Goal: Contribute content: Contribute content

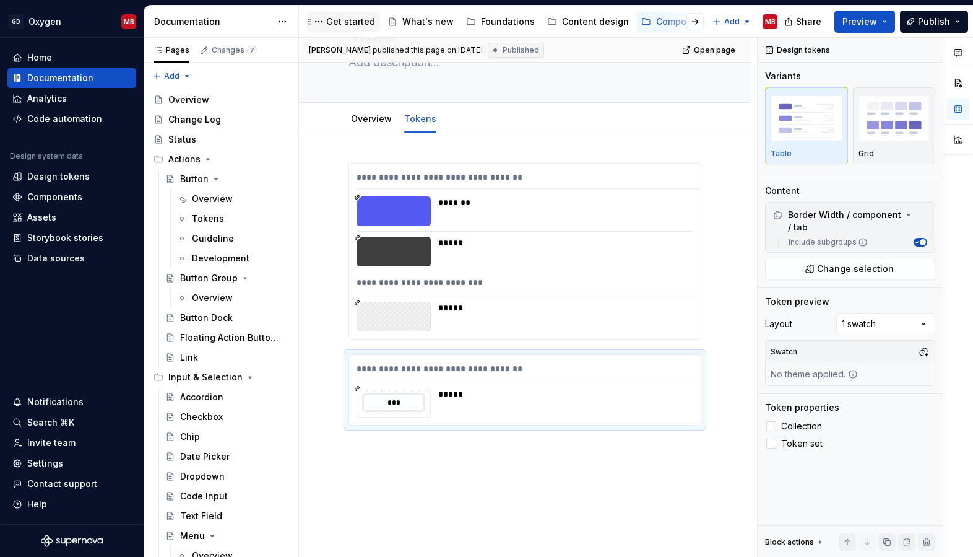
click at [355, 22] on div "Get started" at bounding box center [350, 21] width 49 height 12
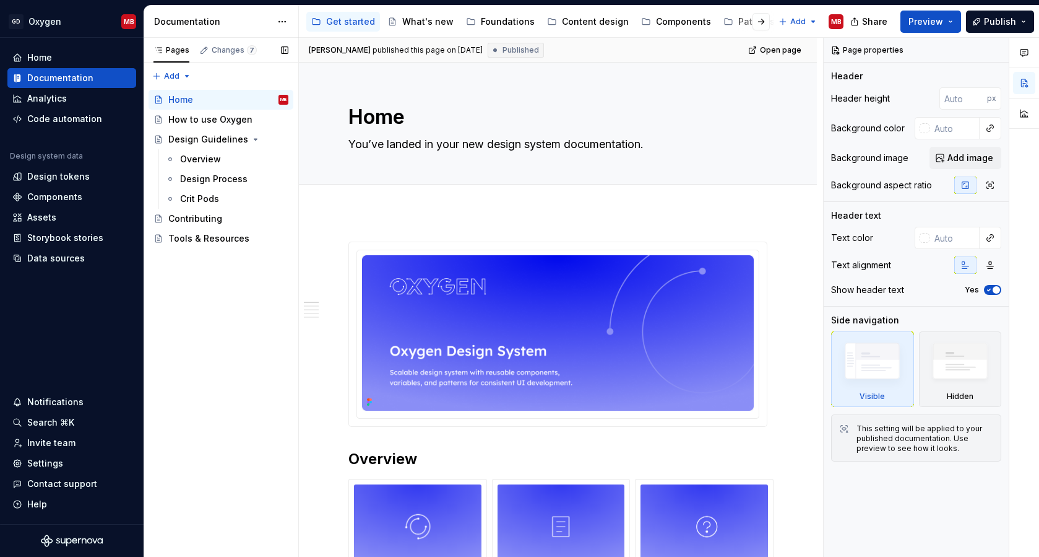
click at [234, 264] on div "Pages Changes 7 Add Accessibility guide for tree Page tree. Navigate the tree w…" at bounding box center [221, 297] width 155 height 519
click at [210, 123] on div "How to use Oxygen" at bounding box center [209, 119] width 83 height 12
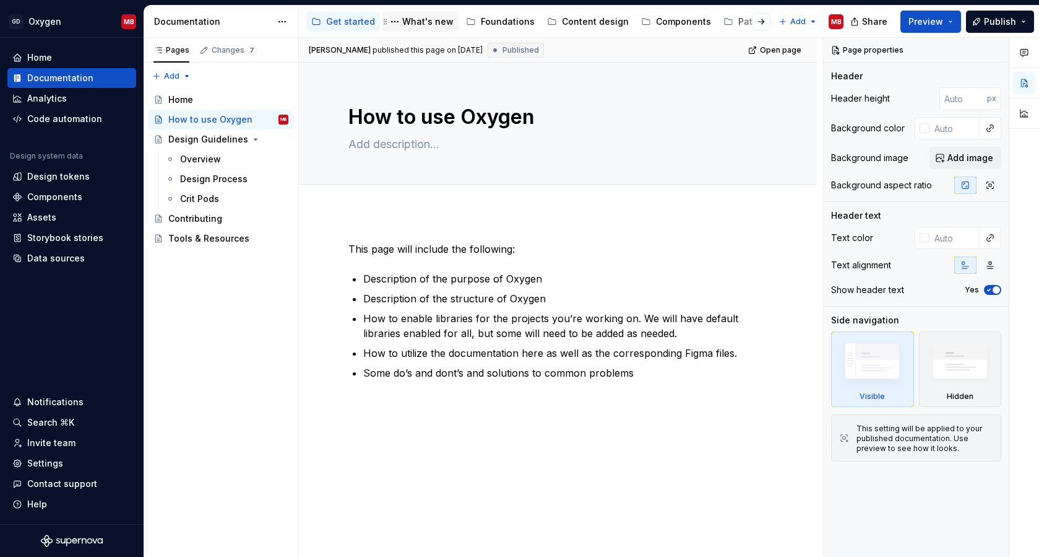
click at [416, 27] on div "What's new" at bounding box center [427, 21] width 51 height 12
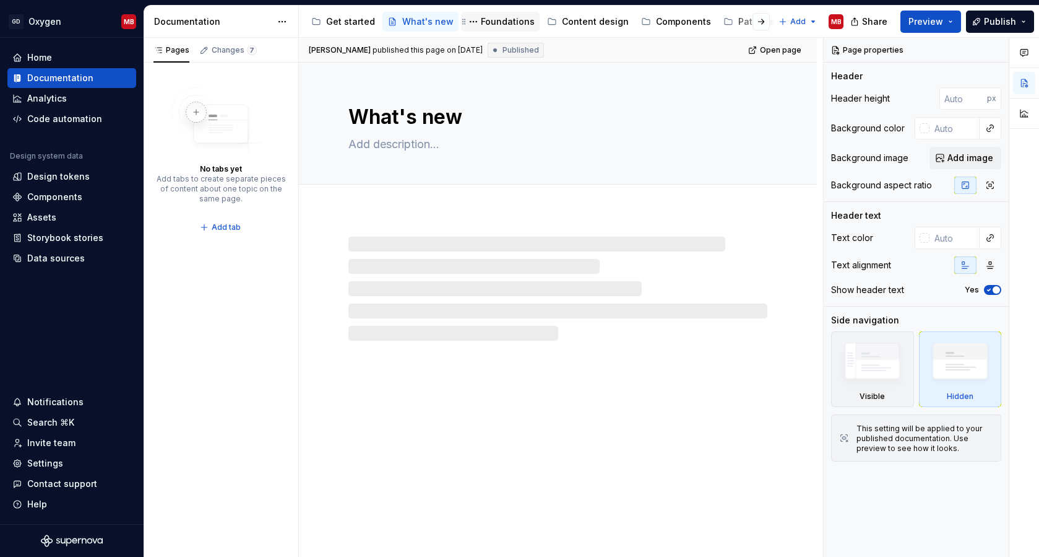
click at [508, 19] on div "Foundations" at bounding box center [508, 21] width 54 height 12
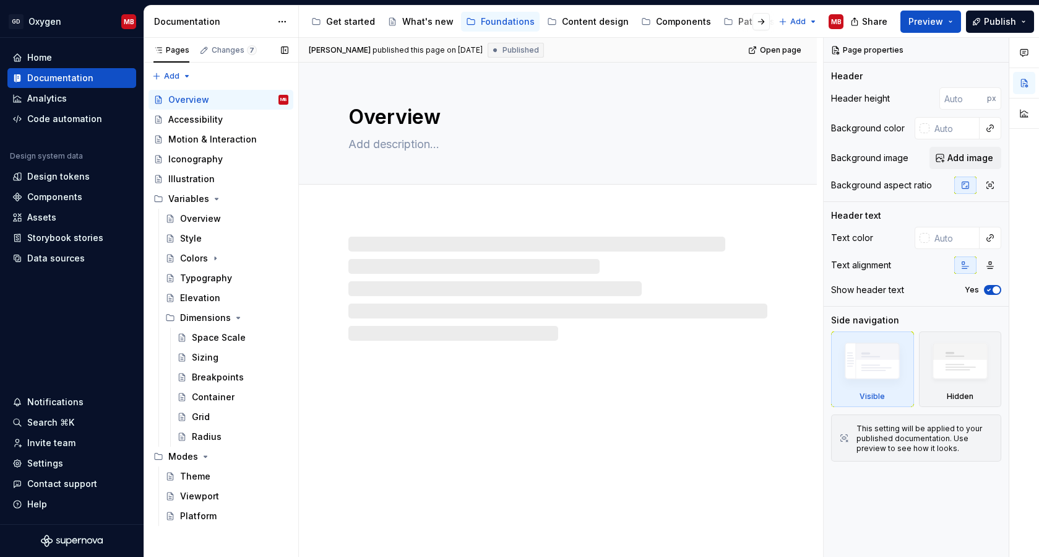
click at [0, 0] on button "Page tree" at bounding box center [0, 0] width 0 height 0
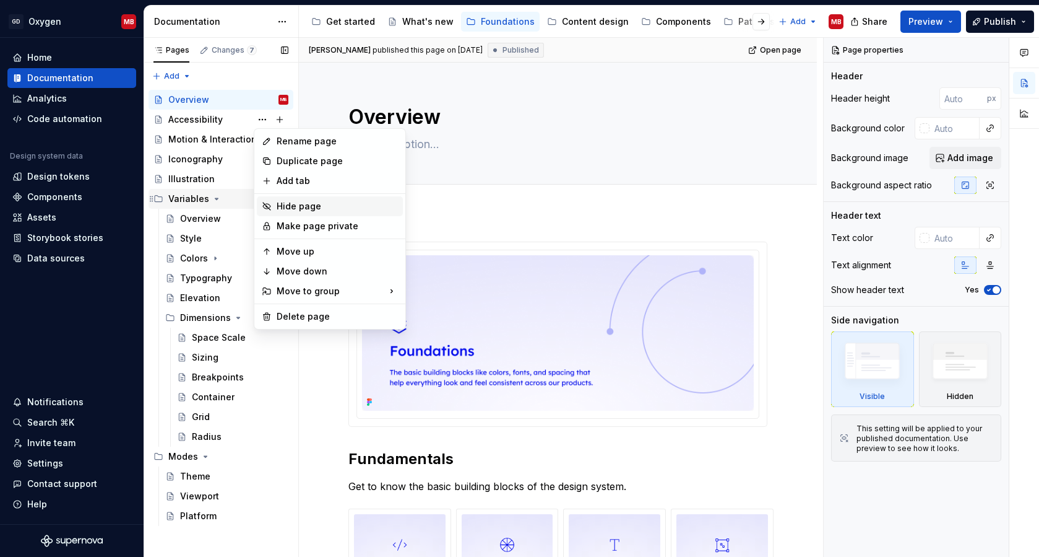
click at [290, 205] on div "Hide page" at bounding box center [337, 206] width 121 height 12
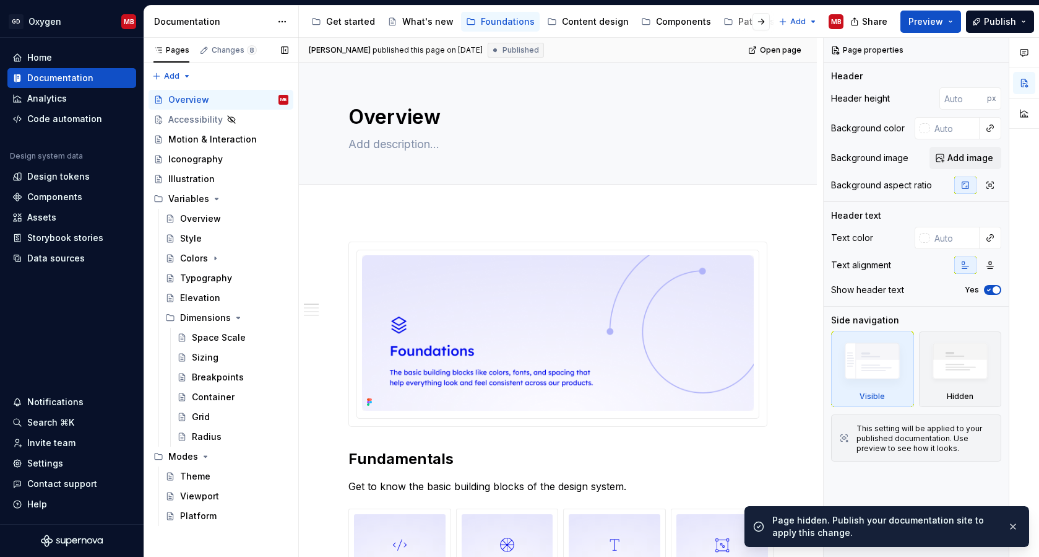
click at [0, 0] on button "Page tree" at bounding box center [0, 0] width 0 height 0
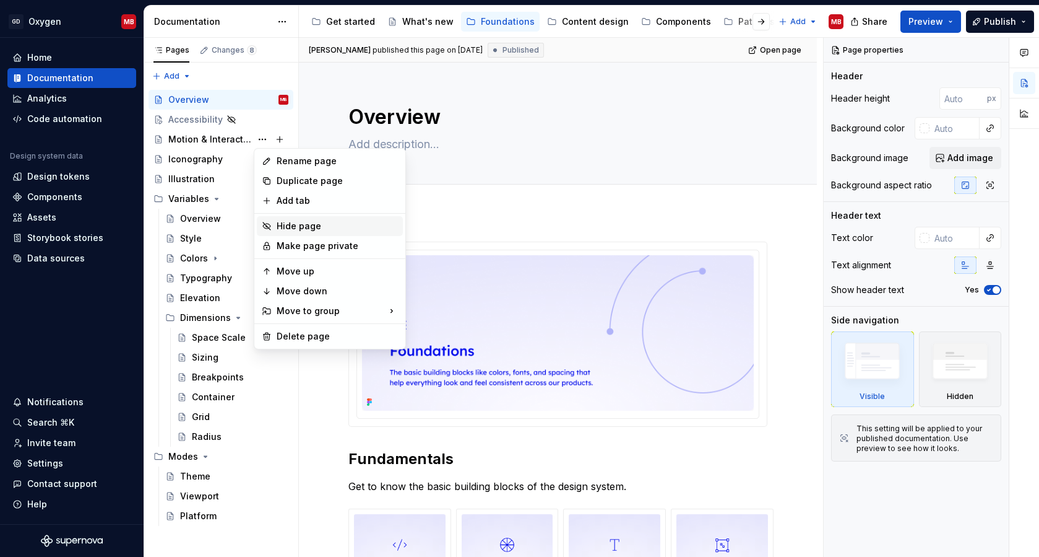
click at [301, 224] on div "Hide page" at bounding box center [337, 226] width 121 height 12
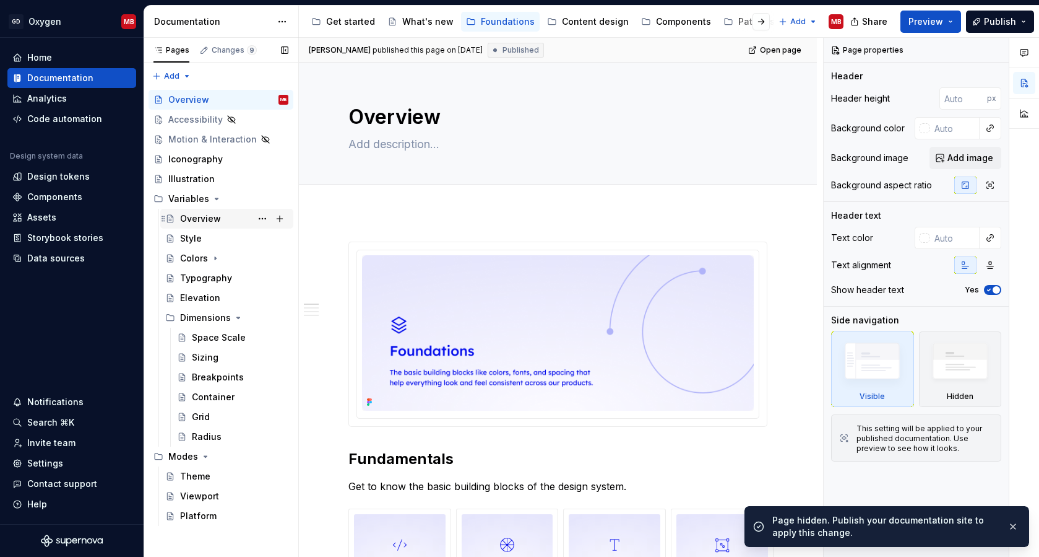
click at [202, 221] on div "Overview" at bounding box center [200, 218] width 41 height 12
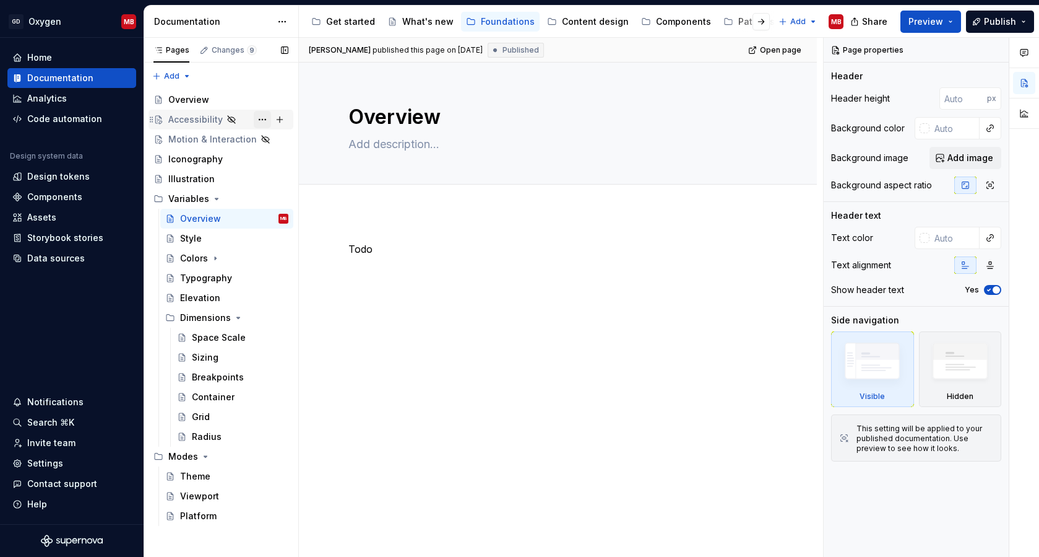
click at [264, 116] on button "Page tree" at bounding box center [262, 119] width 17 height 17
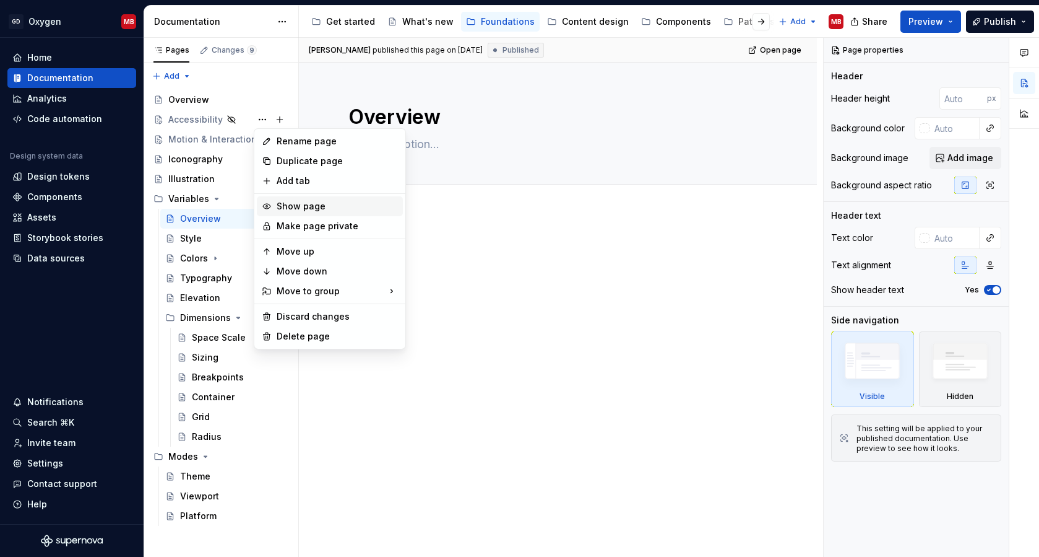
click at [290, 206] on div "Show page" at bounding box center [337, 206] width 121 height 12
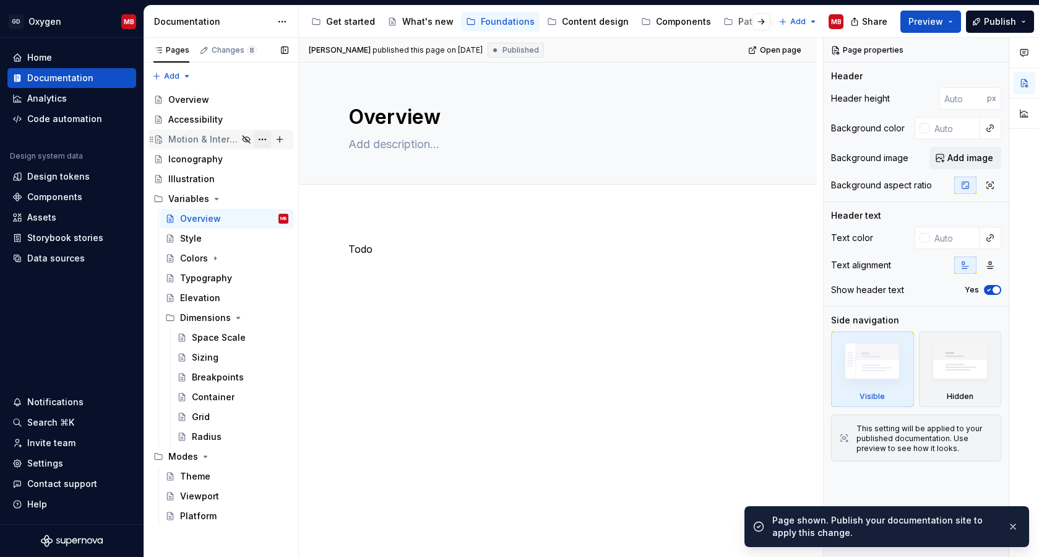
click at [259, 136] on button "Page tree" at bounding box center [262, 139] width 17 height 17
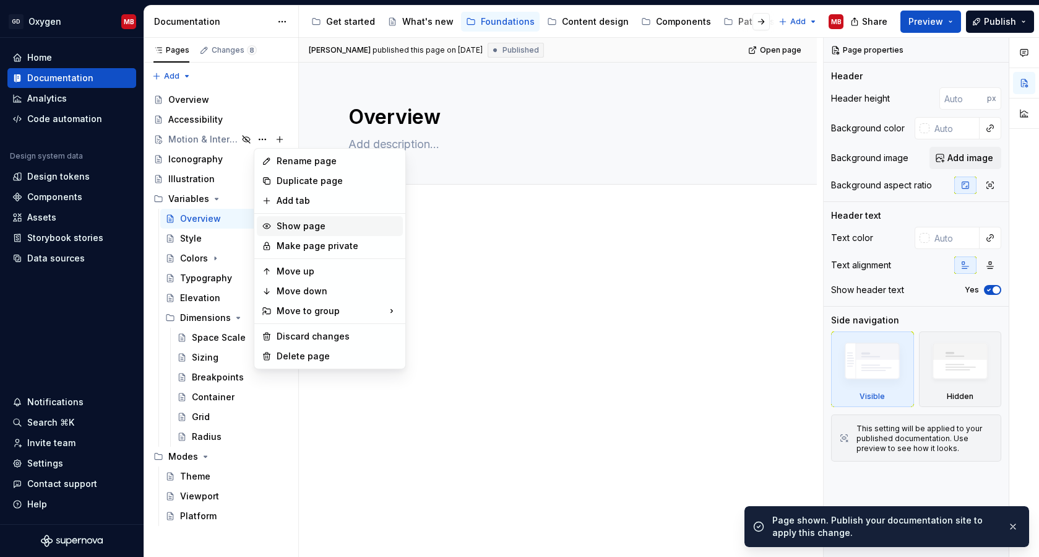
click at [287, 223] on div "Show page" at bounding box center [337, 226] width 121 height 12
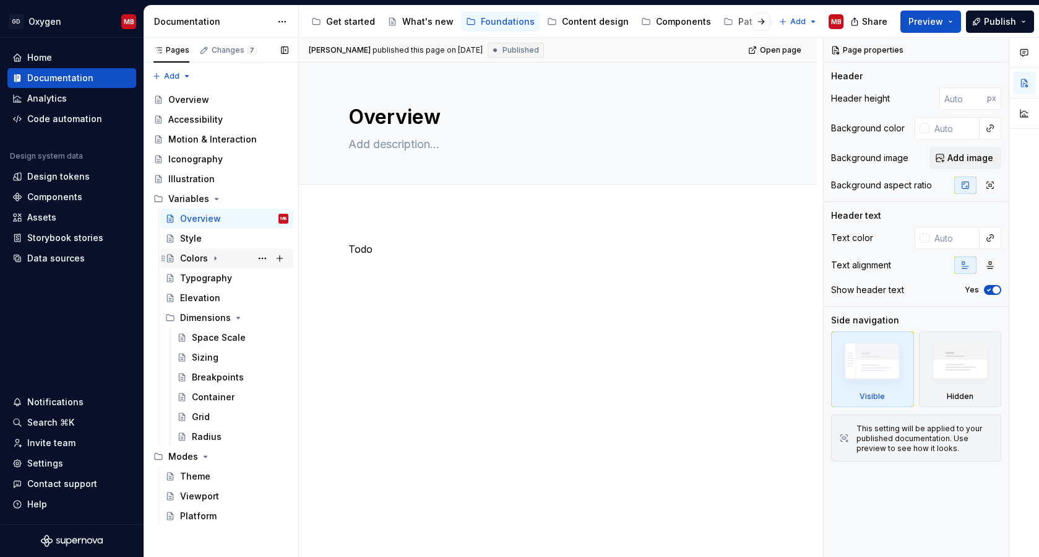
click at [206, 262] on div "Colors" at bounding box center [194, 258] width 28 height 12
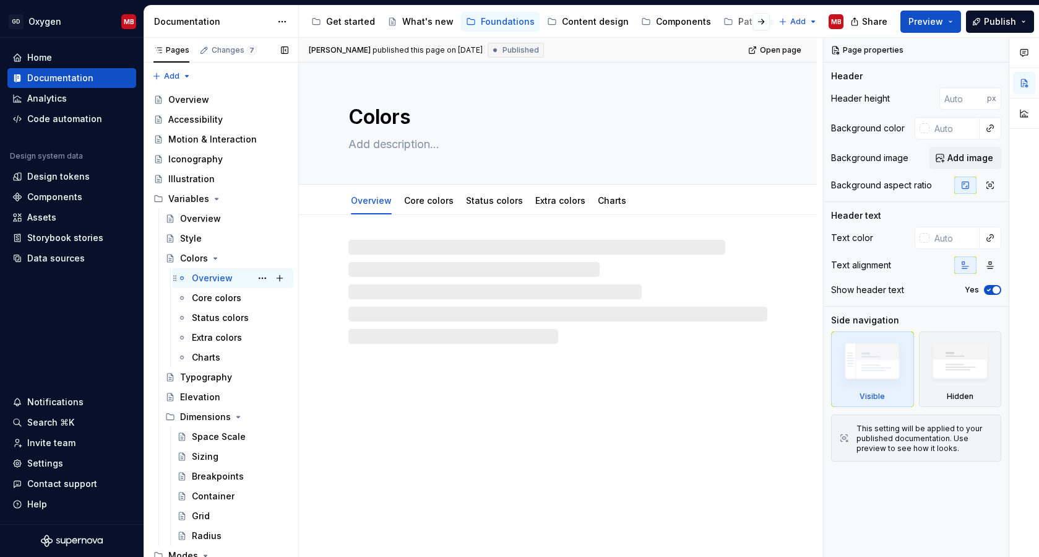
click at [220, 279] on div "Overview" at bounding box center [212, 278] width 41 height 12
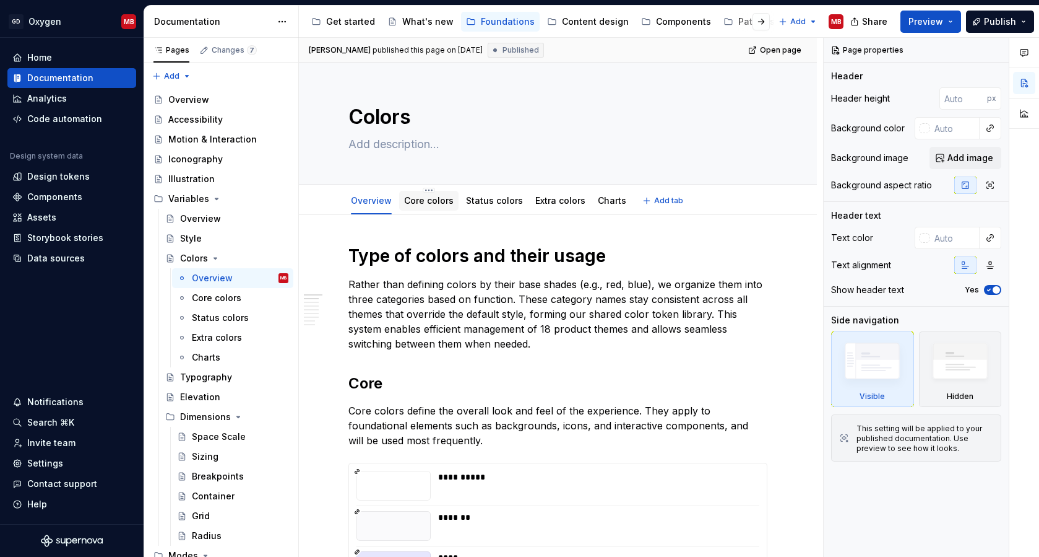
click at [430, 197] on link "Core colors" at bounding box center [429, 200] width 50 height 11
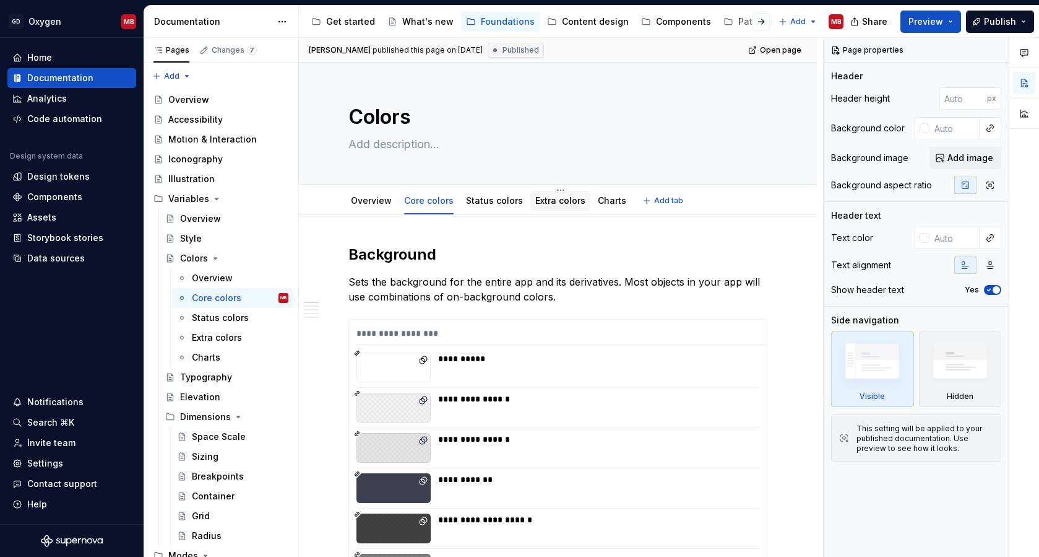
click at [561, 201] on link "Extra colors" at bounding box center [561, 200] width 50 height 11
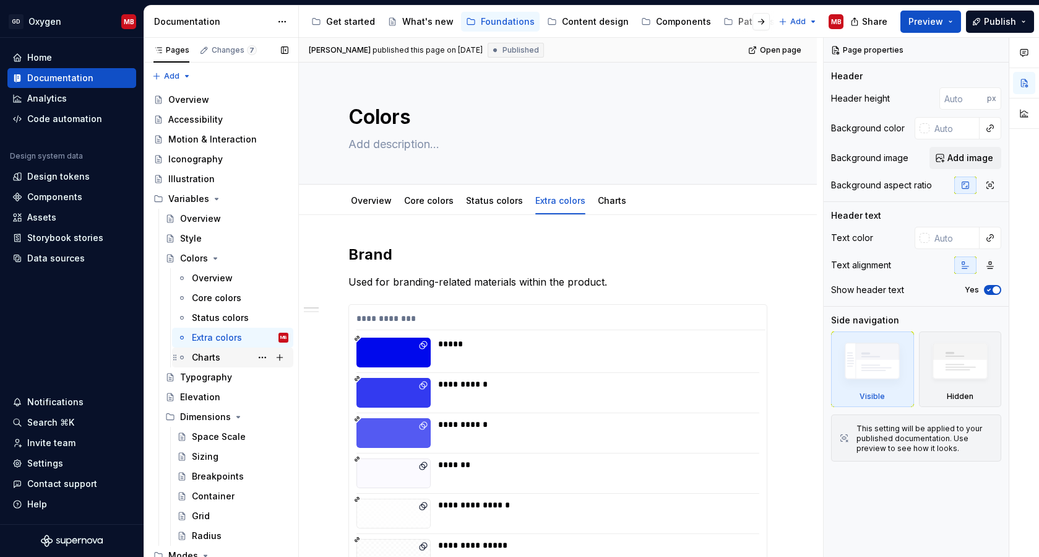
click at [215, 357] on div "Charts" at bounding box center [206, 357] width 28 height 12
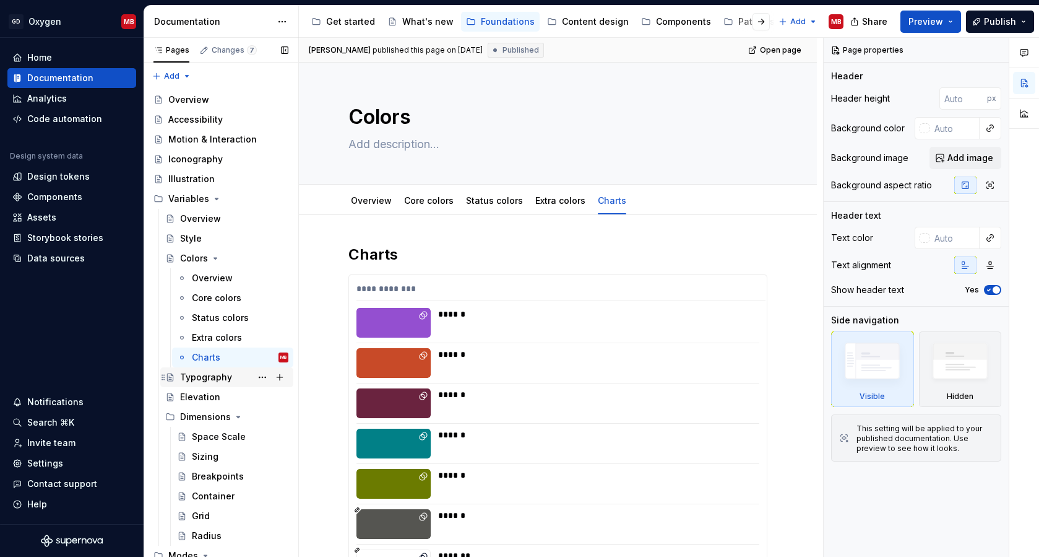
click at [212, 369] on div "Typography" at bounding box center [234, 376] width 108 height 17
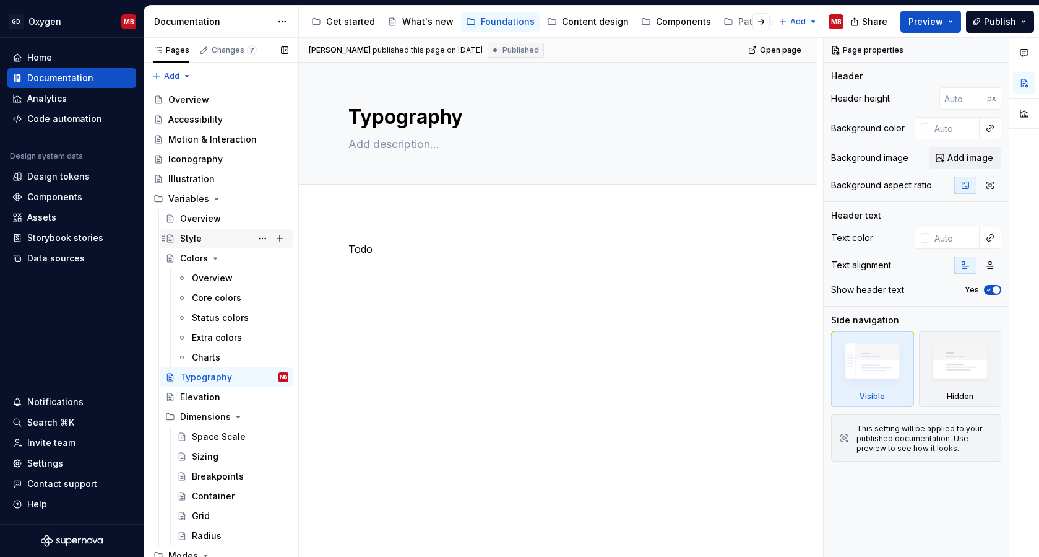
click at [197, 235] on div "Style" at bounding box center [191, 238] width 22 height 12
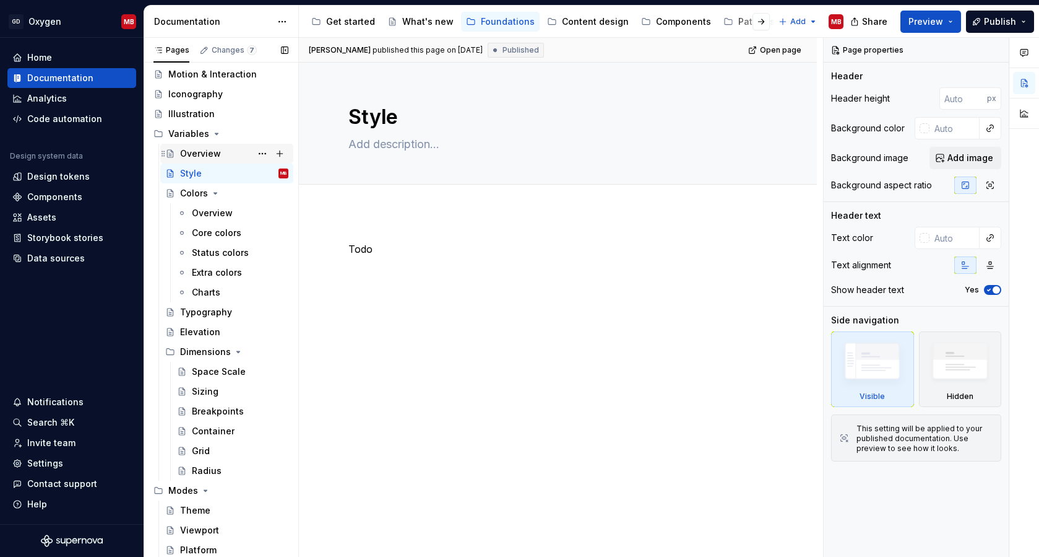
click at [203, 157] on div "Overview" at bounding box center [200, 153] width 41 height 12
click at [193, 508] on div "Theme" at bounding box center [195, 510] width 30 height 12
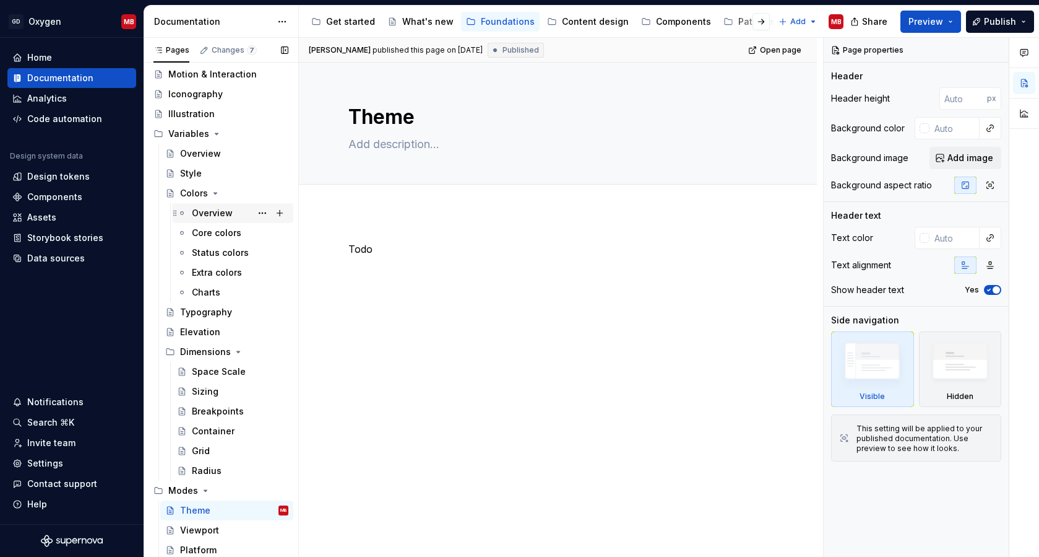
click at [225, 209] on div "Overview" at bounding box center [212, 213] width 41 height 12
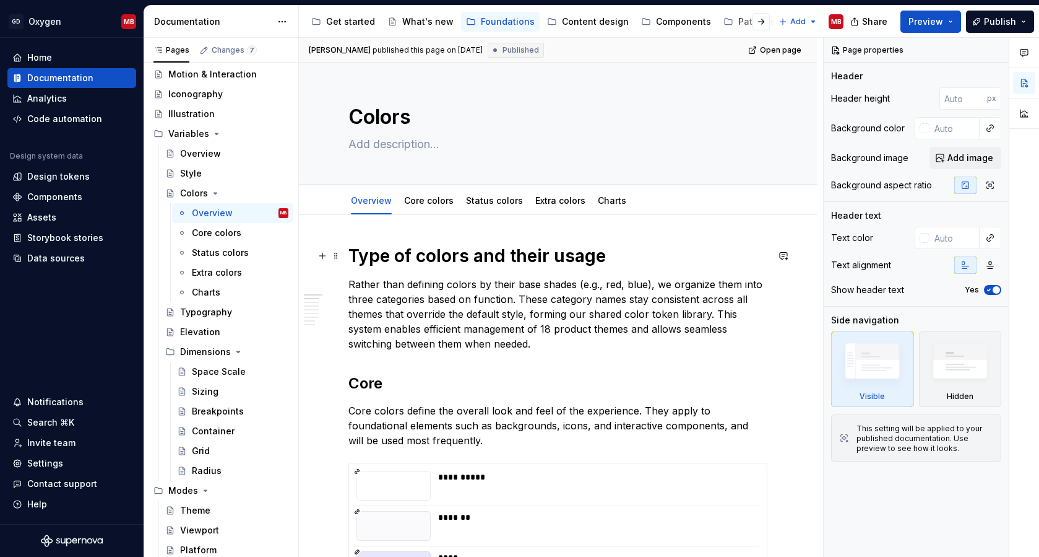
click at [476, 252] on h1 "Type of colors and their usage" at bounding box center [558, 256] width 419 height 22
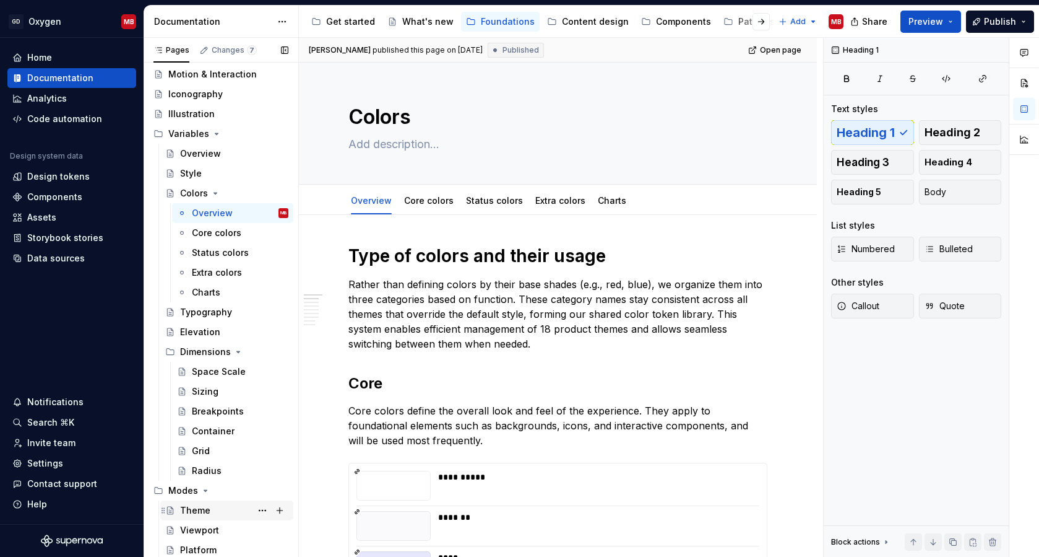
click at [194, 502] on div "Theme" at bounding box center [234, 509] width 108 height 17
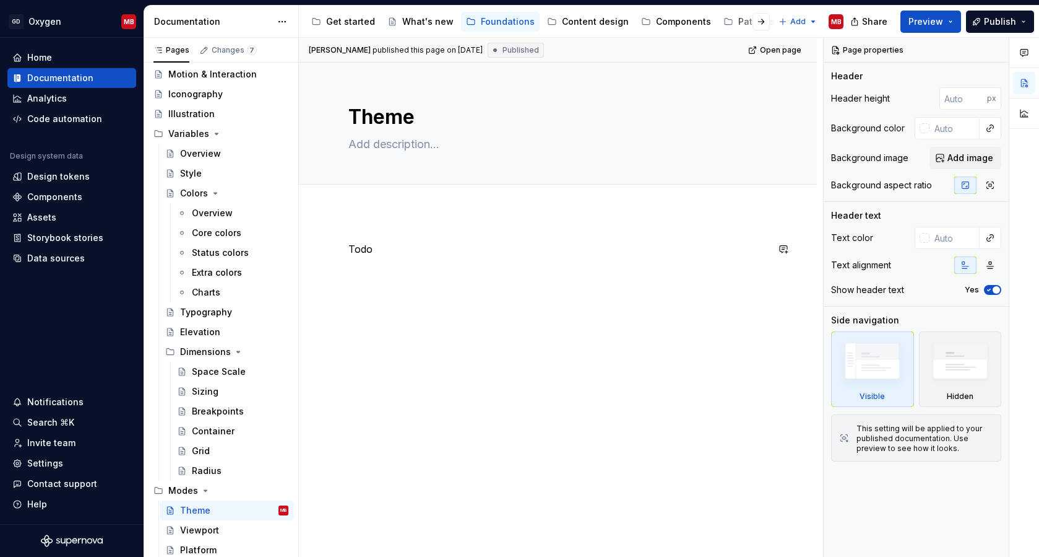
click at [414, 249] on p "Todo" at bounding box center [558, 248] width 419 height 15
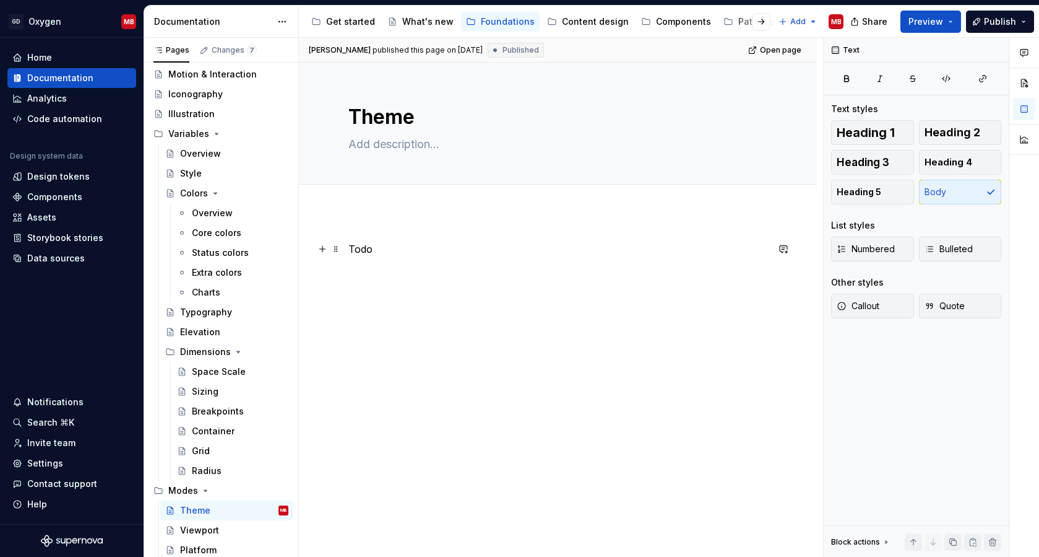
click at [414, 249] on p "Todo" at bounding box center [558, 248] width 419 height 15
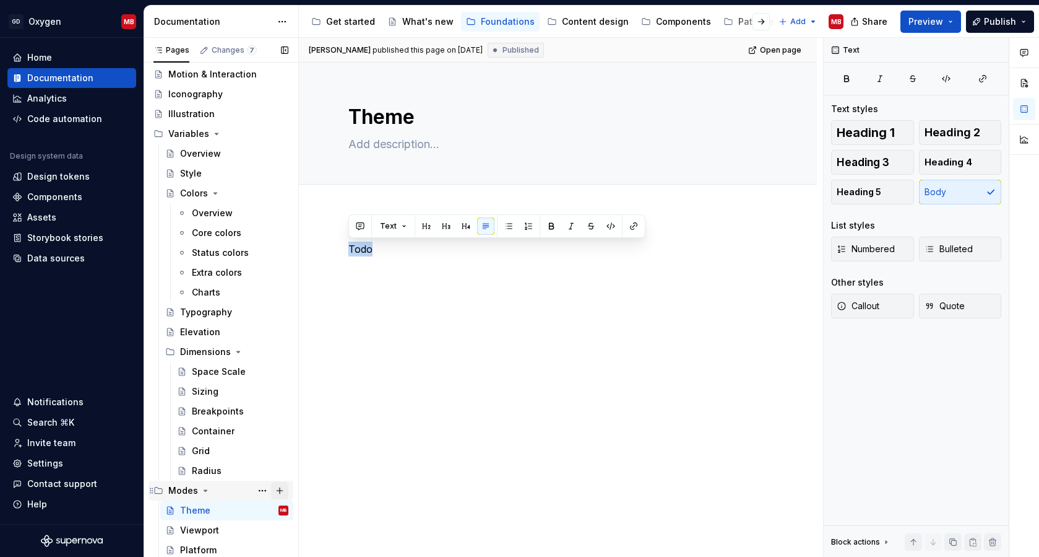
click at [279, 485] on button "Page tree" at bounding box center [279, 490] width 17 height 17
type textarea "*"
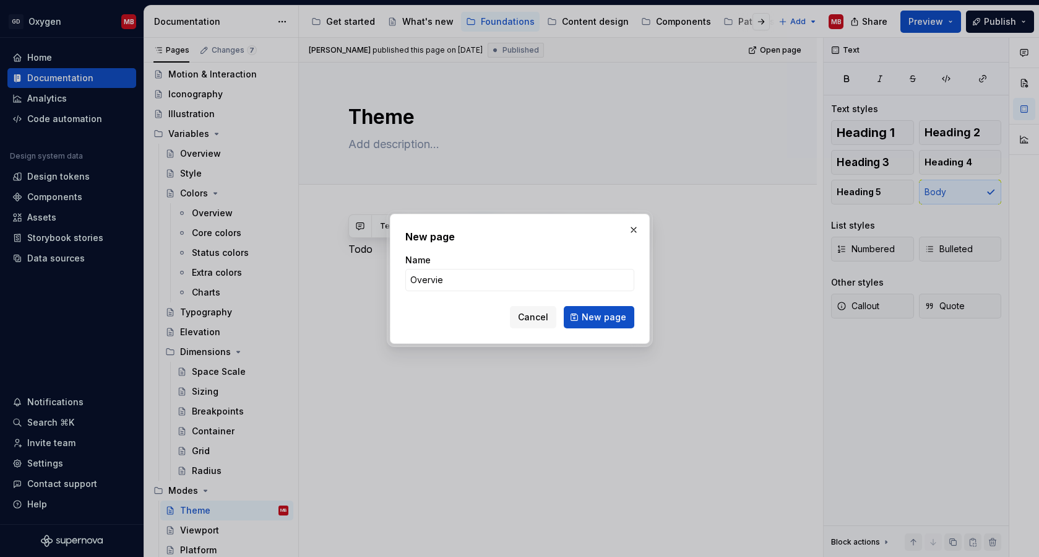
type input "Overview"
click button "New page" at bounding box center [599, 317] width 71 height 22
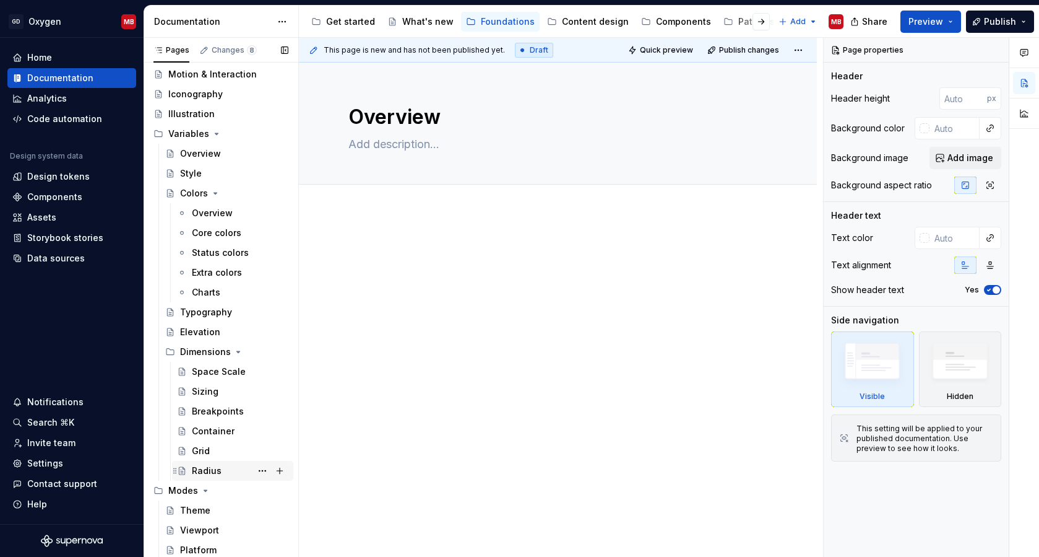
scroll to position [85, 0]
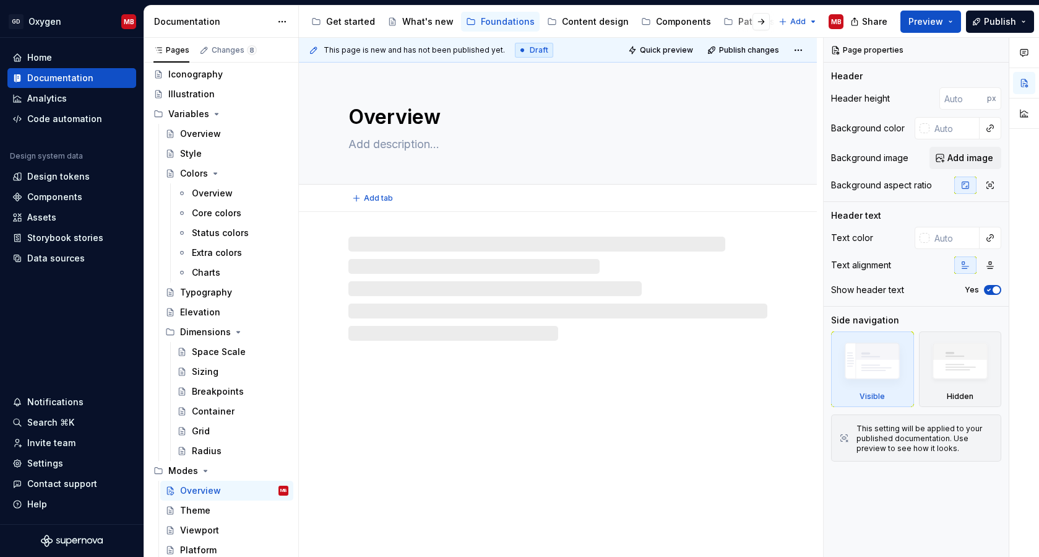
click at [421, 145] on textarea at bounding box center [555, 144] width 419 height 20
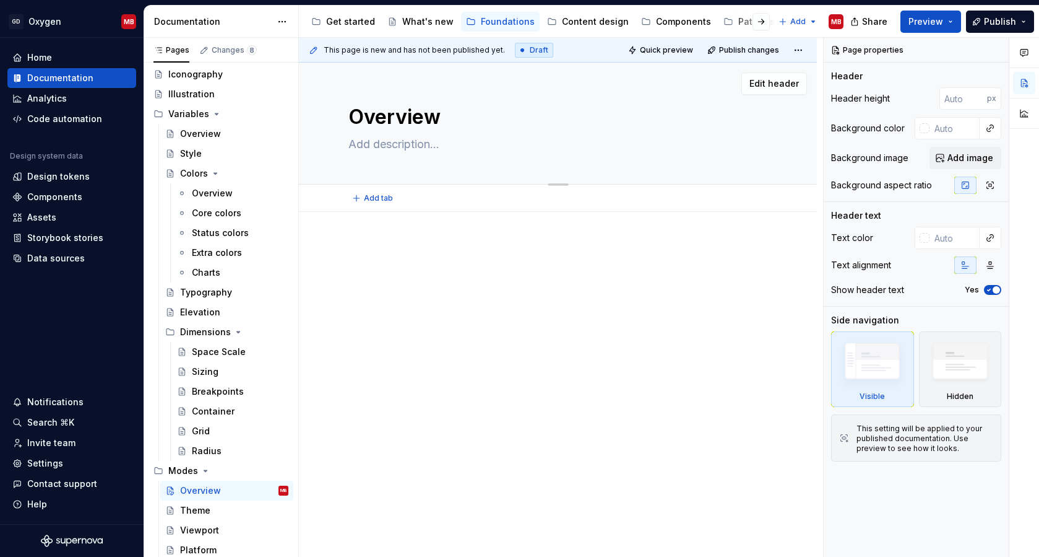
click at [421, 145] on textarea at bounding box center [555, 144] width 419 height 20
click at [380, 241] on p at bounding box center [558, 248] width 419 height 15
click at [378, 233] on div "This page is new and has not been published yet. Draft Quick preview Publish ch…" at bounding box center [561, 297] width 524 height 519
click at [368, 232] on div at bounding box center [558, 341] width 518 height 259
type textarea "*"
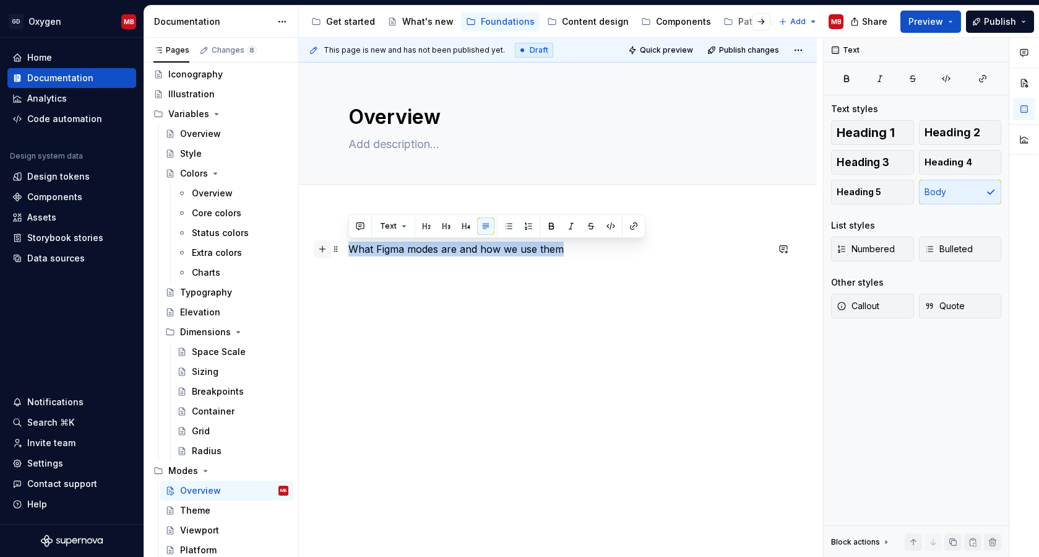
drag, startPoint x: 591, startPoint y: 250, endPoint x: 318, endPoint y: 247, distance: 273.7
click at [349, 247] on div "What Figma modes are and how we use them" at bounding box center [558, 272] width 419 height 62
click at [428, 227] on button "button" at bounding box center [426, 225] width 17 height 17
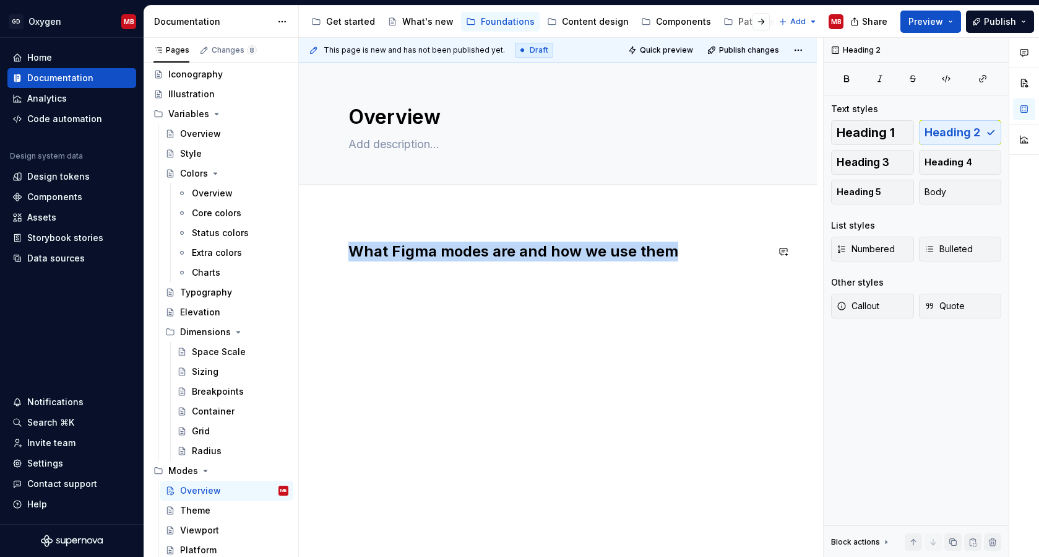
click at [710, 261] on div "What Figma modes are and how we use them" at bounding box center [558, 264] width 419 height 47
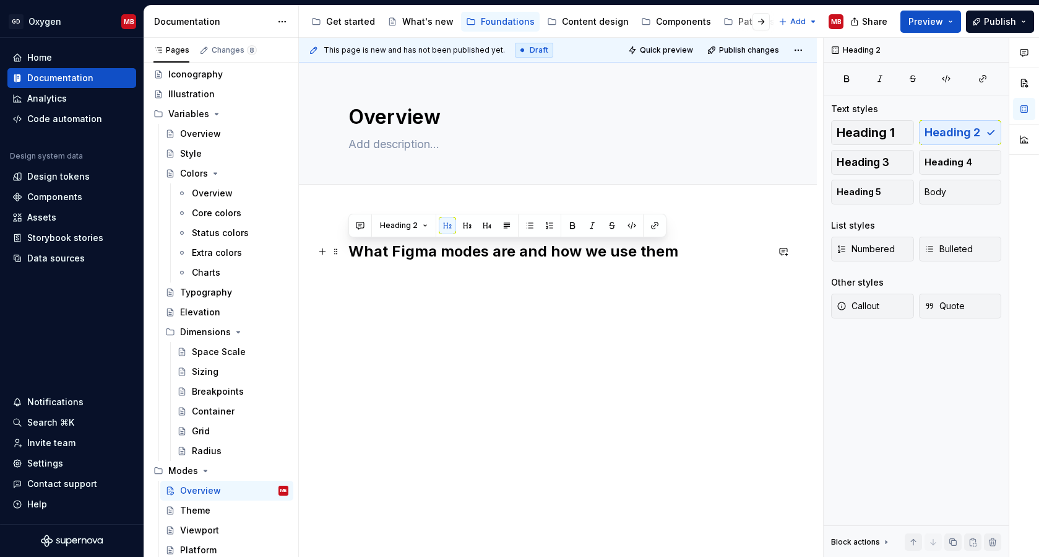
click at [697, 245] on h2 "What Figma modes are and how we use them" at bounding box center [558, 251] width 419 height 20
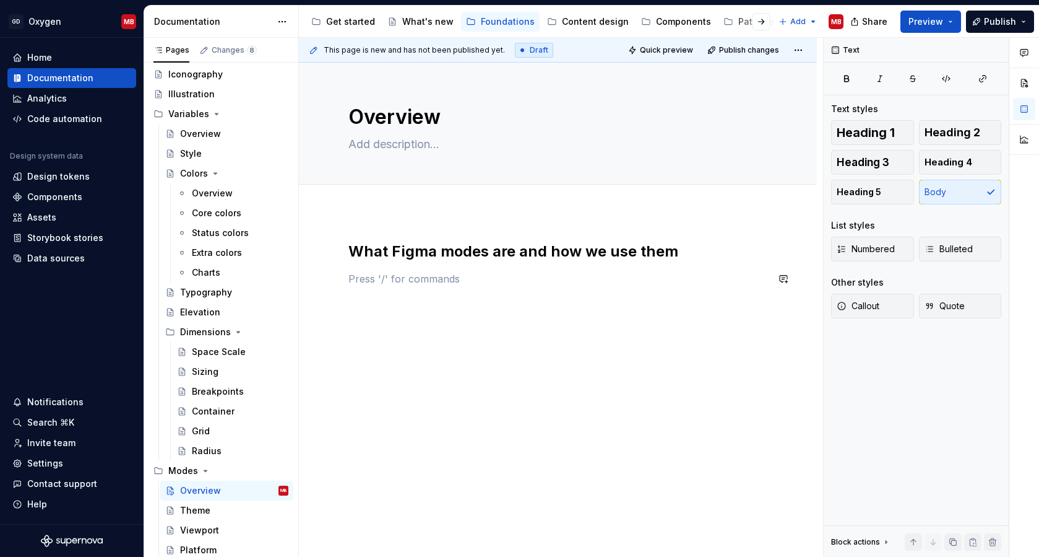
click at [391, 280] on p at bounding box center [558, 278] width 419 height 15
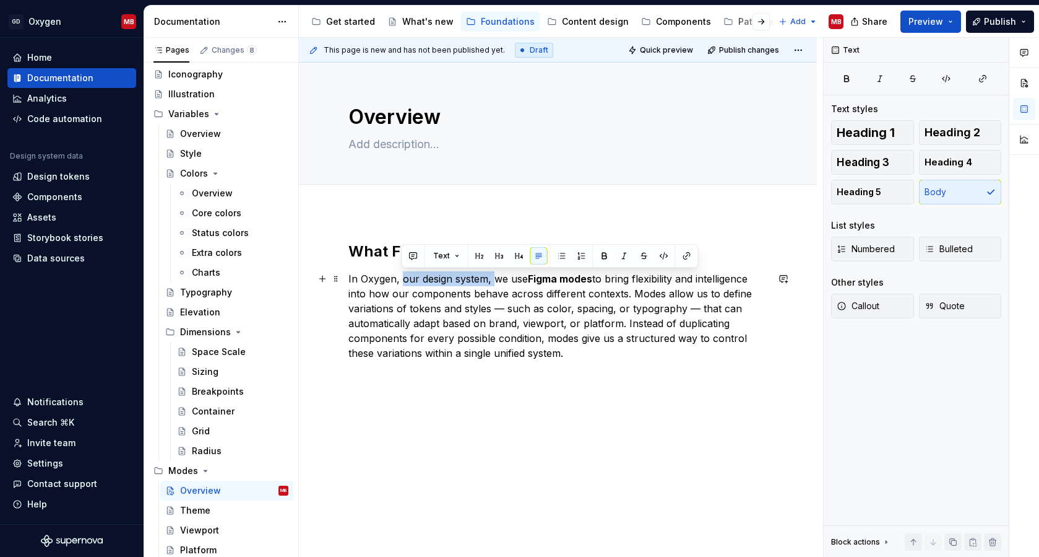
drag, startPoint x: 495, startPoint y: 280, endPoint x: 403, endPoint y: 279, distance: 92.3
click at [403, 279] on p "In Oxygen, our design system, we use Figma modes to bring flexibility and intel…" at bounding box center [558, 315] width 419 height 89
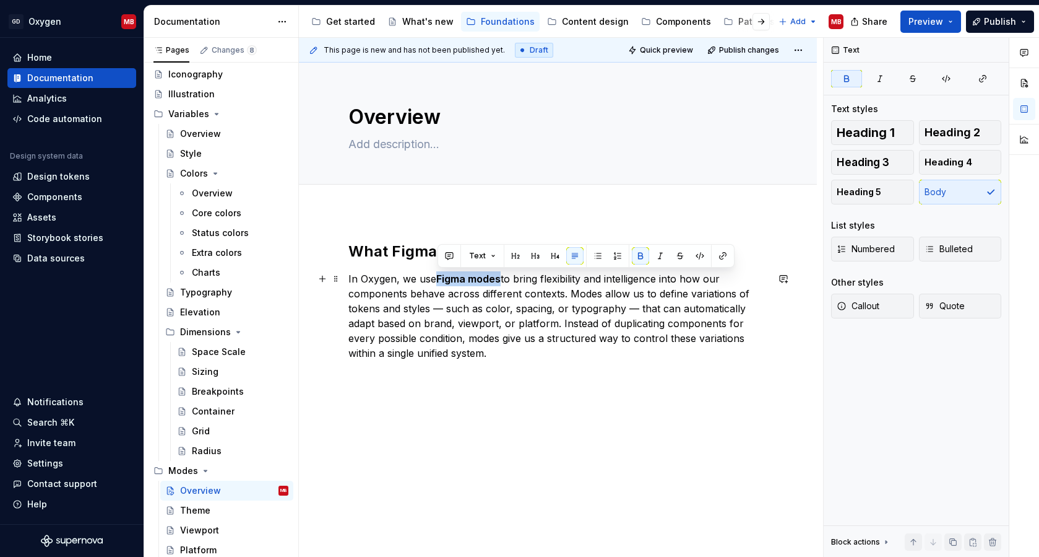
drag, startPoint x: 503, startPoint y: 277, endPoint x: 437, endPoint y: 276, distance: 65.6
click at [437, 276] on p "In Oxygen, we use Figma modes to bring flexibility and intelligence into how ou…" at bounding box center [558, 315] width 419 height 89
click at [639, 257] on button "button" at bounding box center [640, 255] width 17 height 17
click at [619, 383] on div "What Figma modes are and how we use them In Oxygen, we use Figma modes to bring…" at bounding box center [558, 377] width 518 height 331
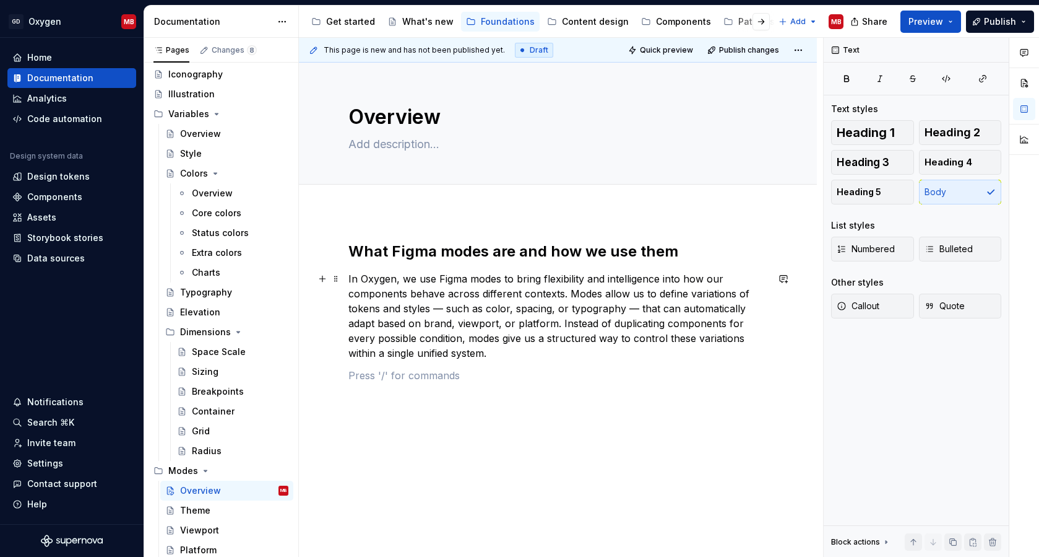
click at [446, 309] on p "In Oxygen, we use Figma modes to bring flexibility and intelligence into how ou…" at bounding box center [558, 315] width 419 height 89
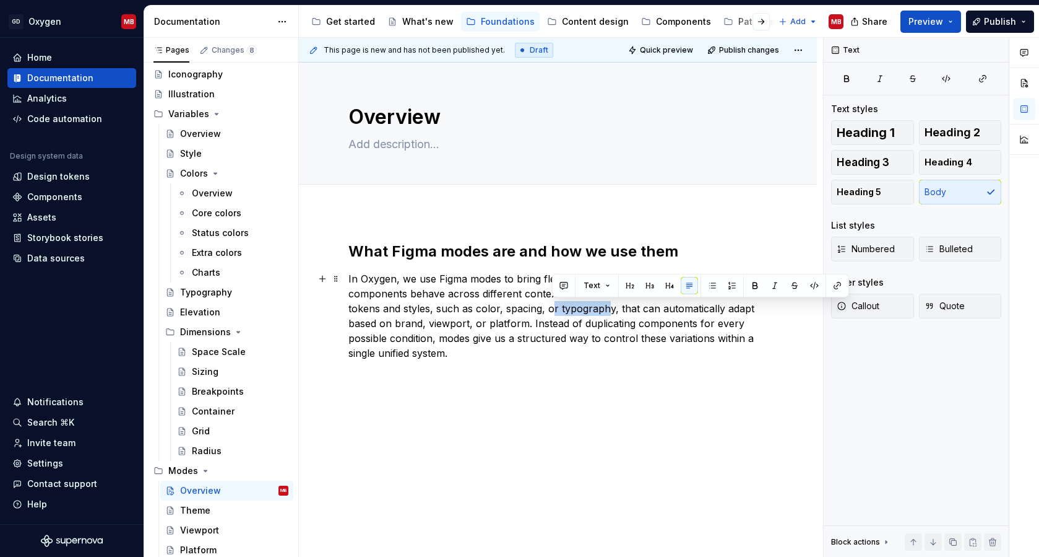
drag, startPoint x: 609, startPoint y: 306, endPoint x: 552, endPoint y: 305, distance: 56.4
click at [552, 305] on p "In Oxygen, we use Figma modes to bring flexibility and intelligence into how ou…" at bounding box center [558, 315] width 419 height 89
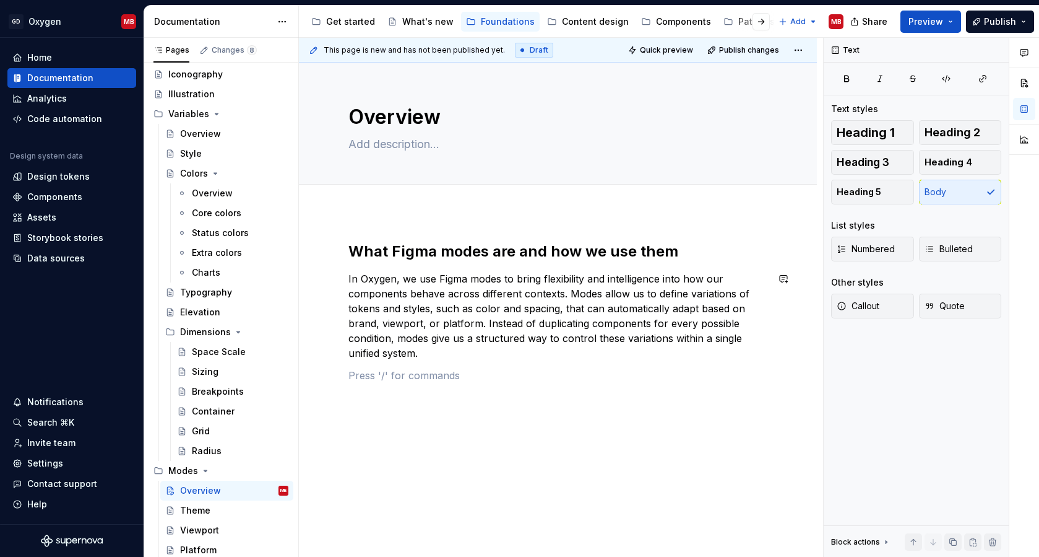
click at [462, 364] on div "What Figma modes are and how we use them In Oxygen, we use Figma modes to bring…" at bounding box center [558, 311] width 419 height 141
click at [461, 353] on p "In Oxygen, we use Figma modes to bring flexibility and intelligence into how ou…" at bounding box center [558, 315] width 419 height 89
click at [350, 213] on div "What Figma modes are and how we use them In Oxygen, we use Figma modes to bring…" at bounding box center [558, 388] width 518 height 353
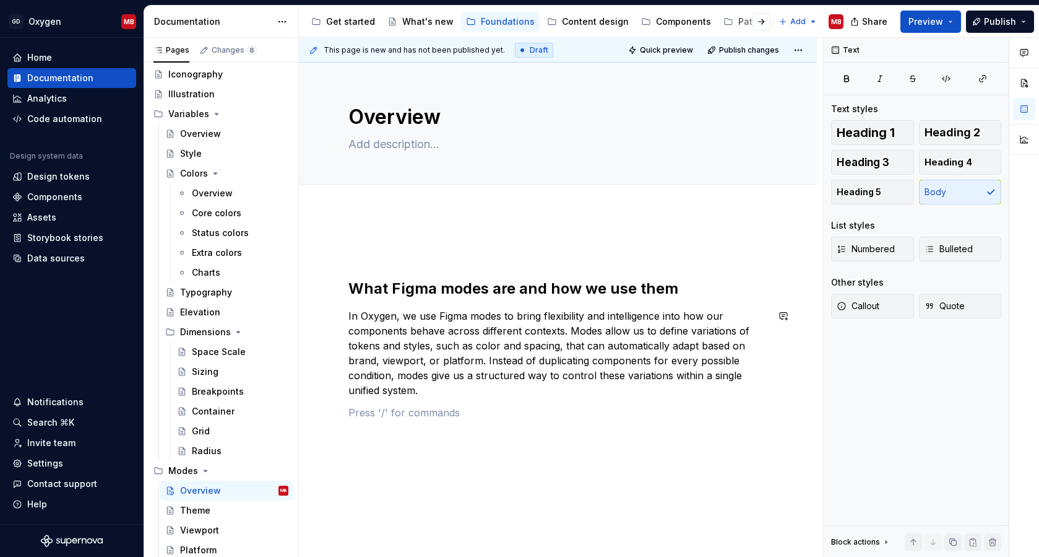
click at [468, 405] on p at bounding box center [558, 412] width 419 height 15
click at [684, 420] on div "What Figma modes are and how we use them In Oxygen, we use Figma modes to bring…" at bounding box center [558, 337] width 419 height 193
click at [430, 396] on p "In Oxygen, we use Figma modes to bring flexibility and intelligence into how ou…" at bounding box center [558, 352] width 419 height 89
click at [408, 415] on p at bounding box center [558, 412] width 419 height 15
click at [354, 274] on div "What Figma modes are and how we use them In Oxygen, we use Figma modes to bring…" at bounding box center [558, 330] width 419 height 178
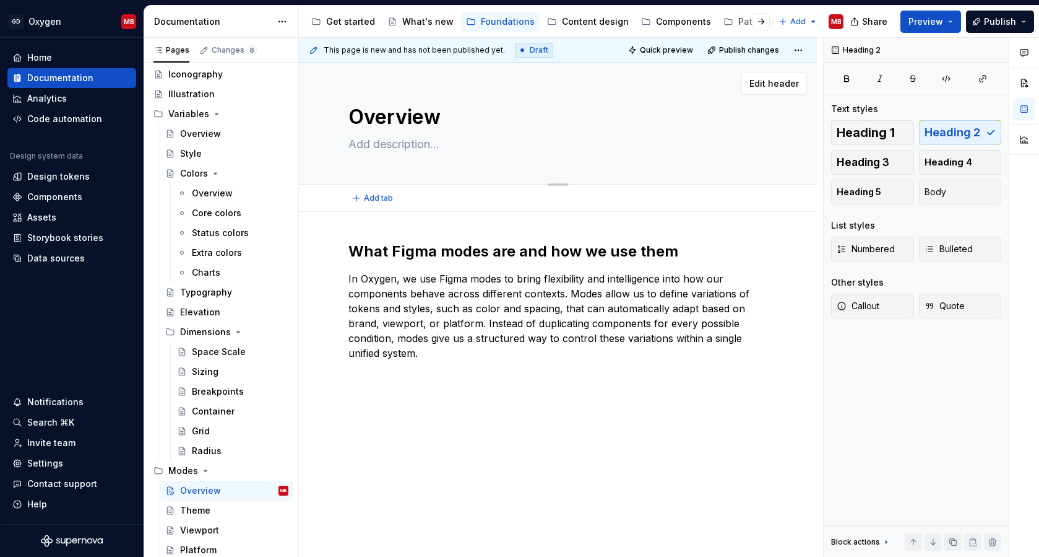
click at [435, 143] on textarea at bounding box center [555, 144] width 419 height 20
click at [442, 354] on p "In Oxygen, we use Figma modes to bring flexibility and intelligence into how ou…" at bounding box center [558, 315] width 419 height 89
click at [421, 369] on p at bounding box center [558, 375] width 419 height 15
click at [956, 136] on span "Heading 2" at bounding box center [953, 132] width 56 height 12
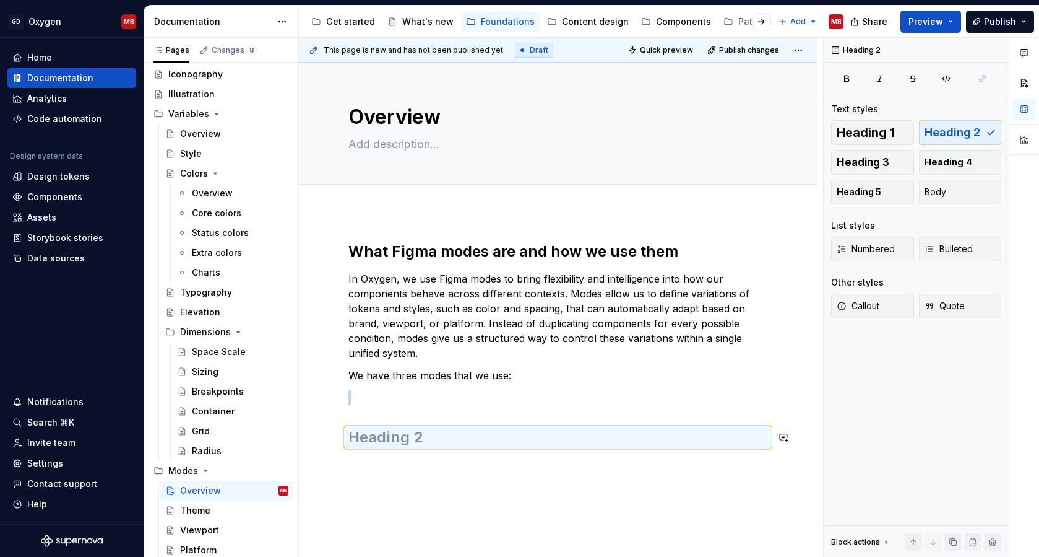
click at [477, 454] on div "What Figma modes are and how we use them In Oxygen, we use Figma modes to bring…" at bounding box center [558, 351] width 419 height 220
click at [465, 438] on h2 at bounding box center [558, 437] width 419 height 20
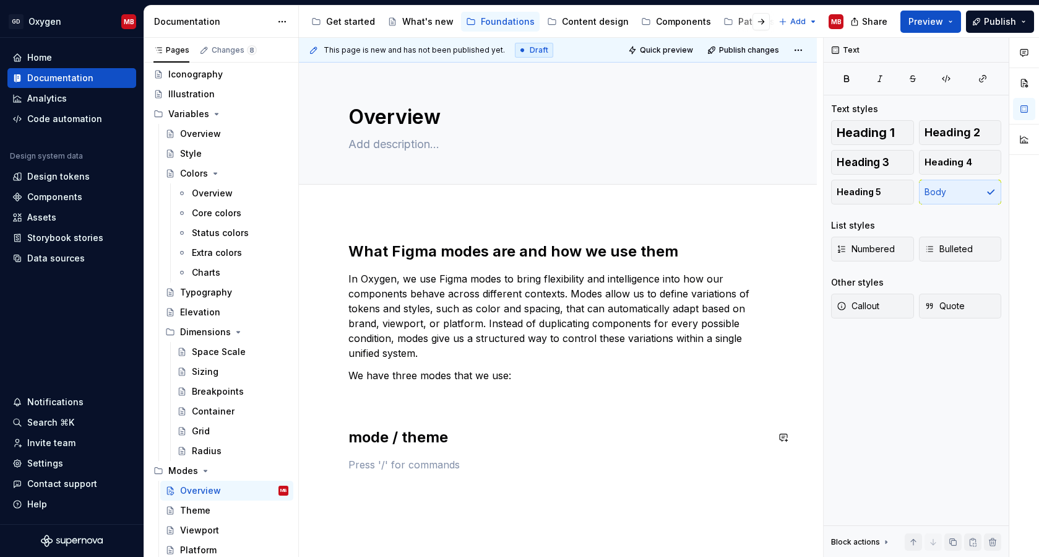
click at [384, 407] on div "What Figma modes are and how we use them In Oxygen, we use Figma modes to bring…" at bounding box center [558, 356] width 419 height 230
click at [394, 428] on div "What Figma modes are and how we use them In Oxygen, we use Figma modes to bring…" at bounding box center [558, 345] width 419 height 208
click at [375, 444] on p at bounding box center [558, 442] width 419 height 15
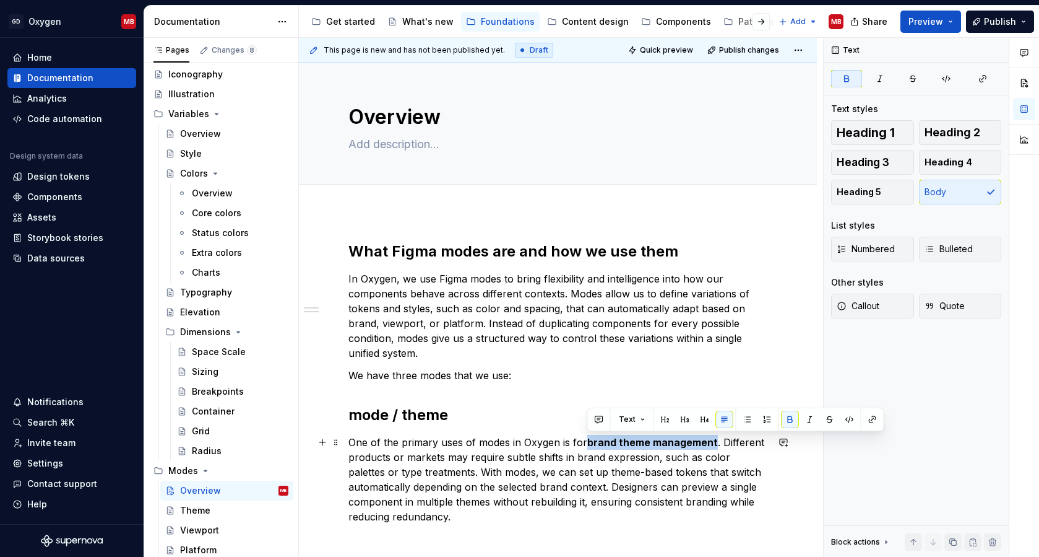
drag, startPoint x: 715, startPoint y: 442, endPoint x: 588, endPoint y: 442, distance: 127.5
click at [588, 442] on p "One of the primary uses of modes in Oxygen is for brand theme management . Diff…" at bounding box center [558, 479] width 419 height 89
click at [843, 75] on icon "button" at bounding box center [847, 79] width 10 height 10
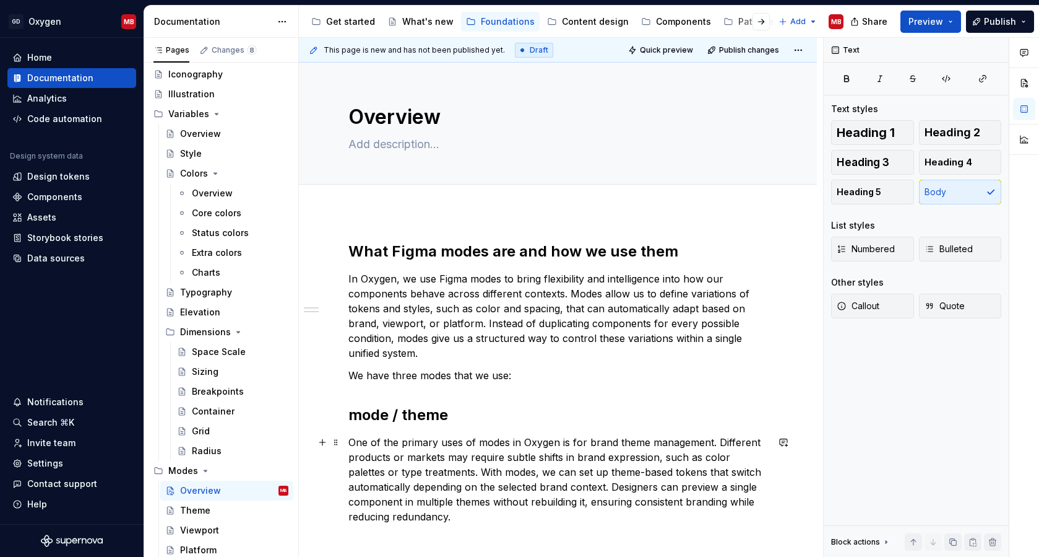
click at [557, 457] on p "One of the primary uses of modes in Oxygen is for brand theme management. Diffe…" at bounding box center [558, 479] width 419 height 89
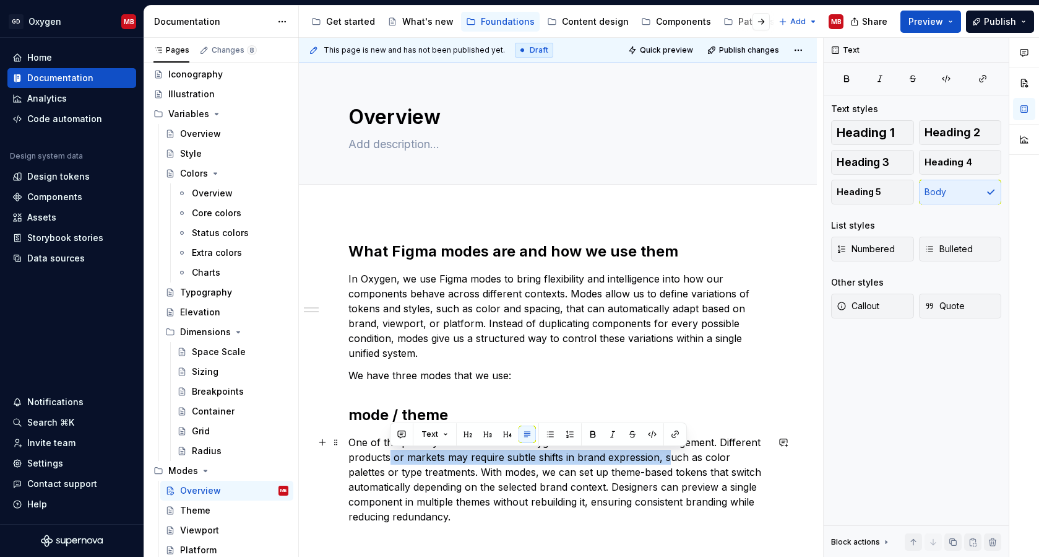
drag, startPoint x: 391, startPoint y: 459, endPoint x: 666, endPoint y: 459, distance: 274.9
click at [666, 459] on p "One of the primary uses of modes in Oxygen is for brand theme management. Diffe…" at bounding box center [558, 479] width 419 height 89
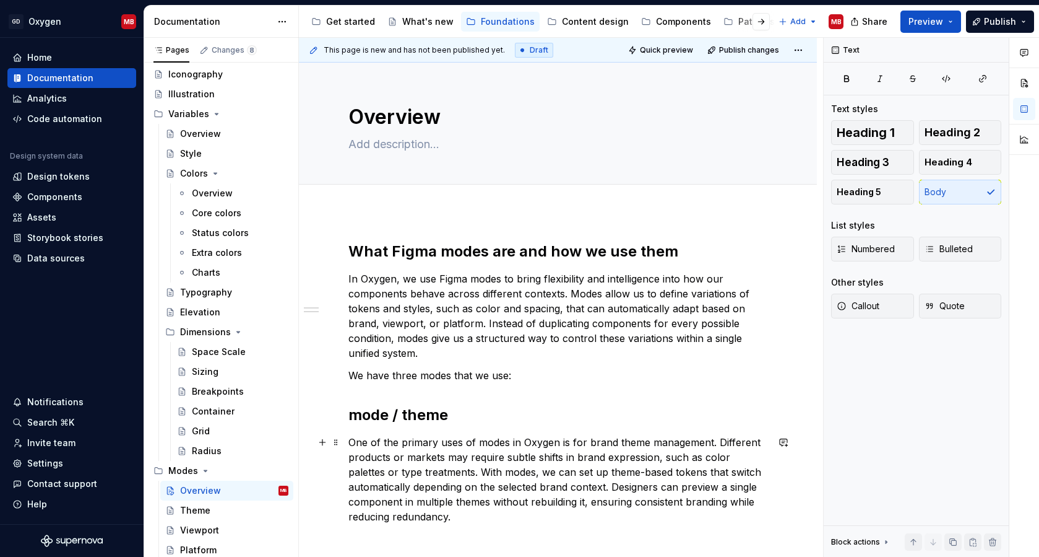
click at [632, 485] on p "One of the primary uses of modes in Oxygen is for brand theme management. Diffe…" at bounding box center [558, 479] width 419 height 89
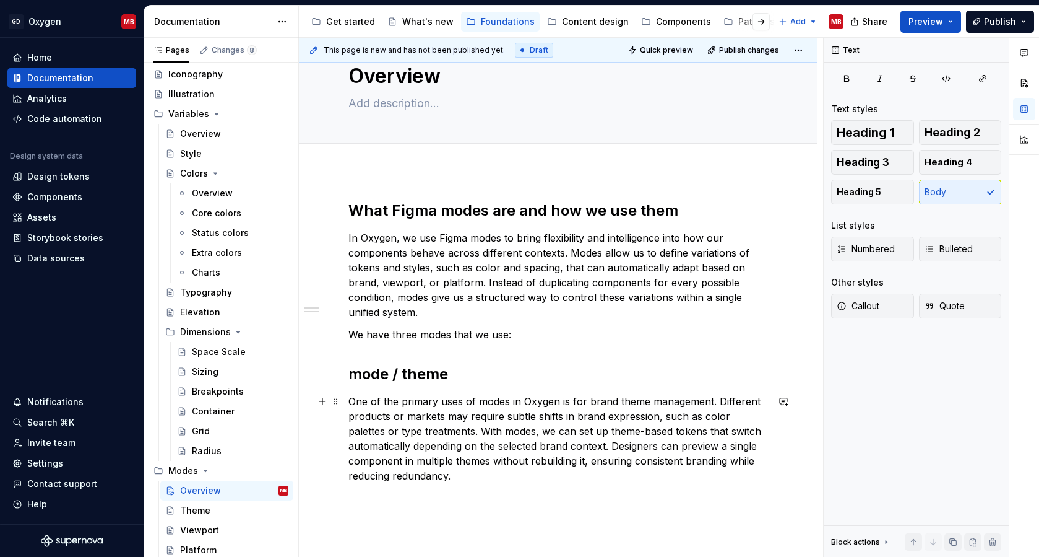
scroll to position [42, 0]
click at [585, 485] on div "What Figma modes are and how we use them In Oxygen, we use Figma modes to bring…" at bounding box center [558, 347] width 419 height 297
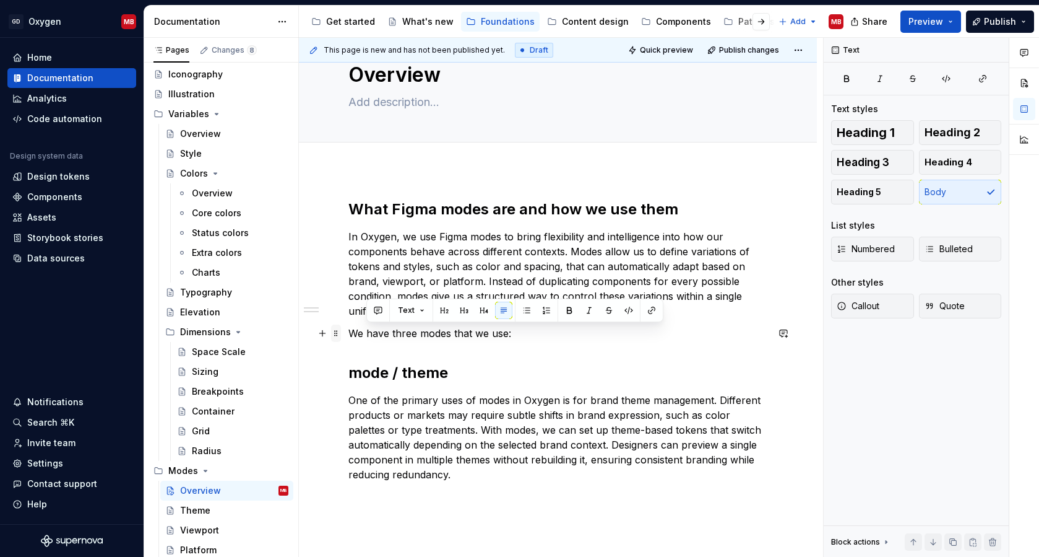
drag, startPoint x: 514, startPoint y: 333, endPoint x: 341, endPoint y: 332, distance: 173.4
click at [349, 332] on div "What Figma modes are and how we use them In Oxygen, we use Figma modes to bring…" at bounding box center [558, 347] width 419 height 297
click at [417, 340] on p "We have three modes that we use:" at bounding box center [558, 333] width 419 height 15
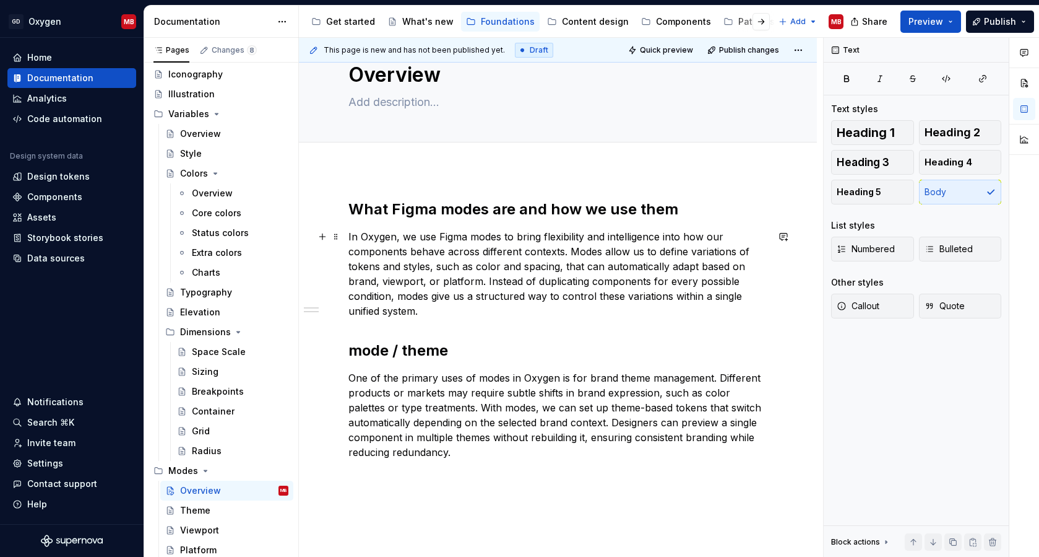
click at [532, 318] on p "In Oxygen, we use Figma modes to bring flexibility and intelligence into how ou…" at bounding box center [558, 273] width 419 height 89
click at [435, 236] on p "In Oxygen, we use Figma modes to bring flexibility and intelligence into how ou…" at bounding box center [558, 273] width 419 height 89
click at [431, 313] on p "In Oxygen, we use Figma modes to bring flexibility and intelligence into how ou…" at bounding box center [558, 273] width 419 height 89
click at [397, 307] on p "In Oxygen, we use Figma modes to bring flexibility and intelligence into how ou…" at bounding box center [558, 273] width 419 height 89
click at [514, 455] on p "One of the primary uses of modes in Oxygen is for brand theme management. Diffe…" at bounding box center [558, 414] width 419 height 89
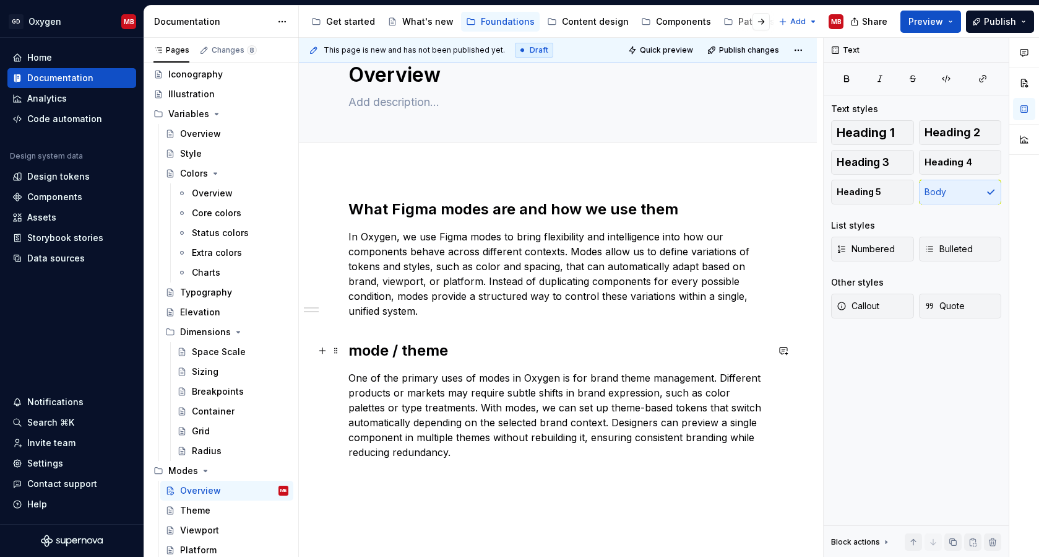
click at [480, 355] on h2 "mode / theme" at bounding box center [558, 351] width 419 height 20
click at [469, 451] on p "One of the primary uses of modes in Oxygen is for brand theme management. Diffe…" at bounding box center [558, 414] width 419 height 89
type textarea "*"
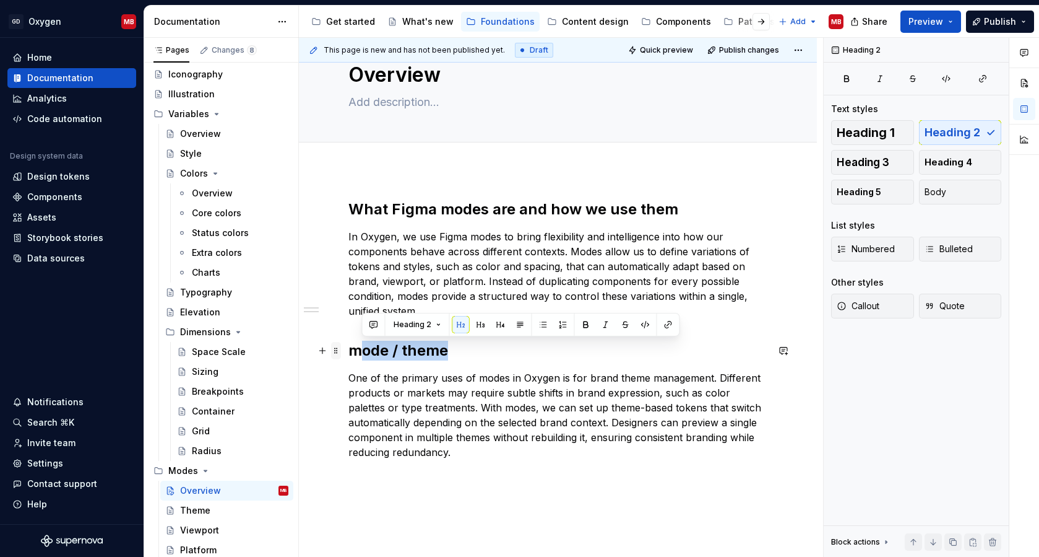
drag, startPoint x: 456, startPoint y: 360, endPoint x: 338, endPoint y: 342, distance: 119.5
click at [349, 342] on div "What Figma modes are and how we use them In Oxygen, we use Figma modes to bring…" at bounding box center [558, 336] width 419 height 275
click at [381, 352] on h2 "mode / theme" at bounding box center [558, 351] width 419 height 20
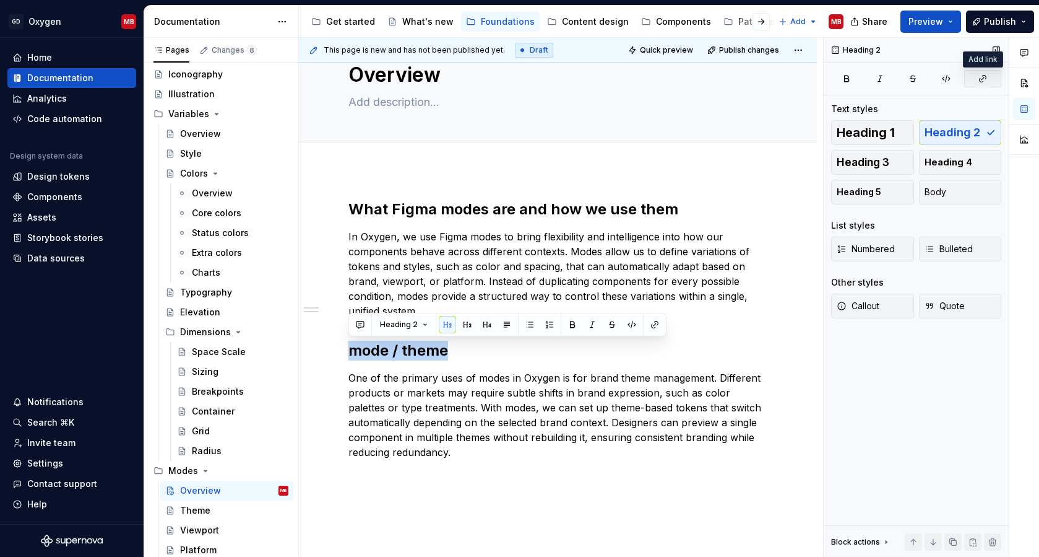
click at [973, 80] on icon "button" at bounding box center [983, 79] width 10 height 10
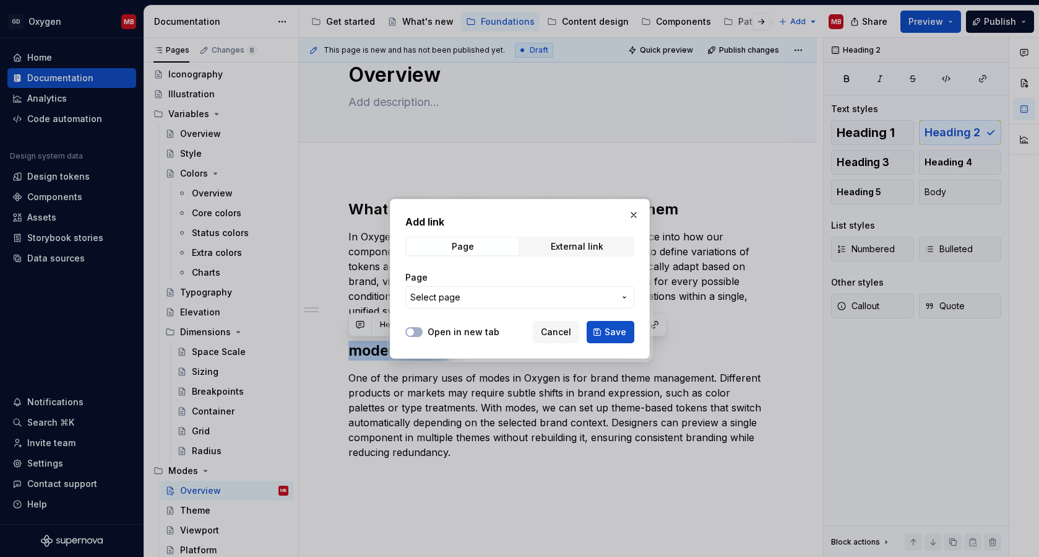
click at [487, 291] on span "Select page" at bounding box center [512, 297] width 204 height 12
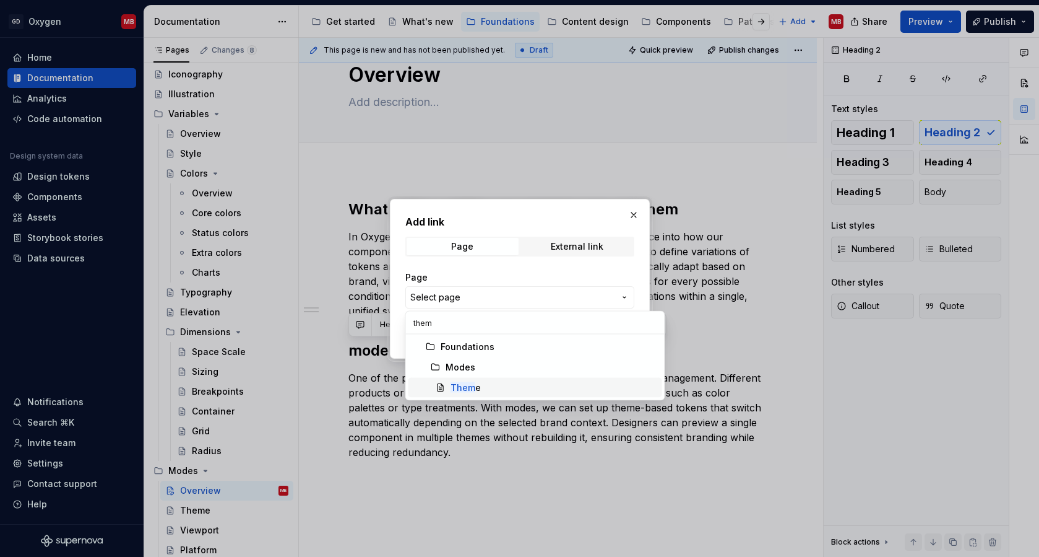
type input "them"
click at [471, 385] on mark "Them" at bounding box center [463, 387] width 25 height 11
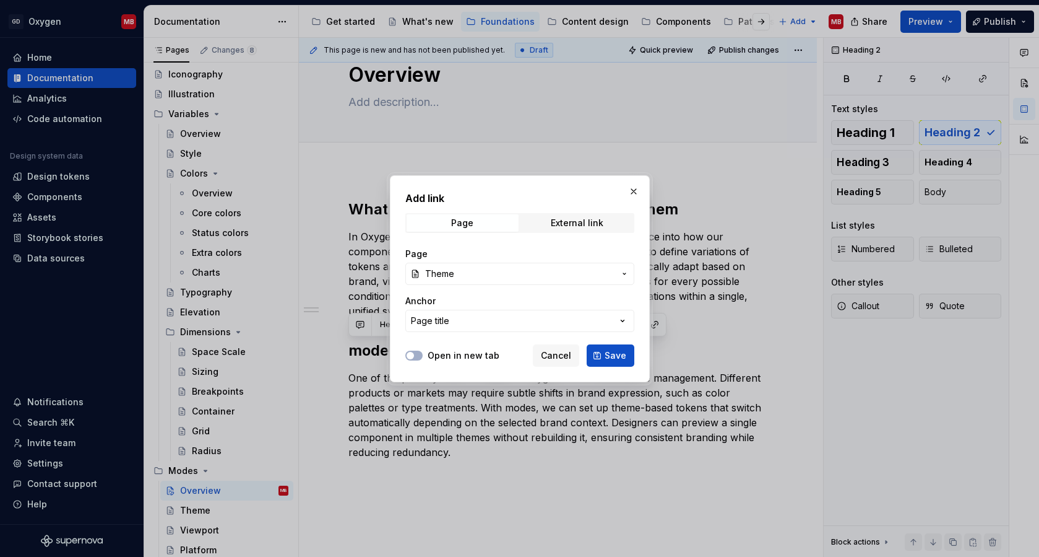
click at [636, 358] on div "Add link Page External link Page Theme Anchor Page title Open in new tab Cancel…" at bounding box center [520, 278] width 260 height 207
click at [616, 355] on span "Save" at bounding box center [616, 355] width 22 height 12
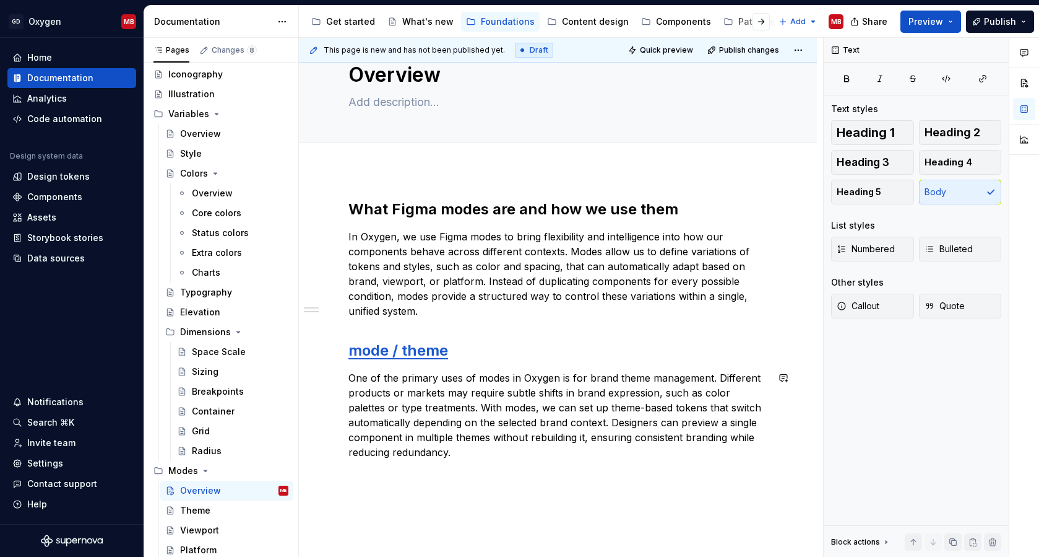
click at [497, 466] on div "What Figma modes are and how we use them In Oxygen, we use Figma modes to bring…" at bounding box center [558, 336] width 419 height 275
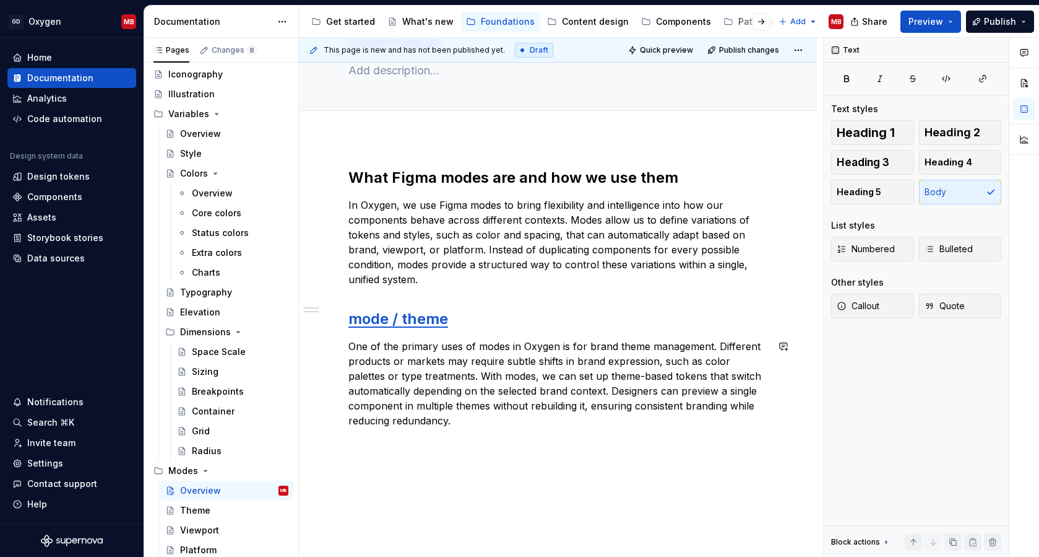
scroll to position [73, 0]
click at [632, 344] on p "One of the primary uses of modes in Oxygen is for brand theme management. Diffe…" at bounding box center [558, 383] width 419 height 89
click at [633, 344] on p "One of the primary uses of modes in Oxygen is for brand theme management. Diffe…" at bounding box center [558, 383] width 419 height 89
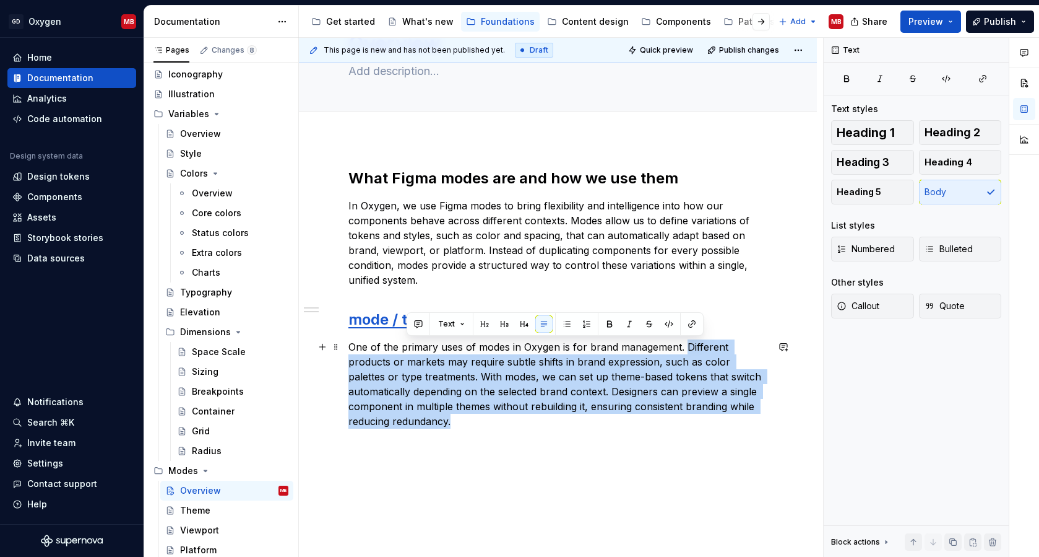
drag, startPoint x: 683, startPoint y: 346, endPoint x: 722, endPoint y: 414, distance: 77.9
click at [722, 414] on p "One of the primary uses of modes in Oxygen is for brand management. Different p…" at bounding box center [558, 383] width 419 height 89
click at [685, 349] on p "One of the primary uses of modes in Oxygen is for brand management. Different p…" at bounding box center [558, 383] width 419 height 89
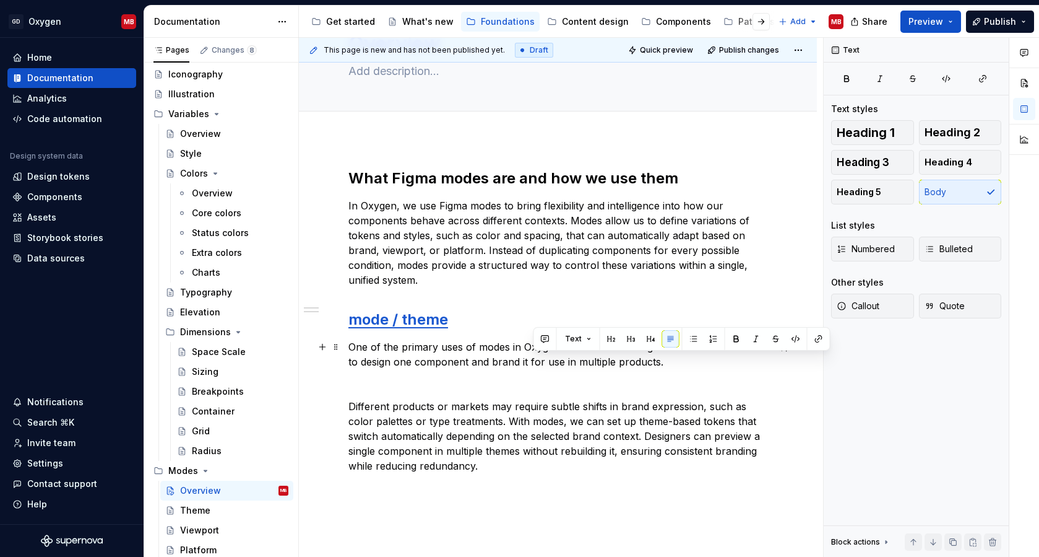
drag, startPoint x: 534, startPoint y: 363, endPoint x: 650, endPoint y: 367, distance: 115.8
click at [650, 367] on p "One of the primary uses of modes in Oxygen is for brand management. This allows…" at bounding box center [558, 354] width 419 height 30
click at [659, 363] on p "One of the primary uses of modes in Oxygen is for brand management. This allows…" at bounding box center [558, 354] width 419 height 30
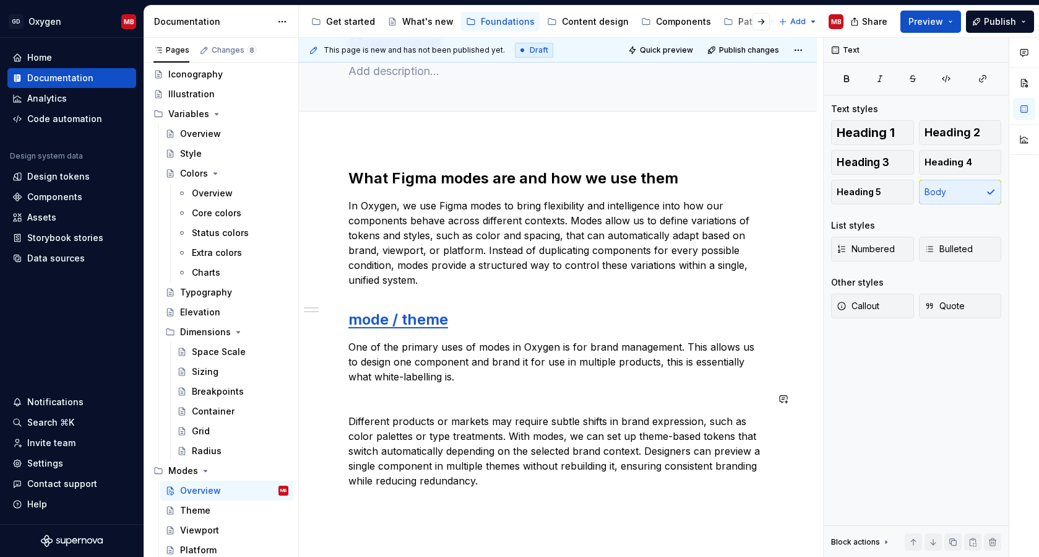
click at [441, 378] on p "One of the primary uses of modes in Oxygen is for brand management. This allows…" at bounding box center [558, 361] width 419 height 45
click at [472, 372] on p "One of the primary uses of modes in Oxygen is for brand management. This allows…" at bounding box center [558, 361] width 419 height 45
click at [495, 374] on p "One of the primary uses of modes in Oxygen is for brand management. This allows…" at bounding box center [558, 361] width 419 height 45
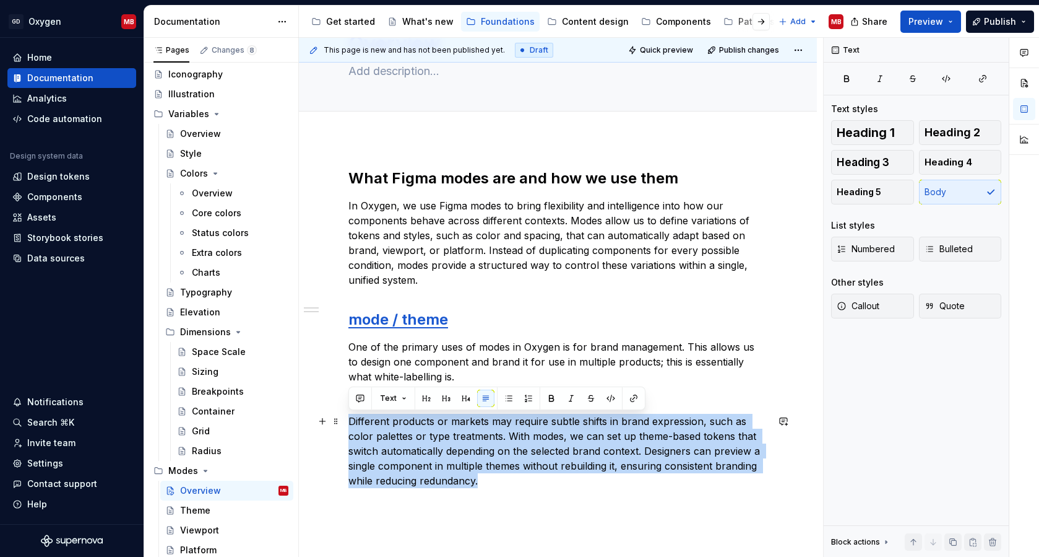
drag, startPoint x: 454, startPoint y: 480, endPoint x: 348, endPoint y: 425, distance: 119.6
click at [349, 425] on p "Different products or markets may require subtle shifts in brand expression, su…" at bounding box center [558, 451] width 419 height 74
click at [477, 438] on p "Different products or markets may require subtle shifts in brand expression, su…" at bounding box center [558, 451] width 419 height 74
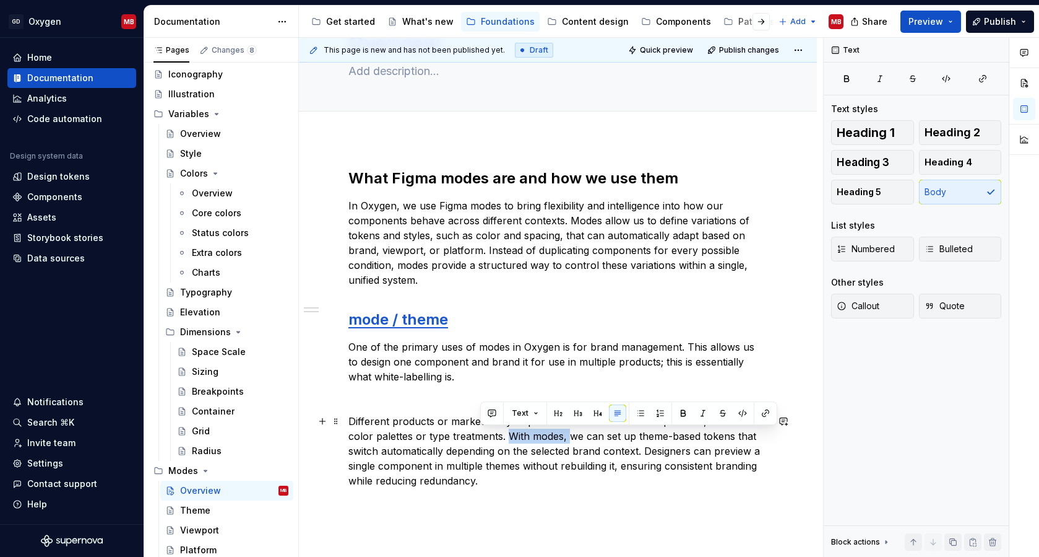
drag, startPoint x: 482, startPoint y: 436, endPoint x: 543, endPoint y: 439, distance: 61.3
click at [543, 439] on p "Different products or markets may require subtle shifts in brand expression, su…" at bounding box center [558, 451] width 419 height 74
click at [565, 436] on p "Different products or markets may require subtle shifts in brand expression, su…" at bounding box center [558, 451] width 419 height 74
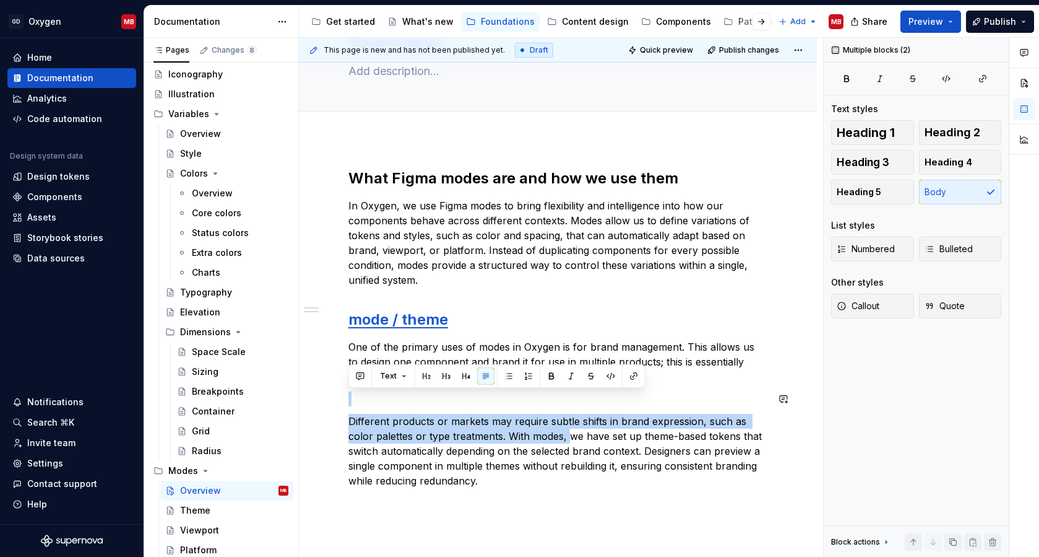
drag, startPoint x: 542, startPoint y: 435, endPoint x: 433, endPoint y: 390, distance: 117.4
click at [433, 390] on div "What Figma modes are and how we use them In Oxygen, we use Figma modes to bring…" at bounding box center [558, 327] width 419 height 319
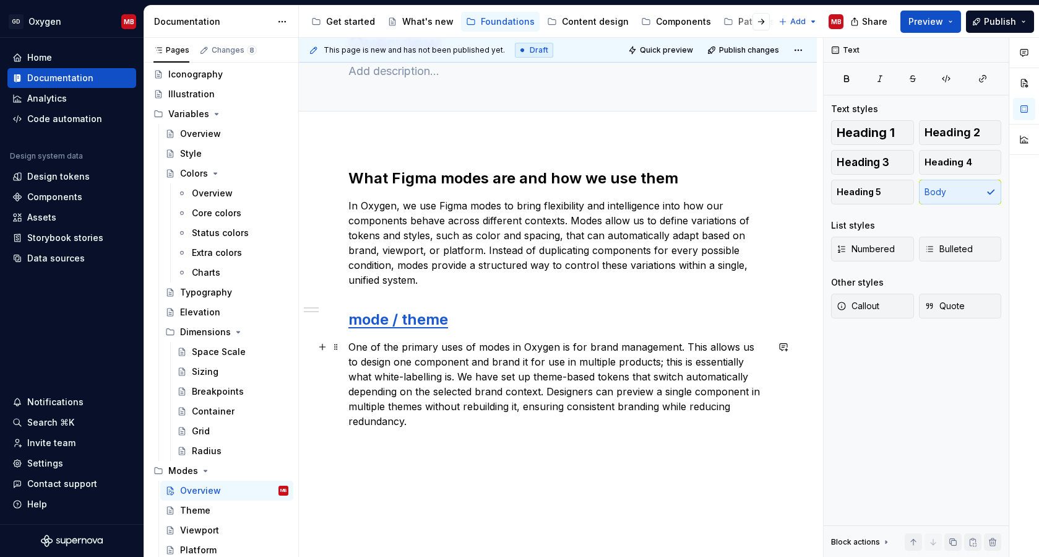
click at [528, 391] on p "One of the primary uses of modes in Oxygen is for brand management. This allows…" at bounding box center [558, 383] width 419 height 89
type textarea "*"
click at [709, 392] on p "One of the primary uses of modes in Oxygen is for brand management. This allows…" at bounding box center [558, 383] width 419 height 89
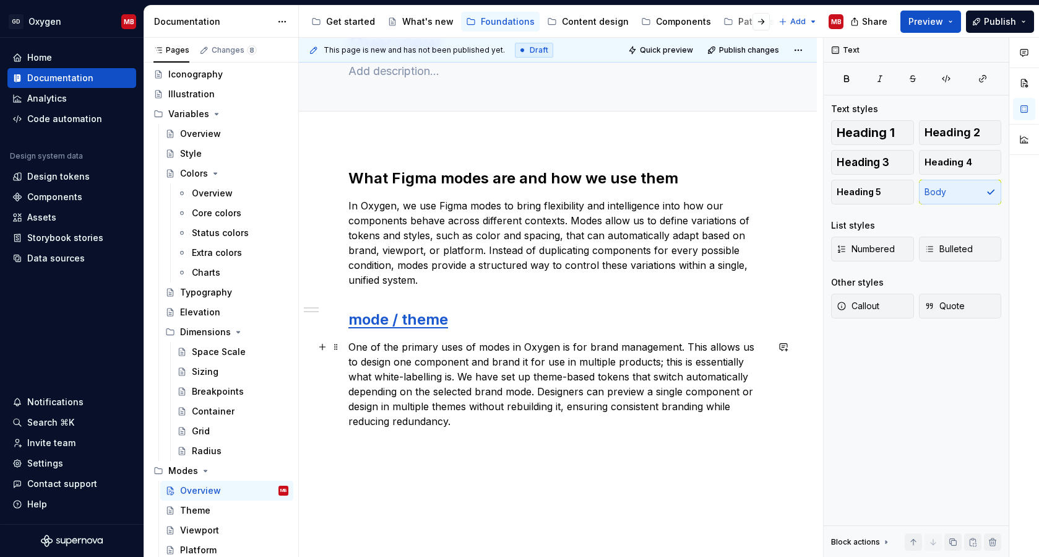
click at [485, 424] on p "One of the primary uses of modes in Oxygen is for brand management. This allows…" at bounding box center [558, 383] width 419 height 89
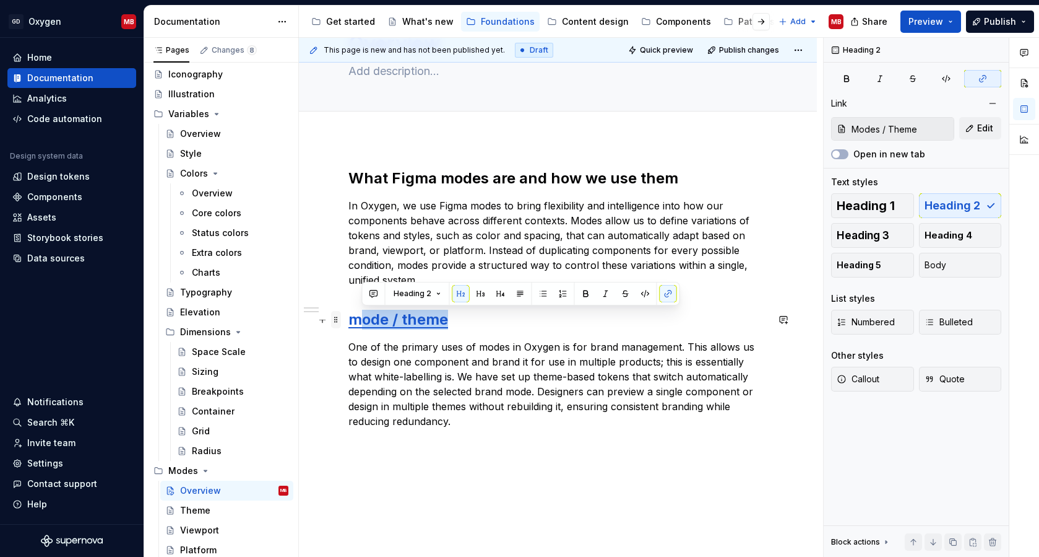
drag, startPoint x: 460, startPoint y: 321, endPoint x: 336, endPoint y: 320, distance: 124.4
click at [349, 320] on div "What Figma modes are and how we use them In Oxygen, we use Figma modes to bring…" at bounding box center [558, 316] width 419 height 297
click at [478, 325] on h2 "mode / theme" at bounding box center [558, 320] width 419 height 20
drag, startPoint x: 459, startPoint y: 323, endPoint x: 342, endPoint y: 323, distance: 117.0
click at [342, 323] on div "What Figma modes are and how we use them In Oxygen, we use Figma modes to bring…" at bounding box center [558, 386] width 518 height 494
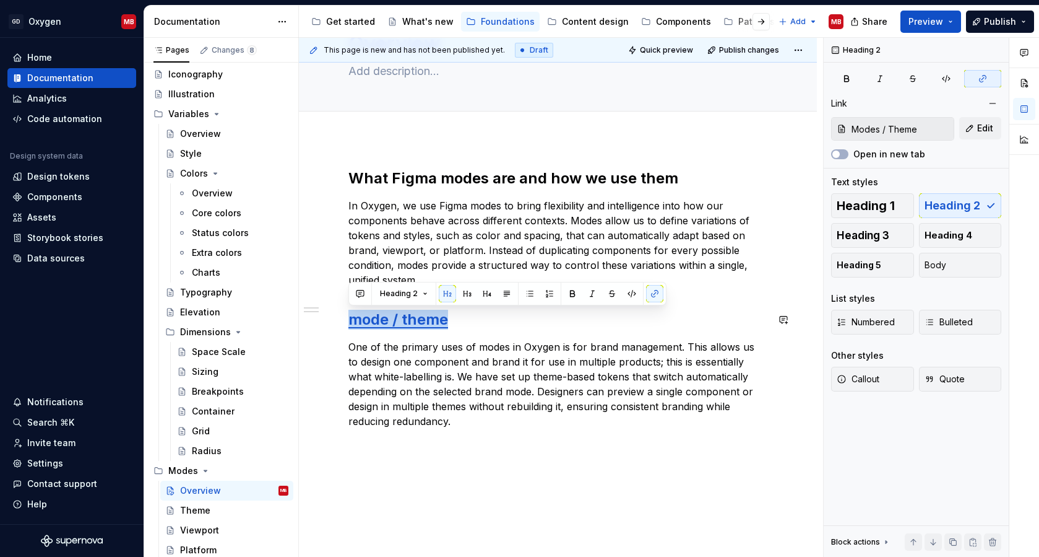
copy link "mode / theme"
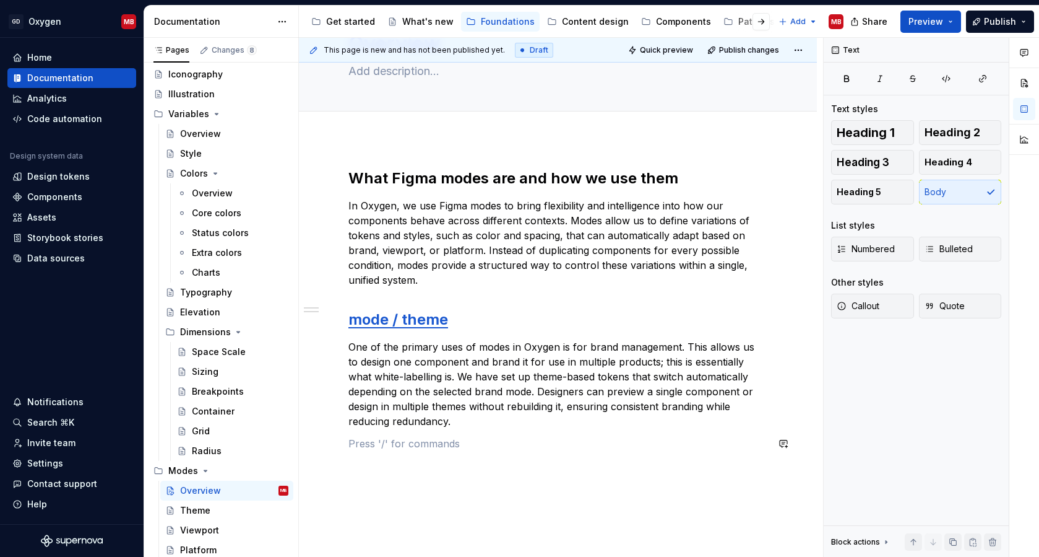
click at [369, 461] on div "What Figma modes are and how we use them In Oxygen, we use Figma modes to bring…" at bounding box center [558, 316] width 419 height 297
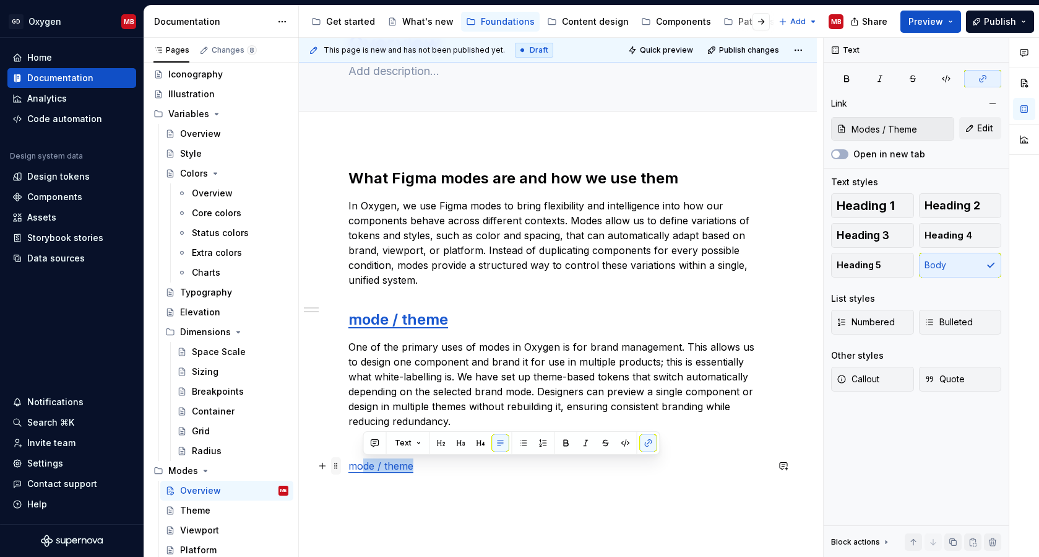
drag, startPoint x: 416, startPoint y: 466, endPoint x: 339, endPoint y: 466, distance: 77.4
click at [349, 466] on div "What Figma modes are and how we use them In Oxygen, we use Figma modes to bring…" at bounding box center [558, 327] width 419 height 319
click at [434, 466] on p "mode / theme" at bounding box center [558, 465] width 419 height 15
drag, startPoint x: 434, startPoint y: 466, endPoint x: 359, endPoint y: 463, distance: 75.0
click at [359, 463] on p "mode / theme" at bounding box center [558, 465] width 419 height 15
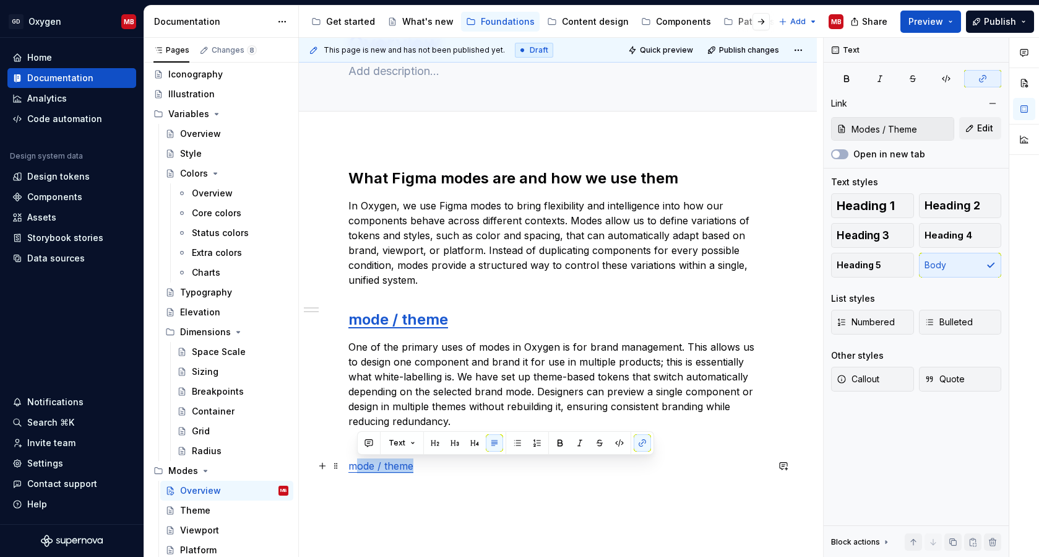
click at [376, 464] on link "mode / theme" at bounding box center [381, 465] width 65 height 12
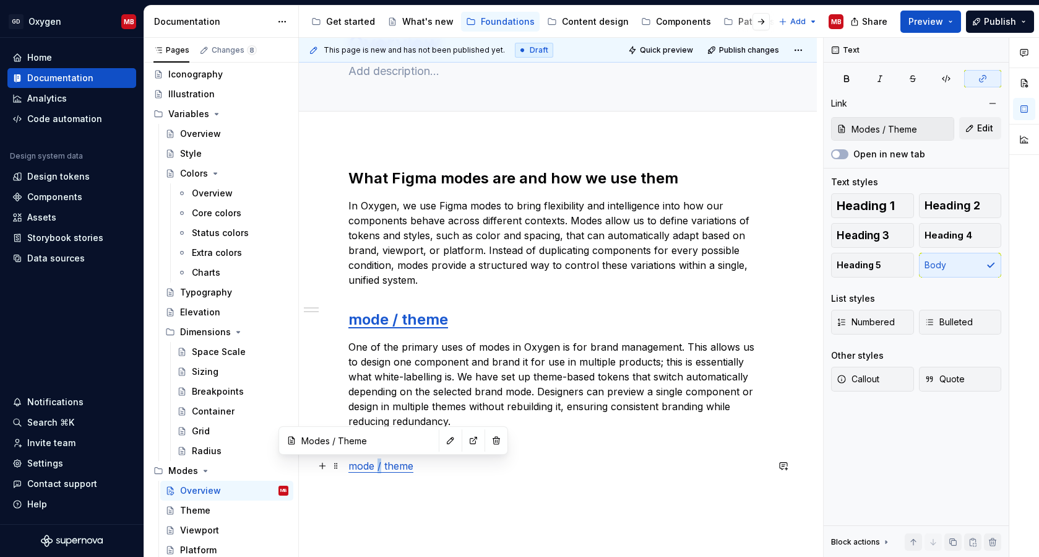
click at [376, 464] on link "mode / theme" at bounding box center [381, 465] width 65 height 12
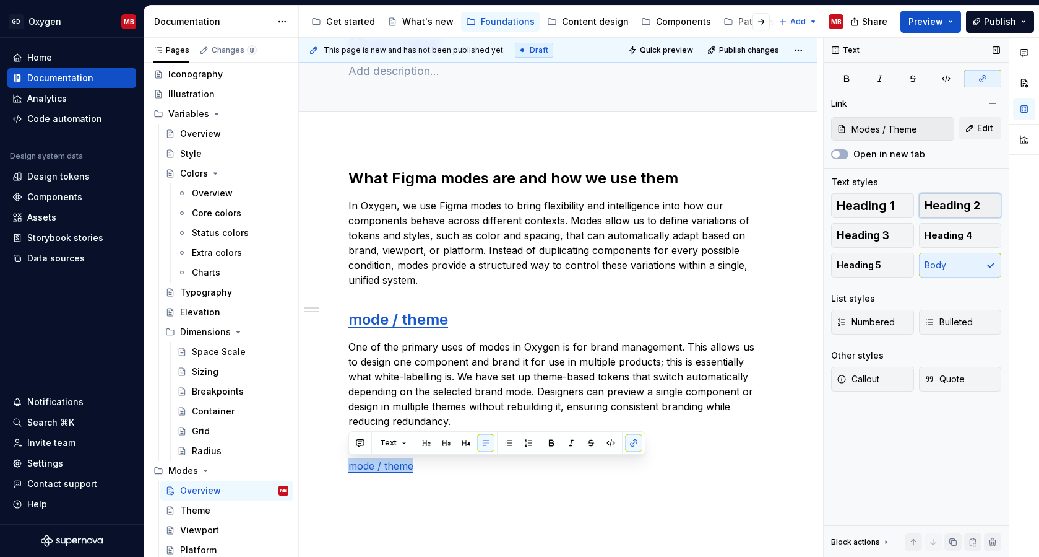
click at [942, 207] on span "Heading 2" at bounding box center [953, 205] width 56 height 12
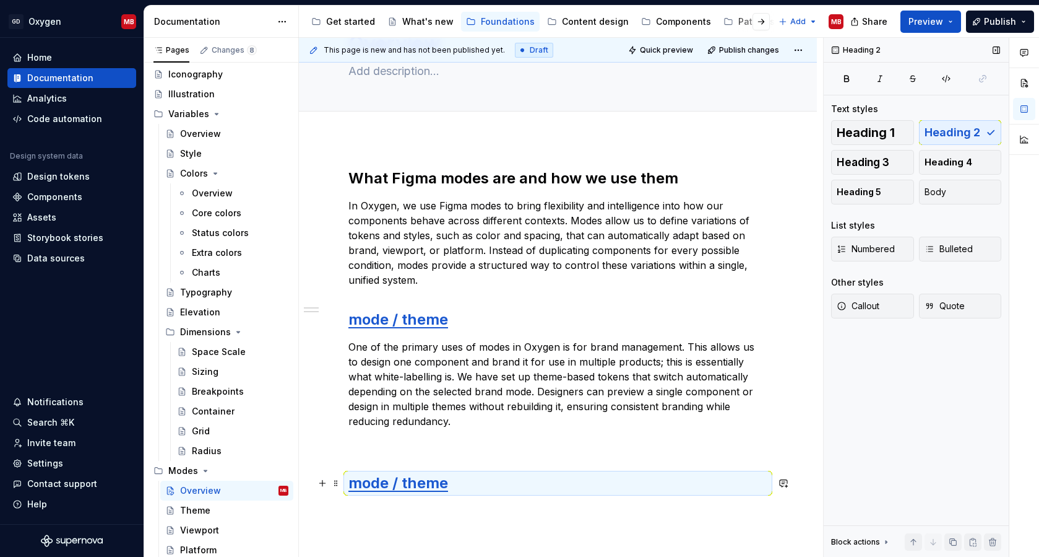
click at [435, 482] on link "mode / theme" at bounding box center [399, 483] width 100 height 18
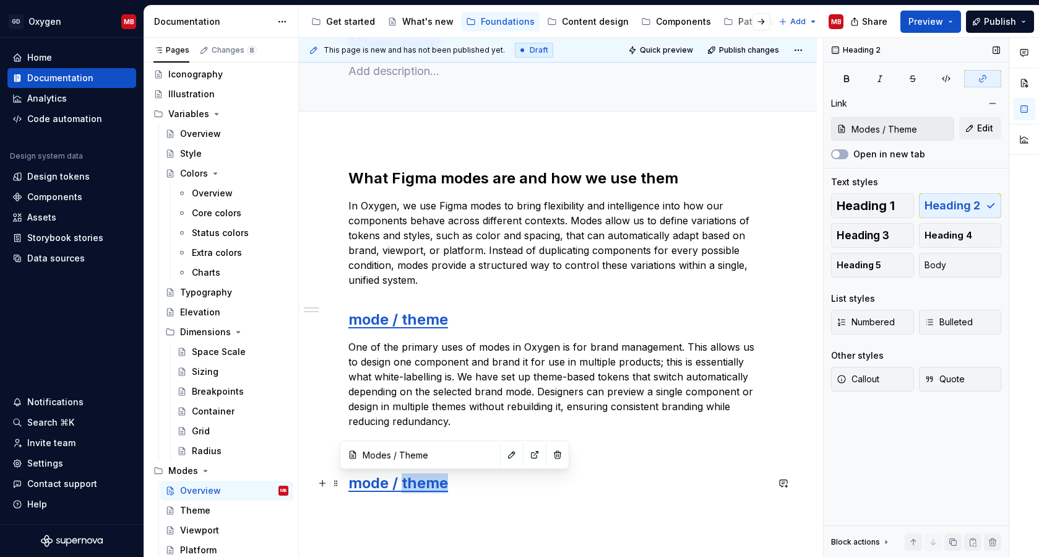
click at [435, 482] on link "mode / theme" at bounding box center [399, 483] width 100 height 18
click at [397, 480] on link "mode /" at bounding box center [374, 483] width 50 height 18
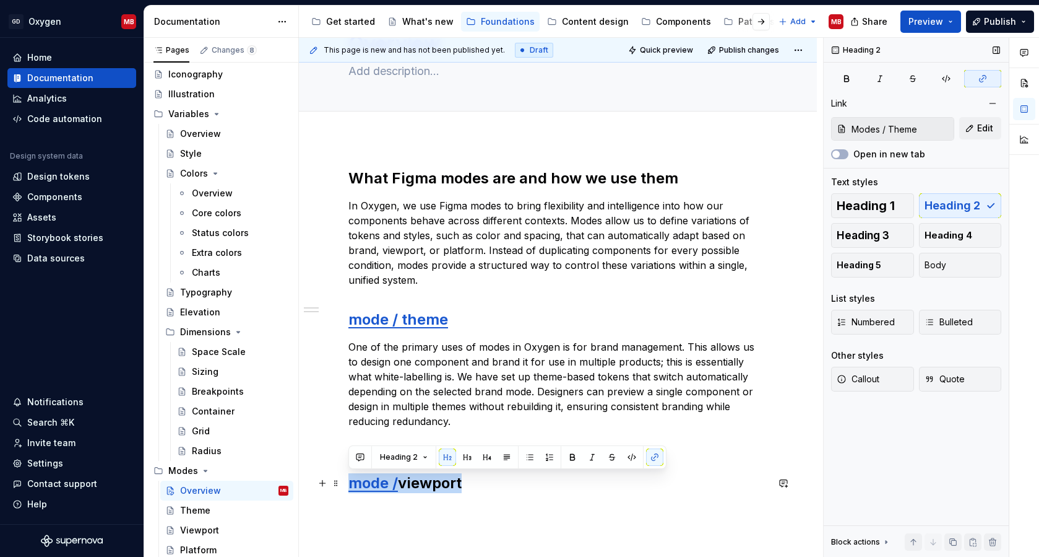
drag, startPoint x: 471, startPoint y: 485, endPoint x: 344, endPoint y: 485, distance: 126.9
click at [344, 485] on div "What Figma modes are and how we use them In Oxygen, we use Figma modes to bring…" at bounding box center [558, 407] width 518 height 536
click at [973, 77] on button "button" at bounding box center [983, 78] width 37 height 17
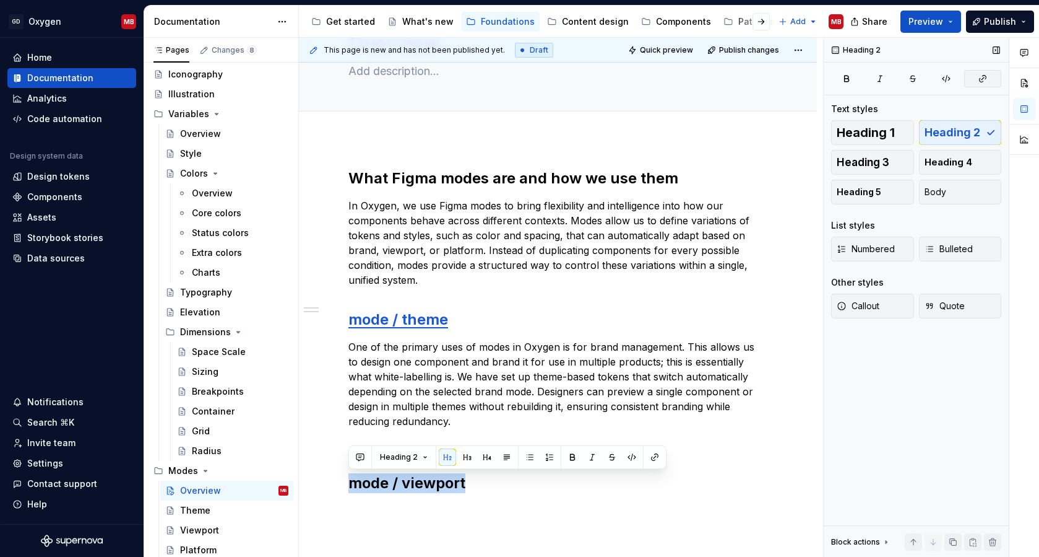
click at [973, 77] on button "button" at bounding box center [983, 78] width 37 height 17
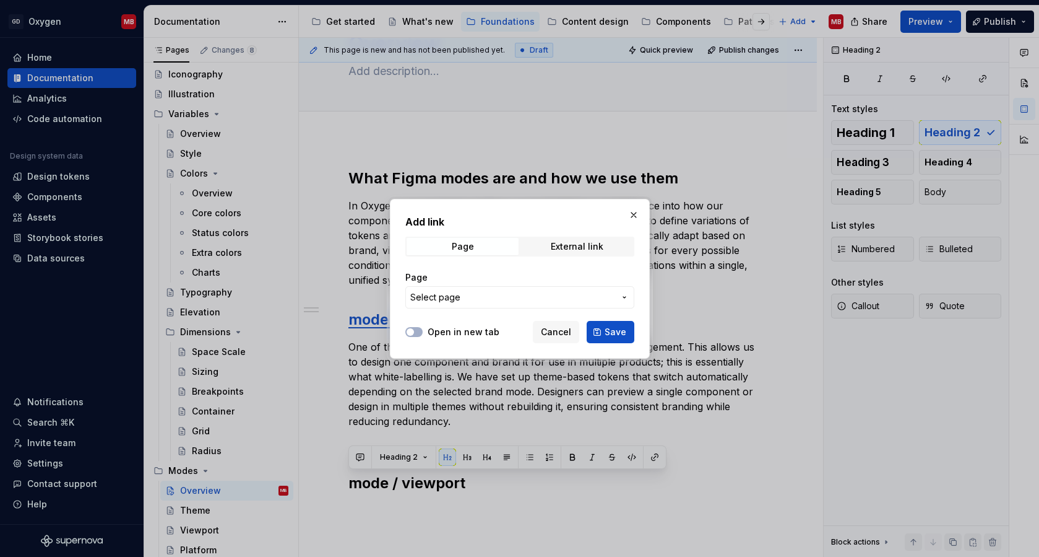
click at [531, 285] on div "Page Select page" at bounding box center [520, 289] width 229 height 37
click at [524, 291] on span "Select page" at bounding box center [512, 297] width 204 height 12
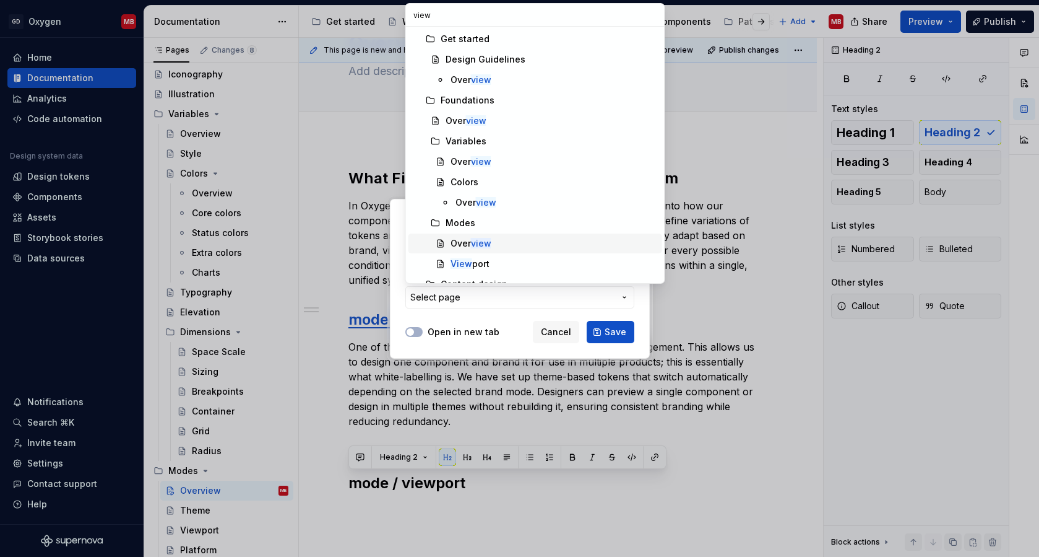
type input "view"
click at [477, 256] on span "View port" at bounding box center [536, 264] width 254 height 20
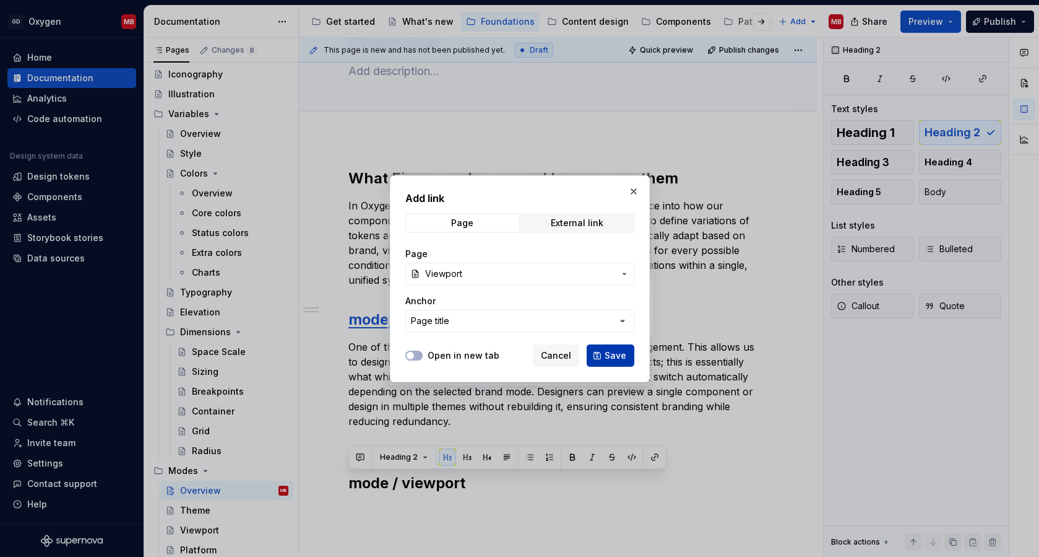
click at [608, 353] on span "Save" at bounding box center [616, 355] width 22 height 12
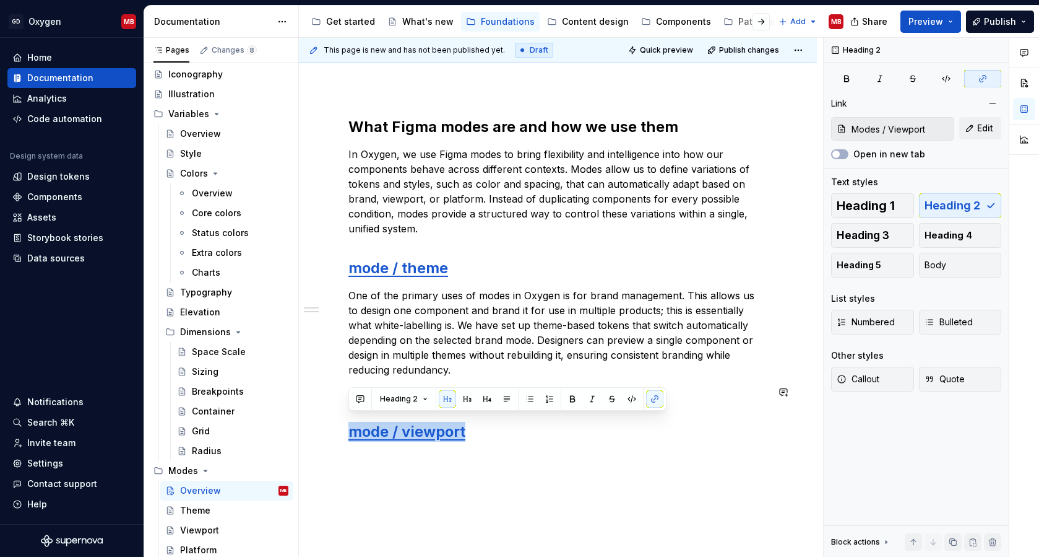
scroll to position [137, 0]
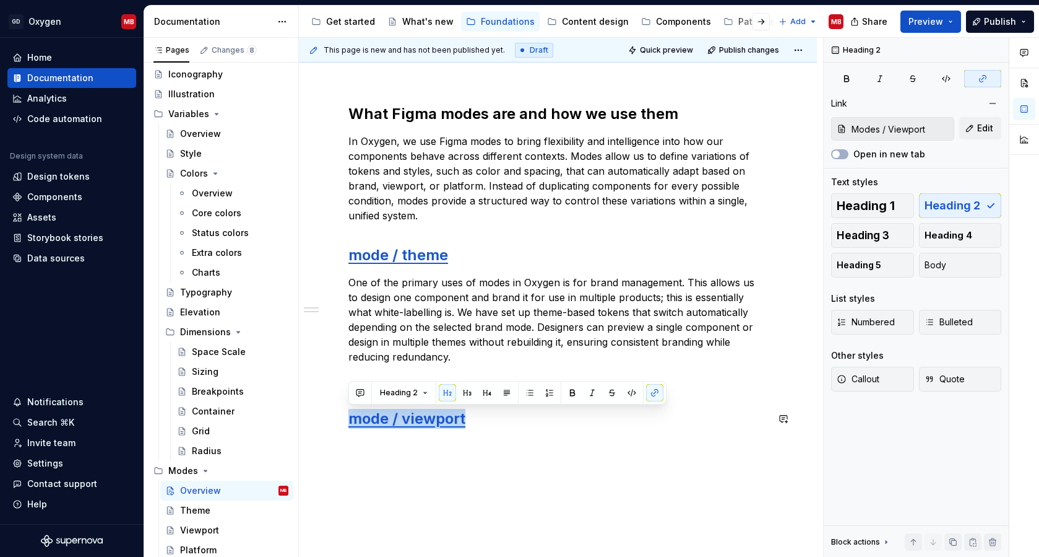
click at [514, 432] on div "What Figma modes are and how we use them In Oxygen, we use Figma modes to bring…" at bounding box center [558, 273] width 419 height 339
click at [381, 449] on div "What Figma modes are and how we use them In Oxygen, we use Figma modes to bring…" at bounding box center [558, 342] width 518 height 536
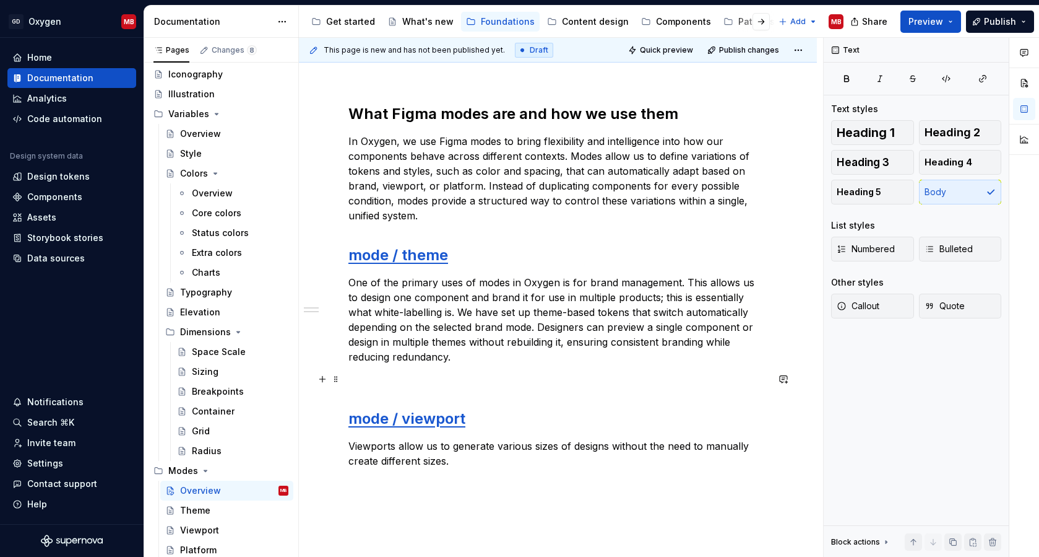
click at [500, 378] on p at bounding box center [558, 378] width 419 height 15
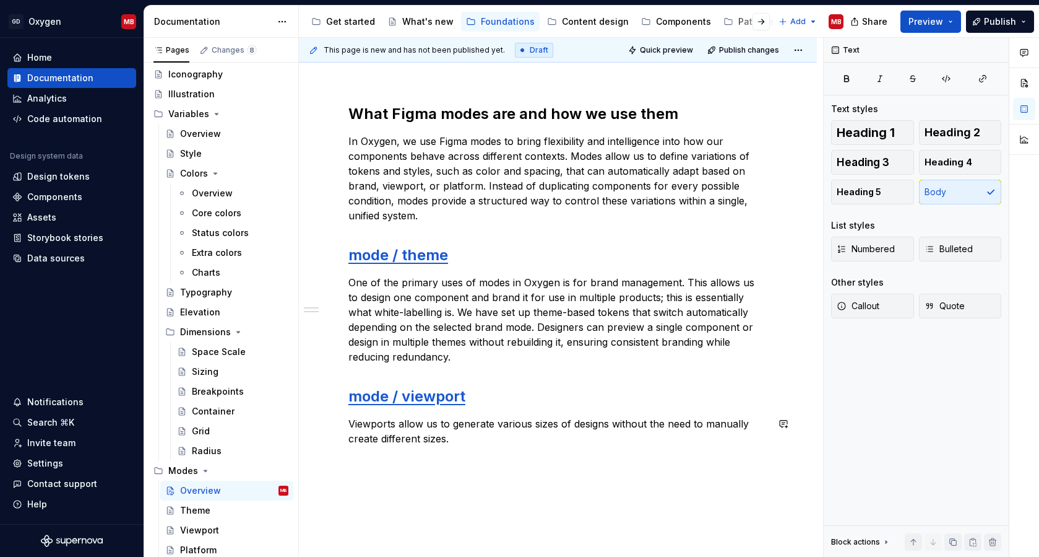
click at [554, 457] on div "What Figma modes are and how we use them In Oxygen, we use Figma modes to bring…" at bounding box center [558, 282] width 419 height 357
click at [479, 437] on p "Viewports allow us to generate various sizes of designs without the need to man…" at bounding box center [558, 431] width 419 height 30
click at [438, 438] on p "Viewports allow us to generate various sizes of designs without the need to man…" at bounding box center [558, 431] width 419 height 30
click at [458, 438] on p "Viewports allow us to generate various sizes of designs without the need to man…" at bounding box center [558, 431] width 419 height 30
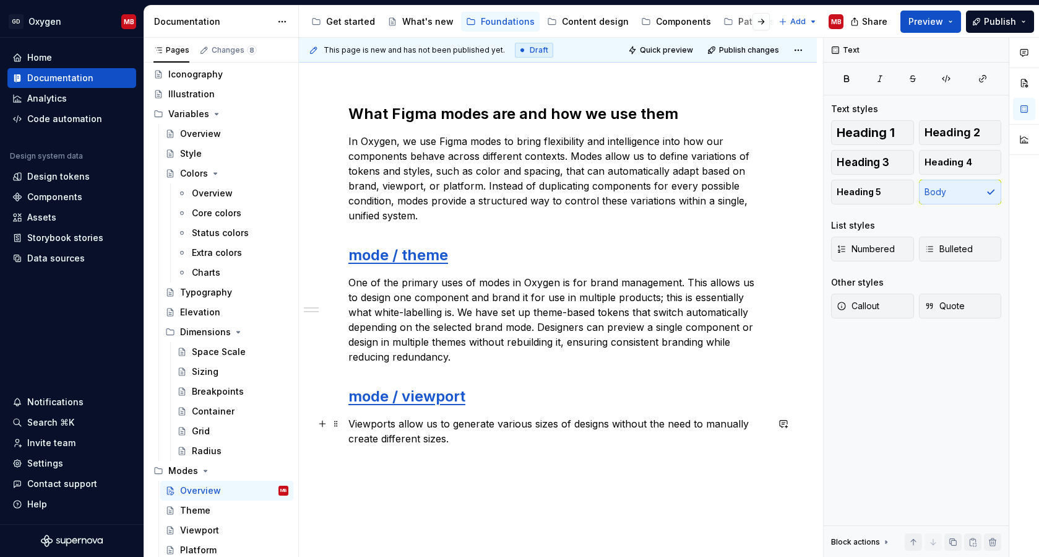
click at [509, 439] on p "Viewports allow us to generate various sizes of designs without the need to man…" at bounding box center [558, 431] width 419 height 30
click at [371, 441] on p "Viewports allow us to generate various sizes of designs without the need to man…" at bounding box center [558, 431] width 419 height 30
click at [371, 440] on p "Viewports allow us to generate various sizes of designs without the need to man…" at bounding box center [558, 431] width 419 height 30
click at [471, 437] on p "Viewports allow us to generate various sizes of designs without the need to man…" at bounding box center [558, 431] width 419 height 30
click at [609, 441] on p "Viewports allow us to generate various sizes of designs without the need to man…" at bounding box center [558, 431] width 419 height 30
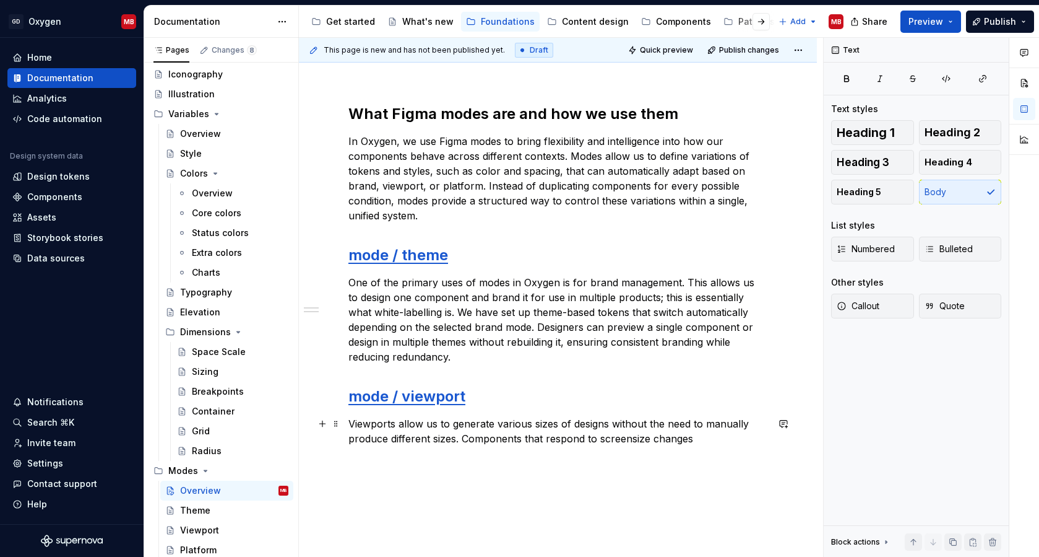
click at [631, 436] on p "Viewports allow us to generate various sizes of designs without the need to man…" at bounding box center [558, 431] width 419 height 30
click at [722, 443] on p "Viewports allow us to generate various sizes of designs without the need to man…" at bounding box center [558, 431] width 419 height 30
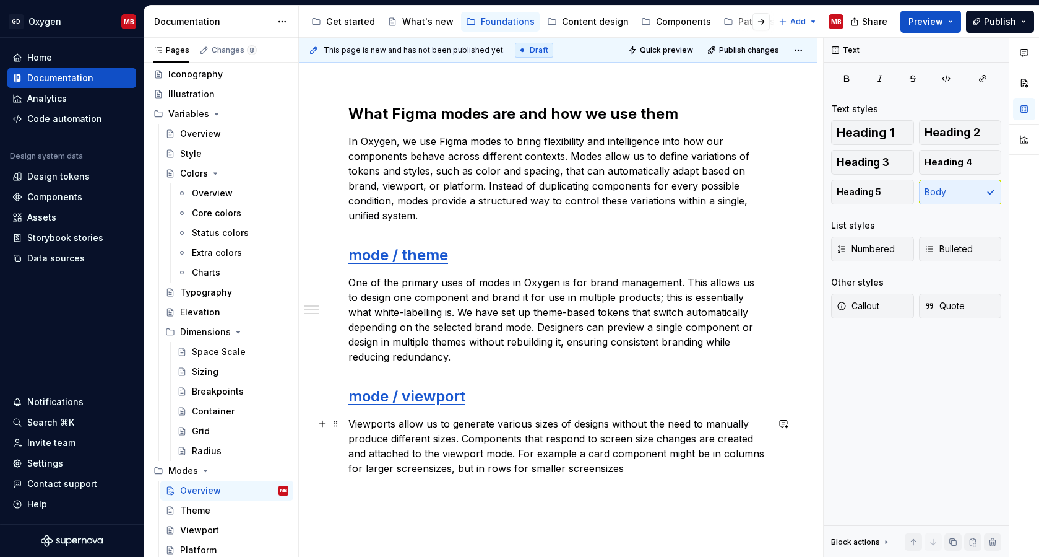
click at [410, 467] on p "Viewports allow us to generate various sizes of designs without the need to man…" at bounding box center [558, 445] width 419 height 59
click at [631, 466] on p "Viewports allow us to generate various sizes of designs without the need to man…" at bounding box center [558, 445] width 419 height 59
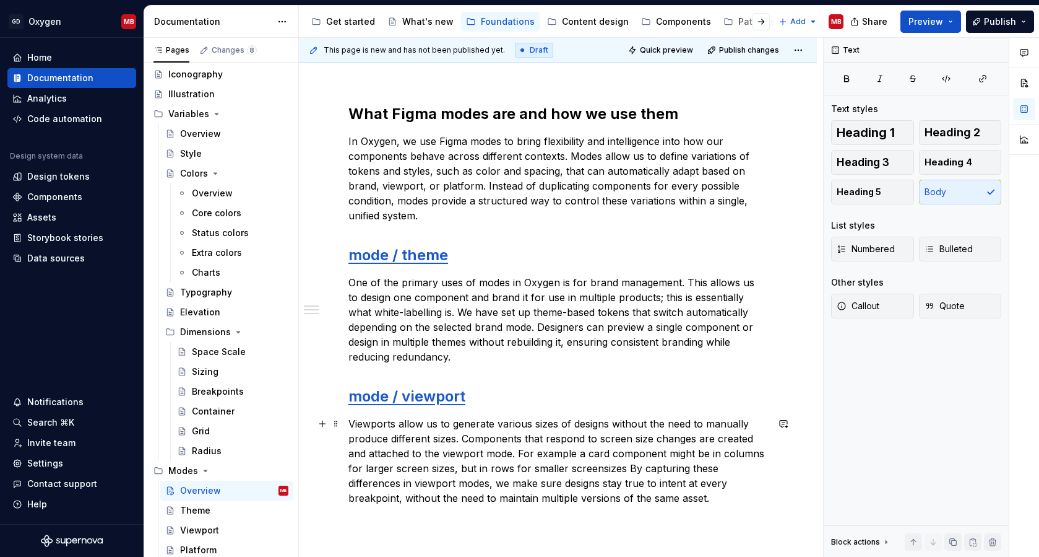
click at [608, 464] on p "Viewports allow us to generate various sizes of designs without the need to man…" at bounding box center [558, 460] width 419 height 89
click at [674, 466] on p "Viewports allow us to generate various sizes of designs without the need to man…" at bounding box center [558, 460] width 419 height 89
drag, startPoint x: 676, startPoint y: 467, endPoint x: 703, endPoint y: 472, distance: 27.1
click at [703, 472] on p "Viewports allow us to generate various sizes of designs without the need to man…" at bounding box center [558, 460] width 419 height 89
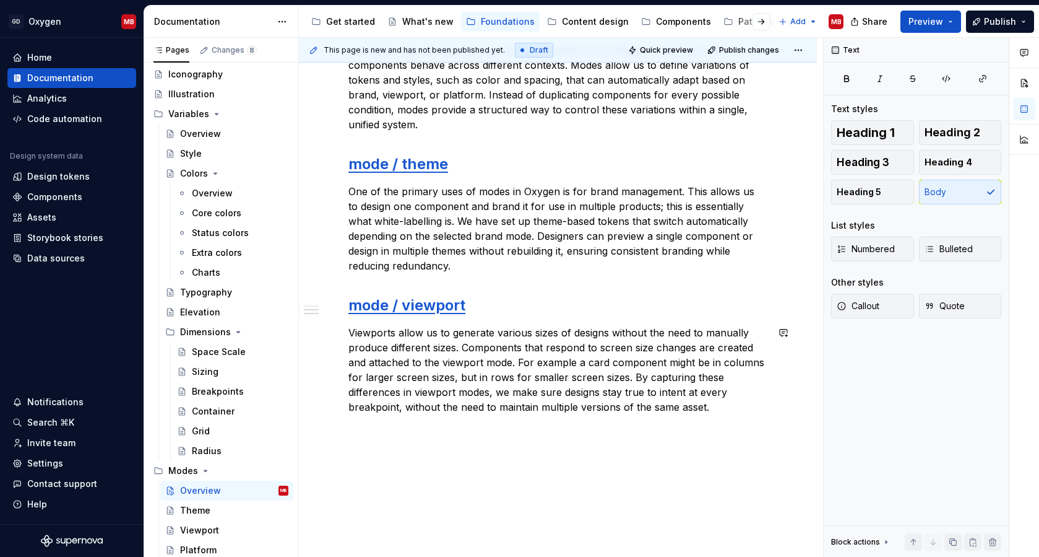
scroll to position [267, 0]
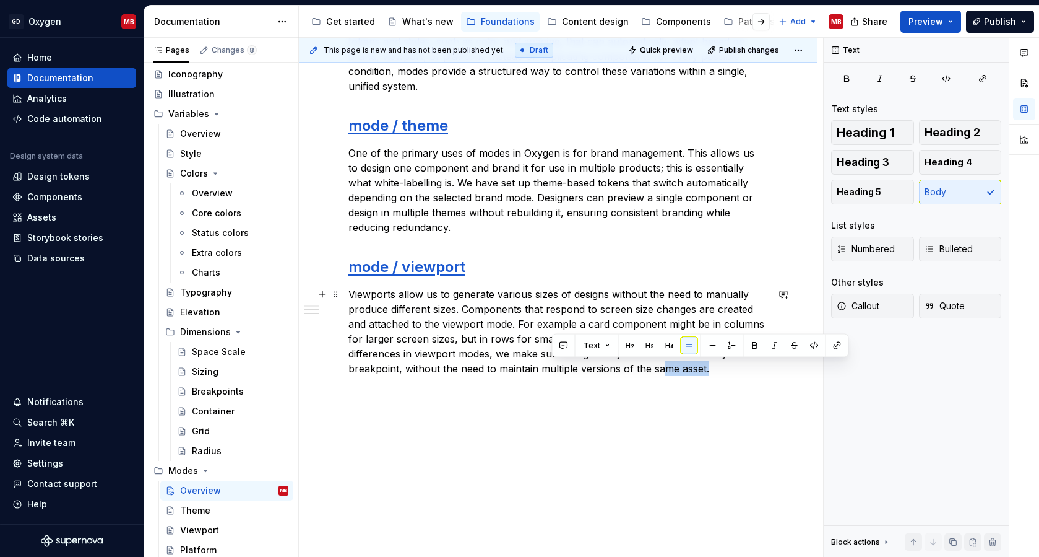
drag, startPoint x: 620, startPoint y: 500, endPoint x: 551, endPoint y: 372, distance: 145.7
click at [551, 372] on p "Viewports allow us to generate various sizes of designs without the need to man…" at bounding box center [558, 331] width 419 height 89
click at [595, 382] on div "What Figma modes are and how we use them In Oxygen, we use Figma modes to bring…" at bounding box center [558, 183] width 419 height 416
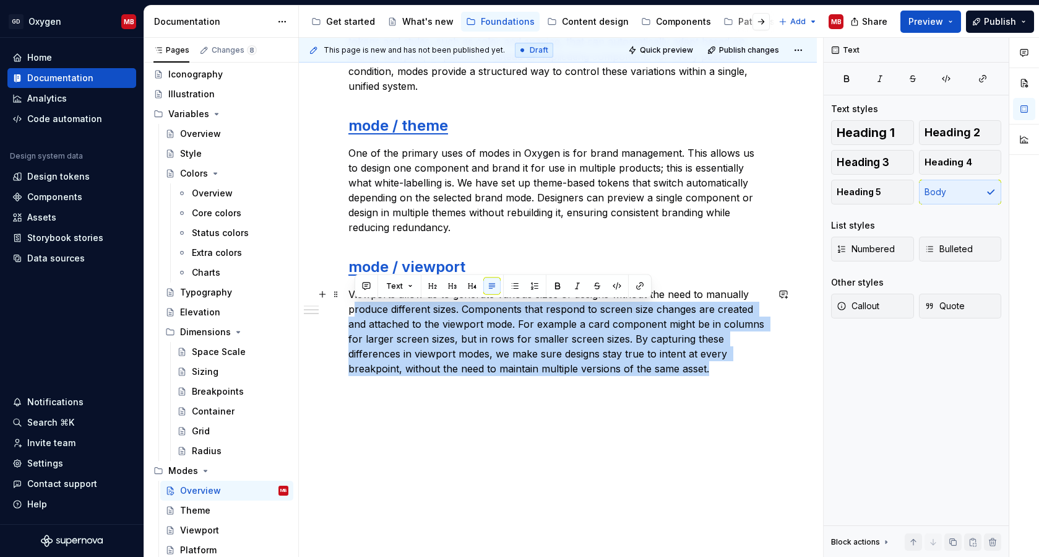
drag, startPoint x: 603, startPoint y: 369, endPoint x: 355, endPoint y: 314, distance: 254.3
click at [355, 313] on p "Viewports allow us to generate various sizes of designs without the need to man…" at bounding box center [558, 331] width 419 height 89
click at [594, 371] on p "Viewports allow us to generate various sizes of designs without the need to man…" at bounding box center [558, 331] width 419 height 89
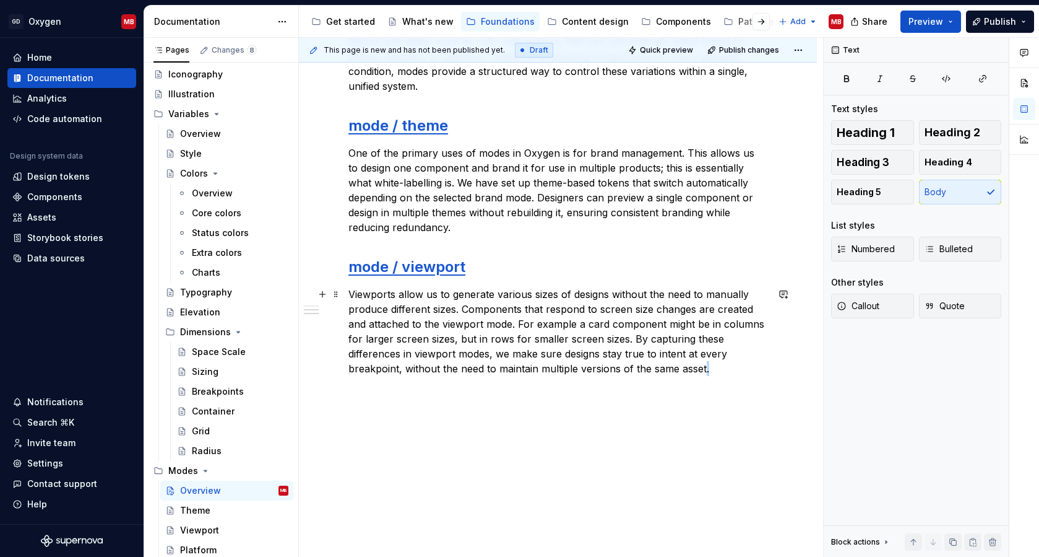
click at [594, 371] on p "Viewports allow us to generate various sizes of designs without the need to man…" at bounding box center [558, 331] width 419 height 89
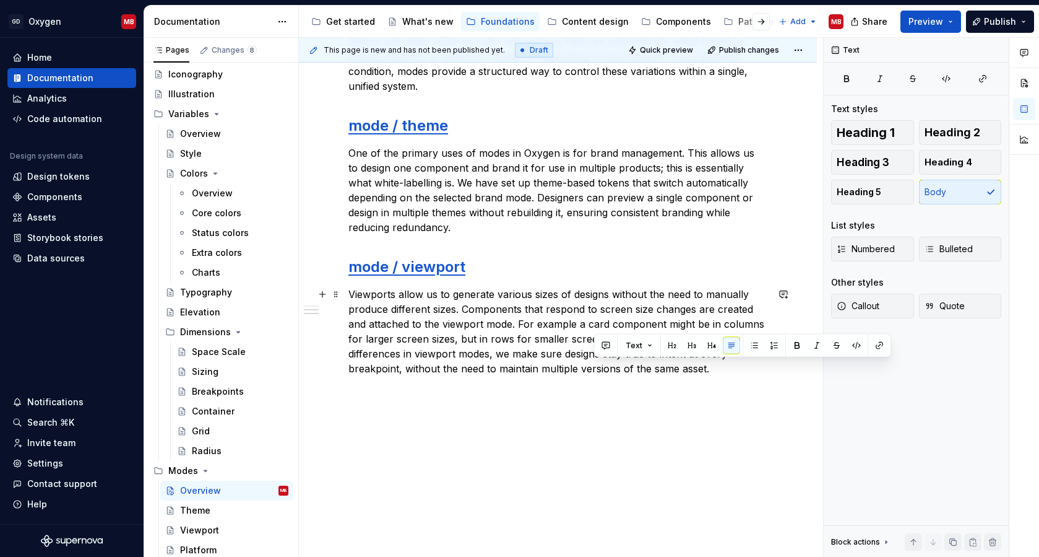
click at [576, 371] on p "Viewports allow us to generate various sizes of designs without the need to man…" at bounding box center [558, 331] width 419 height 89
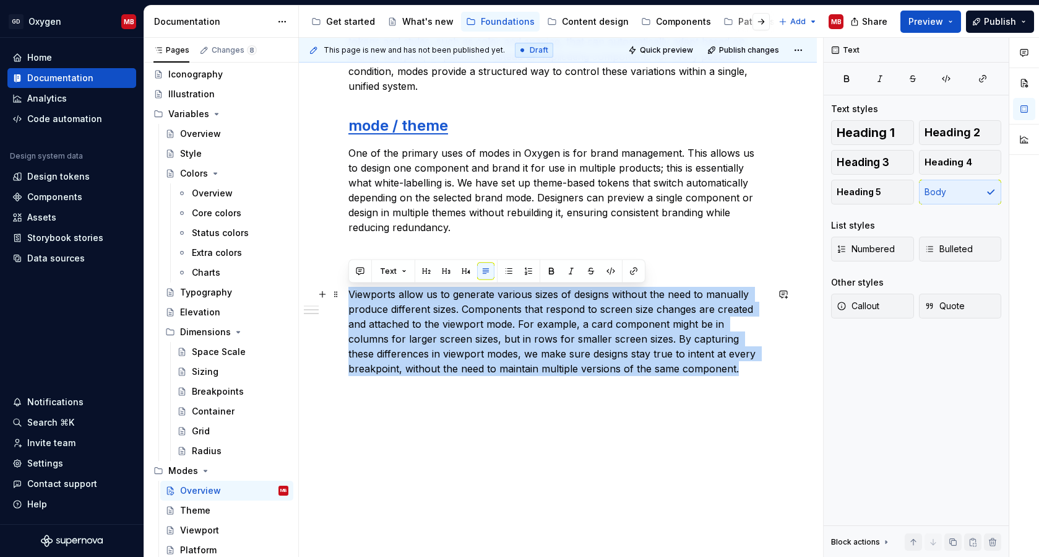
drag, startPoint x: 647, startPoint y: 370, endPoint x: 349, endPoint y: 297, distance: 307.4
click at [349, 297] on p "Viewports allow us to generate various sizes of designs without the need to man…" at bounding box center [558, 331] width 419 height 89
copy p "Viewports allow us to generate various sizes of designs without the need to man…"
type textarea "*"
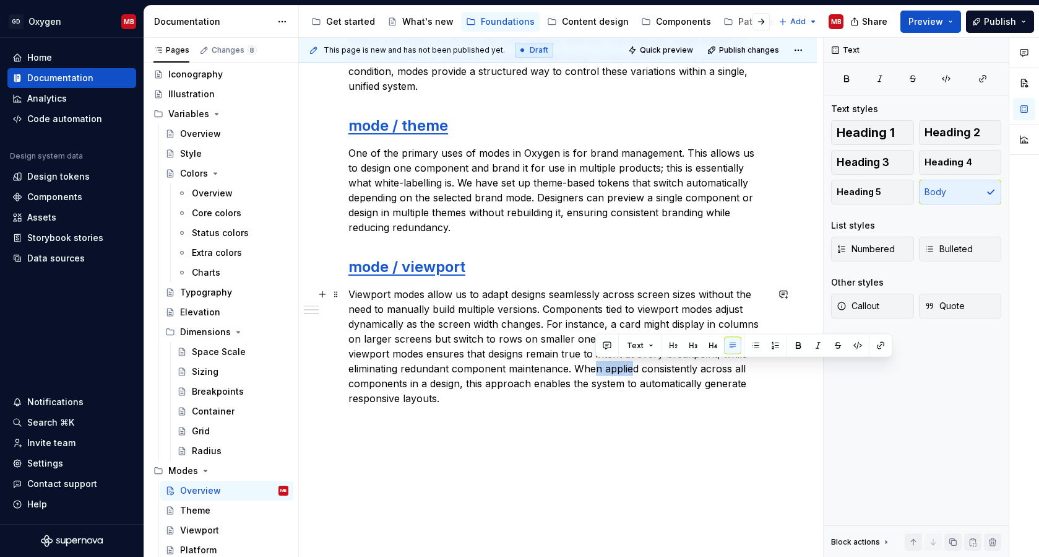
drag, startPoint x: 632, startPoint y: 371, endPoint x: 597, endPoint y: 369, distance: 35.3
click at [597, 369] on p "Viewport modes allow us to adapt designs seamlessly across screen sizes without…" at bounding box center [558, 346] width 419 height 119
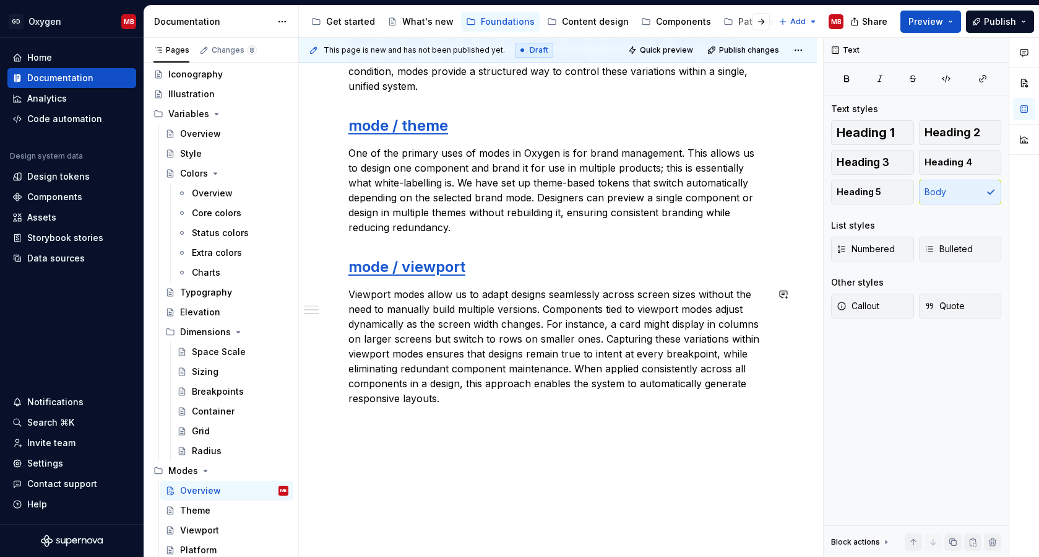
click at [462, 410] on div "What Figma modes are and how we use them In Oxygen, we use Figma modes to bring…" at bounding box center [558, 198] width 419 height 446
click at [544, 323] on p "Viewport modes allow us to adapt designs seamlessly across screen sizes without…" at bounding box center [558, 346] width 419 height 119
click at [525, 415] on div "What Figma modes are and how we use them In Oxygen, we use Figma modes to bring…" at bounding box center [558, 198] width 419 height 446
drag, startPoint x: 432, startPoint y: 441, endPoint x: 329, endPoint y: 442, distance: 102.2
click at [349, 442] on div "What Figma modes are and how we use them In Oxygen, we use Figma modes to bring…" at bounding box center [558, 220] width 419 height 490
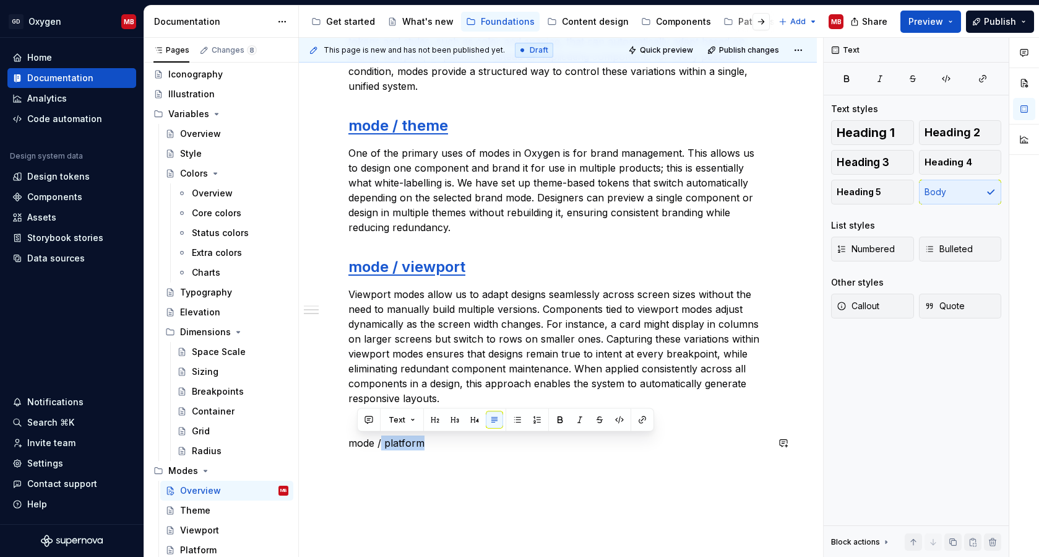
click at [381, 449] on div "What Figma modes are and how we use them In Oxygen, we use Figma modes to bring…" at bounding box center [558, 220] width 419 height 490
click at [381, 450] on div "What Figma modes are and how we use them In Oxygen, we use Figma modes to bring…" at bounding box center [558, 220] width 419 height 490
click at [954, 127] on span "Heading 2" at bounding box center [953, 132] width 56 height 12
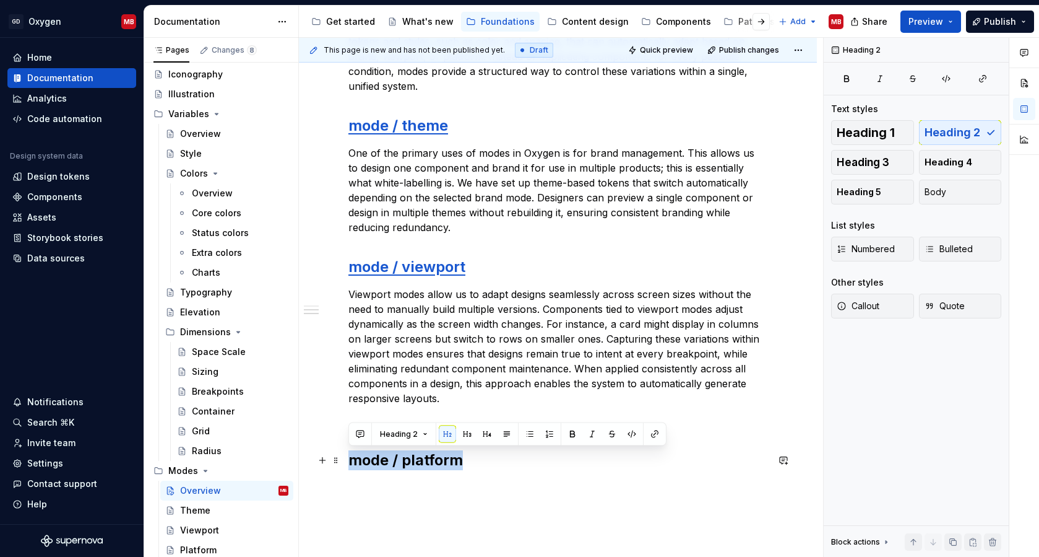
click at [471, 462] on h2 "mode / platform" at bounding box center [558, 460] width 419 height 20
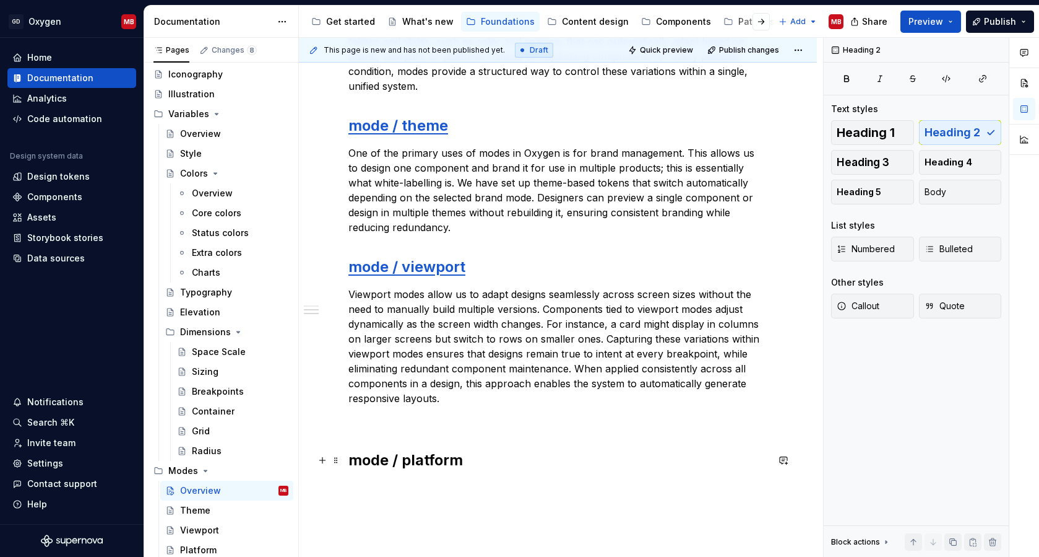
click at [442, 463] on h2 "mode / platform" at bounding box center [558, 460] width 419 height 20
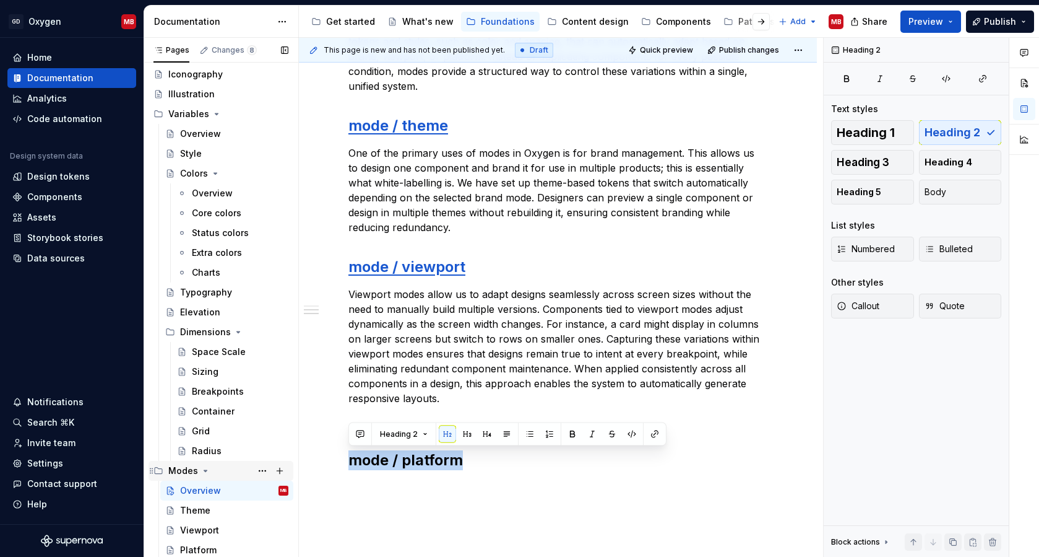
drag, startPoint x: 487, startPoint y: 456, endPoint x: 266, endPoint y: 461, distance: 221.1
click at [266, 461] on div "Pages Changes 8 Add Accessibility guide for tree Page tree. Navigate the tree w…" at bounding box center [591, 300] width 895 height 524
click at [973, 82] on button "button" at bounding box center [983, 78] width 37 height 17
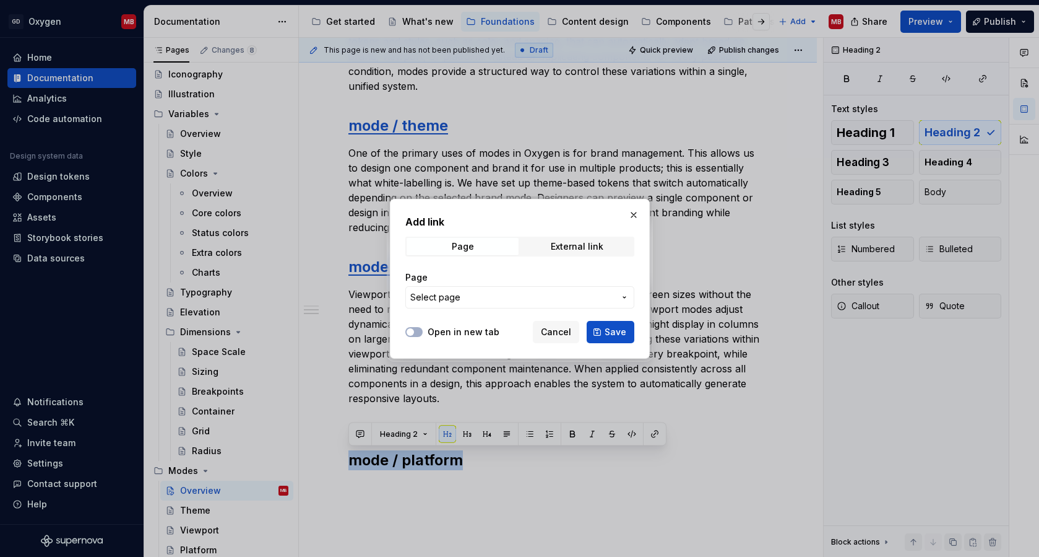
click at [467, 292] on span "Select page" at bounding box center [512, 297] width 204 height 12
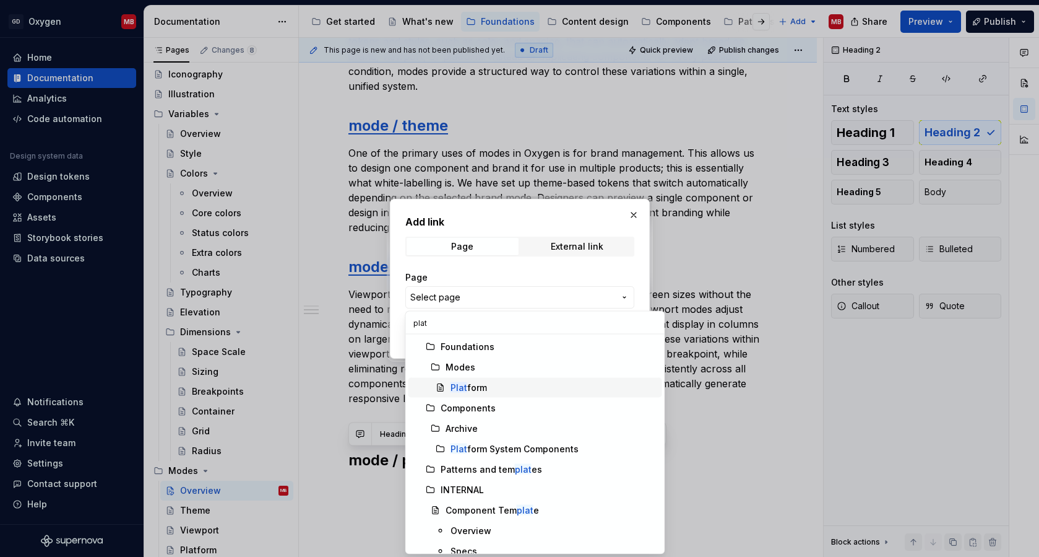
type input "plat"
click at [480, 383] on div "Plat form" at bounding box center [469, 387] width 37 height 12
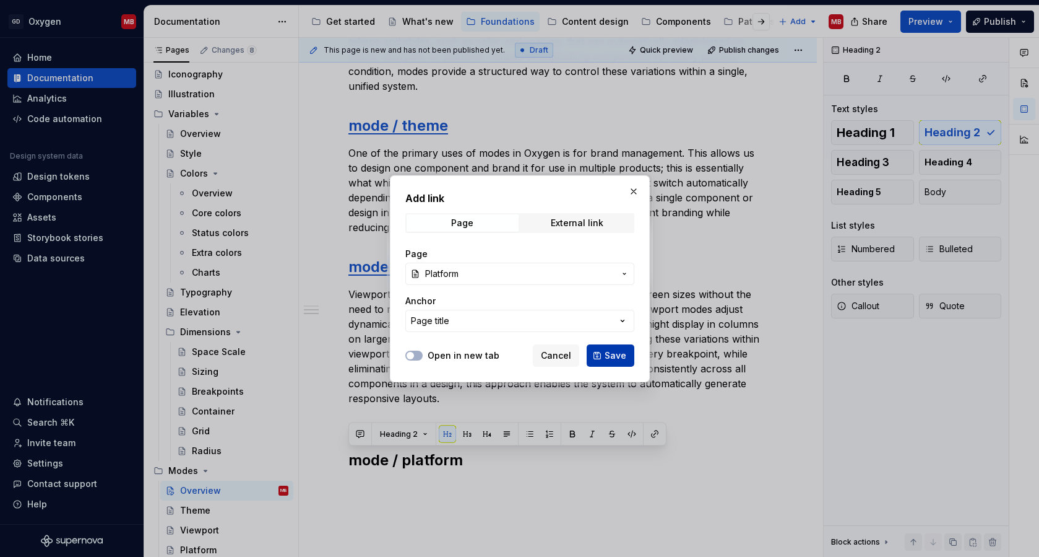
click at [606, 355] on span "Save" at bounding box center [616, 355] width 22 height 12
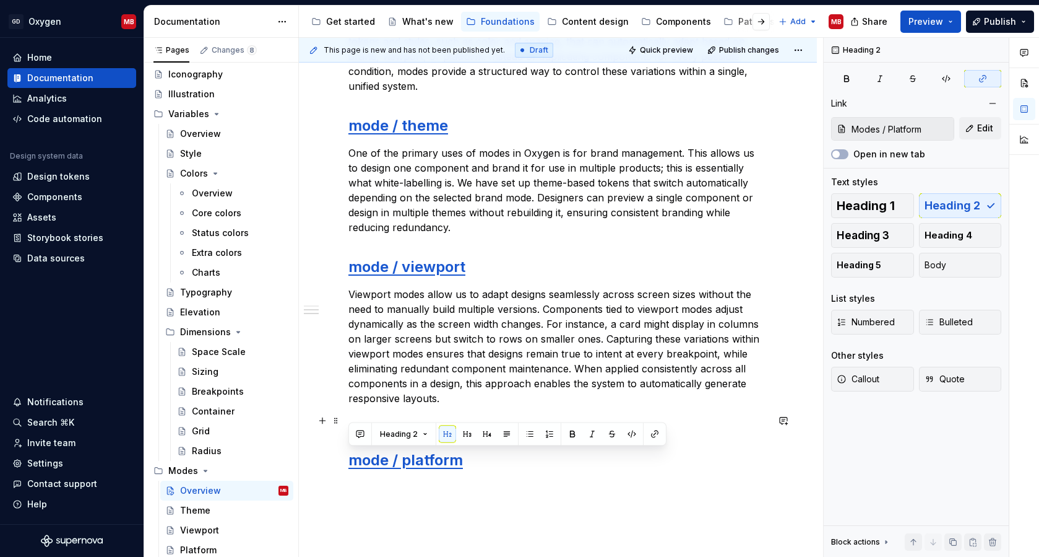
click at [417, 414] on p at bounding box center [558, 420] width 419 height 15
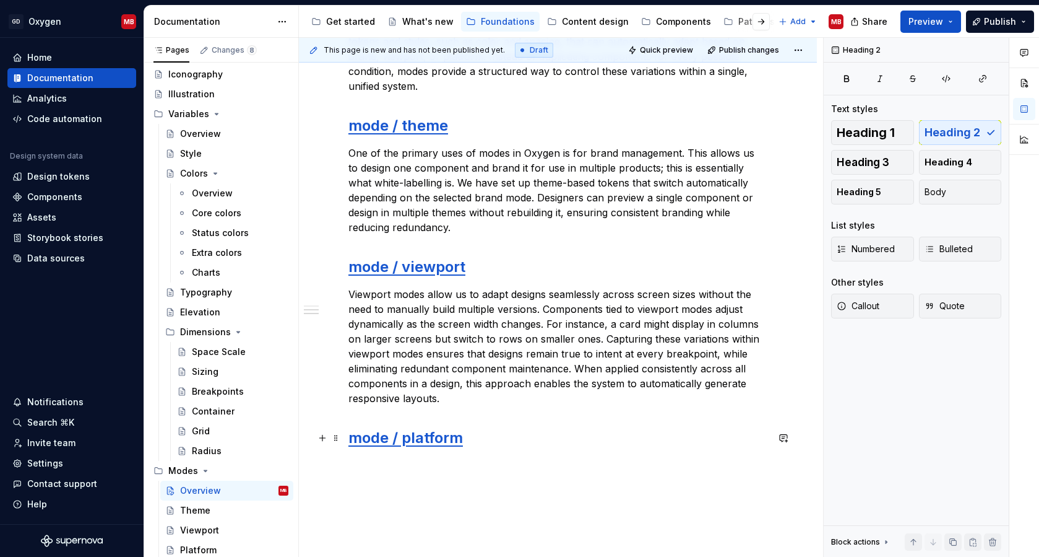
click at [497, 441] on h2 "mode / platform" at bounding box center [558, 438] width 419 height 20
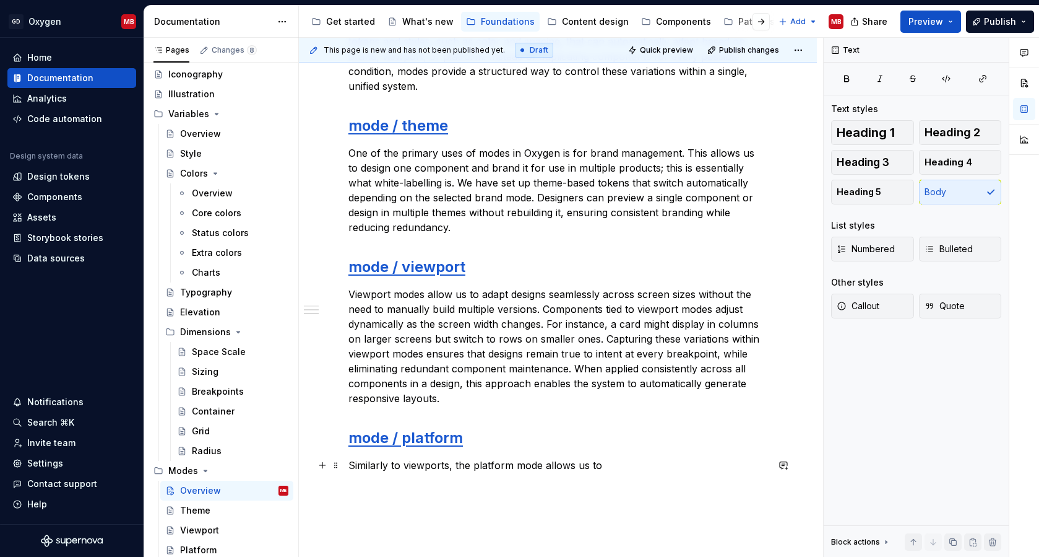
click at [622, 458] on p "Similarly to viewports, the platform mode allows us to" at bounding box center [558, 465] width 419 height 15
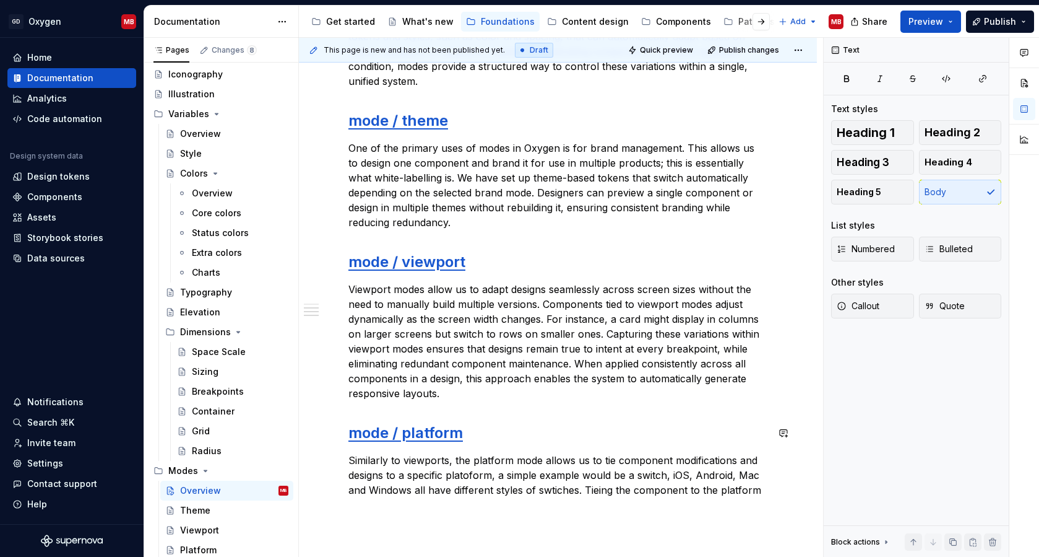
scroll to position [287, 0]
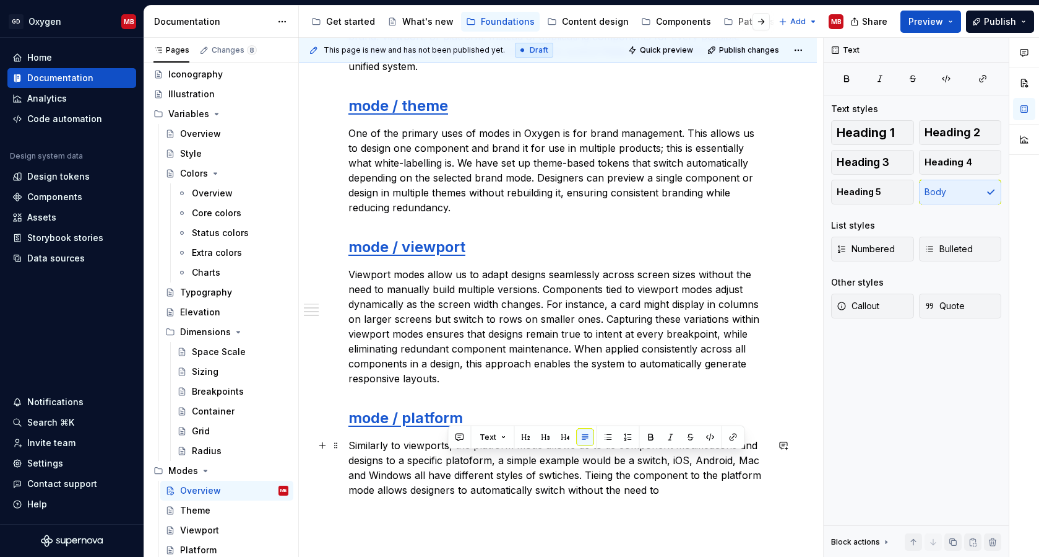
click at [464, 463] on p "Similarly to viewports, the platform mode allows us to tie component modificati…" at bounding box center [558, 467] width 419 height 59
click at [553, 517] on div "What Figma modes are and how we use them In Oxygen, we use Figma modes to bring…" at bounding box center [558, 302] width 518 height 754
click at [672, 518] on p at bounding box center [558, 512] width 419 height 15
click at [735, 474] on p "Similarly to viewports, the platform mode allows us to tie component modificati…" at bounding box center [558, 467] width 419 height 59
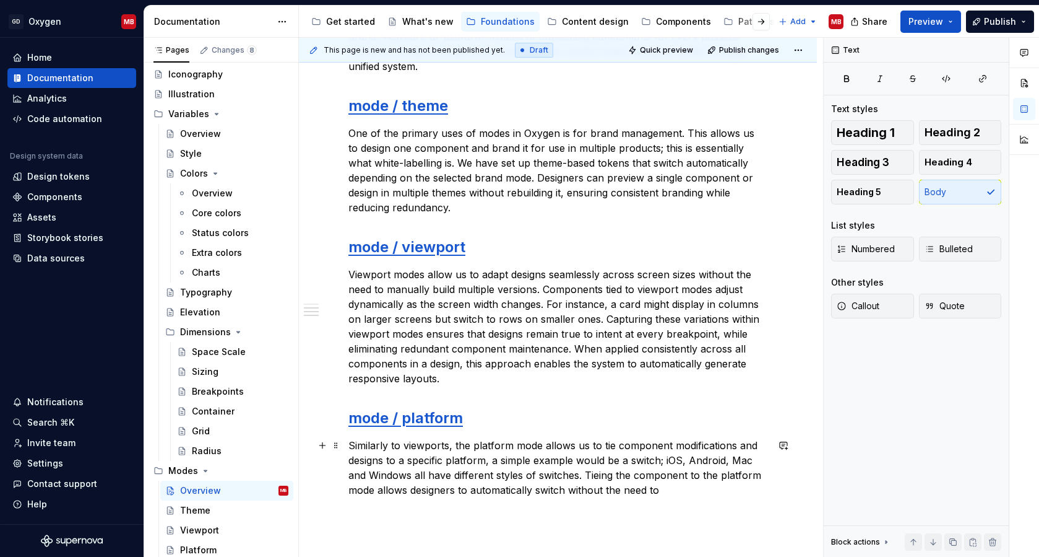
click at [600, 474] on p "Similarly to viewports, the platform mode allows us to tie component modificati…" at bounding box center [558, 467] width 419 height 59
click at [536, 518] on p at bounding box center [558, 512] width 419 height 15
click at [677, 489] on p "Similarly to viewports, the platform mode allows us to tie component modificati…" at bounding box center [558, 467] width 419 height 59
click at [555, 490] on p "Similarly to viewports, the platform mode allows us to tie component modificati…" at bounding box center [558, 467] width 419 height 59
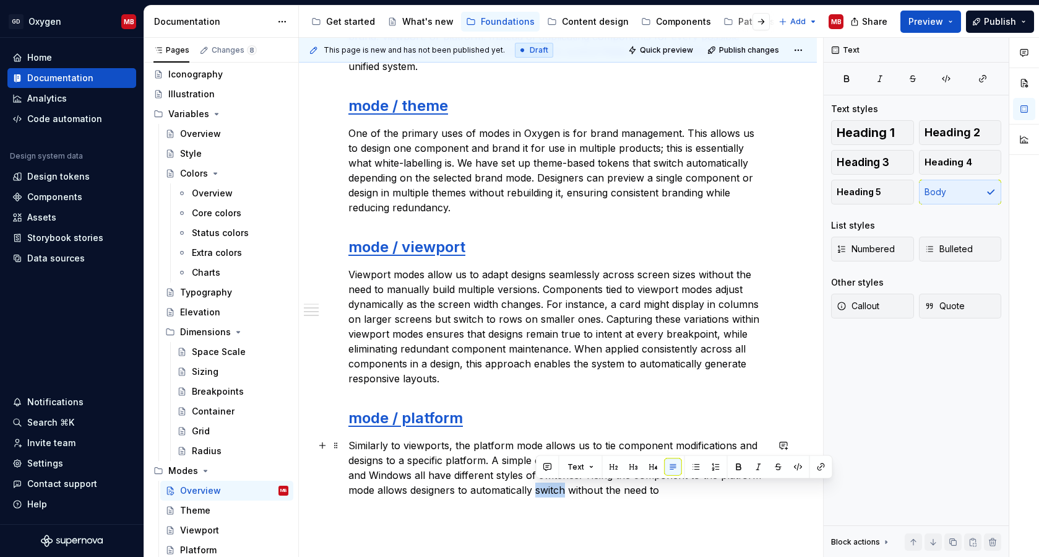
click at [555, 489] on p "Similarly to viewports, the platform mode allows us to tie component modificati…" at bounding box center [558, 467] width 419 height 59
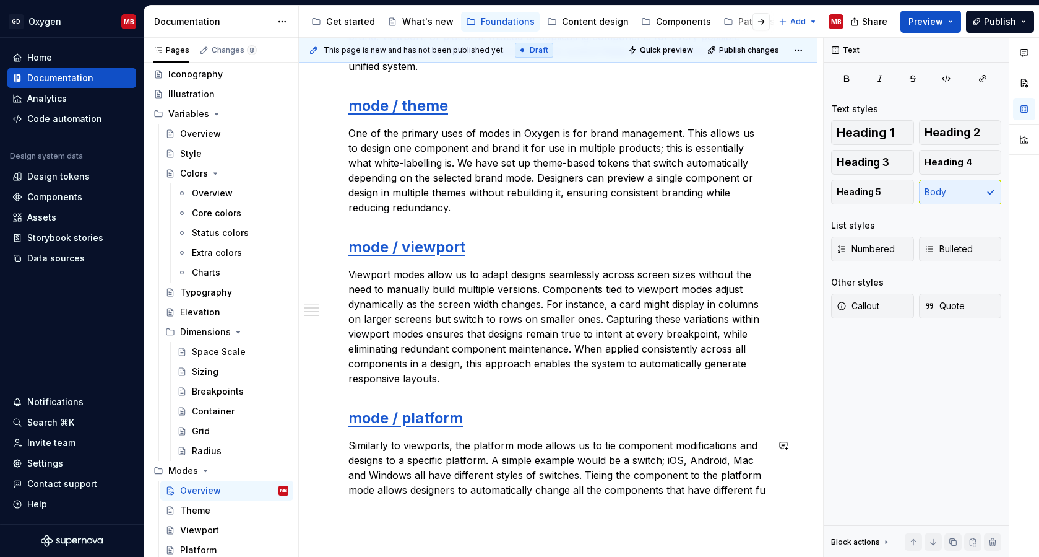
scroll to position [302, 0]
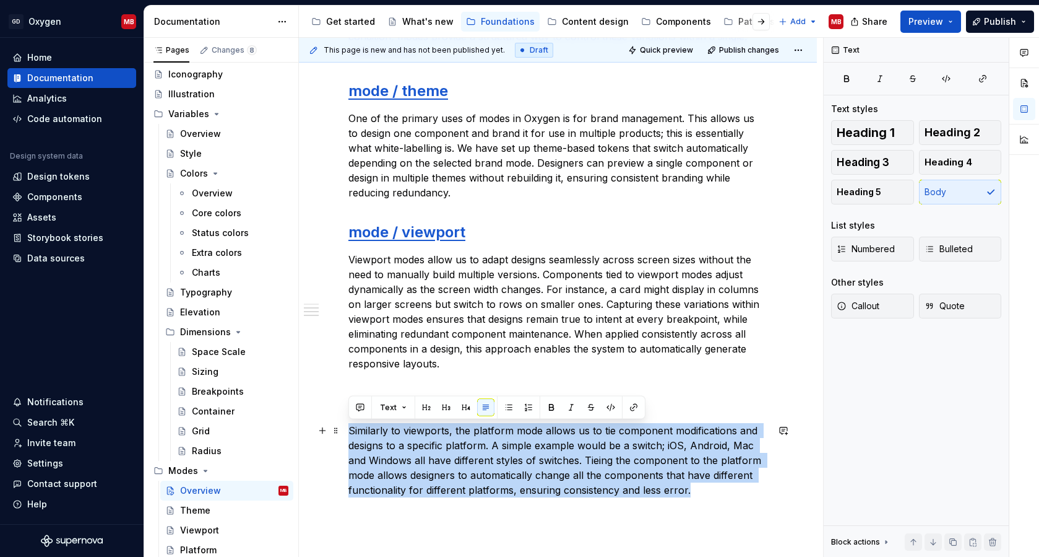
drag, startPoint x: 702, startPoint y: 493, endPoint x: 347, endPoint y: 430, distance: 360.3
click at [347, 430] on div "What Figma modes are and how we use them In Oxygen, we use Figma modes to bring…" at bounding box center [558, 305] width 518 height 791
copy p "Similarly to viewports, the platform mode allows us to tie component modificati…"
click at [448, 475] on p "Similarly to viewports, the platform mode allows us to tie component modificati…" at bounding box center [558, 460] width 419 height 74
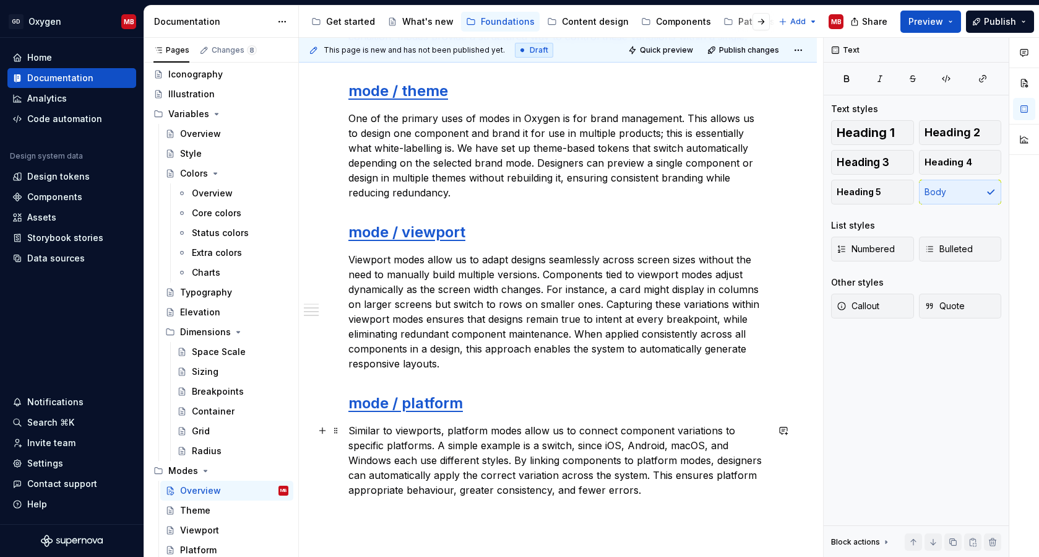
click at [587, 475] on p "Similar to viewports, platform modes allow us to connect component variations t…" at bounding box center [558, 460] width 419 height 74
click at [599, 475] on p "Similar to viewports, platform modes allow us to connect component variations t…" at bounding box center [558, 460] width 419 height 74
click at [640, 490] on p "Similar to viewports, platform modes allow us to connect component variations t…" at bounding box center [558, 460] width 419 height 74
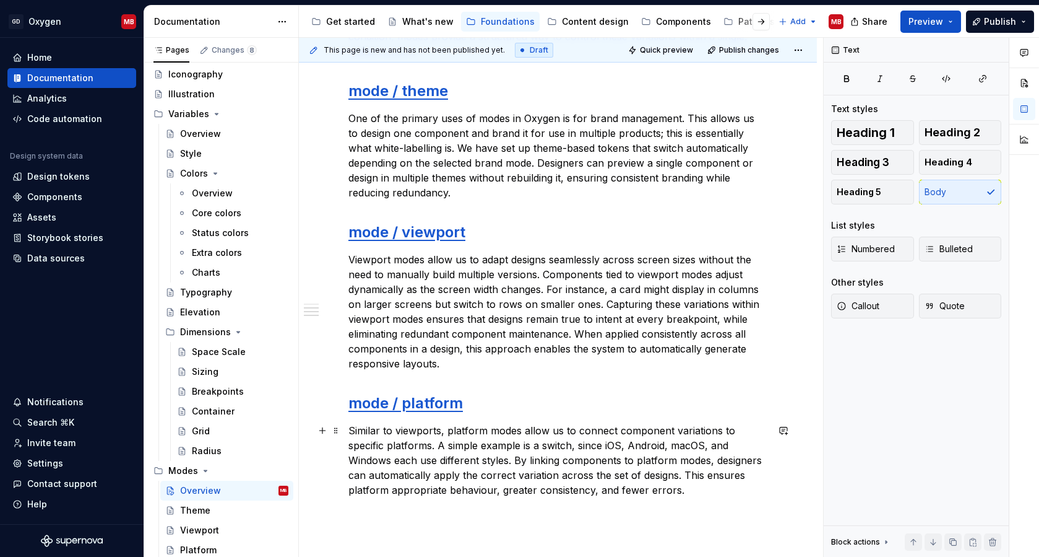
click at [640, 490] on p "Similar to viewports, platform modes allow us to connect component variations t…" at bounding box center [558, 460] width 419 height 74
click at [550, 462] on p "Similar to viewports, platform modes allow us to connect component variations t…" at bounding box center [558, 460] width 419 height 74
click at [673, 483] on p "Similar to viewports, platform modes allow us to connect component variations t…" at bounding box center [558, 460] width 419 height 74
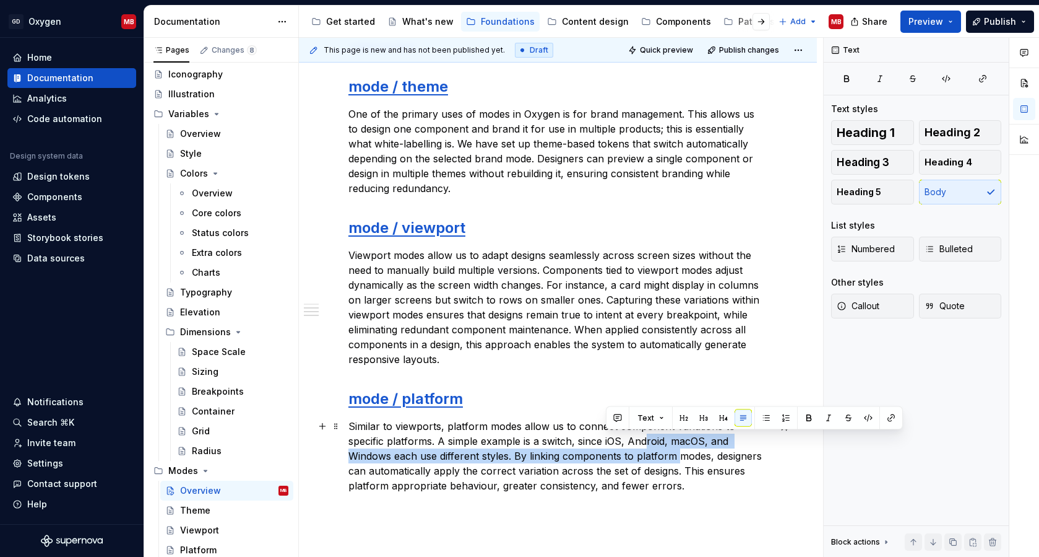
click at [608, 448] on p "Similar to viewports, platform modes allow us to connect component variations t…" at bounding box center [558, 456] width 419 height 74
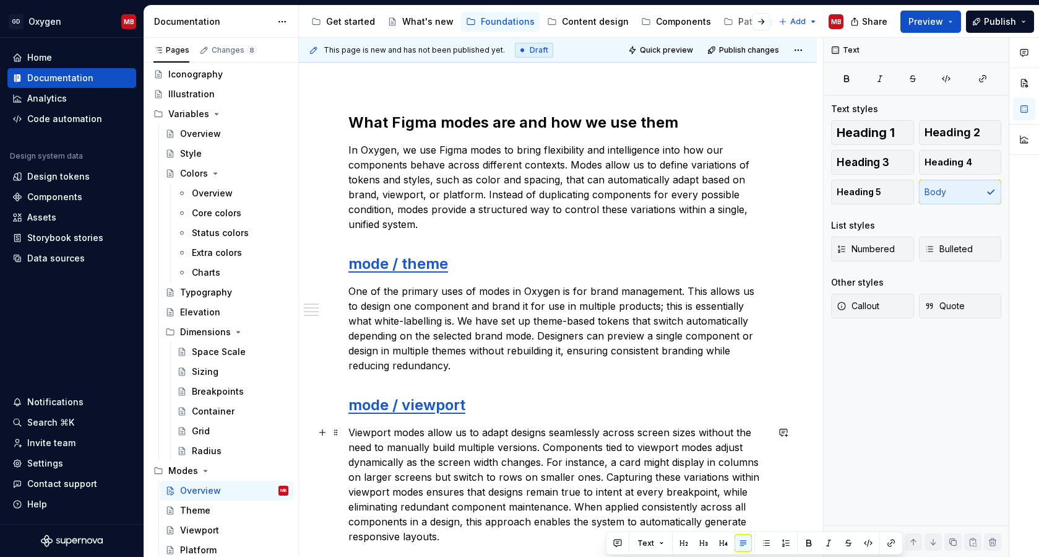
scroll to position [119, 0]
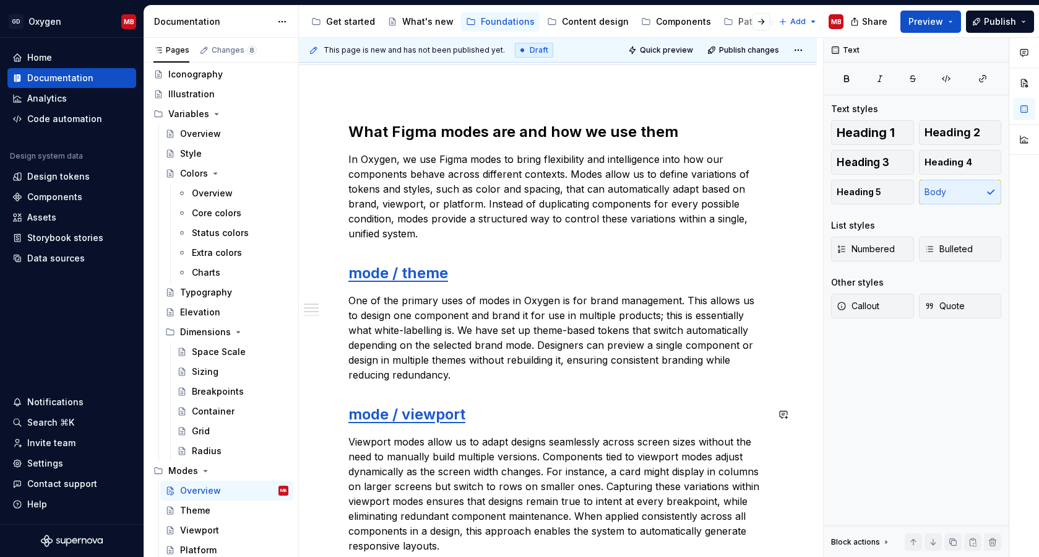
click at [657, 389] on div "What Figma modes are and how we use them In Oxygen, we use Figma modes to bring…" at bounding box center [558, 411] width 419 height 579
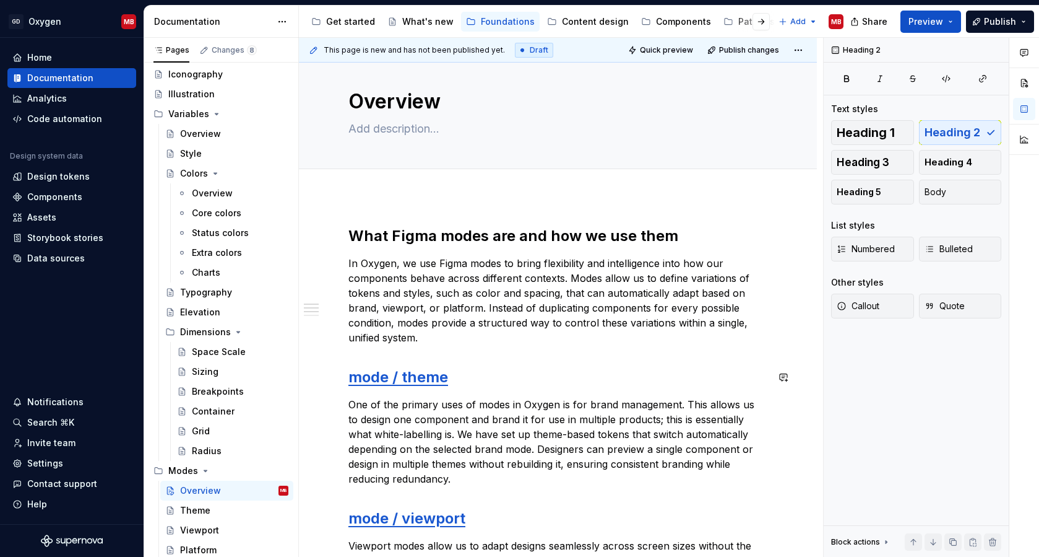
scroll to position [0, 0]
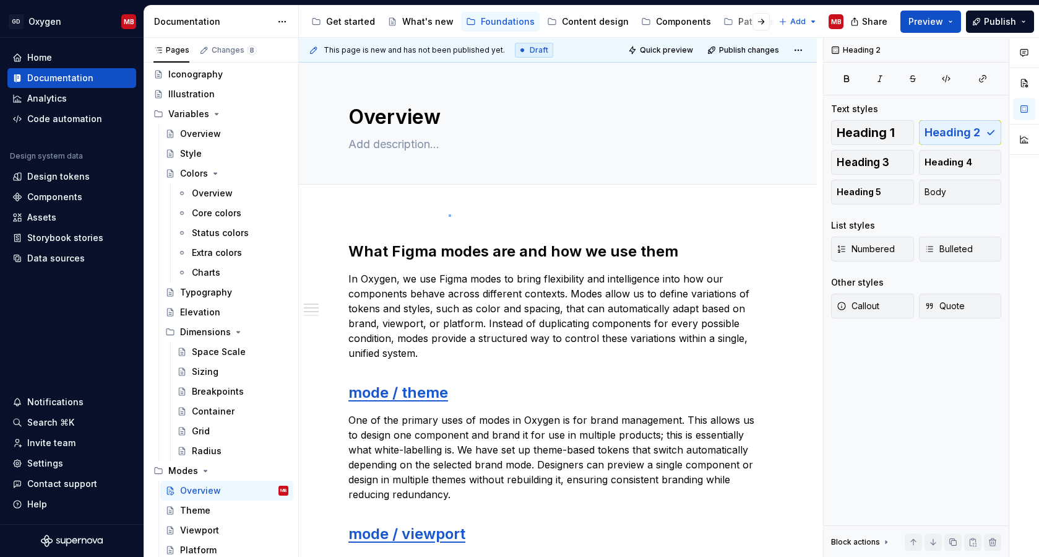
click at [449, 214] on div "This page is new and has not been published yet. Draft Quick preview Publish ch…" at bounding box center [561, 297] width 524 height 519
click at [383, 209] on div "Add tab" at bounding box center [558, 197] width 518 height 27
click at [389, 140] on textarea at bounding box center [555, 144] width 419 height 20
type textarea "*"
type textarea "I"
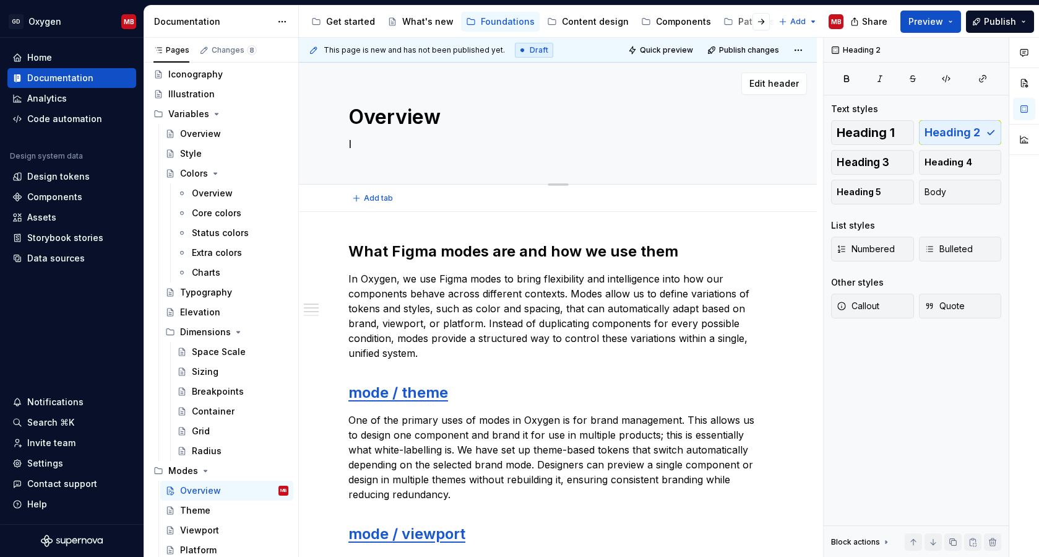
type textarea "*"
type textarea "In"
type textarea "*"
type textarea "Intr"
type textarea "*"
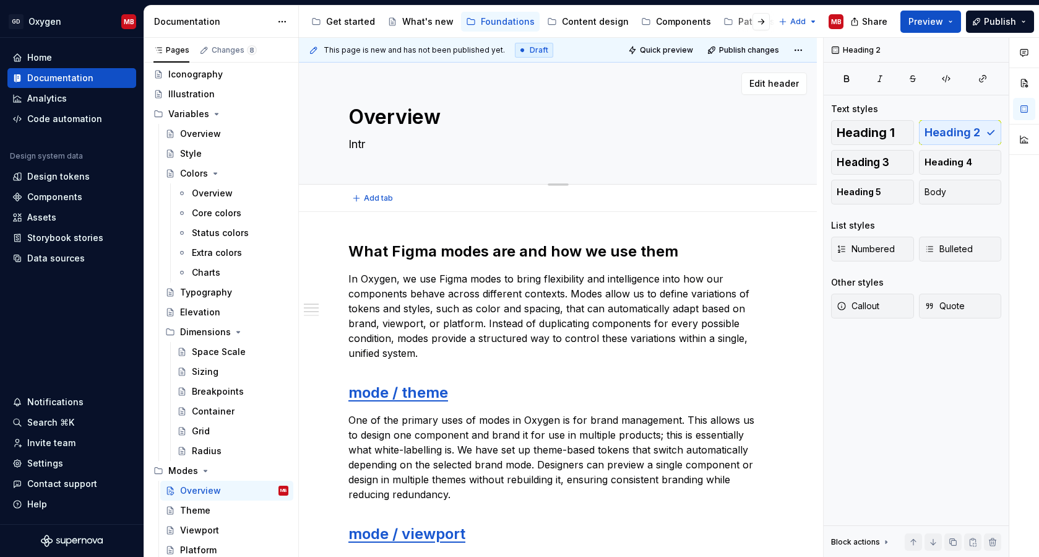
type textarea "Intro"
type textarea "*"
type textarea "Intro"
type textarea "*"
type textarea "Intro to"
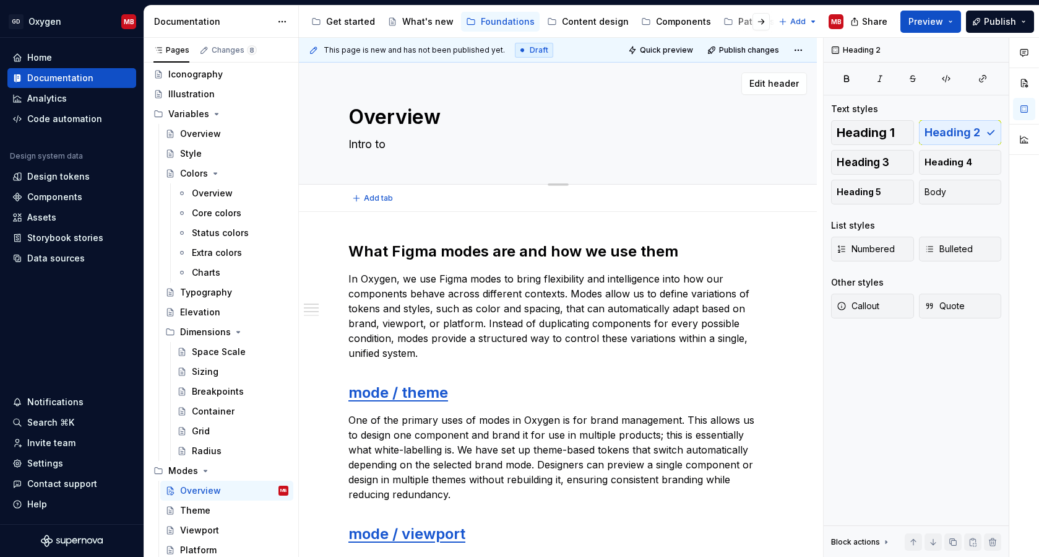
type textarea "*"
type textarea "Intro to"
type textarea "*"
type textarea "Intro to f"
type textarea "*"
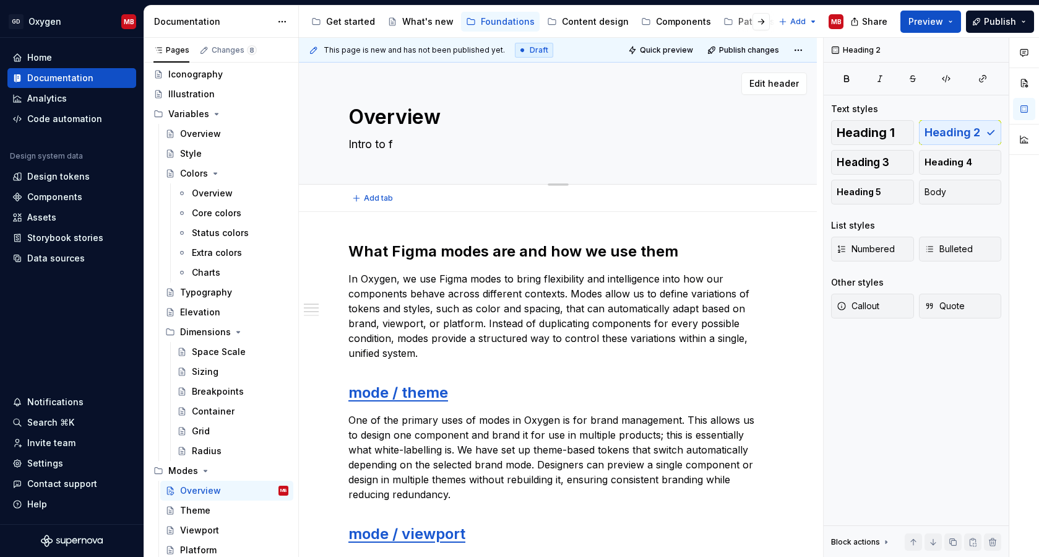
type textarea "Intro to fi"
type textarea "*"
type textarea "Intro to fig"
type textarea "*"
type textarea "Intro to fi"
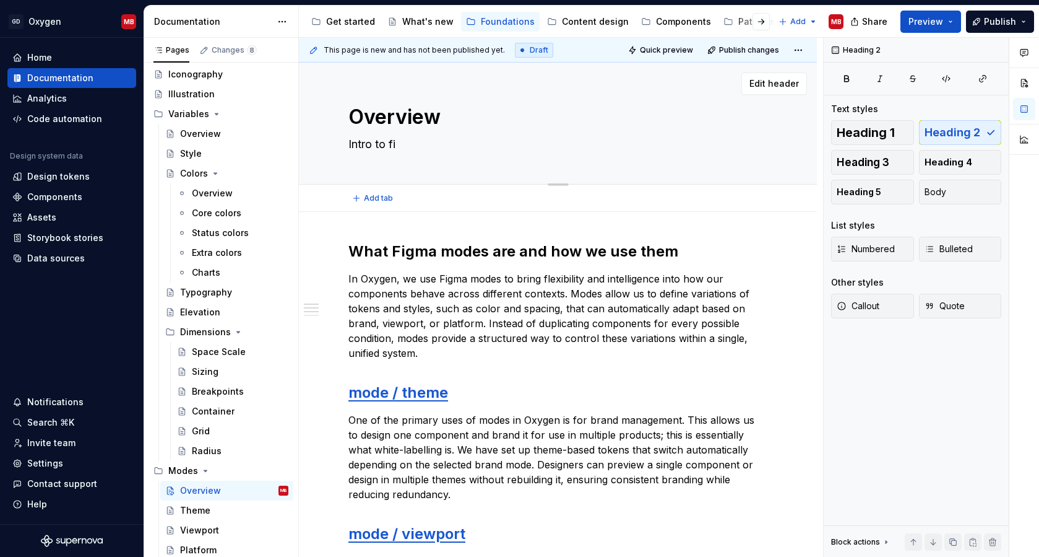
type textarea "*"
type textarea "Intro to f"
type textarea "*"
type textarea "Intro to"
type textarea "*"
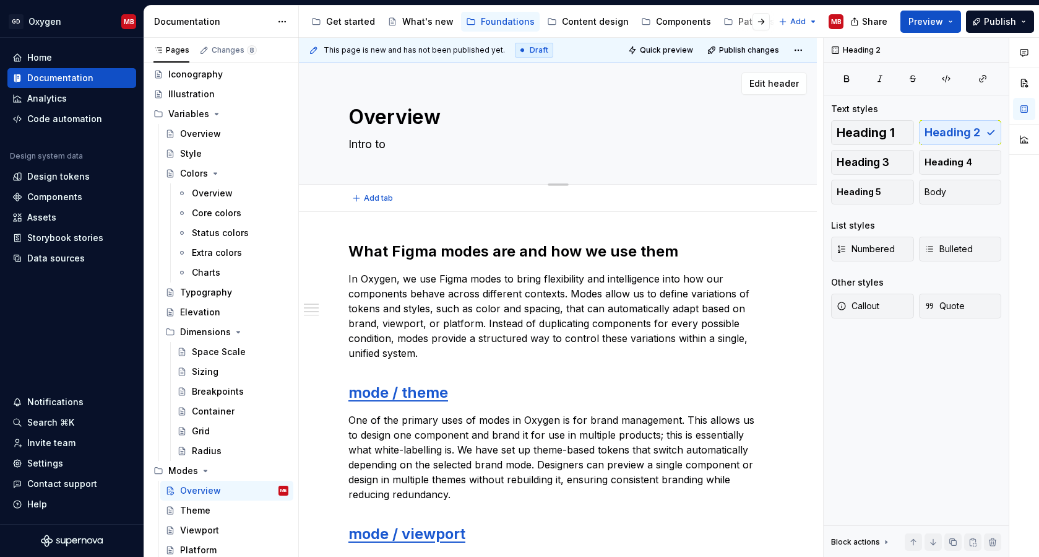
type textarea "Intro to F"
type textarea "*"
type textarea "Intro to Fo"
type textarea "*"
type textarea "Intro to Fog"
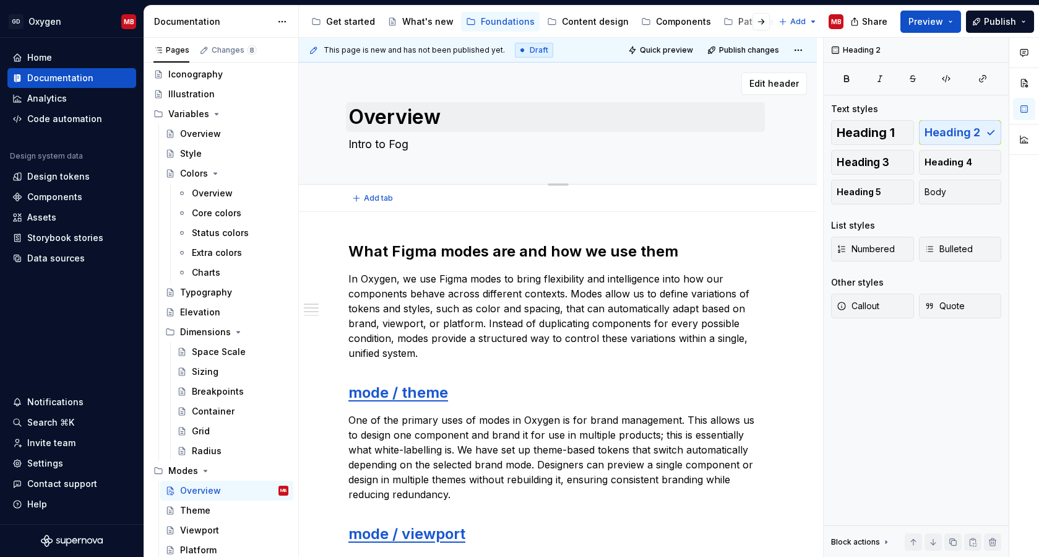
type textarea "*"
type textarea "Intro to Fogm"
type textarea "*"
type textarea "Intro to Fog"
type textarea "*"
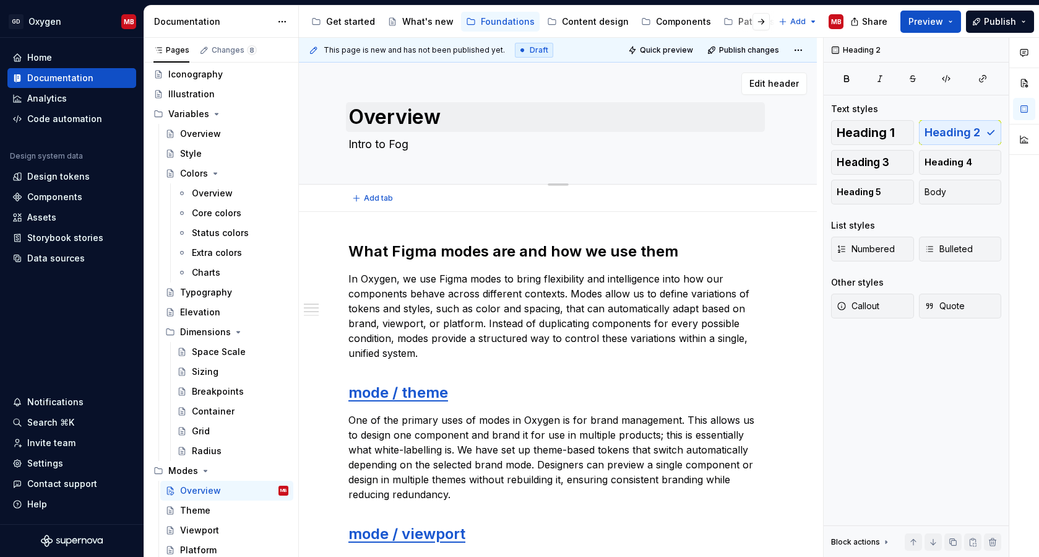
type textarea "Intro to Fo"
type textarea "*"
type textarea "Intro to F"
type textarea "*"
type textarea "Intro to Fi"
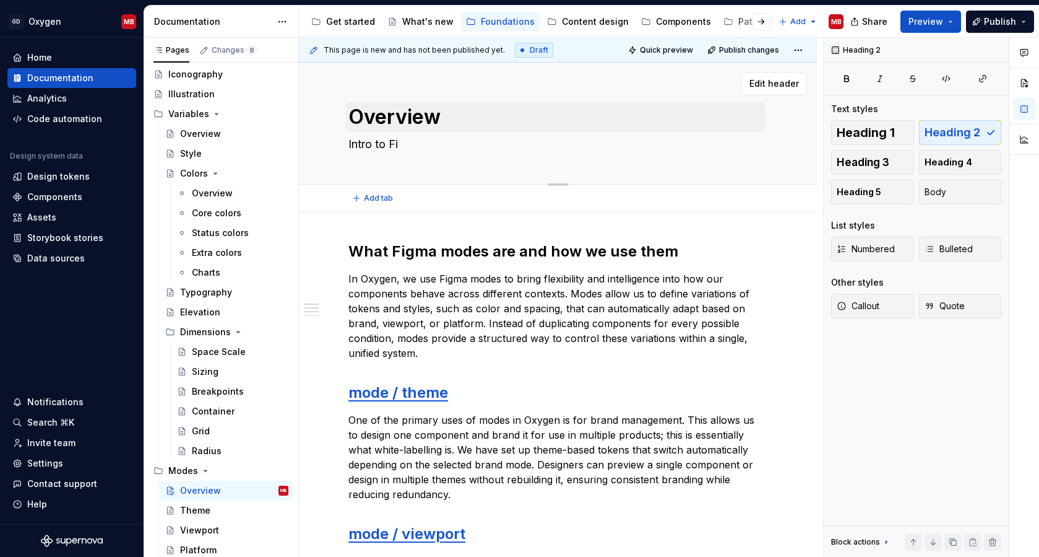
type textarea "*"
type textarea "Intro to Fig"
type textarea "*"
type textarea "Intro to Figm"
type textarea "*"
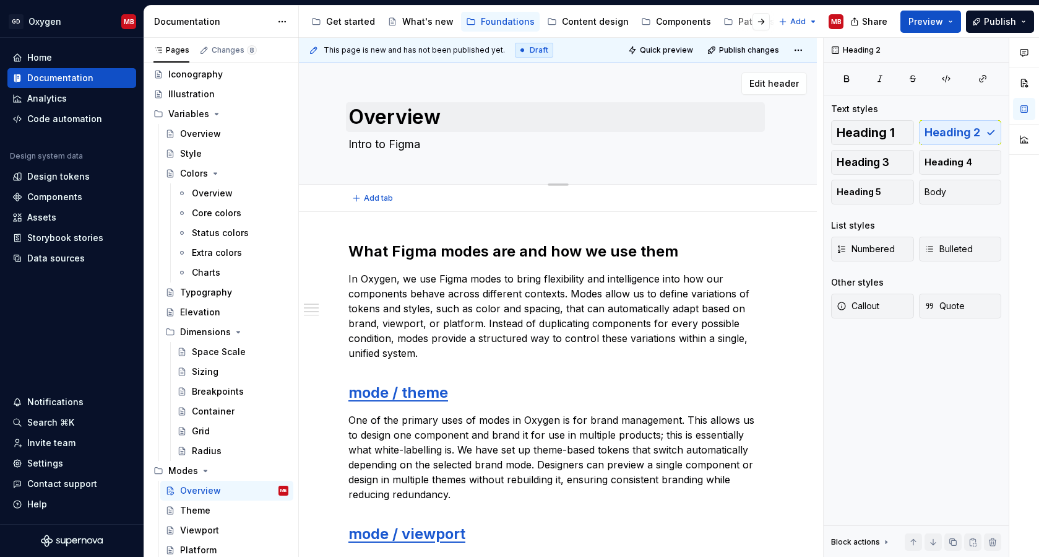
type textarea "Intro to Figma"
type textarea "*"
type textarea "Intro to Figma m"
type textarea "*"
type textarea "Intro to Figma mo"
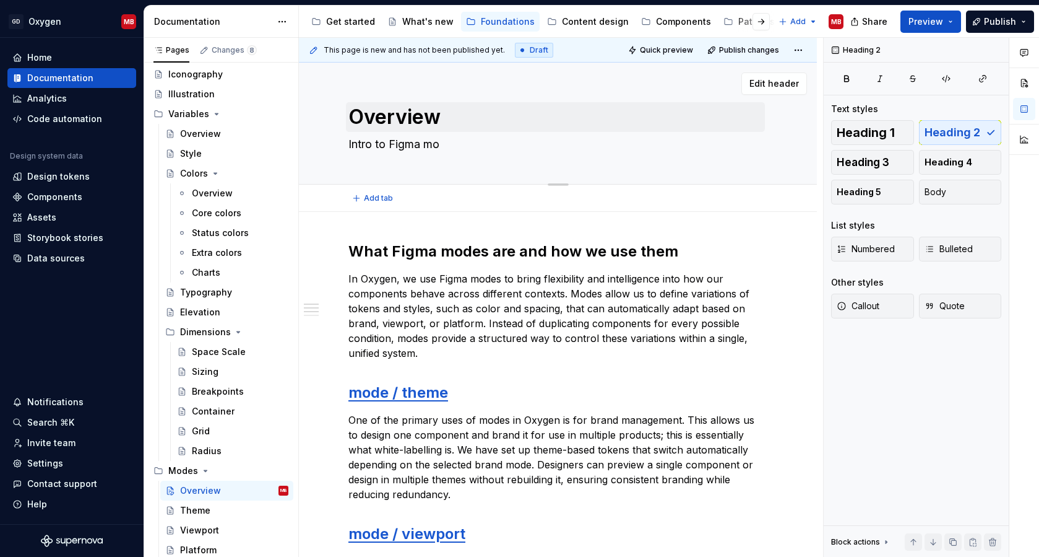
type textarea "*"
type textarea "Intro to Figma mod"
type textarea "*"
type textarea "Intro to Figma mode"
type textarea "*"
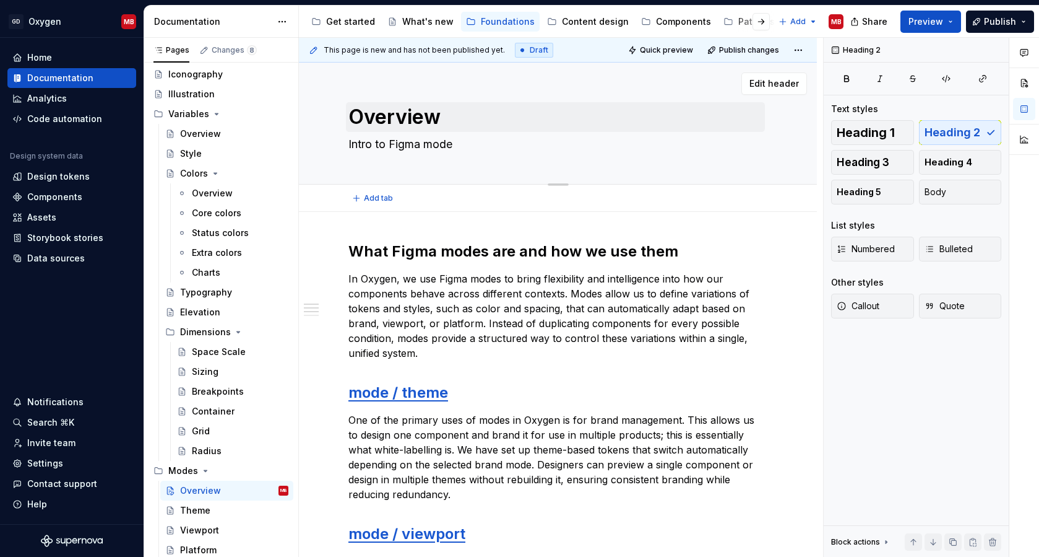
type textarea "Intro to Figma modes"
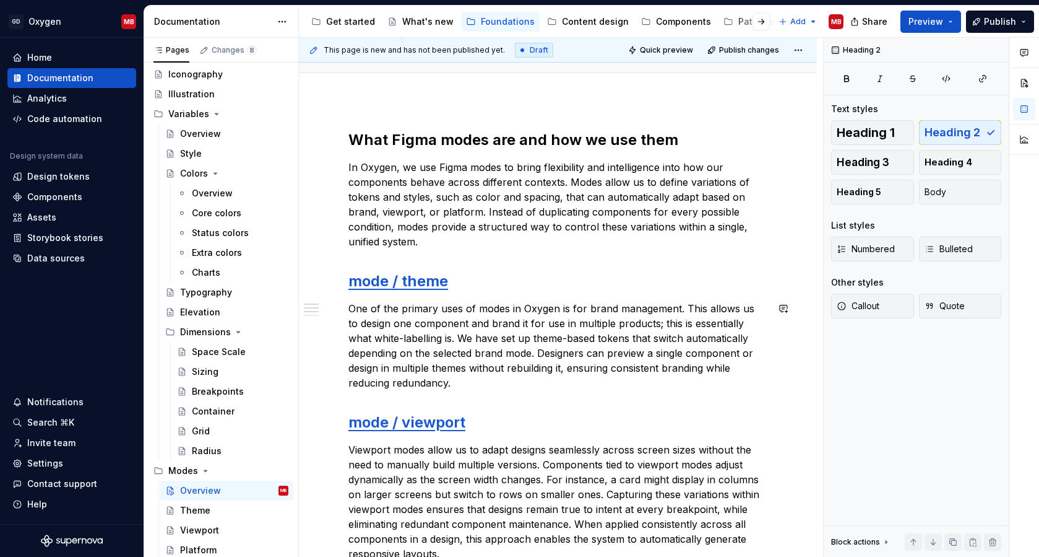
scroll to position [118, 0]
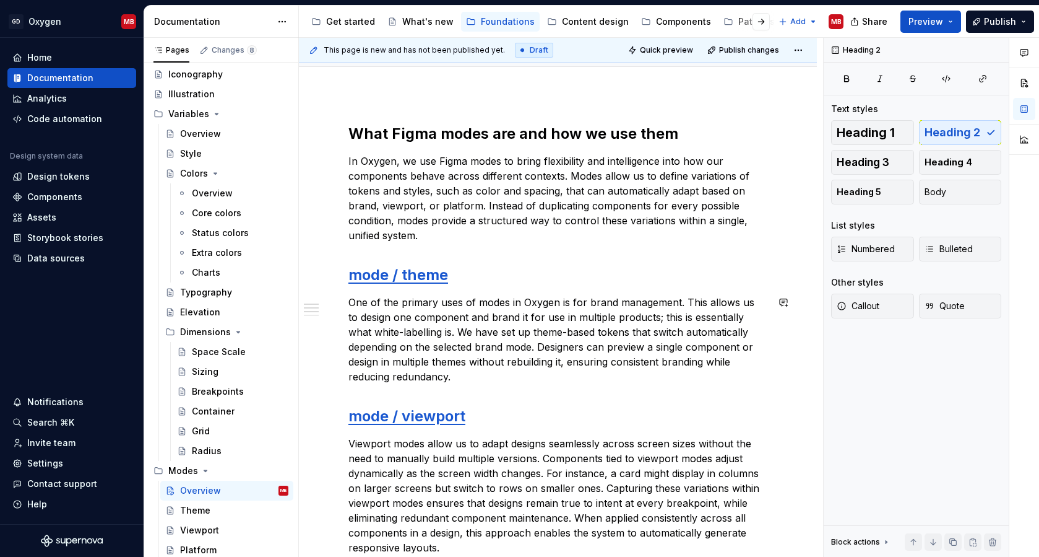
type textarea "*"
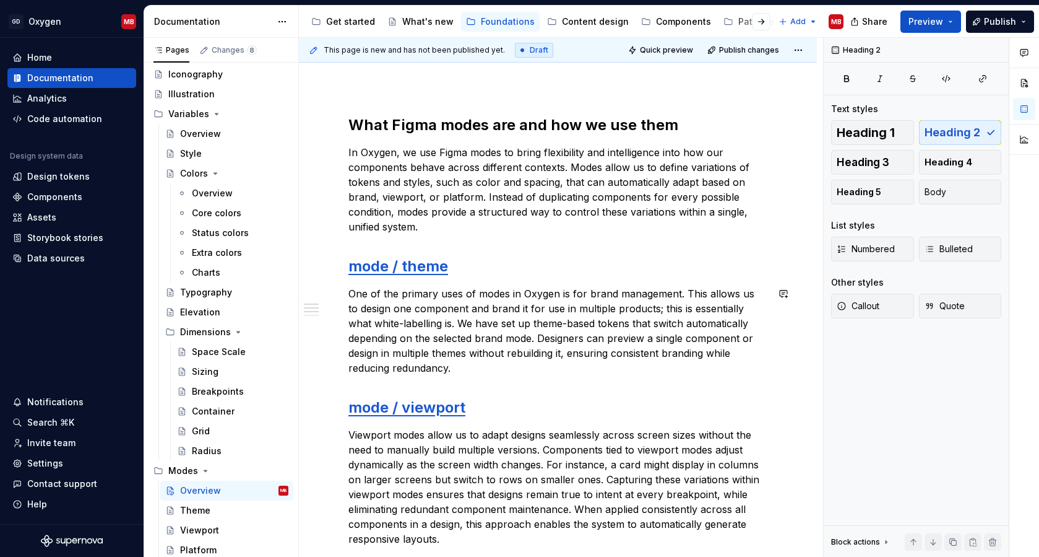
type textarea "Intro to Figma modes"
click at [533, 384] on div "What Figma modes are and how we use them In Oxygen, we use Figma modes to bring…" at bounding box center [558, 404] width 419 height 579
click at [692, 50] on span "Quick preview" at bounding box center [666, 50] width 53 height 10
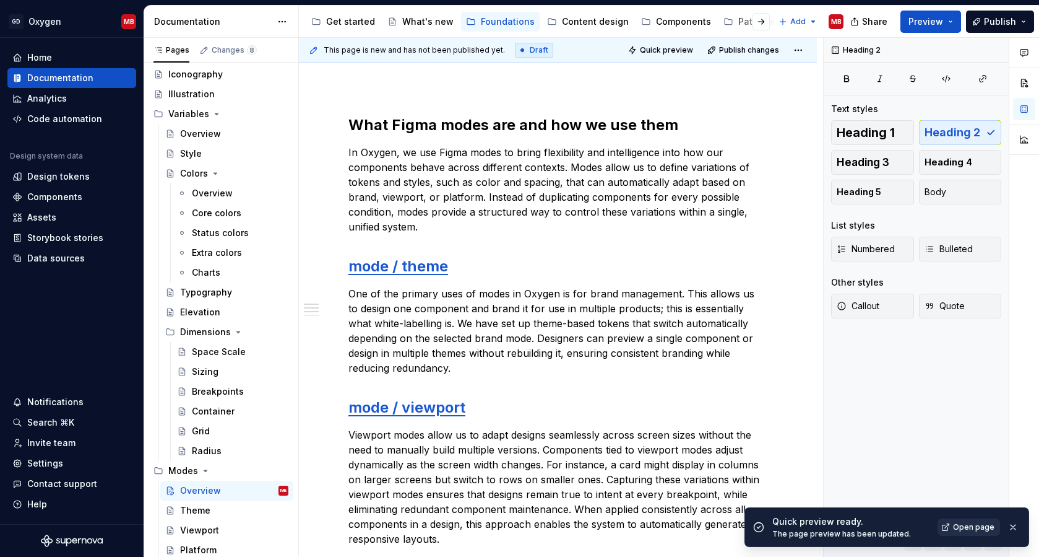
click at [971, 531] on span "Open page" at bounding box center [973, 527] width 41 height 10
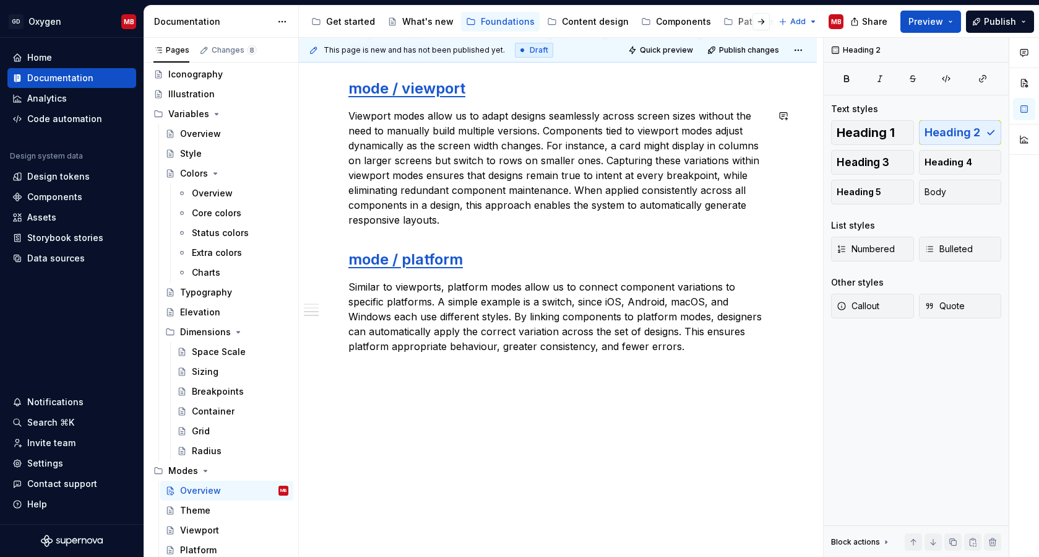
scroll to position [0, 0]
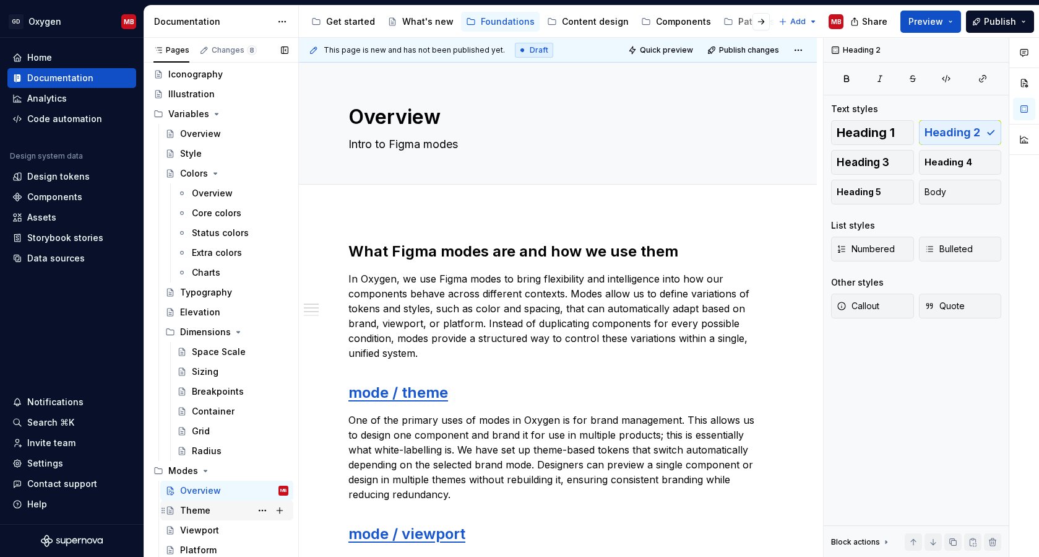
click at [215, 506] on div "Theme" at bounding box center [234, 509] width 108 height 17
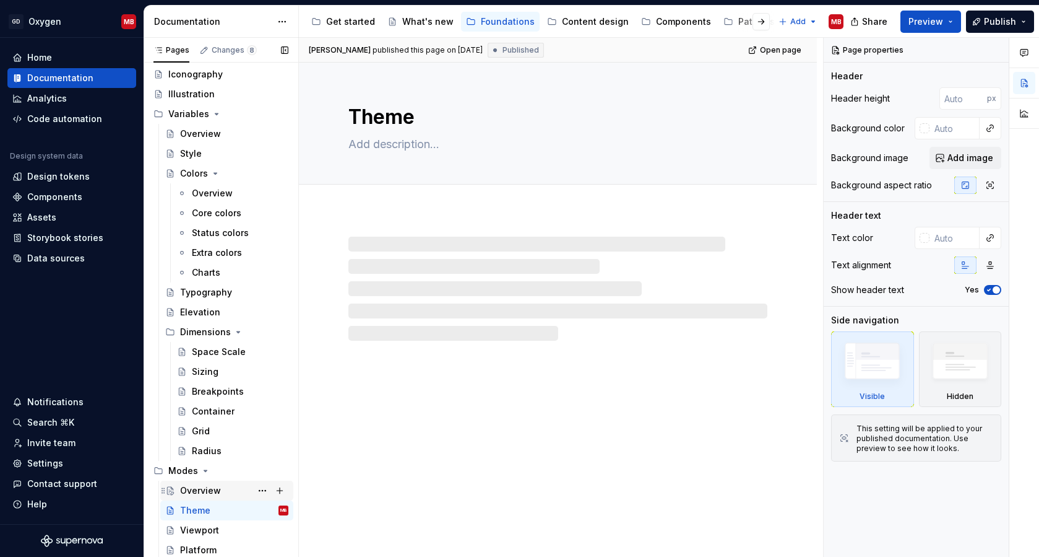
click at [203, 495] on div "Overview" at bounding box center [200, 490] width 41 height 12
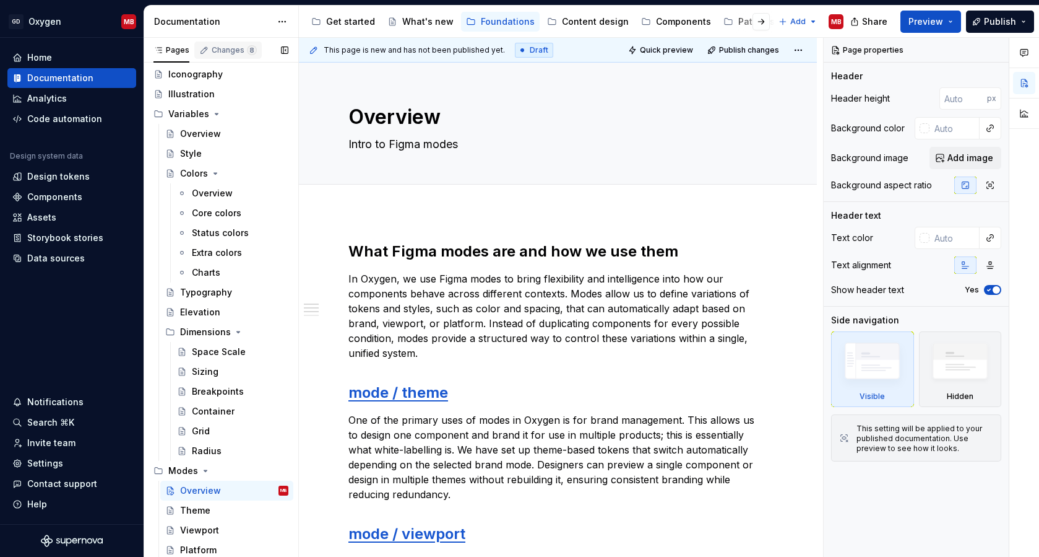
click at [232, 53] on div "Changes 8" at bounding box center [234, 50] width 45 height 10
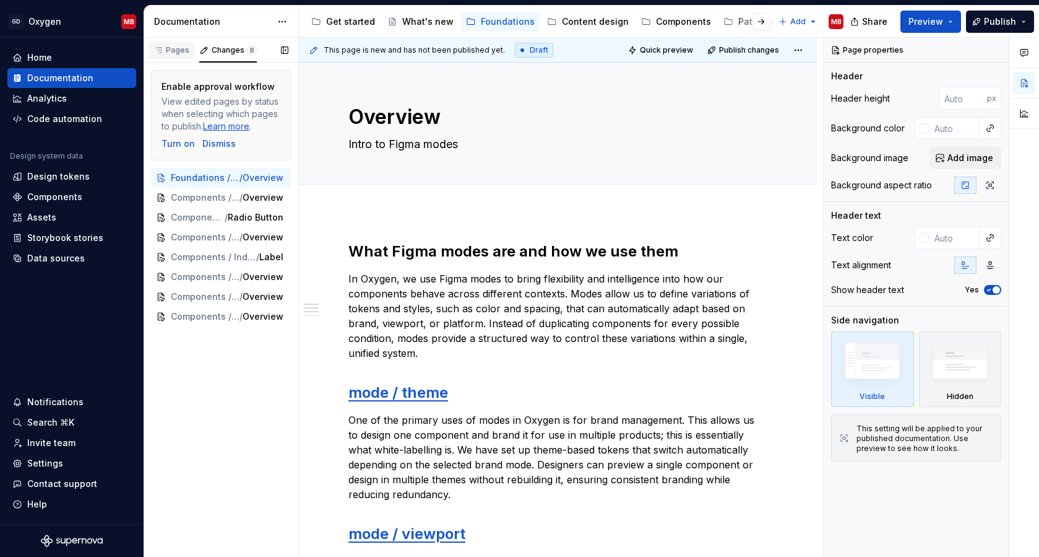
click at [170, 51] on div "Pages" at bounding box center [172, 50] width 36 height 10
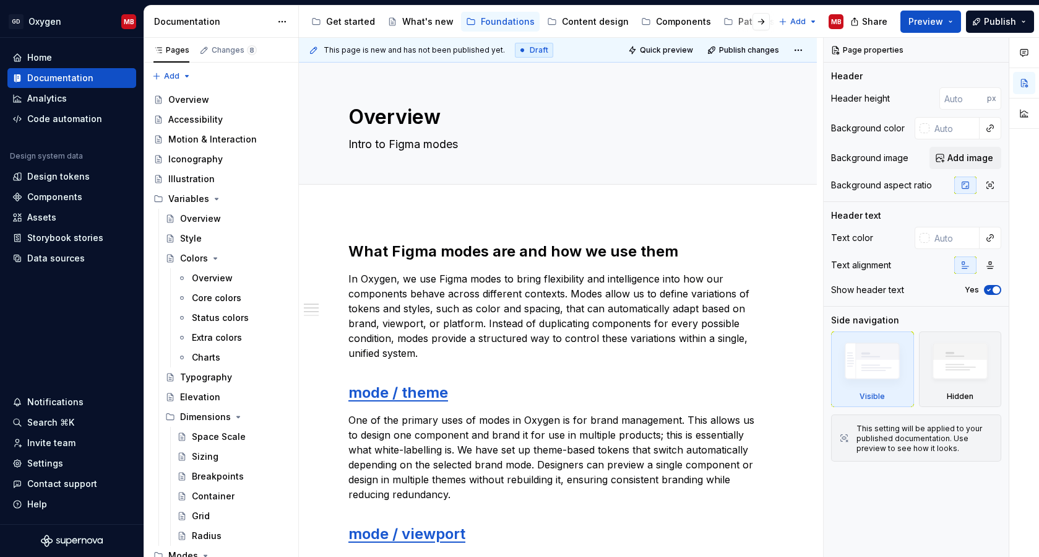
type textarea "*"
click at [500, 248] on h2 "What Figma modes are and how we use them" at bounding box center [558, 251] width 419 height 20
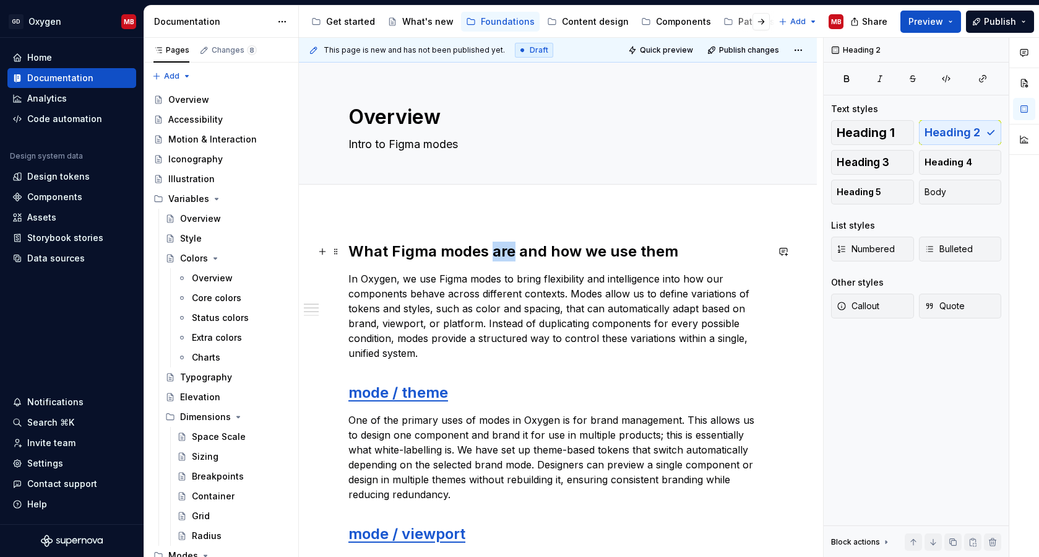
click at [500, 248] on h2 "What Figma modes are and how we use them" at bounding box center [558, 251] width 419 height 20
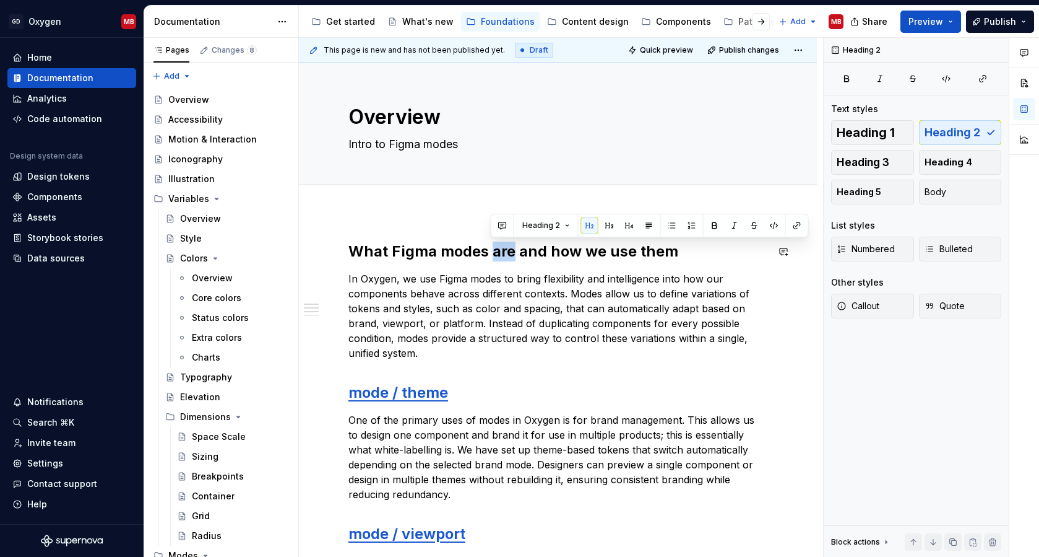
copy h2 "are"
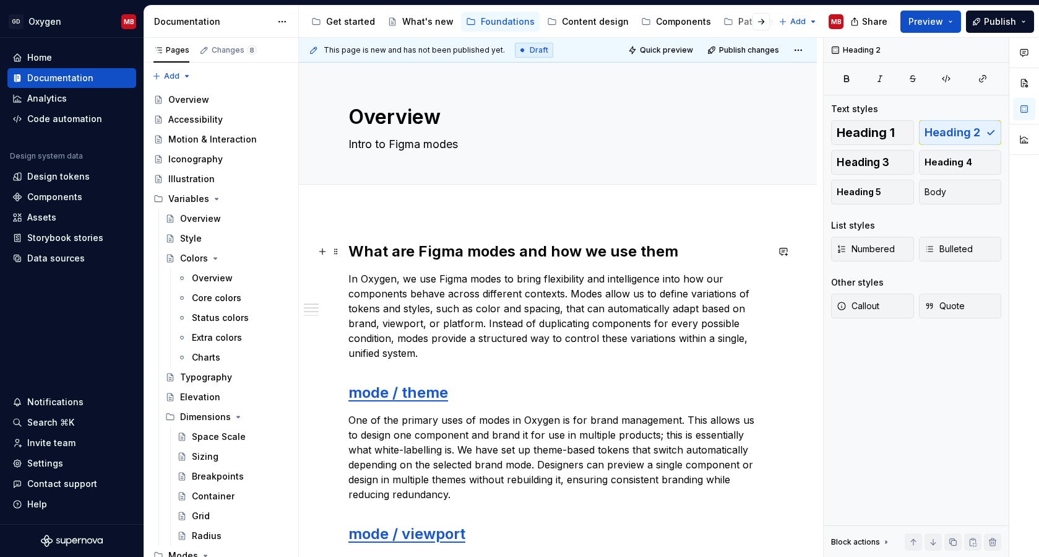
click at [587, 250] on h2 "What are Figma modes and how we use them" at bounding box center [558, 251] width 419 height 20
click at [657, 313] on p "In Oxygen, we use Figma modes to bring flexibility and intelligence into how ou…" at bounding box center [558, 315] width 419 height 89
click at [592, 254] on h2 "What are Figma modes and how do we use them" at bounding box center [558, 251] width 419 height 20
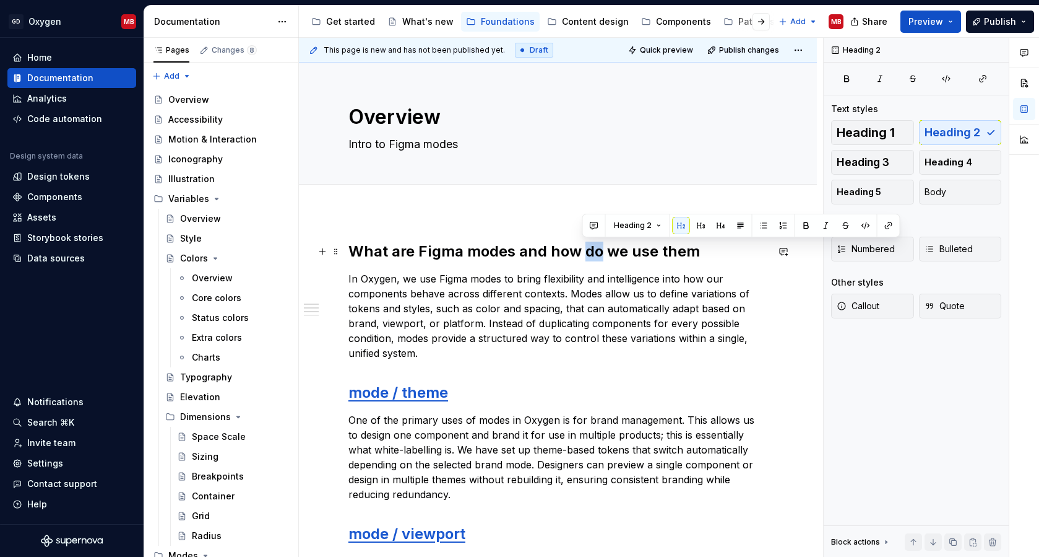
click at [592, 254] on h2 "What are Figma modes and how do we use them" at bounding box center [558, 251] width 419 height 20
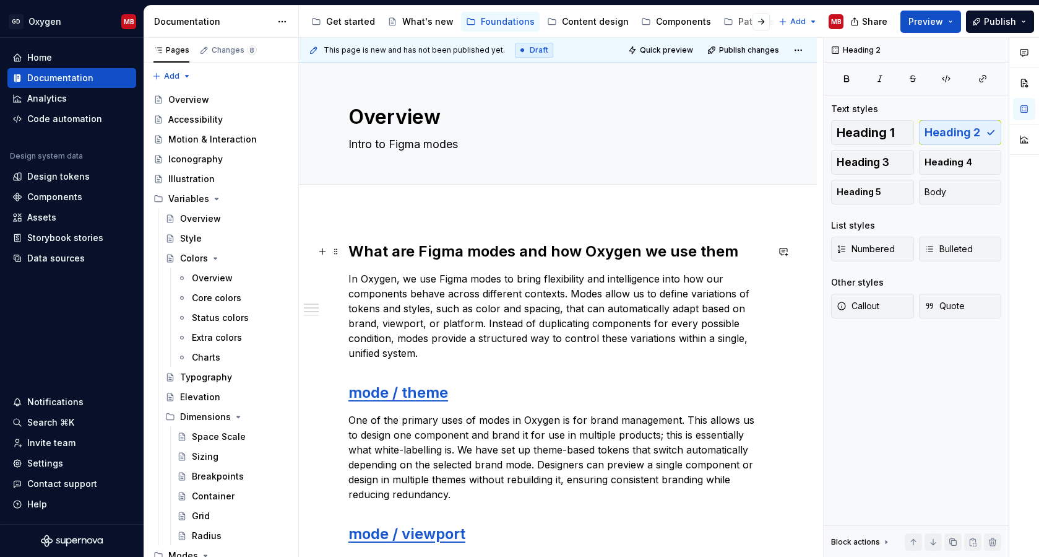
click at [658, 253] on h2 "What are Figma modes and how Oxygen we use them" at bounding box center [558, 251] width 419 height 20
click at [617, 318] on p "In Oxygen, we use Figma modes to bring flexibility and intelligence into how ou…" at bounding box center [558, 315] width 419 height 89
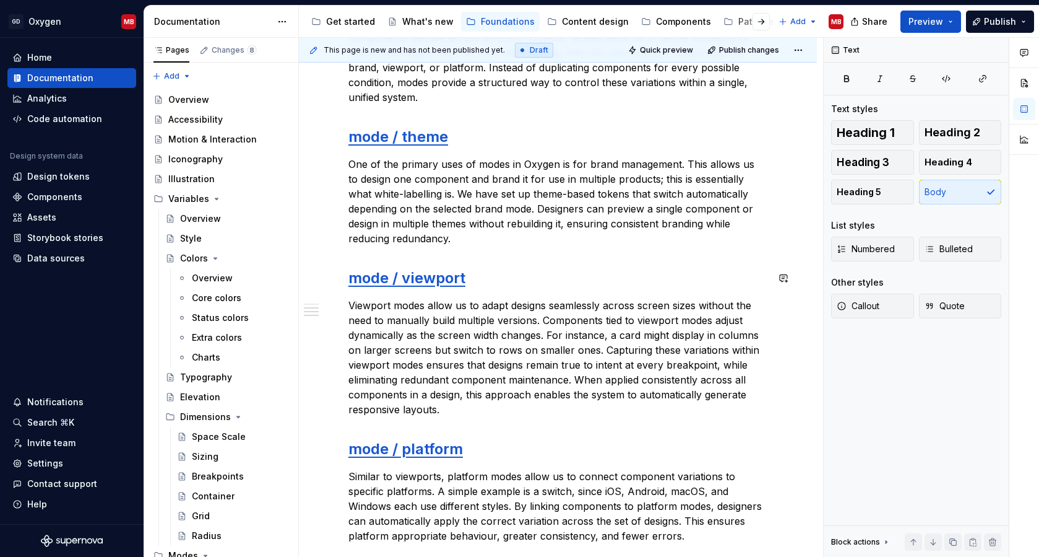
scroll to position [258, 0]
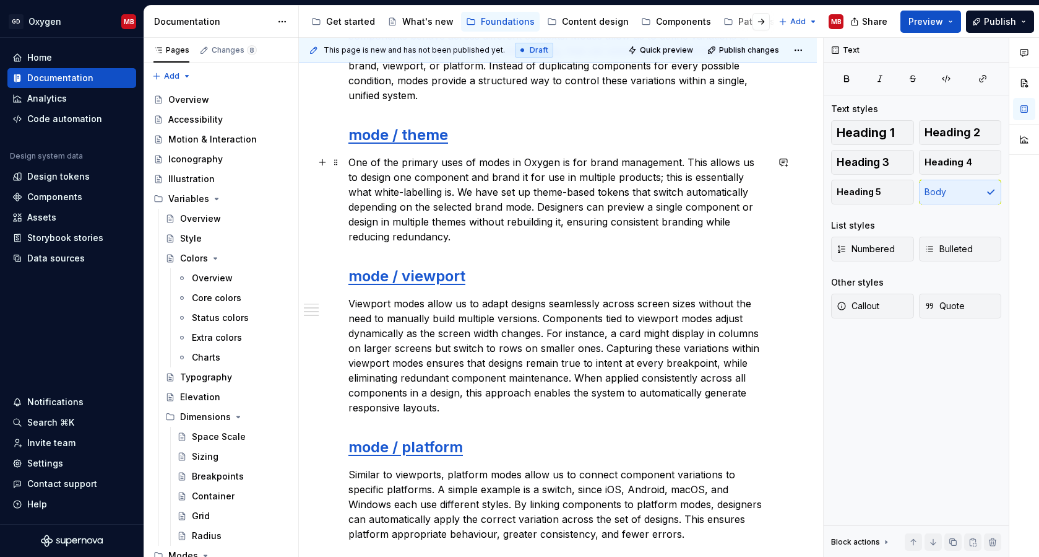
click at [646, 235] on p "One of the primary uses of modes in Oxygen is for brand management. This allows…" at bounding box center [558, 199] width 419 height 89
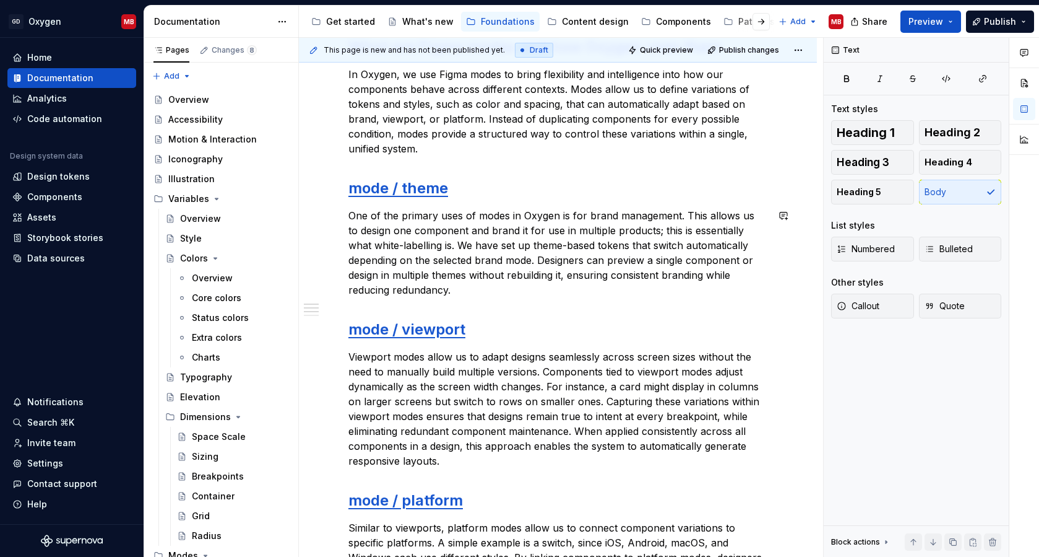
scroll to position [0, 0]
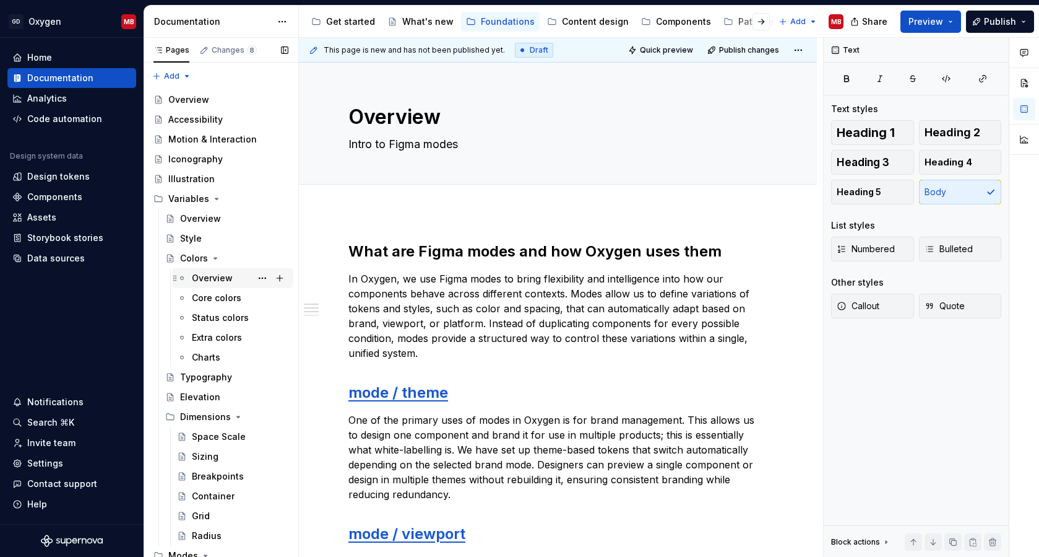
click at [222, 275] on div "Overview" at bounding box center [212, 278] width 41 height 12
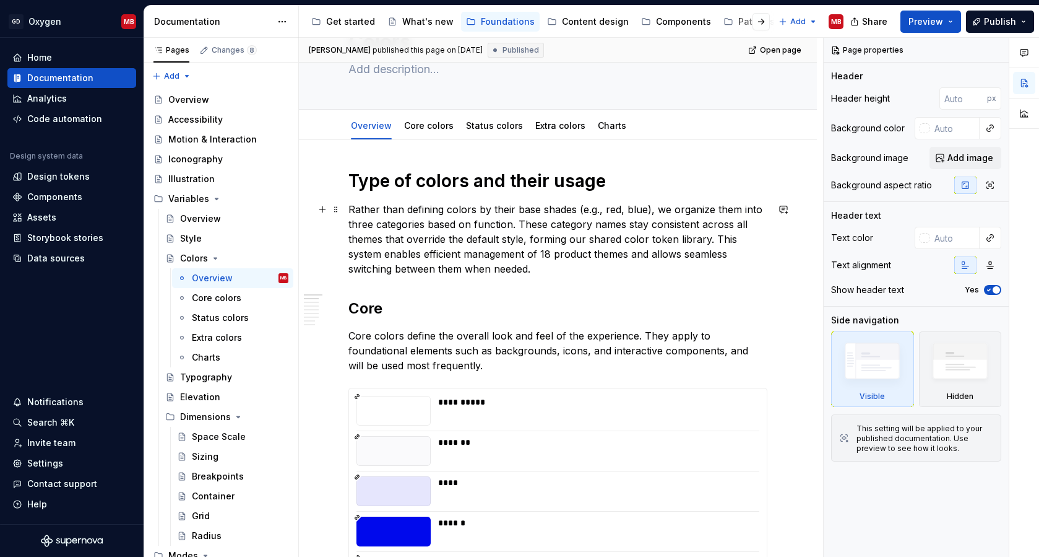
scroll to position [77, 0]
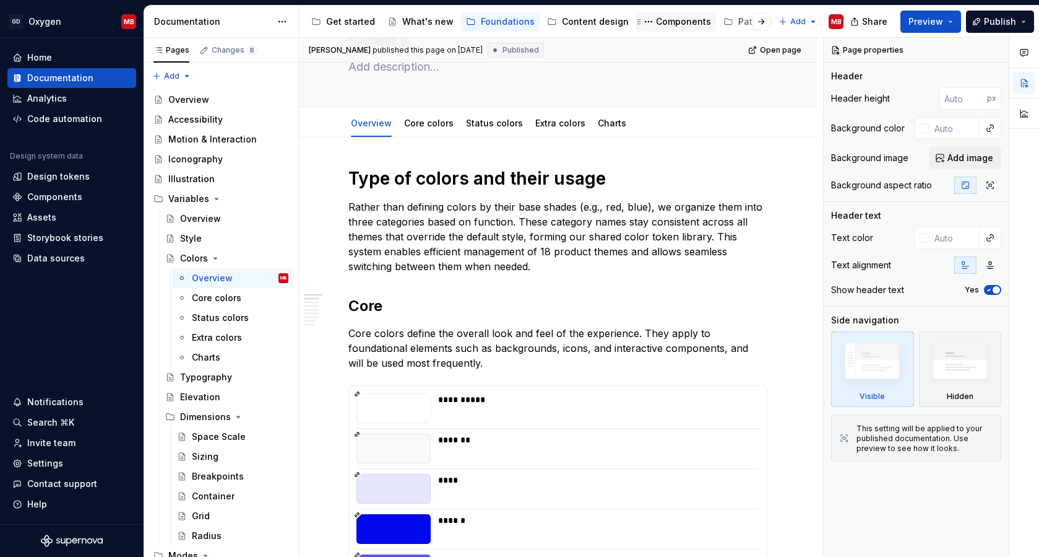
click at [662, 20] on div "Components" at bounding box center [683, 21] width 55 height 12
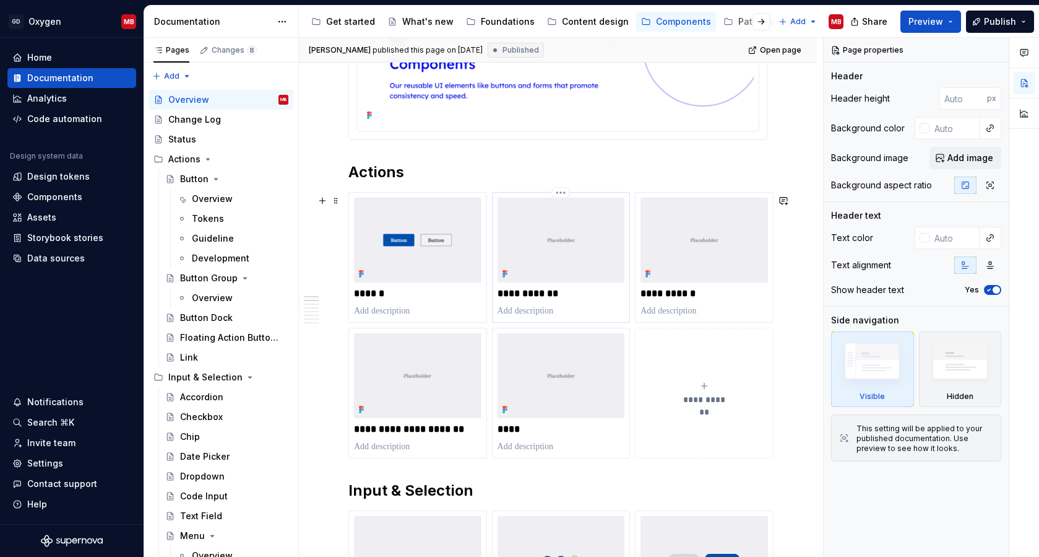
scroll to position [329, 0]
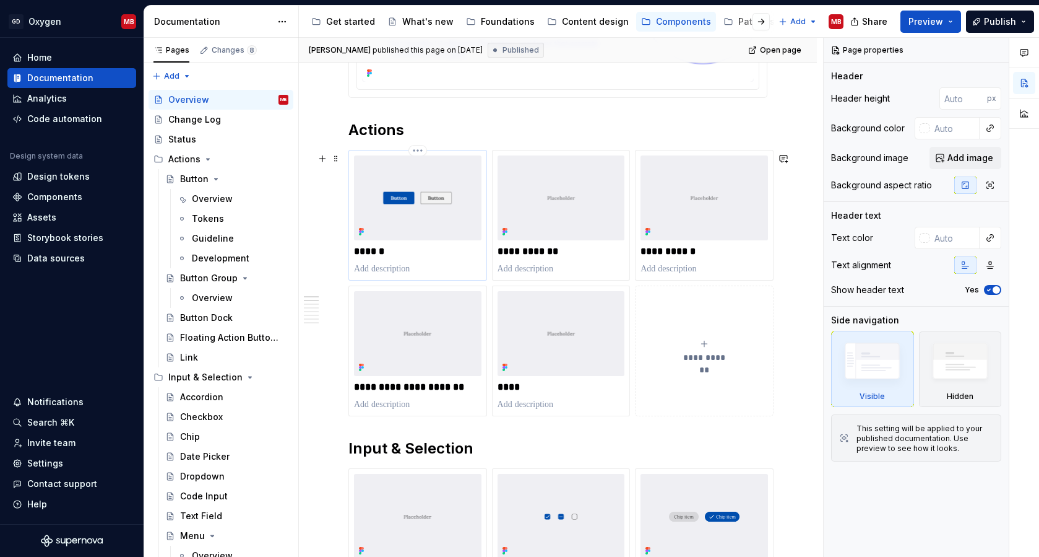
click at [449, 209] on img at bounding box center [418, 197] width 128 height 85
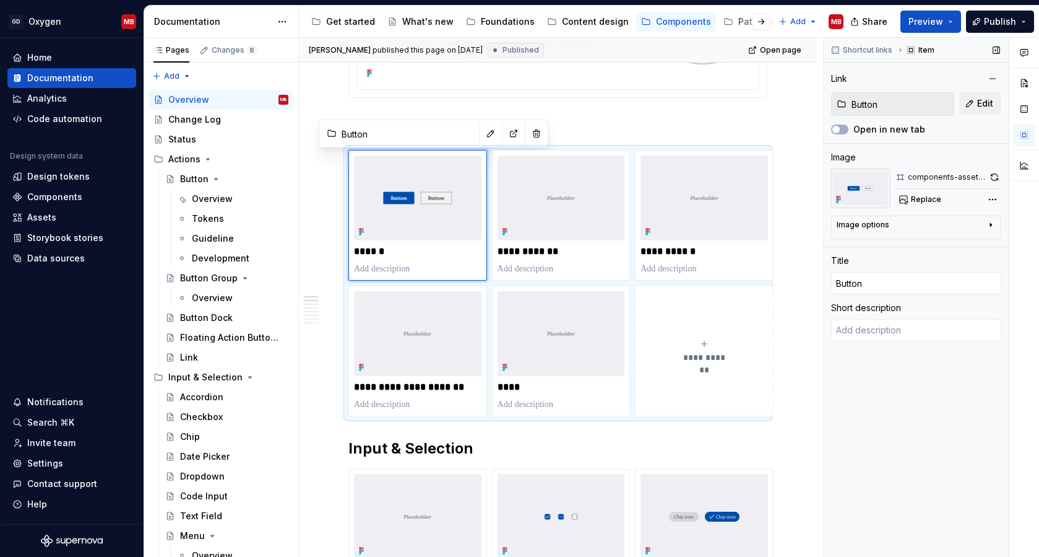
click at [973, 175] on button "button" at bounding box center [995, 176] width 13 height 17
type textarea "*"
type input "Button Group / Overview"
type input "Button Group"
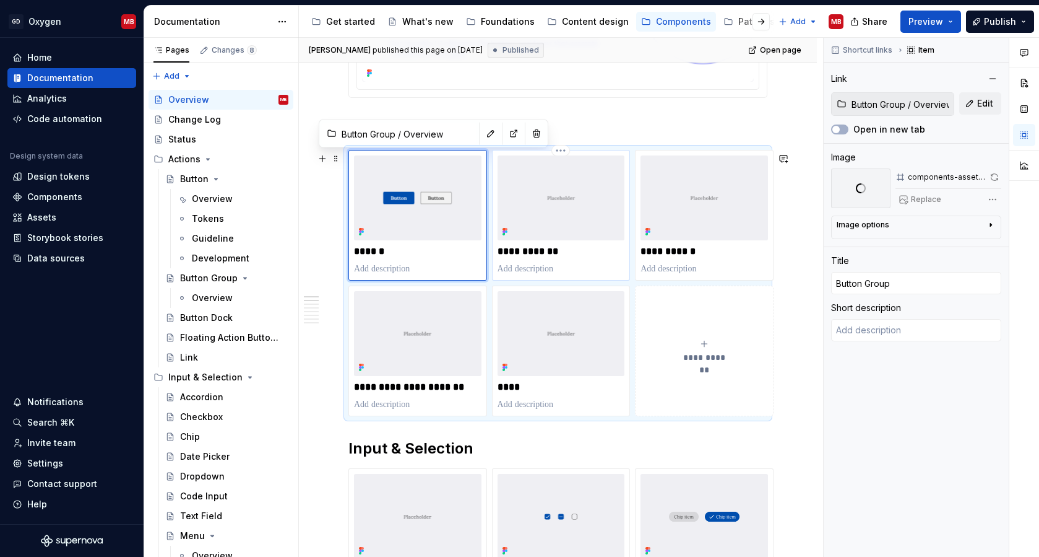
click at [568, 231] on img at bounding box center [562, 197] width 128 height 85
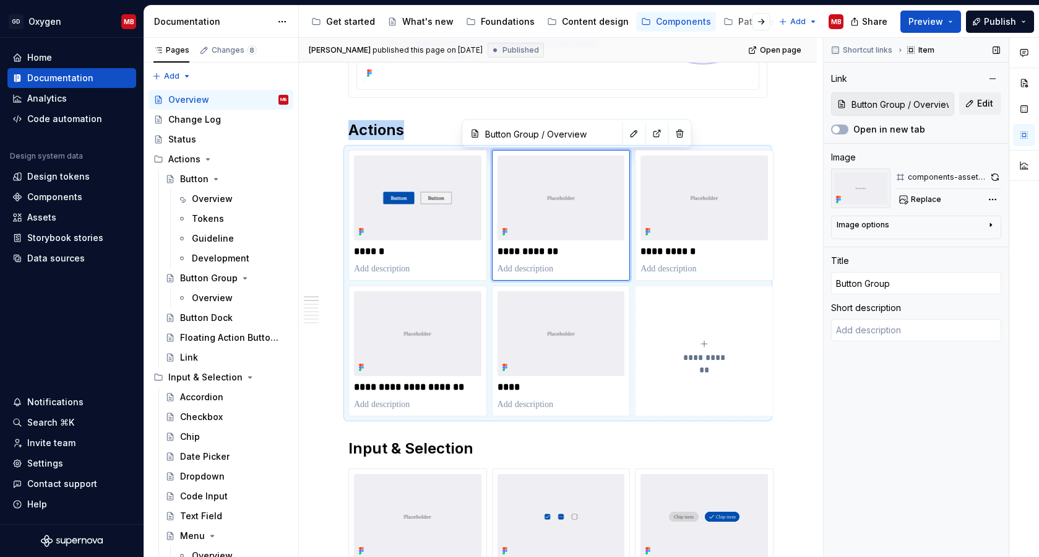
click at [973, 177] on button "button" at bounding box center [996, 176] width 12 height 17
type textarea "*"
type input "Actions / Button Dock"
type input "Button Dock"
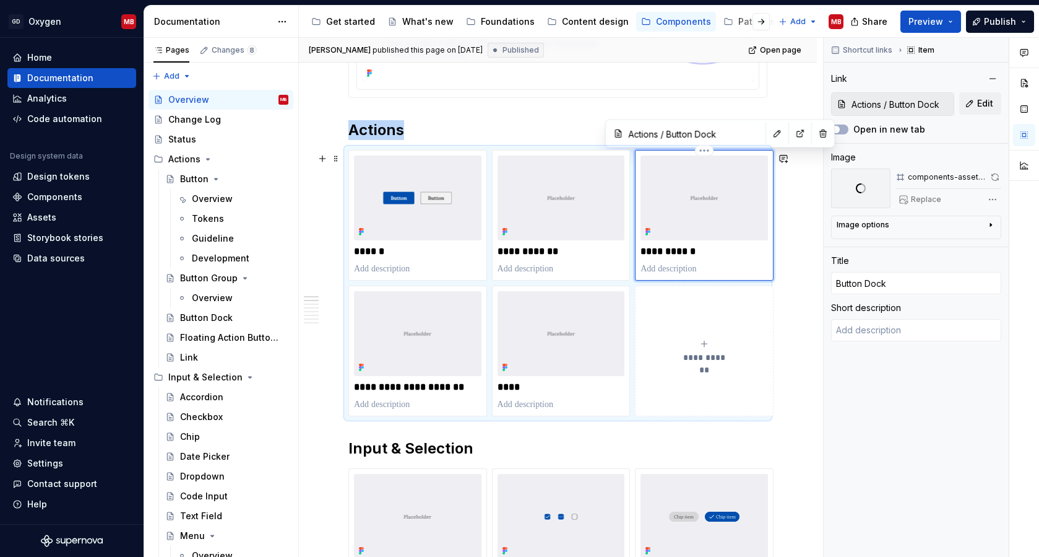
click at [703, 238] on img at bounding box center [705, 197] width 128 height 85
click at [973, 177] on span at bounding box center [996, 176] width 12 height 17
click at [973, 176] on span at bounding box center [996, 176] width 12 height 17
type textarea "*"
type input "Actions / Floating Action Button (FAB)"
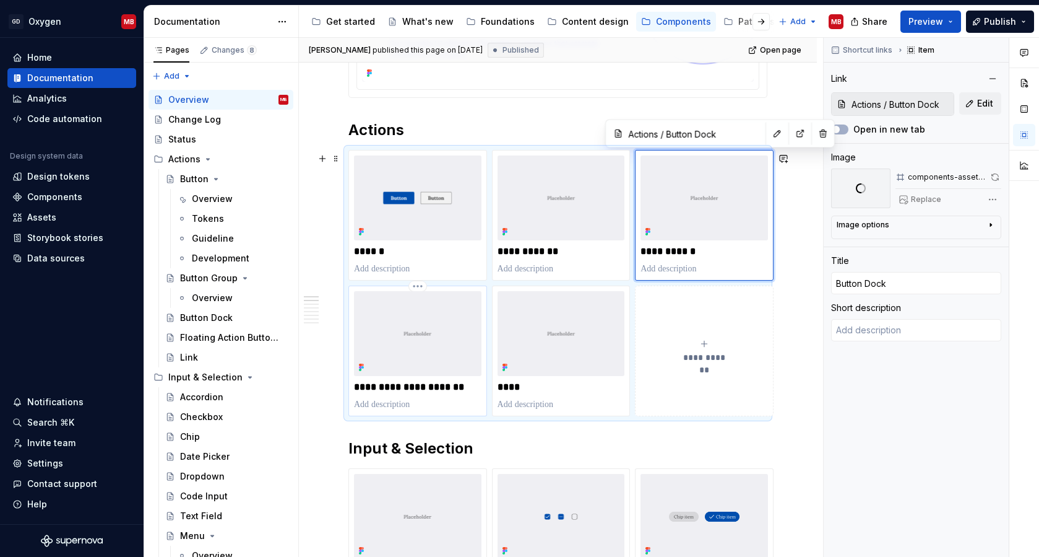
type input "Actions / Floating Action Button (FAB)"
type input "Floating Action Button"
click at [415, 364] on img at bounding box center [418, 333] width 128 height 85
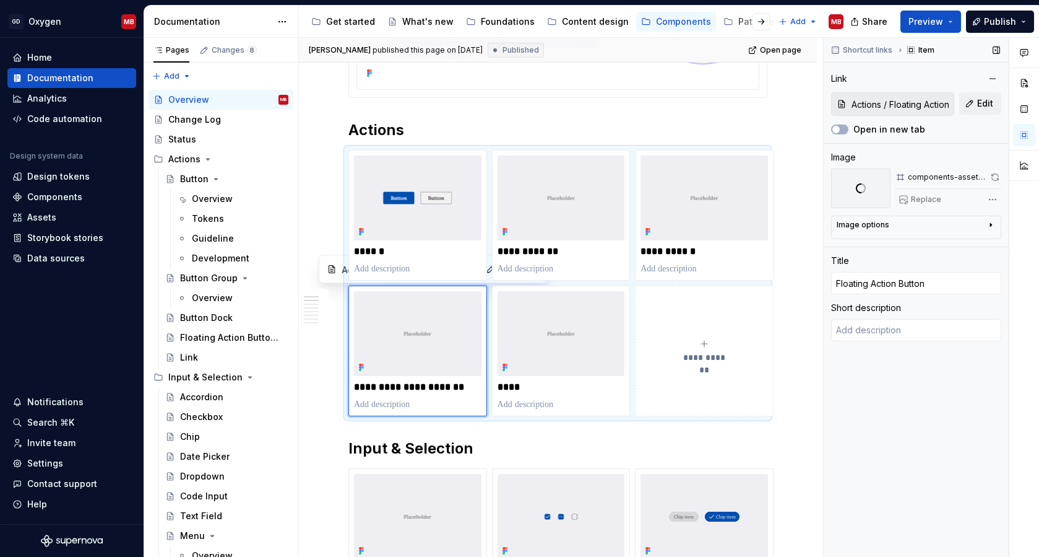
click at [973, 176] on span at bounding box center [996, 176] width 12 height 17
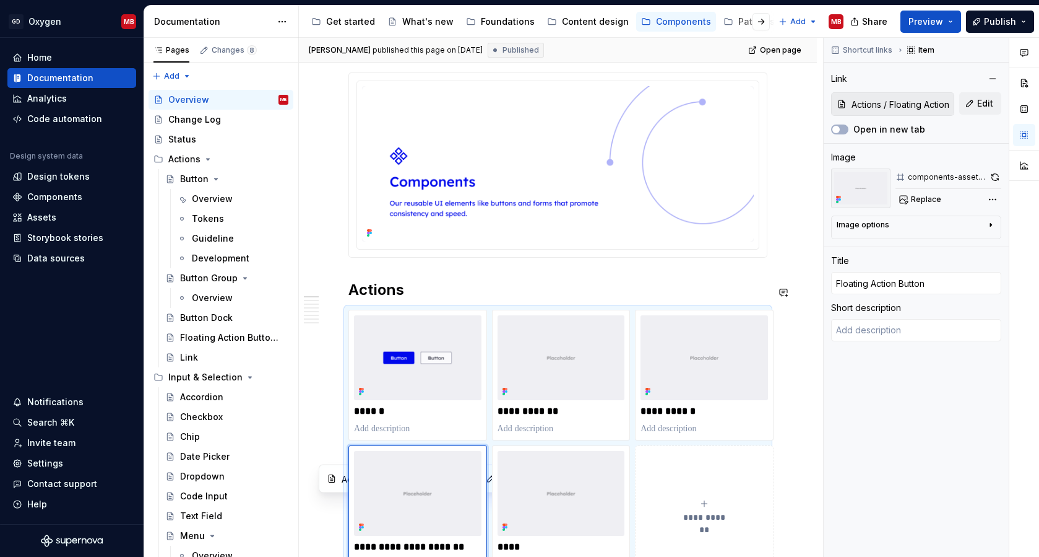
scroll to position [0, 0]
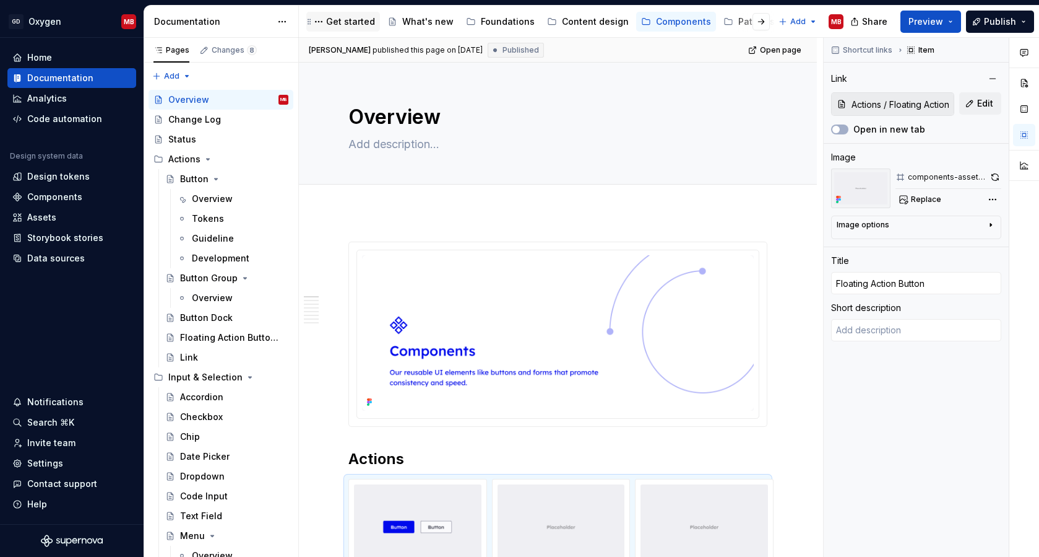
click at [352, 22] on div "Get started" at bounding box center [350, 21] width 49 height 12
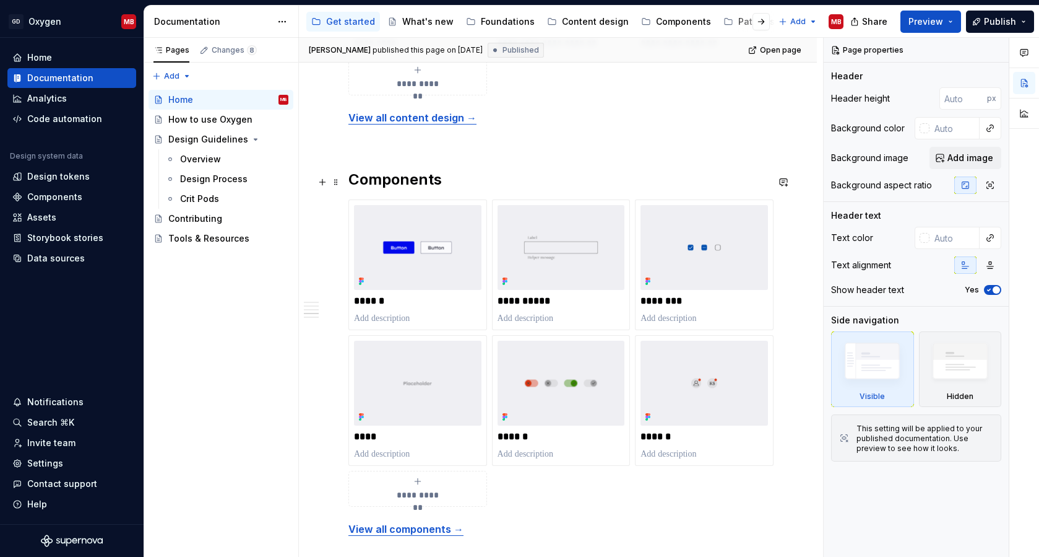
scroll to position [1265, 0]
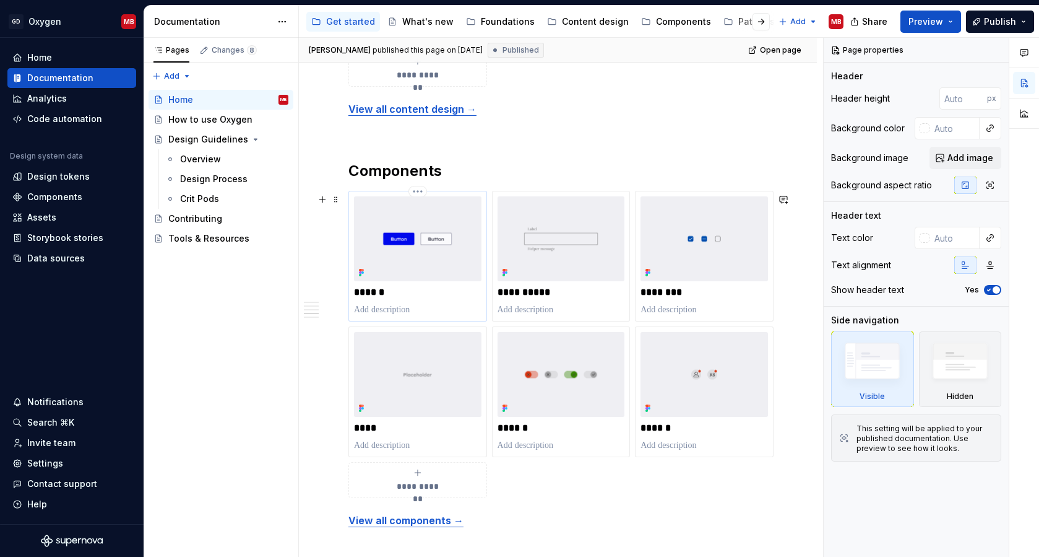
click at [434, 244] on img at bounding box center [418, 238] width 128 height 85
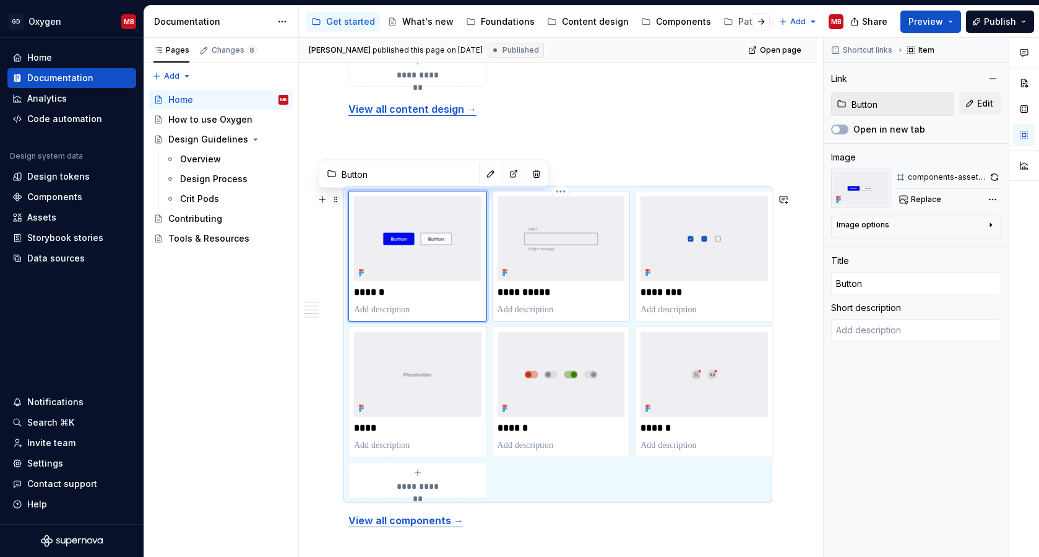
type textarea "*"
type input "Input & Selection / Text Field"
type input "Text Field"
click at [581, 251] on img at bounding box center [562, 238] width 128 height 85
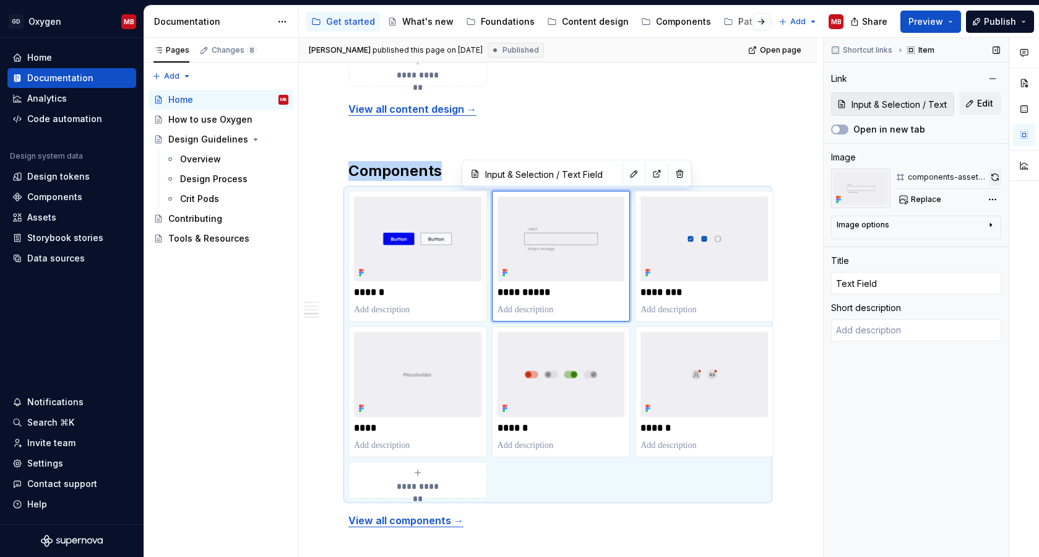
click at [973, 178] on button "button" at bounding box center [995, 176] width 12 height 17
type textarea "*"
type input "Input & Selection / Checkbox"
type input "Checkbox"
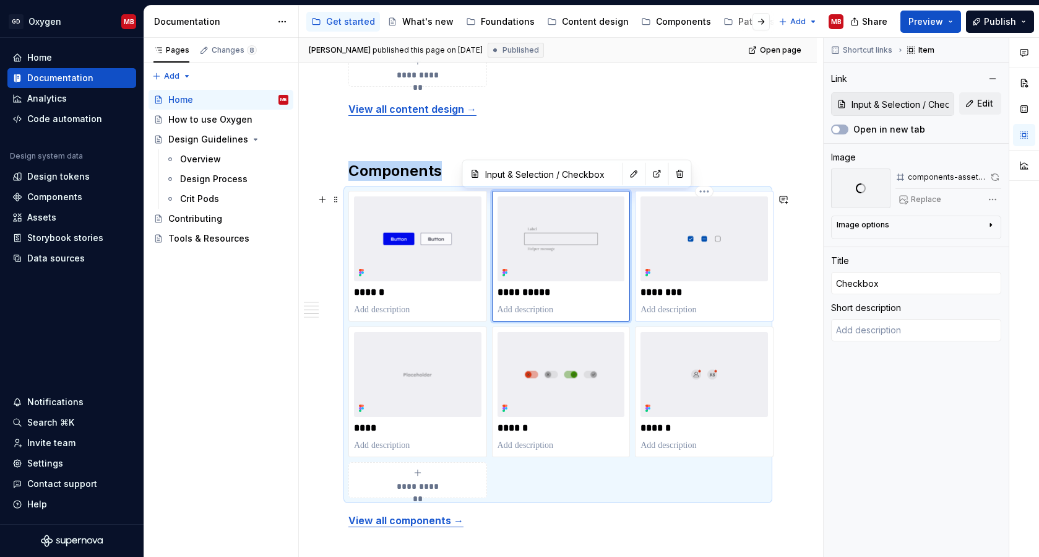
click at [747, 256] on img at bounding box center [705, 238] width 128 height 85
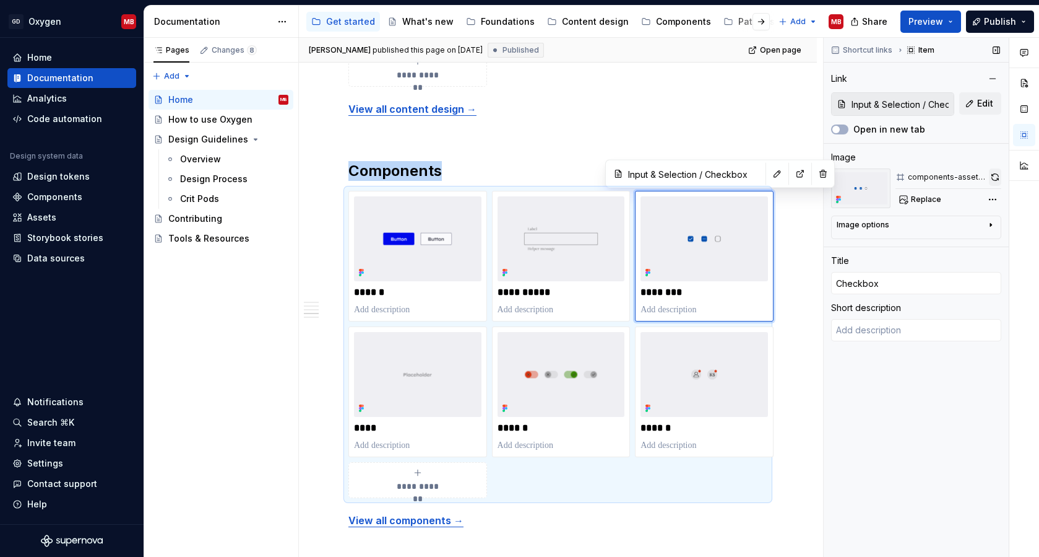
click at [973, 176] on button "button" at bounding box center [995, 176] width 12 height 17
type textarea "*"
type input "Switch (Toggle) / Overview"
type input "Switch"
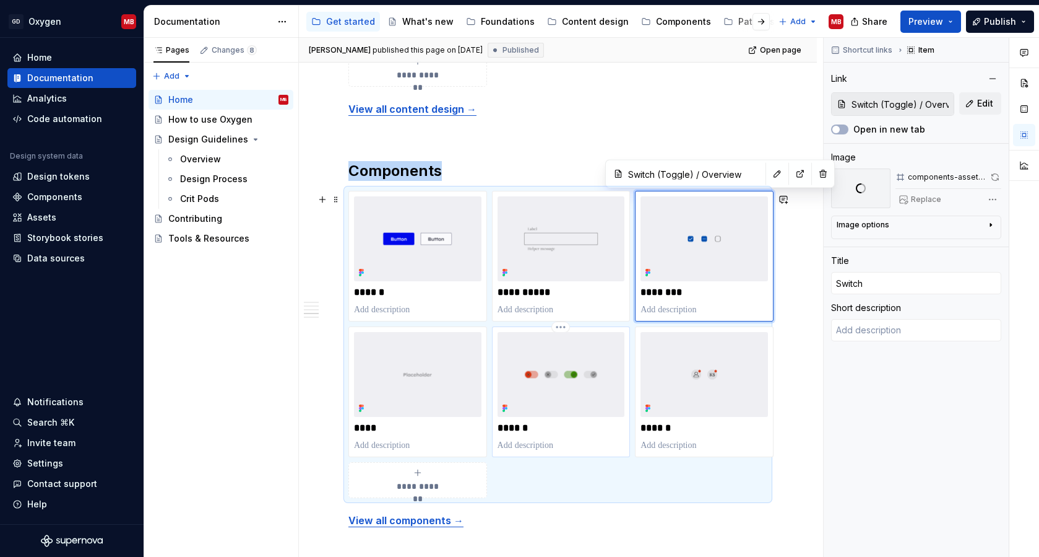
click at [578, 414] on img at bounding box center [562, 374] width 128 height 85
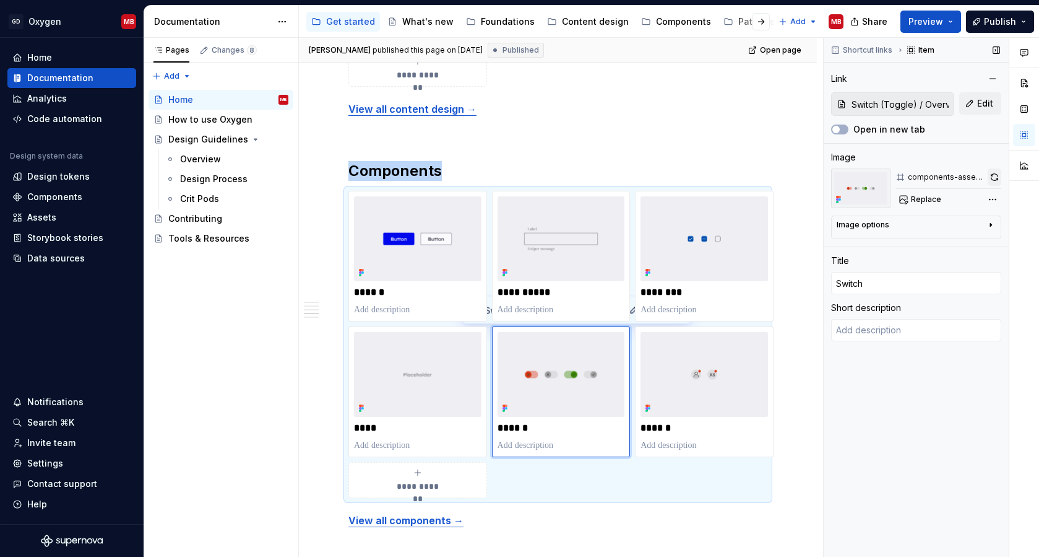
click at [973, 173] on button "button" at bounding box center [995, 176] width 14 height 17
type textarea "*"
type input "Avatar / Overview"
type input "Avatar"
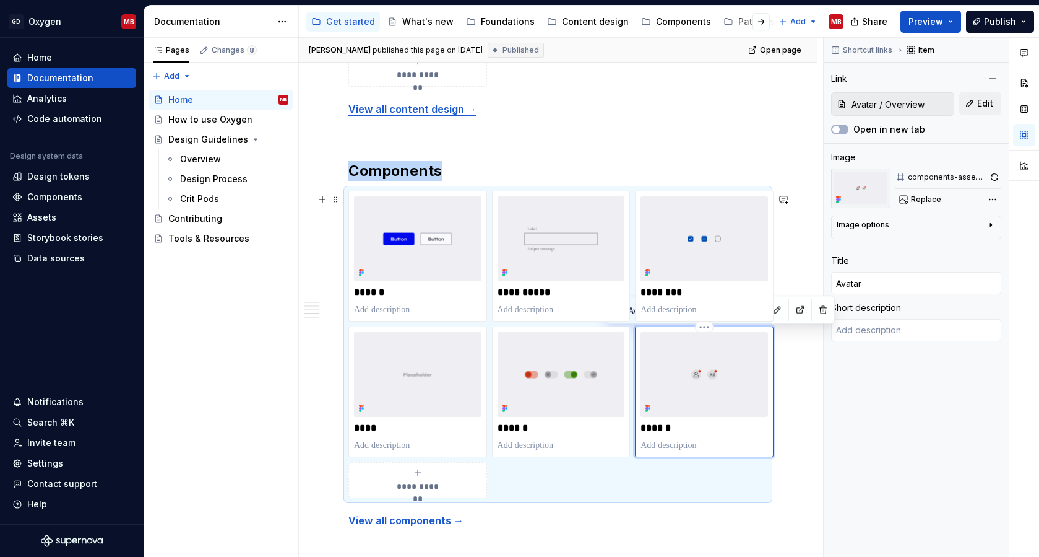
click at [689, 391] on img at bounding box center [705, 374] width 128 height 85
click at [973, 175] on button "button" at bounding box center [995, 176] width 14 height 17
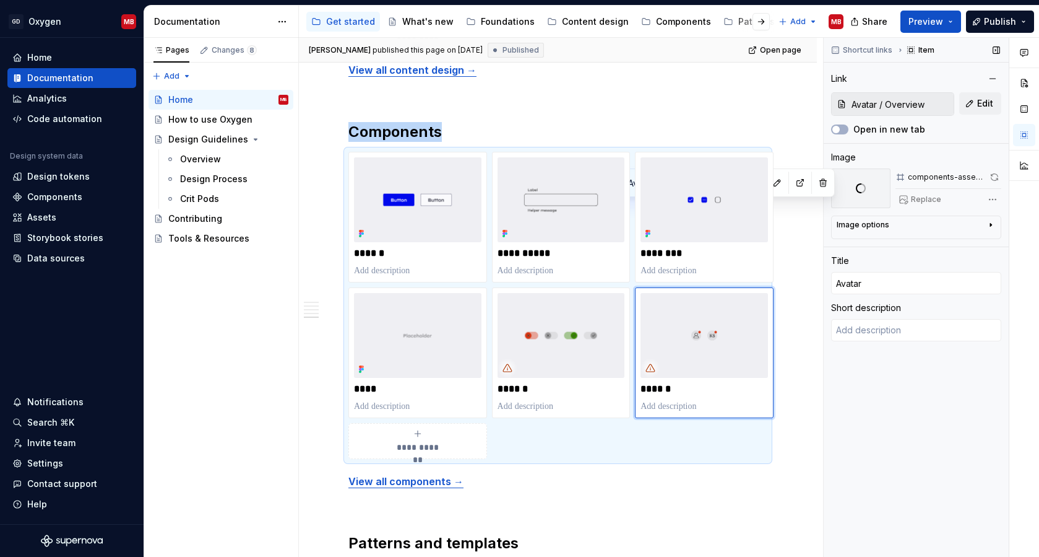
scroll to position [1286, 0]
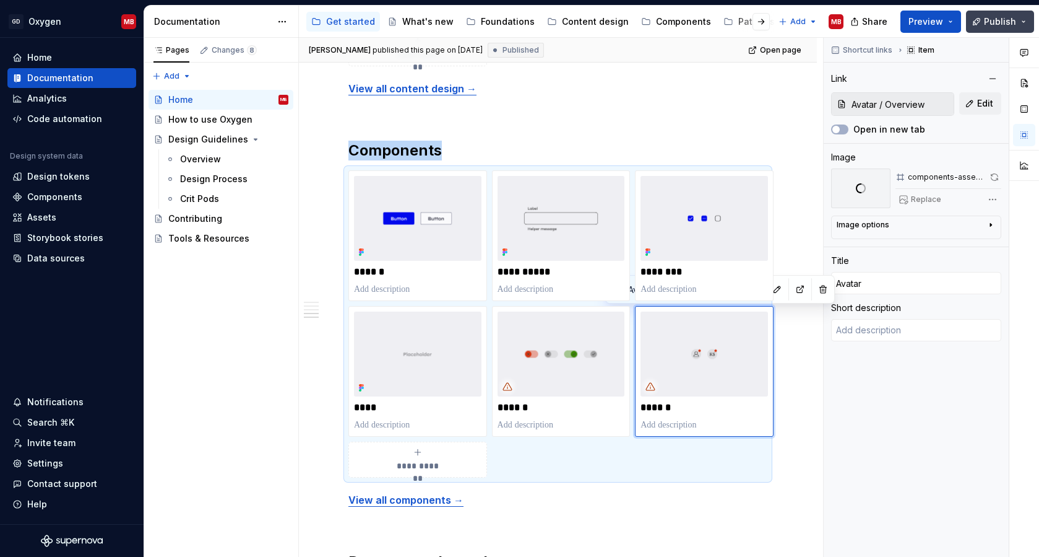
click at [973, 18] on span "Publish" at bounding box center [1000, 21] width 32 height 12
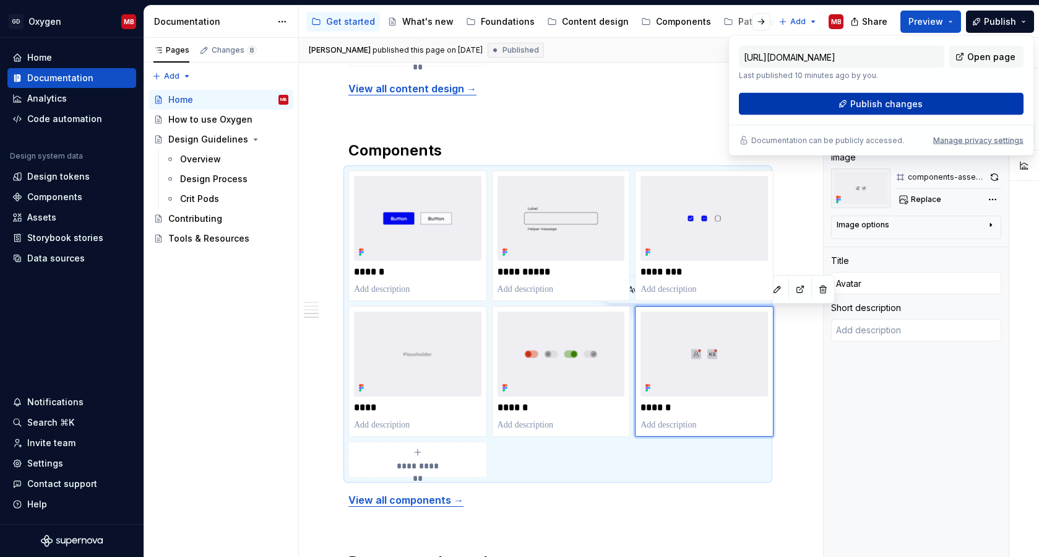
click at [895, 102] on span "Publish changes" at bounding box center [887, 104] width 72 height 12
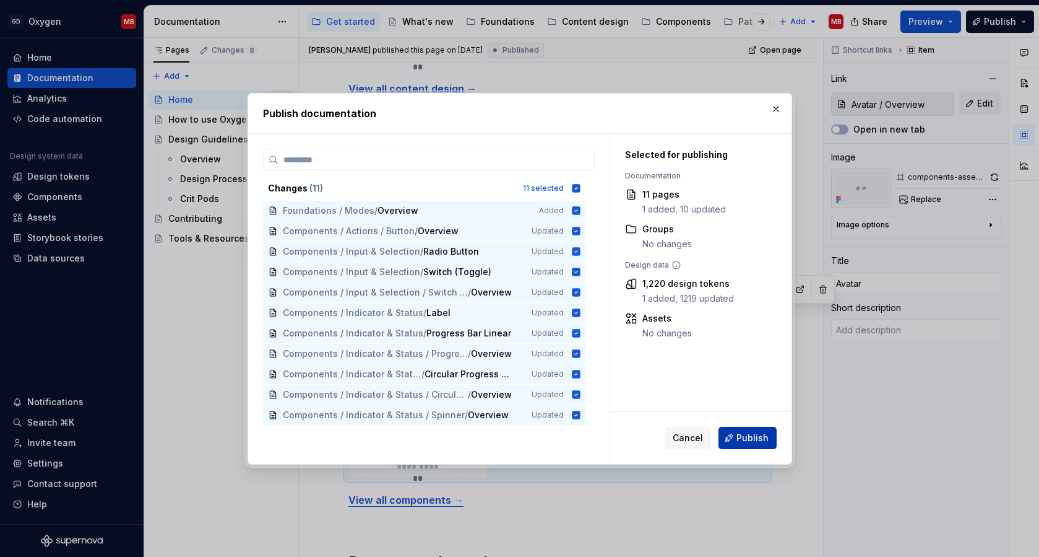
click at [744, 443] on span "Publish" at bounding box center [753, 438] width 32 height 12
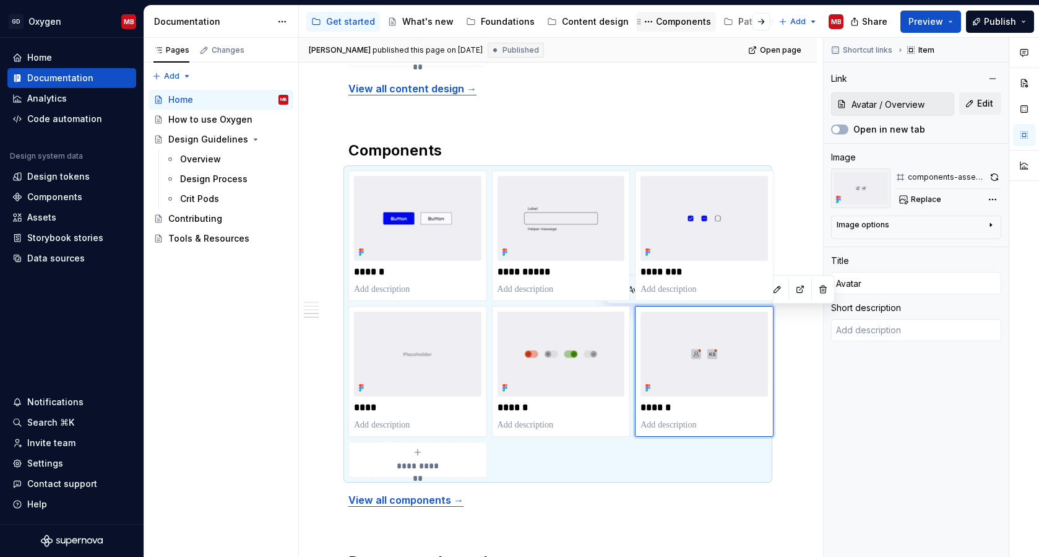
click at [656, 17] on div "Components" at bounding box center [683, 21] width 55 height 12
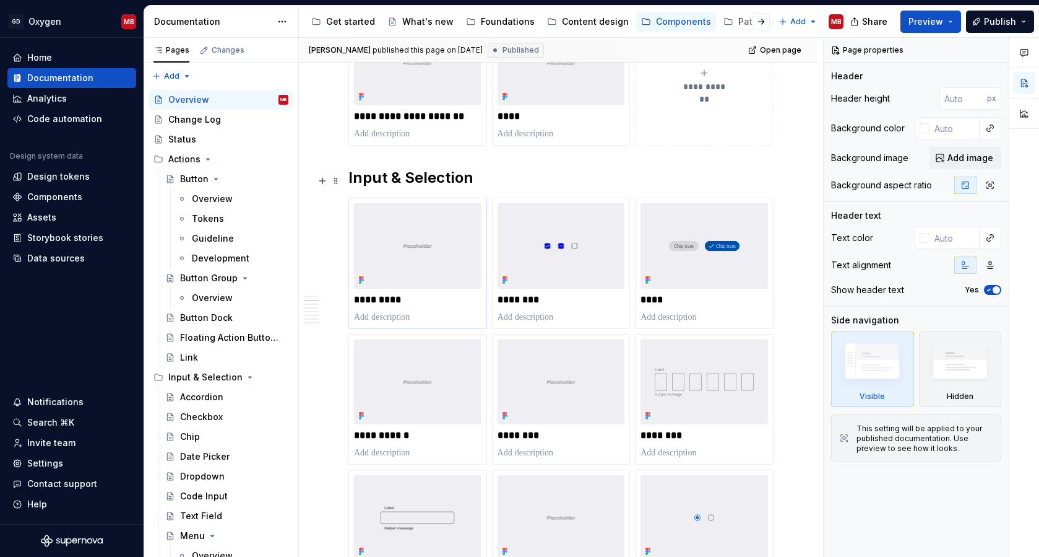
scroll to position [632, 0]
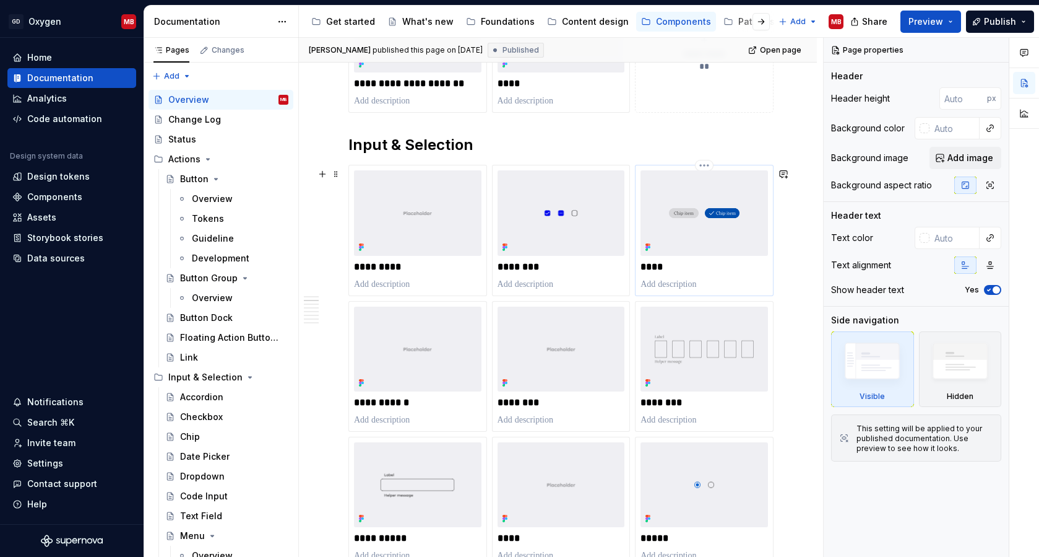
click at [711, 246] on img at bounding box center [705, 212] width 128 height 85
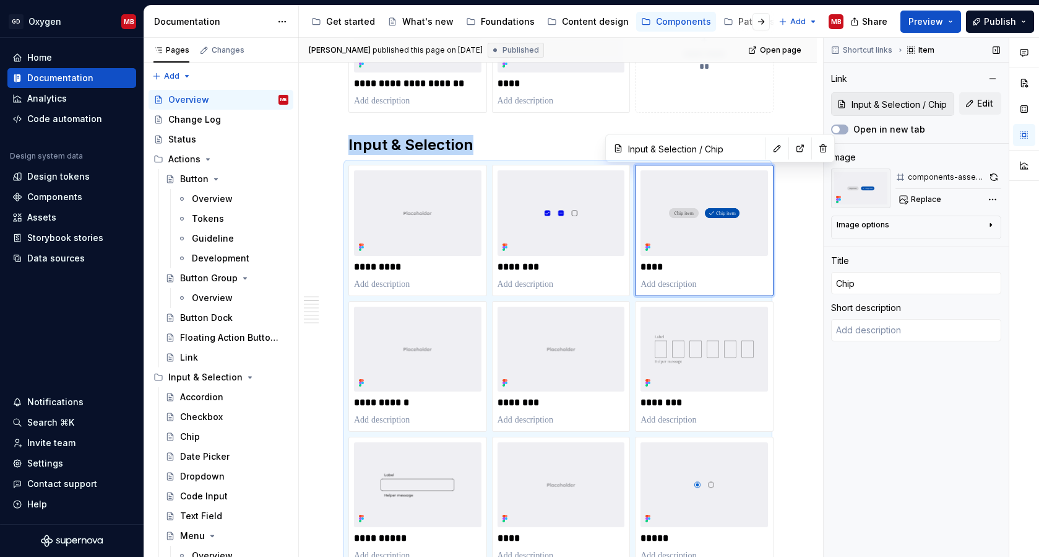
click at [973, 173] on button "button" at bounding box center [994, 176] width 15 height 17
type textarea "*"
type input "Input & Selection / Code Input"
type input "PIN code"
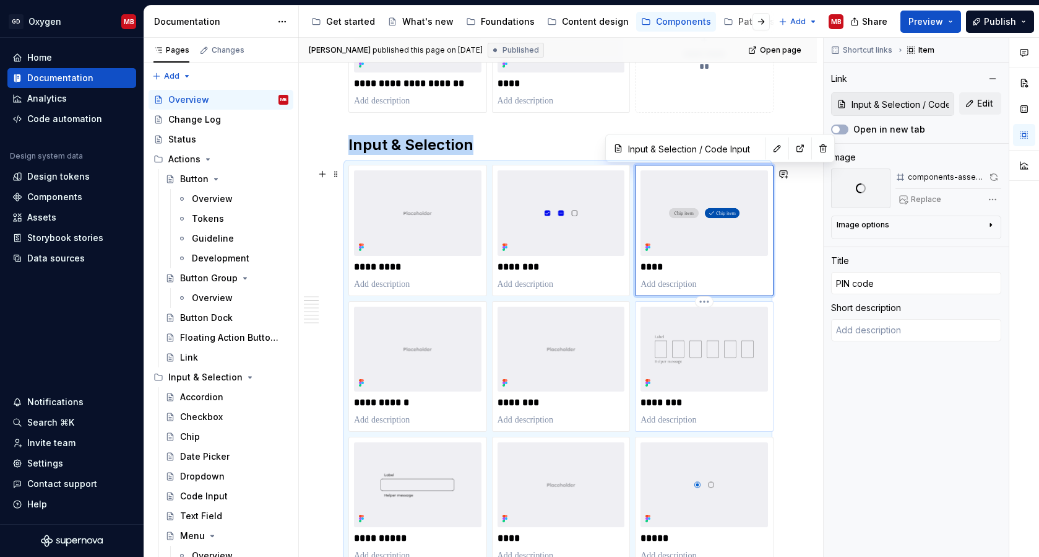
click at [711, 367] on img at bounding box center [705, 348] width 128 height 85
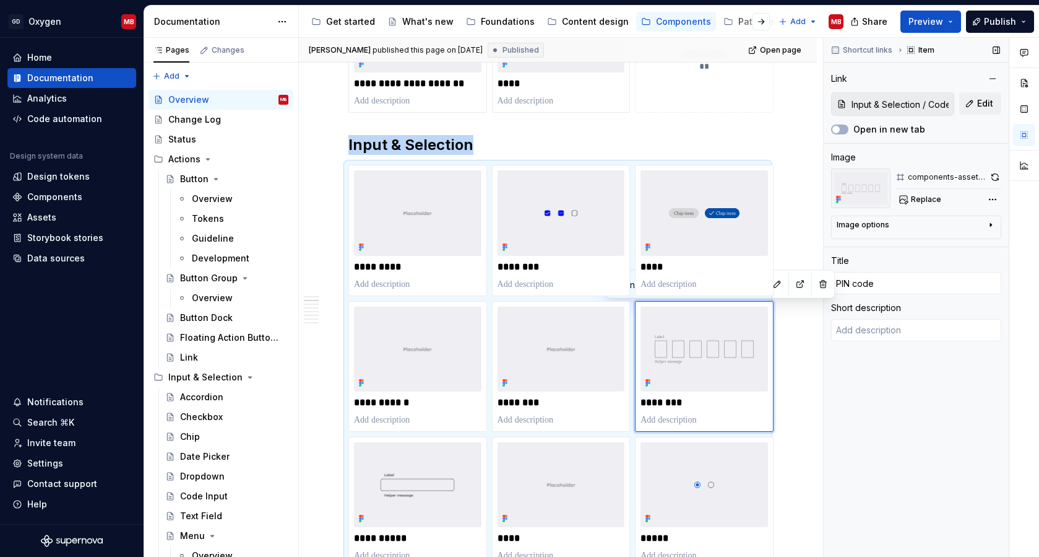
click at [973, 176] on button "button" at bounding box center [995, 176] width 12 height 17
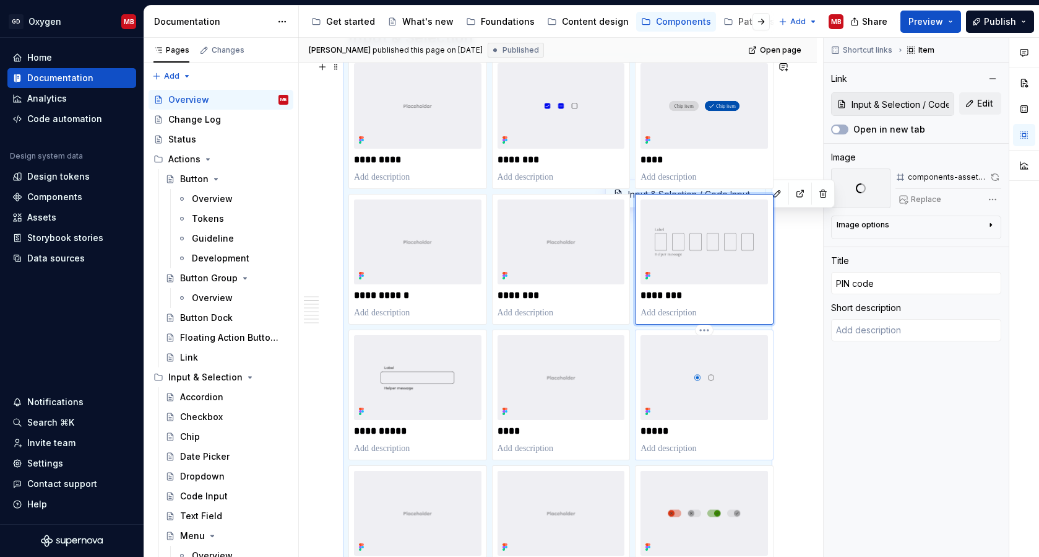
scroll to position [787, 0]
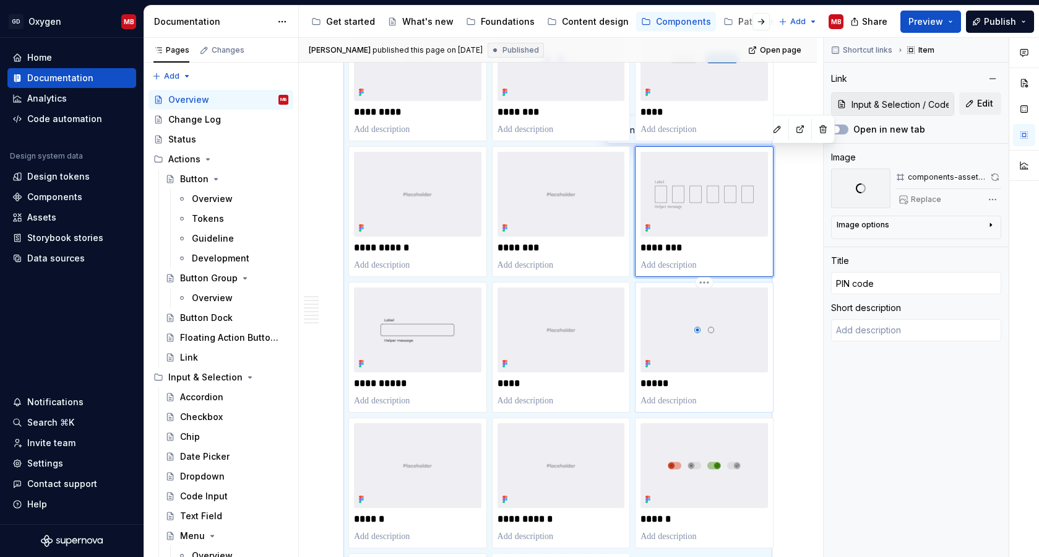
type textarea "*"
type input "Input & Selection / Radio Button"
type input "Radio"
click at [753, 356] on img at bounding box center [705, 329] width 128 height 85
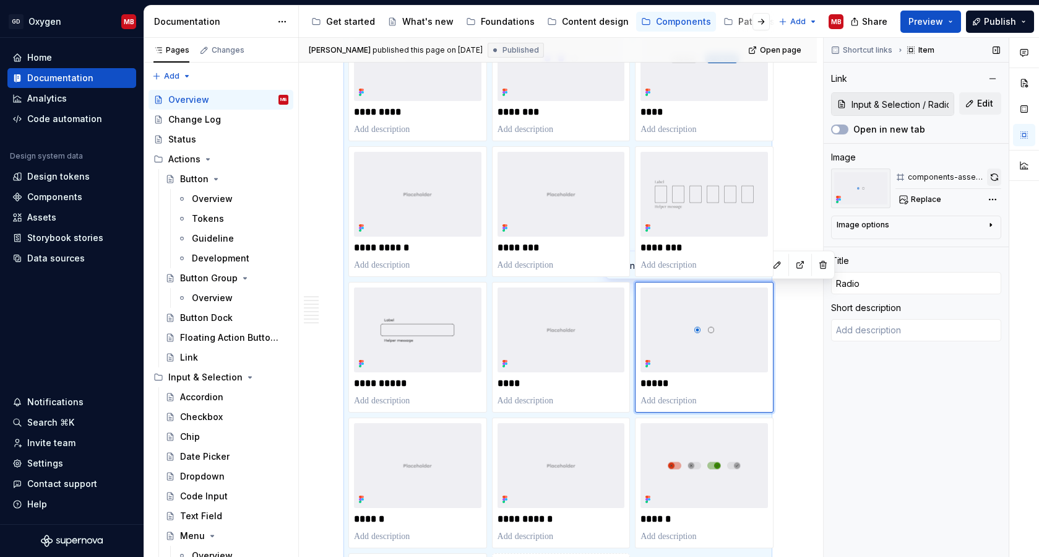
click at [973, 170] on button "button" at bounding box center [994, 176] width 14 height 17
type textarea "*"
type input "Switch (Toggle) / Overview"
type input "Switch"
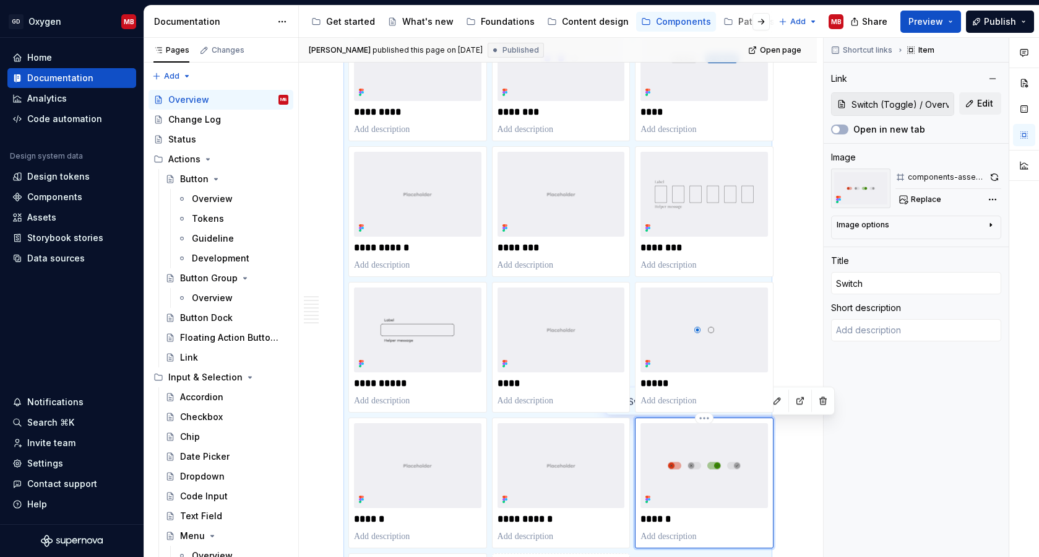
click at [679, 477] on img at bounding box center [705, 465] width 128 height 85
click at [973, 178] on button "button" at bounding box center [995, 176] width 14 height 17
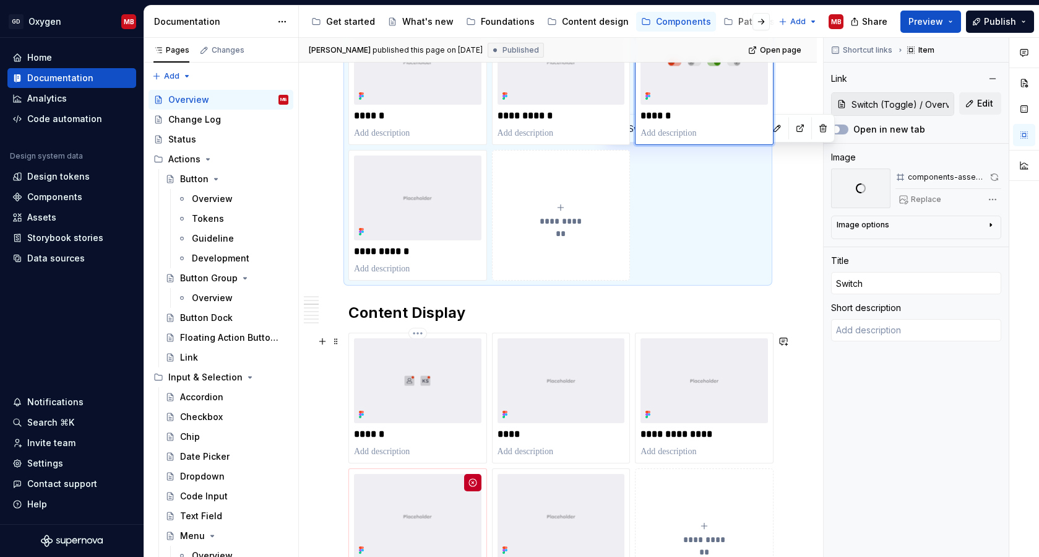
scroll to position [1228, 0]
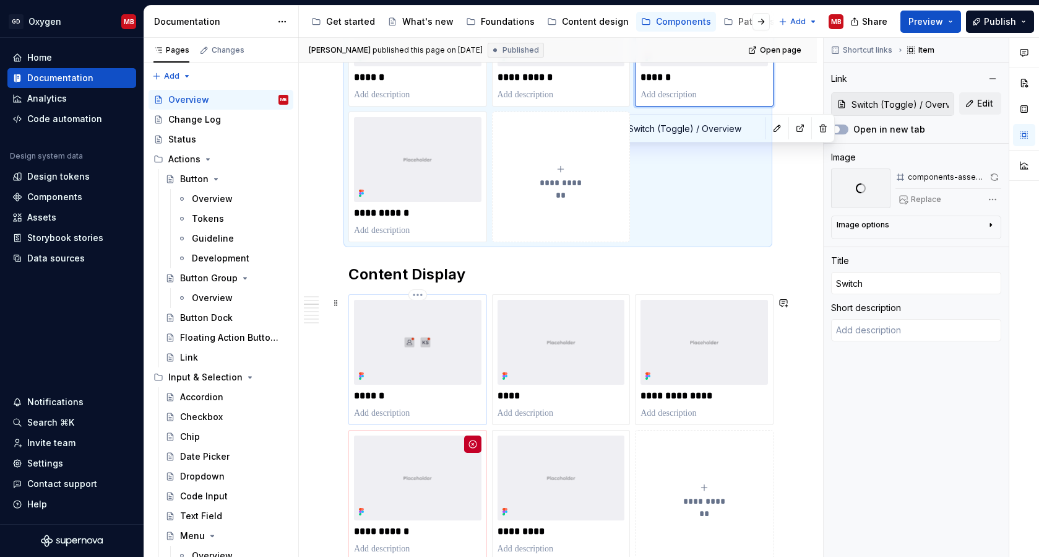
type textarea "*"
type input "Avatar / Overview"
type input "Avatar"
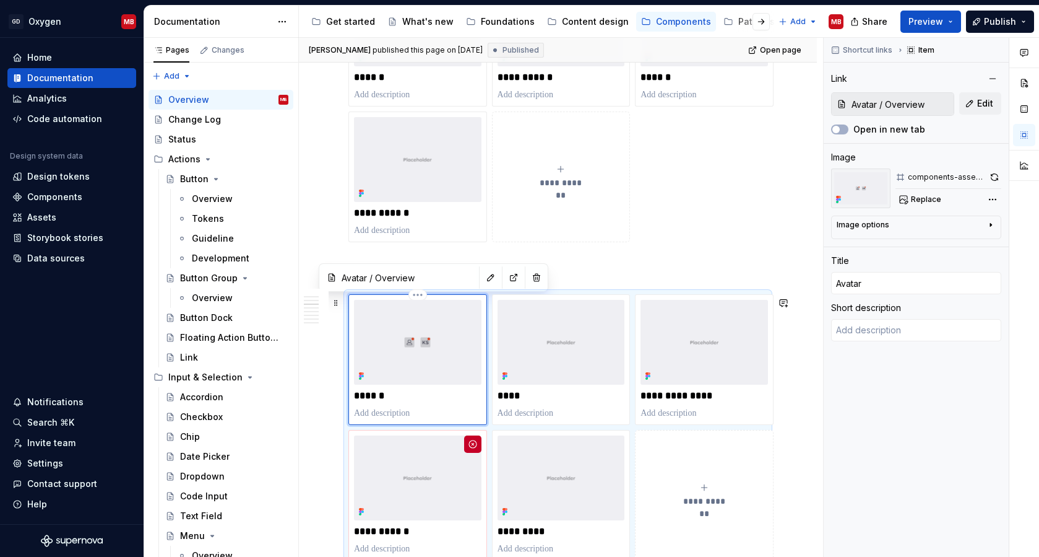
click at [450, 390] on div "******" at bounding box center [418, 359] width 128 height 119
click at [973, 176] on button "button" at bounding box center [995, 176] width 14 height 17
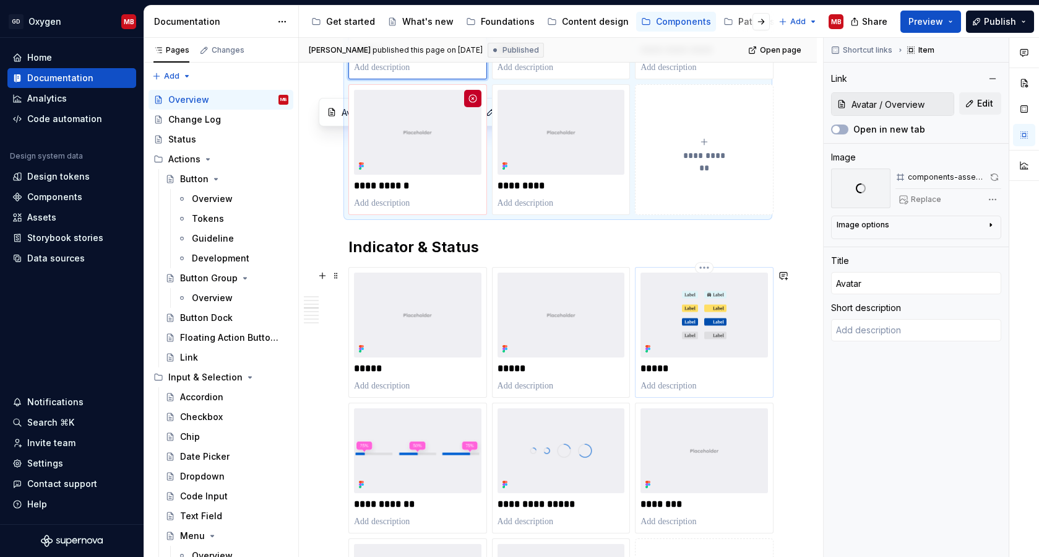
scroll to position [1575, 0]
type textarea "*"
type input "Indicator & Status / Label"
type input "Label"
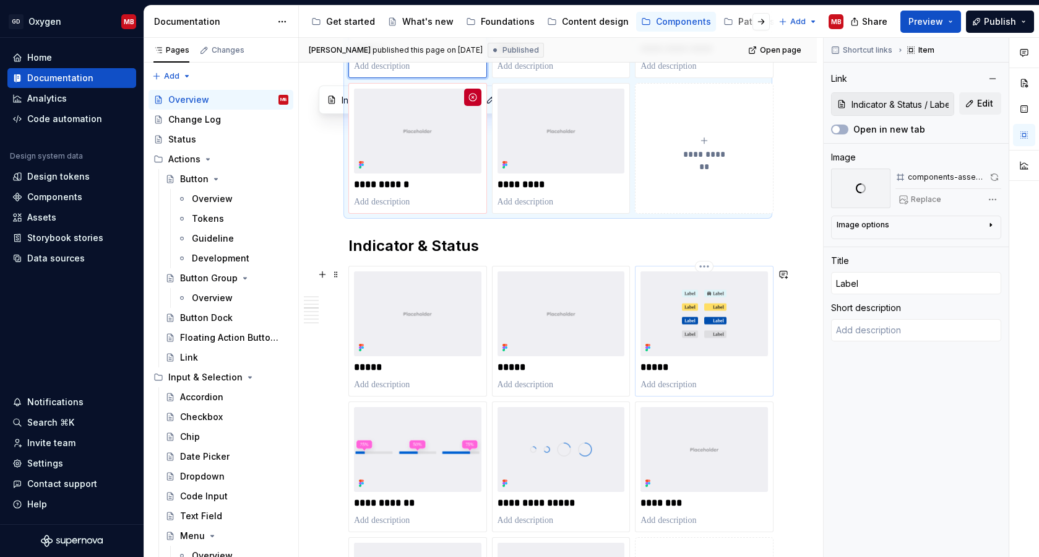
click at [701, 309] on img at bounding box center [705, 313] width 128 height 85
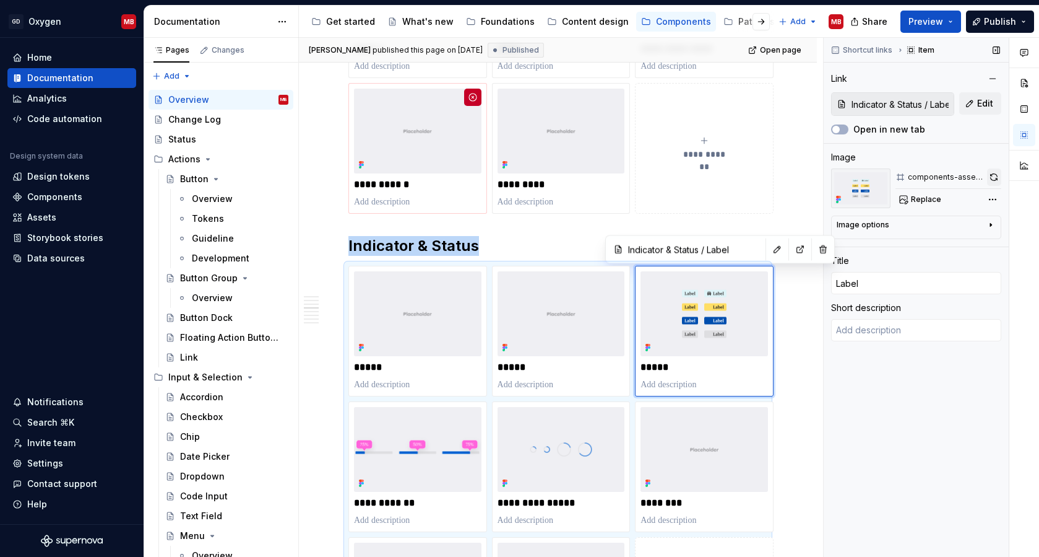
click at [973, 175] on button "button" at bounding box center [994, 176] width 14 height 17
type textarea "*"
type input "Circular Progress Bar / Overview"
type input "Progress Circle"
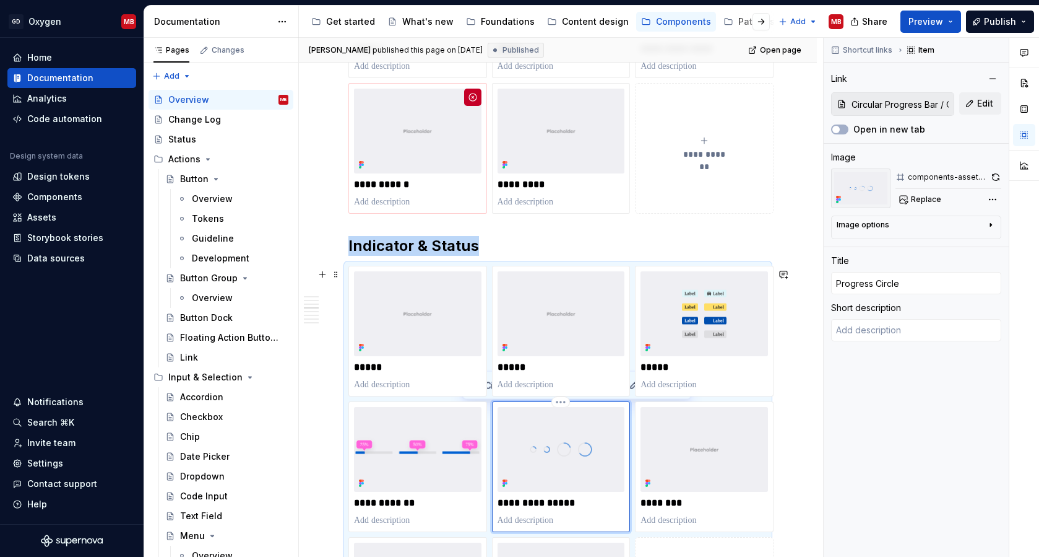
click at [526, 458] on img at bounding box center [562, 449] width 128 height 85
click at [973, 179] on button "button" at bounding box center [996, 176] width 11 height 17
type textarea "*"
type input "Progress Bar Linear / Overview"
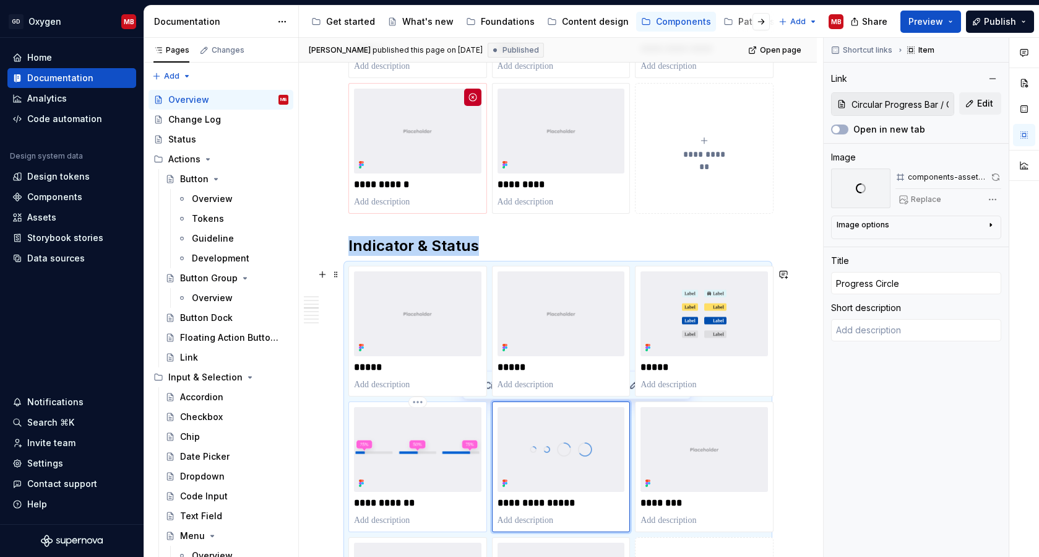
type input "Progress Bar"
click at [413, 492] on img at bounding box center [418, 449] width 128 height 85
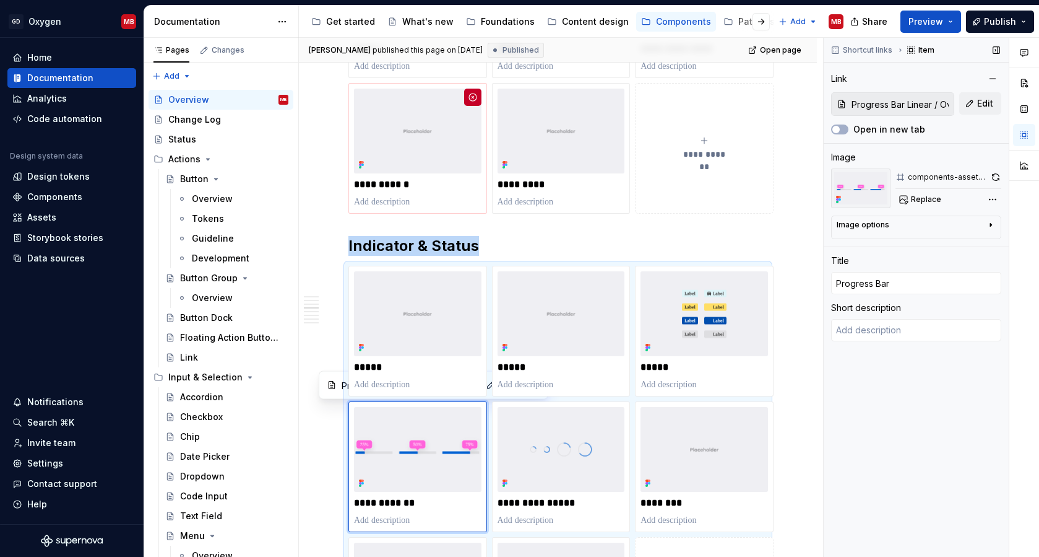
click at [973, 175] on button "button" at bounding box center [996, 176] width 11 height 17
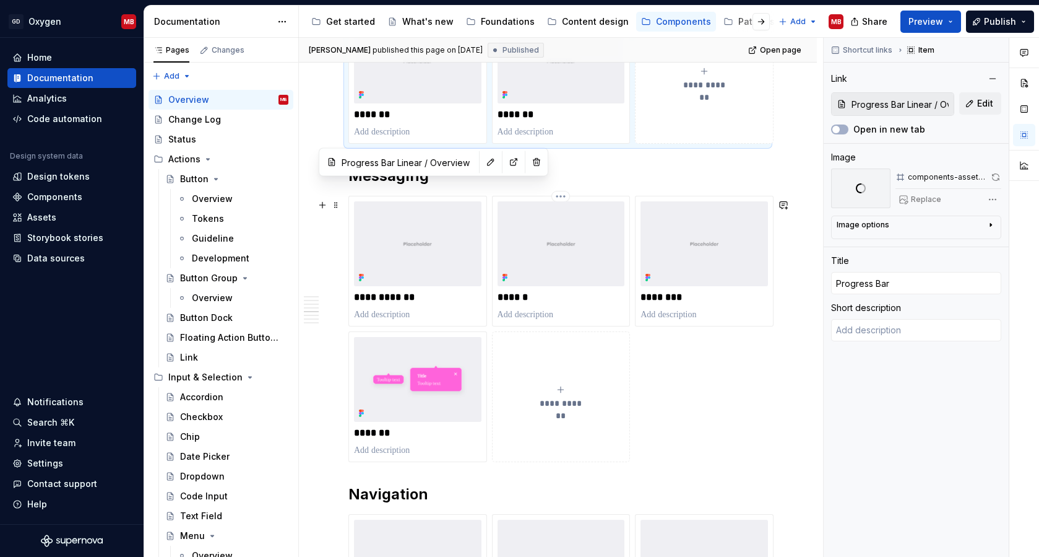
scroll to position [2185, 0]
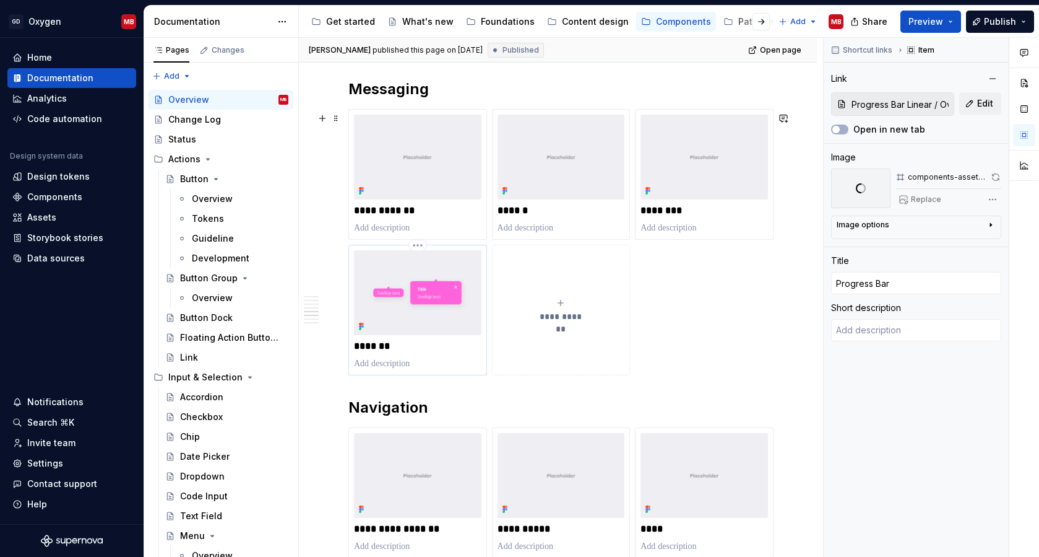
type textarea "*"
type input "Messaging / Tooltip"
type input "Tooltip"
click at [450, 315] on img at bounding box center [418, 292] width 128 height 85
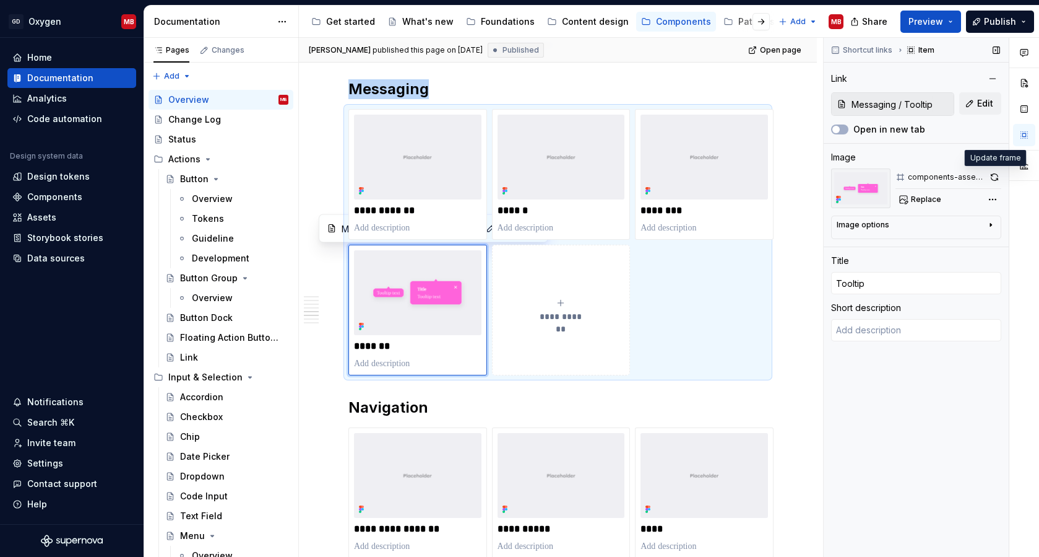
click at [973, 178] on button "button" at bounding box center [995, 176] width 14 height 17
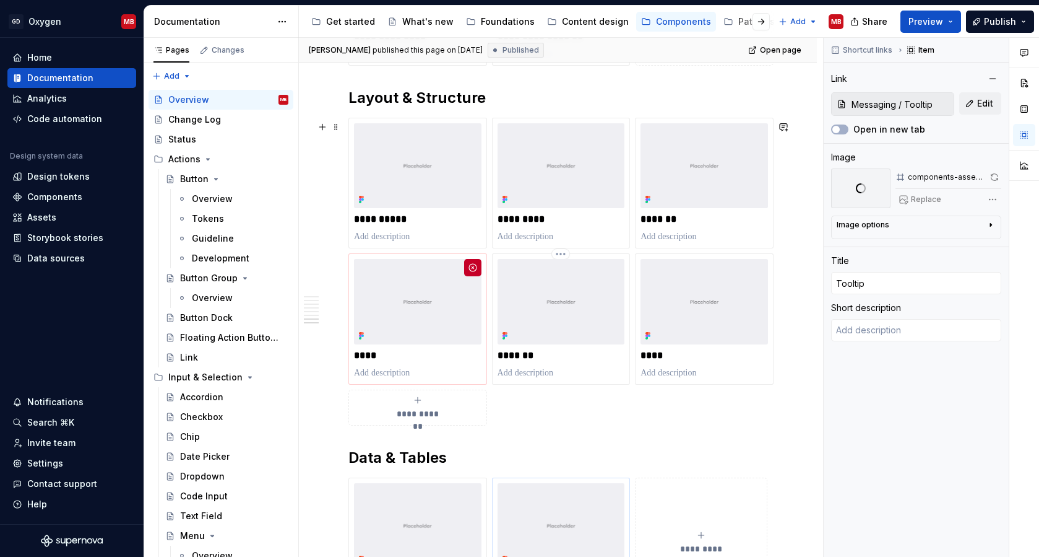
scroll to position [2928, 0]
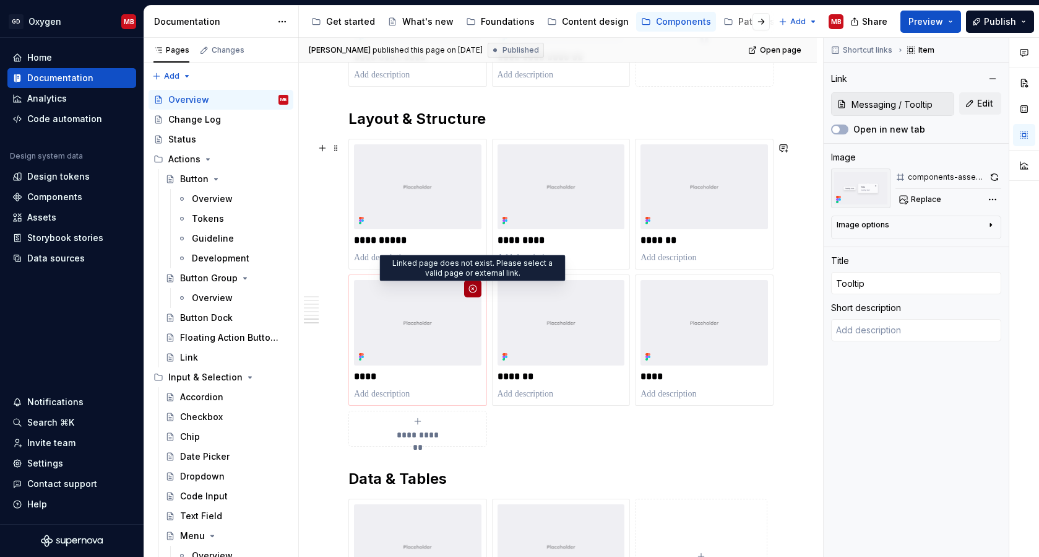
type textarea "*"
type input "Grid"
click at [475, 293] on button "button" at bounding box center [472, 288] width 17 height 17
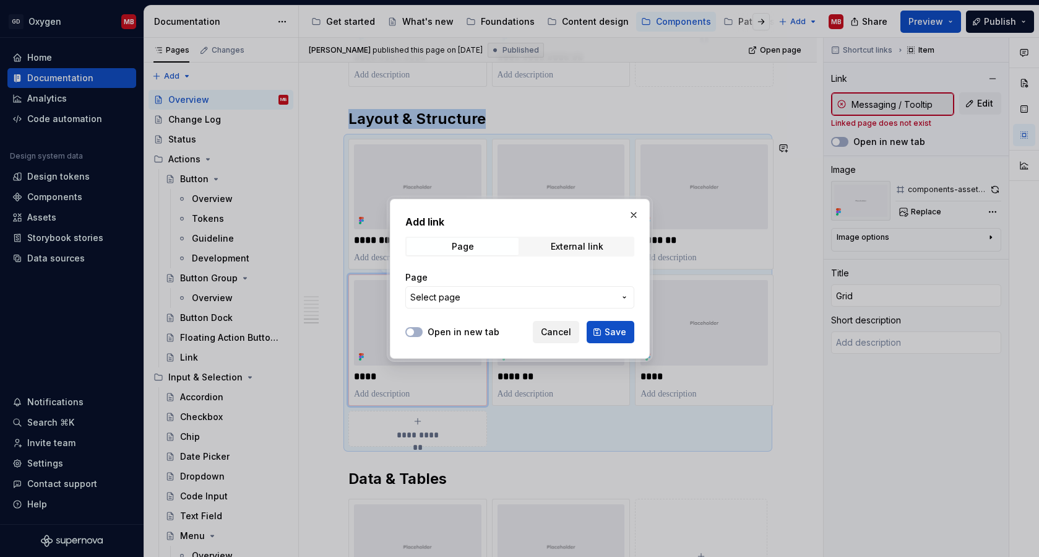
click at [562, 335] on span "Cancel" at bounding box center [556, 332] width 30 height 12
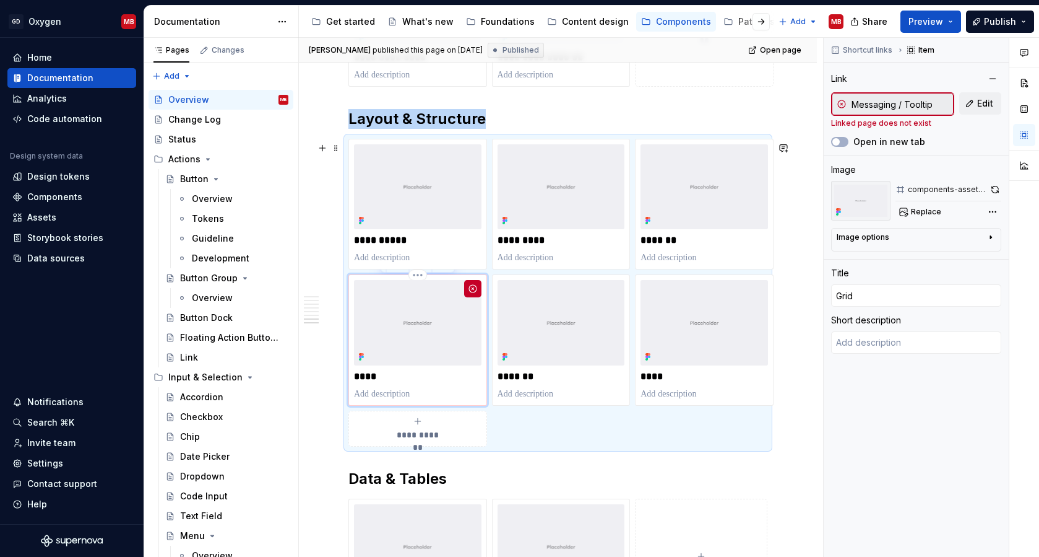
click at [371, 381] on p "****" at bounding box center [418, 376] width 128 height 12
click at [419, 279] on html "GD Oxygen MB Home Documentation Analytics Code automation Design system data De…" at bounding box center [519, 278] width 1039 height 557
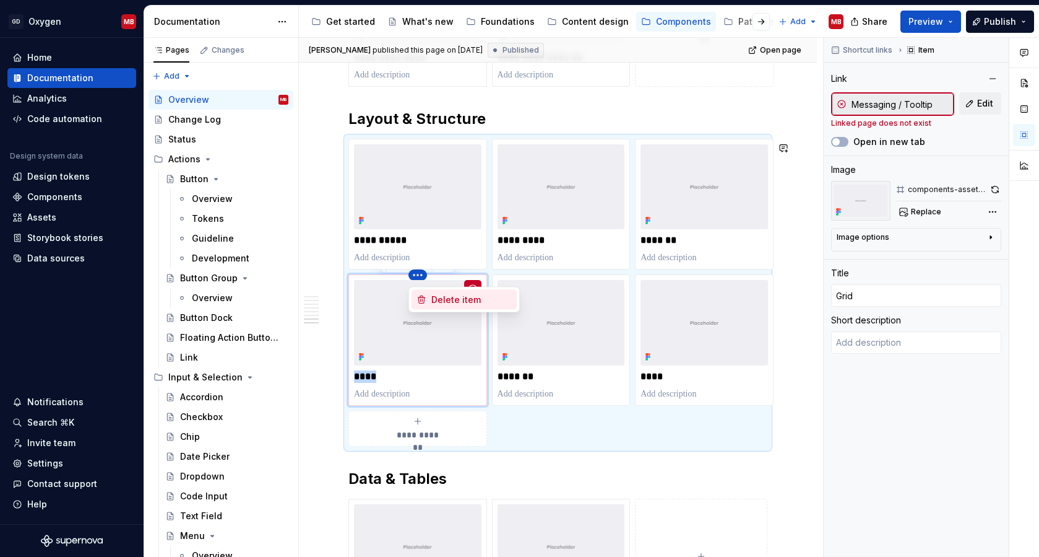
click at [434, 303] on div "Delete item" at bounding box center [472, 299] width 80 height 12
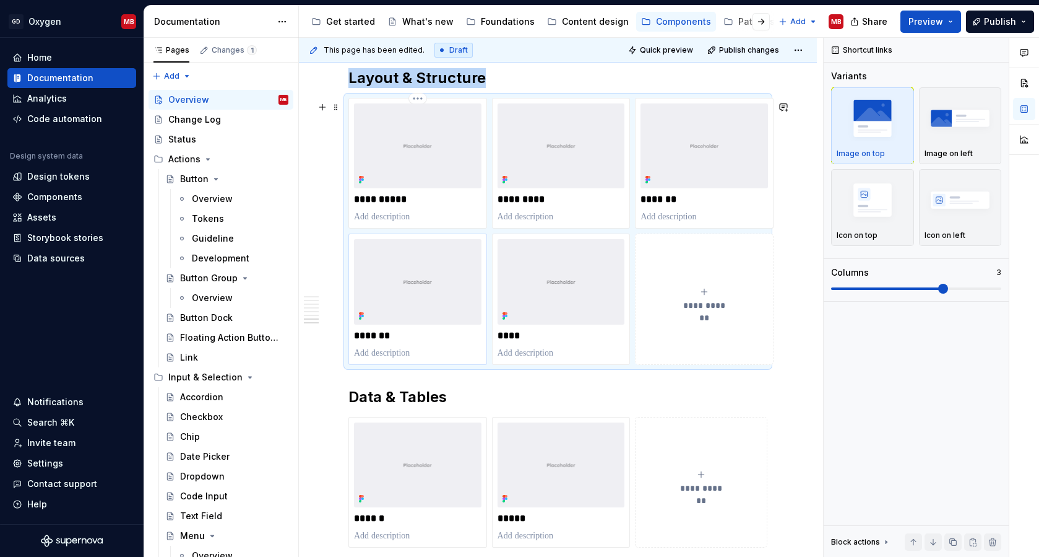
scroll to position [3229, 0]
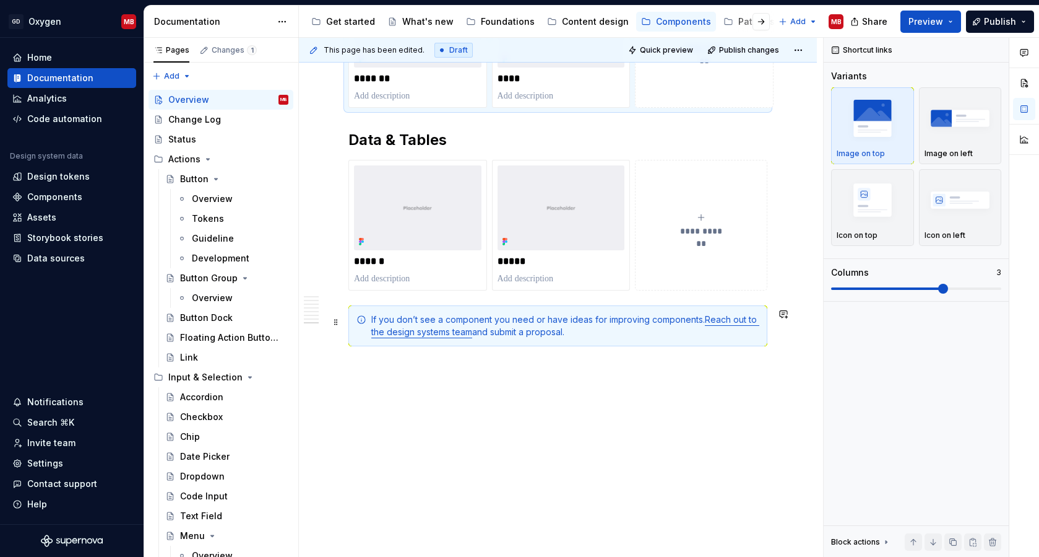
click at [731, 319] on link "Reach out to the design systems team" at bounding box center [565, 325] width 388 height 23
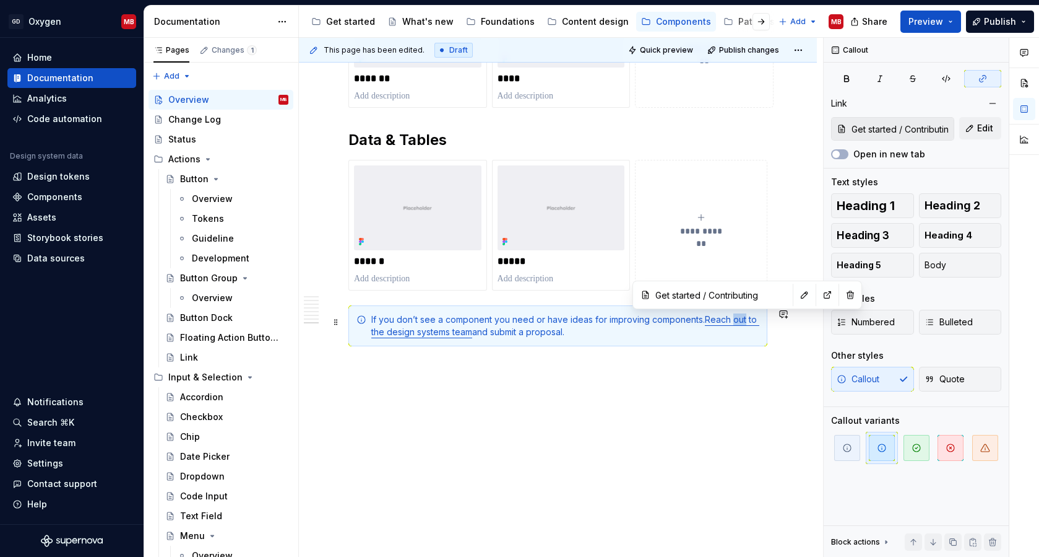
click at [731, 319] on link "Reach out to the design systems team" at bounding box center [565, 325] width 388 height 23
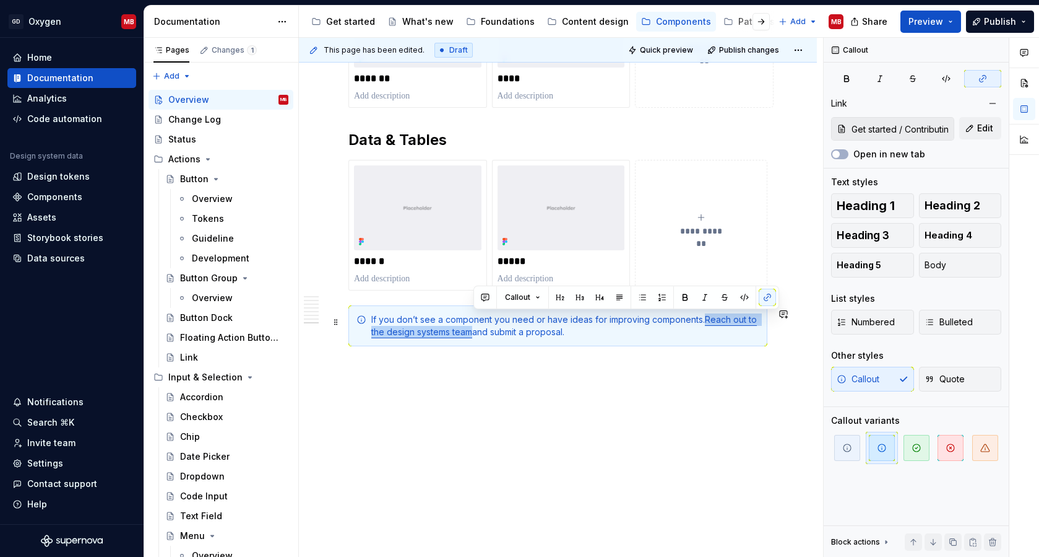
drag, startPoint x: 705, startPoint y: 319, endPoint x: 472, endPoint y: 332, distance: 233.1
click at [472, 332] on link "Reach out to the design systems team" at bounding box center [565, 325] width 388 height 23
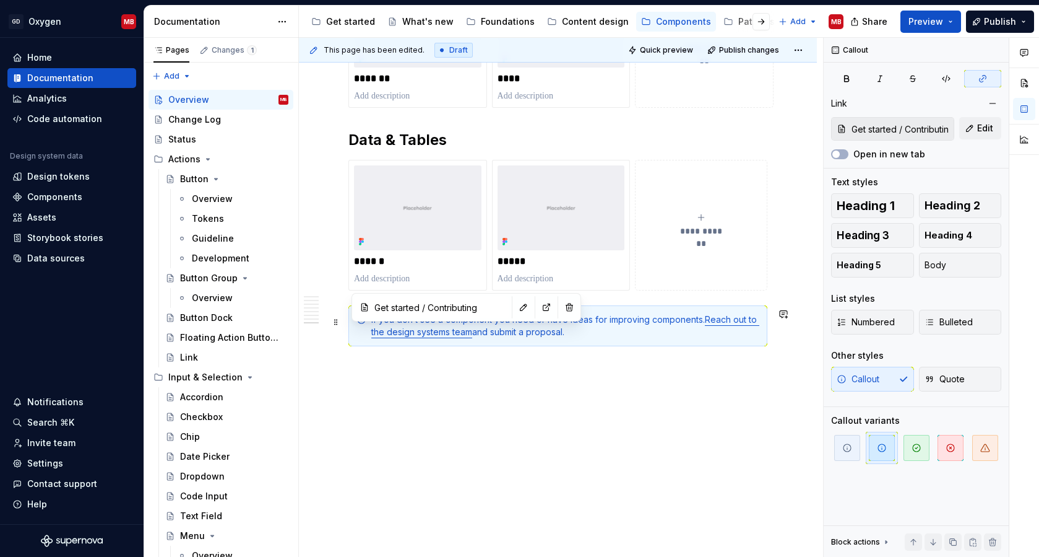
click at [451, 331] on link "Reach out to the design systems team" at bounding box center [565, 325] width 388 height 23
click at [453, 368] on p at bounding box center [558, 368] width 419 height 15
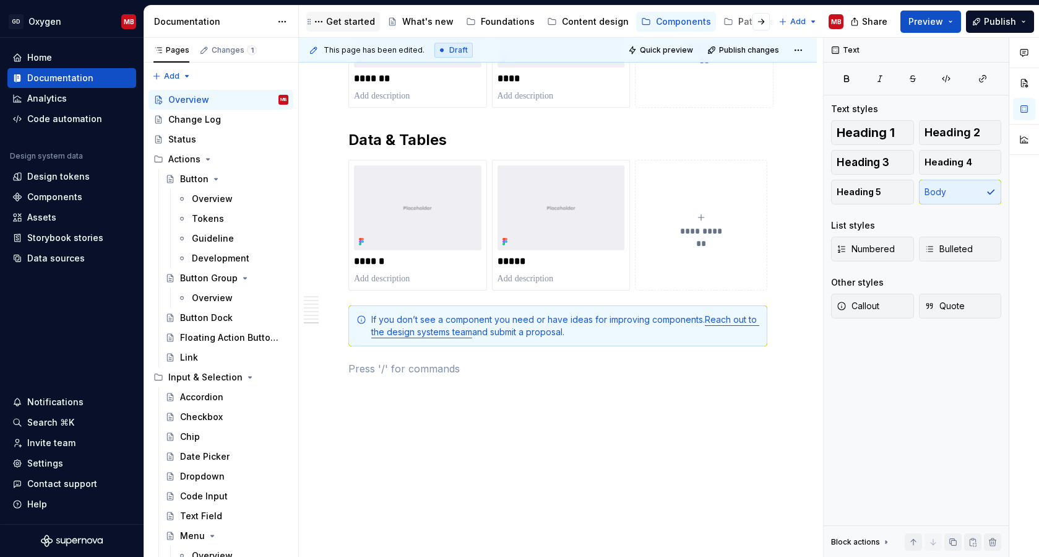
click at [350, 25] on div "Get started" at bounding box center [350, 21] width 49 height 12
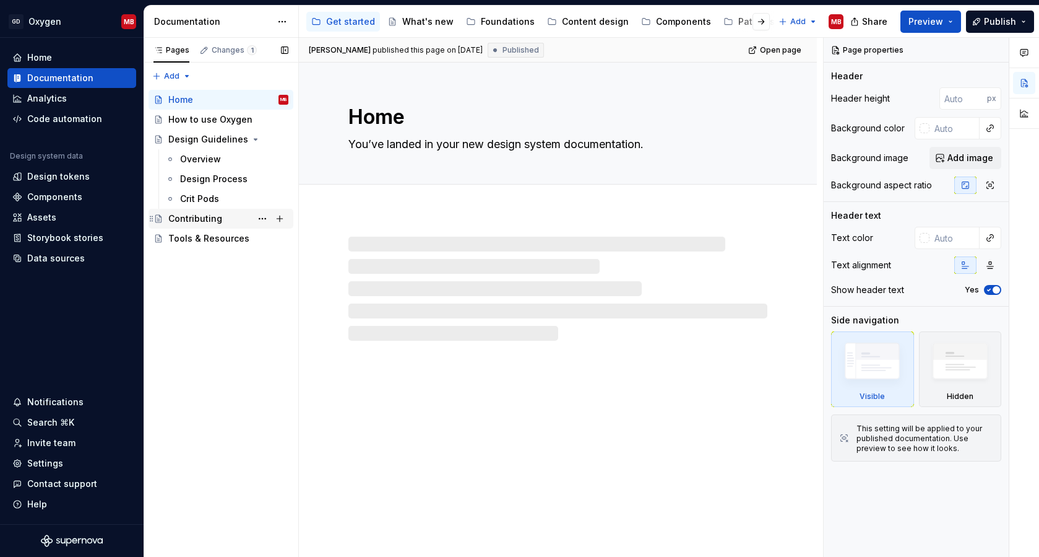
click at [225, 221] on div "Contributing" at bounding box center [228, 218] width 120 height 17
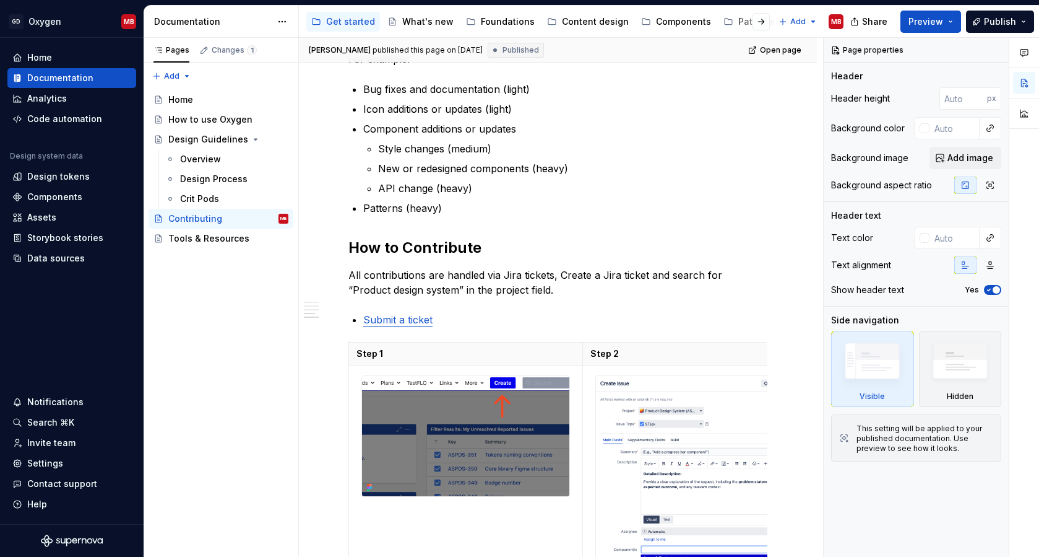
scroll to position [668, 0]
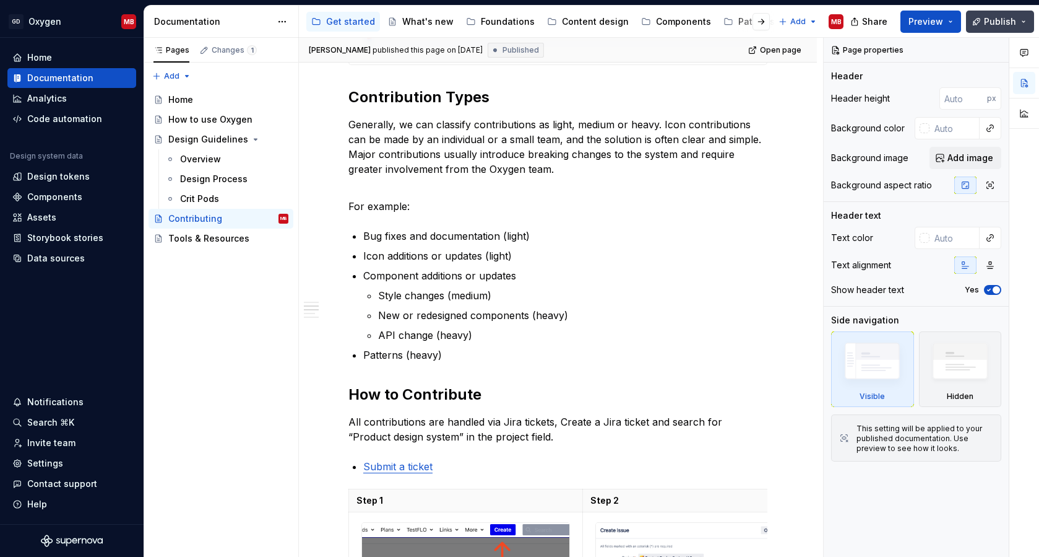
click at [973, 19] on button "Publish" at bounding box center [1000, 22] width 68 height 22
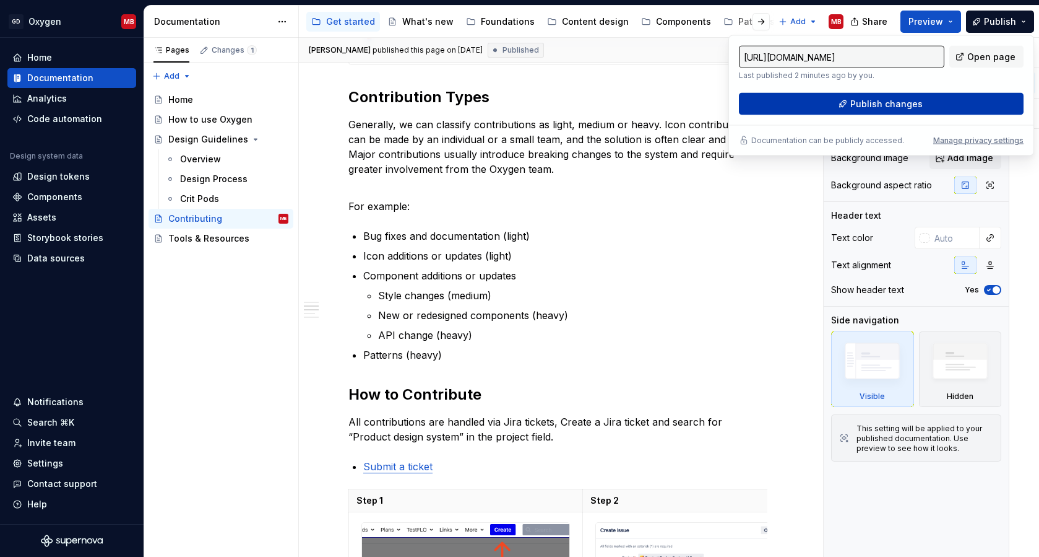
click at [875, 97] on button "Publish changes" at bounding box center [881, 104] width 285 height 22
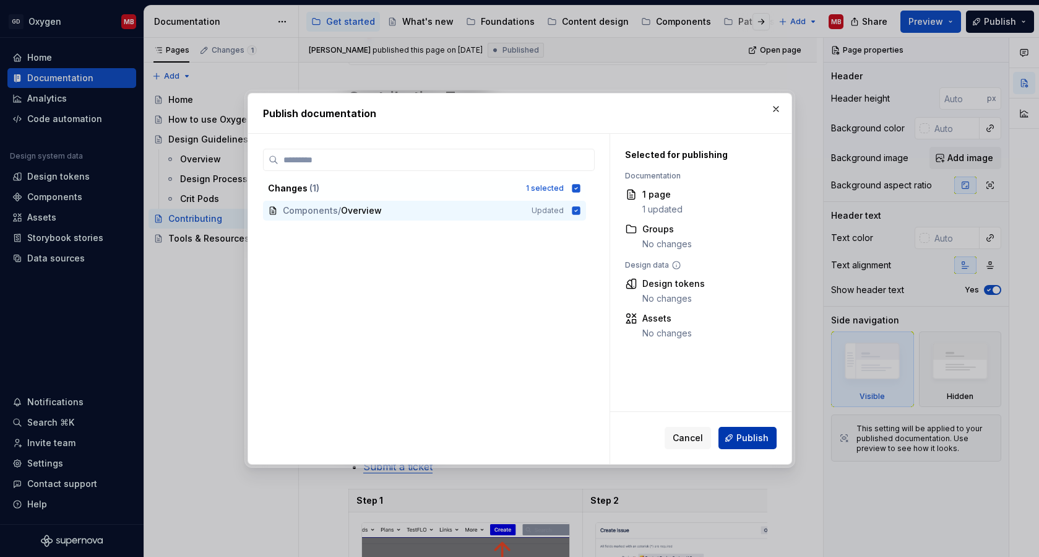
click at [758, 435] on span "Publish" at bounding box center [753, 438] width 32 height 12
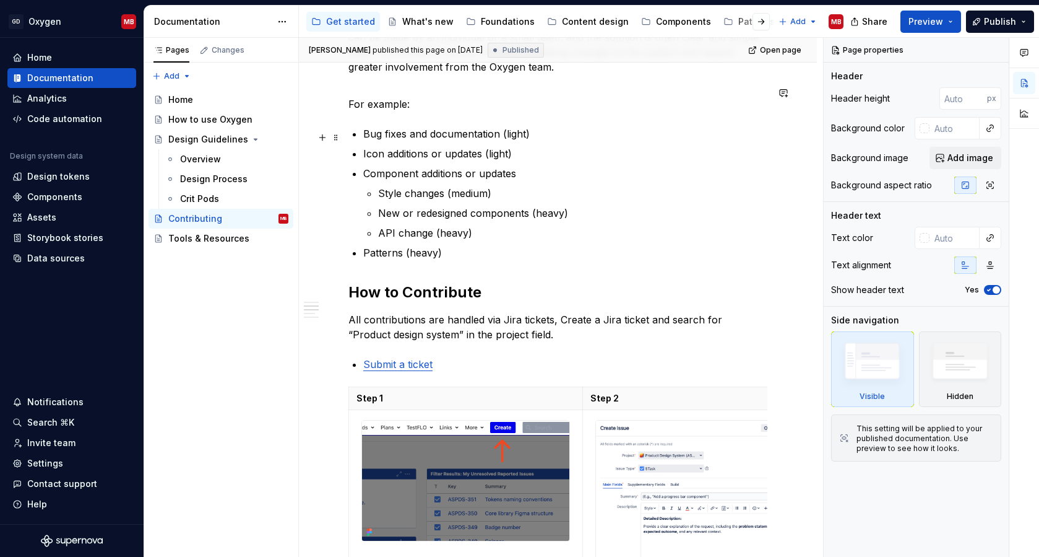
scroll to position [780, 0]
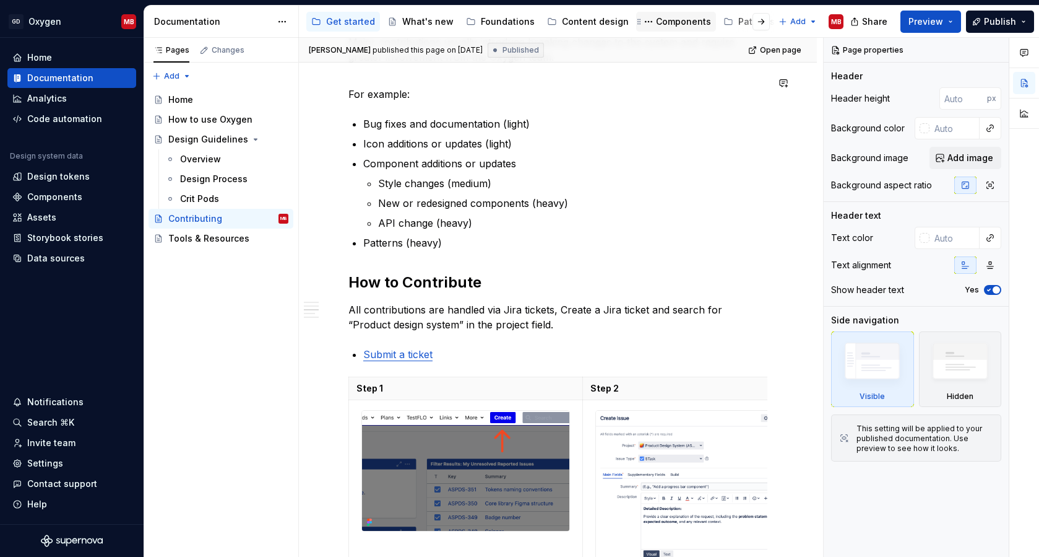
click at [656, 24] on div "Components" at bounding box center [683, 21] width 55 height 12
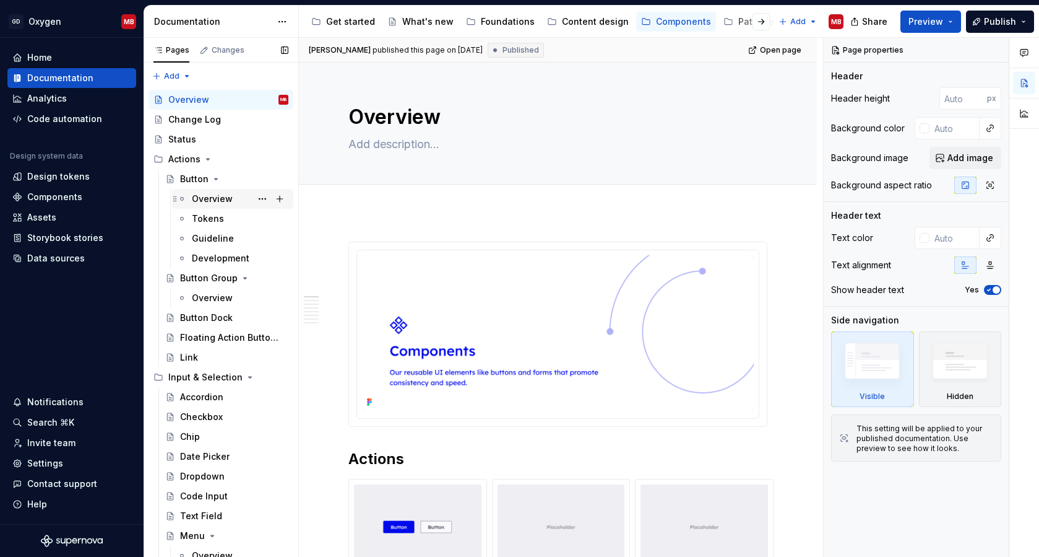
click at [211, 197] on div "Overview" at bounding box center [212, 199] width 41 height 12
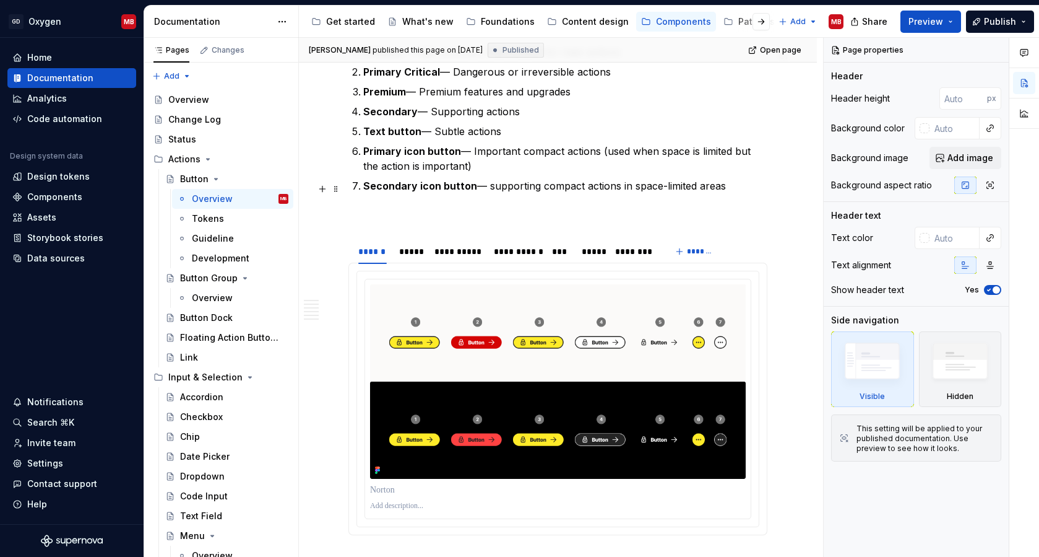
scroll to position [905, 0]
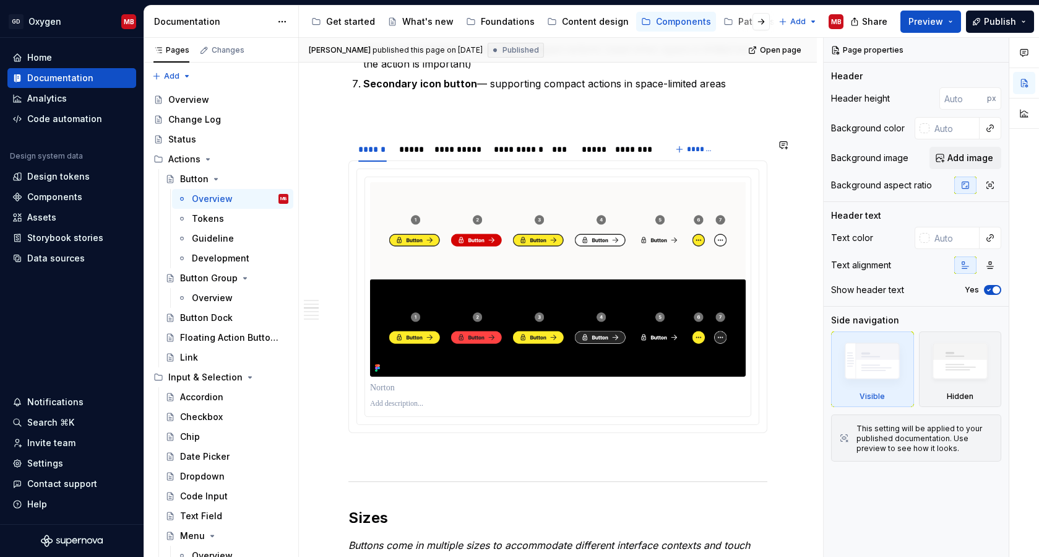
click at [430, 165] on div at bounding box center [558, 296] width 419 height 273
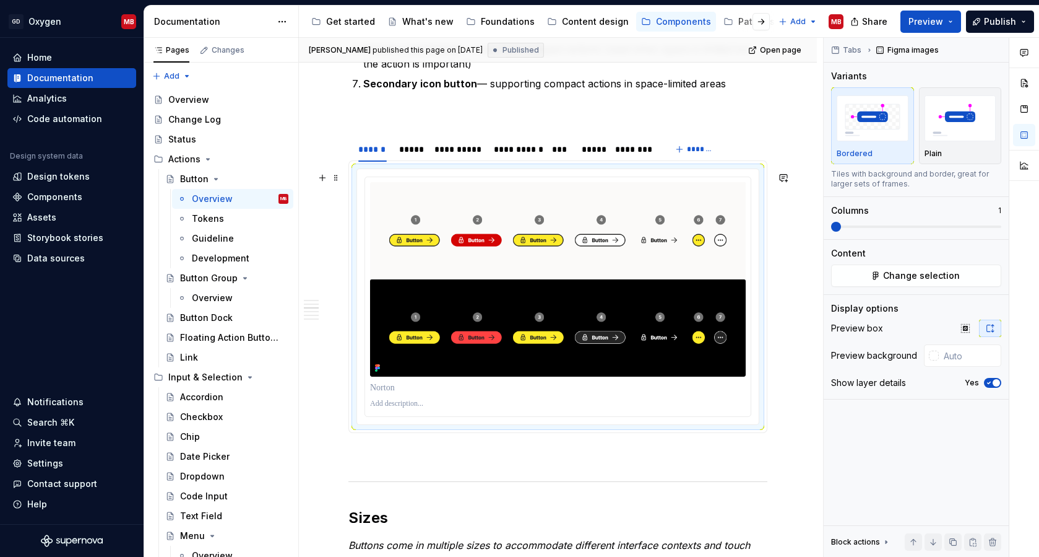
click at [423, 174] on div at bounding box center [558, 297] width 402 height 256
click at [963, 135] on img "button" at bounding box center [961, 117] width 72 height 45
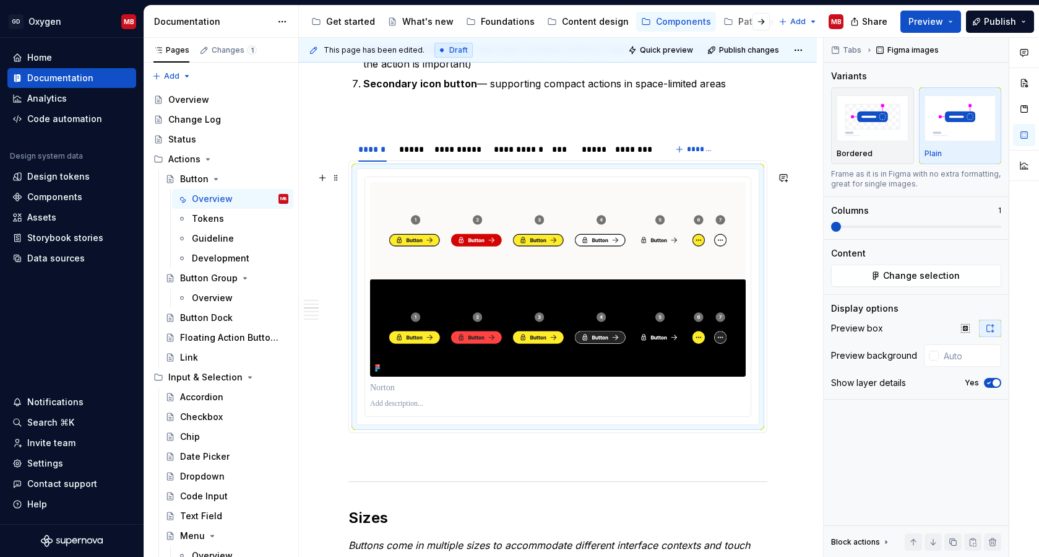
click at [380, 179] on div at bounding box center [558, 297] width 402 height 256
click at [384, 180] on div at bounding box center [558, 296] width 387 height 241
click at [432, 403] on div at bounding box center [558, 403] width 376 height 15
click at [563, 178] on div at bounding box center [558, 297] width 402 height 256
click at [973, 381] on icon "button" at bounding box center [989, 382] width 10 height 7
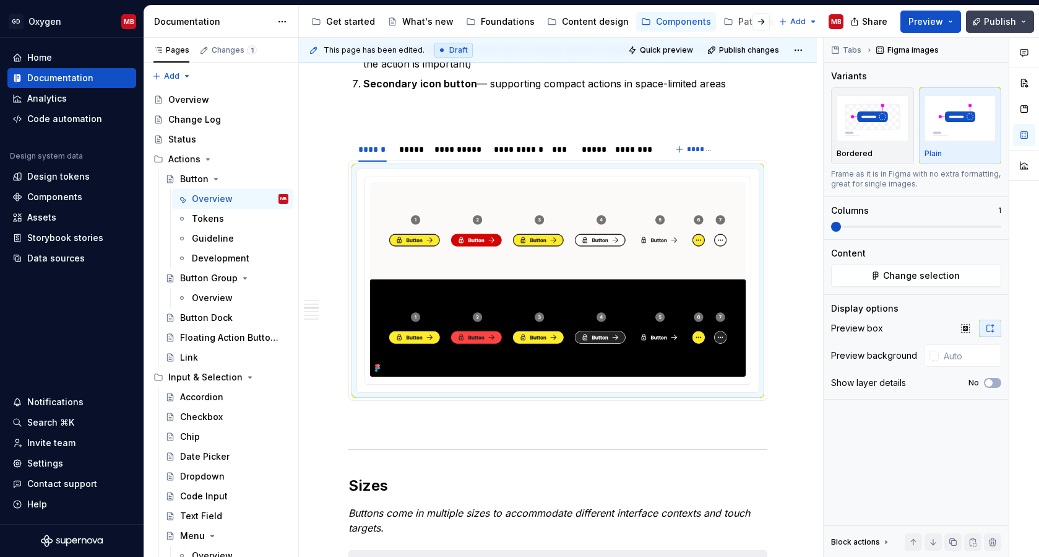
click at [973, 28] on button "Publish" at bounding box center [1000, 22] width 68 height 22
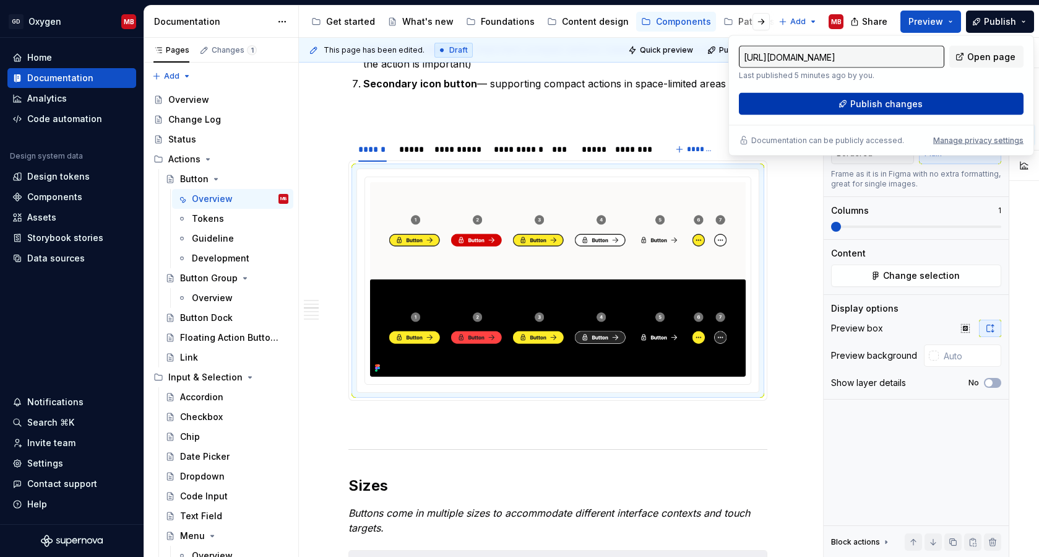
click at [887, 104] on span "Publish changes" at bounding box center [887, 104] width 72 height 12
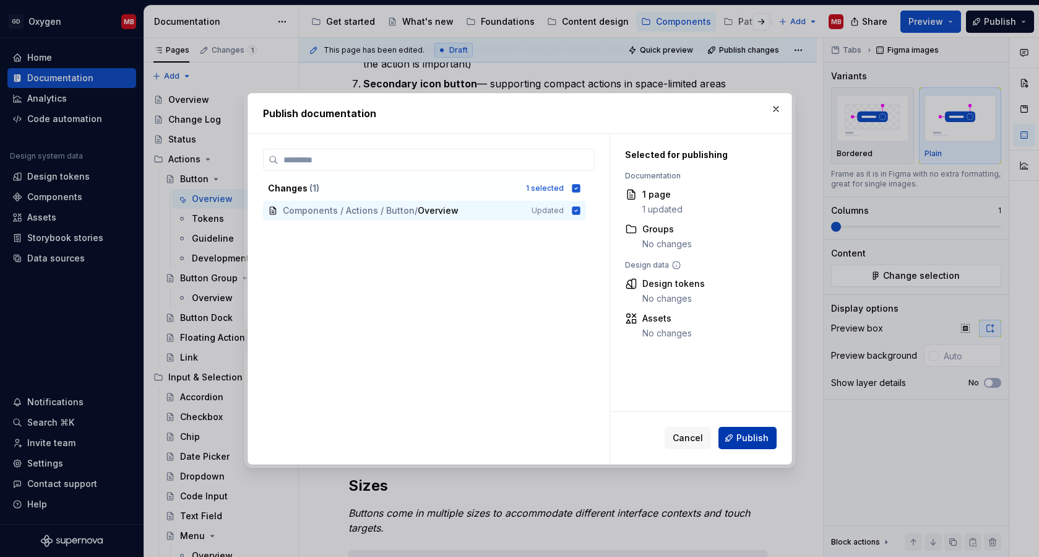
click at [746, 435] on span "Publish" at bounding box center [753, 438] width 32 height 12
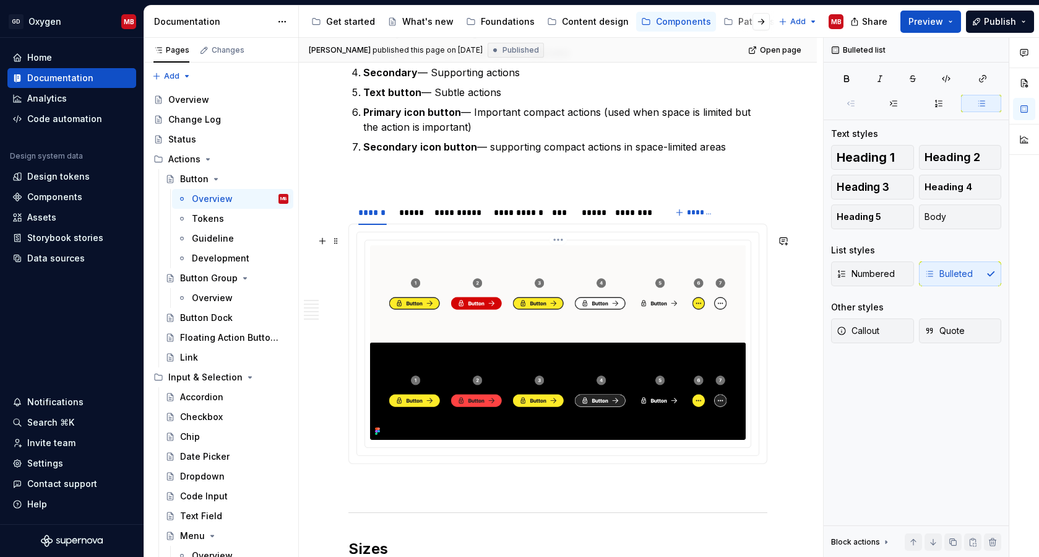
scroll to position [797, 0]
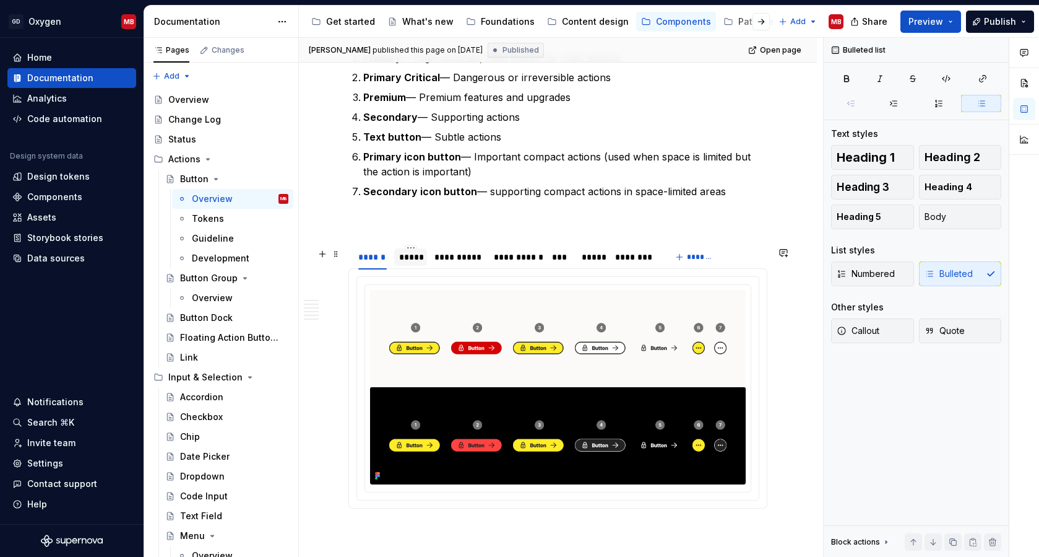
click at [414, 262] on div "*****" at bounding box center [410, 257] width 23 height 12
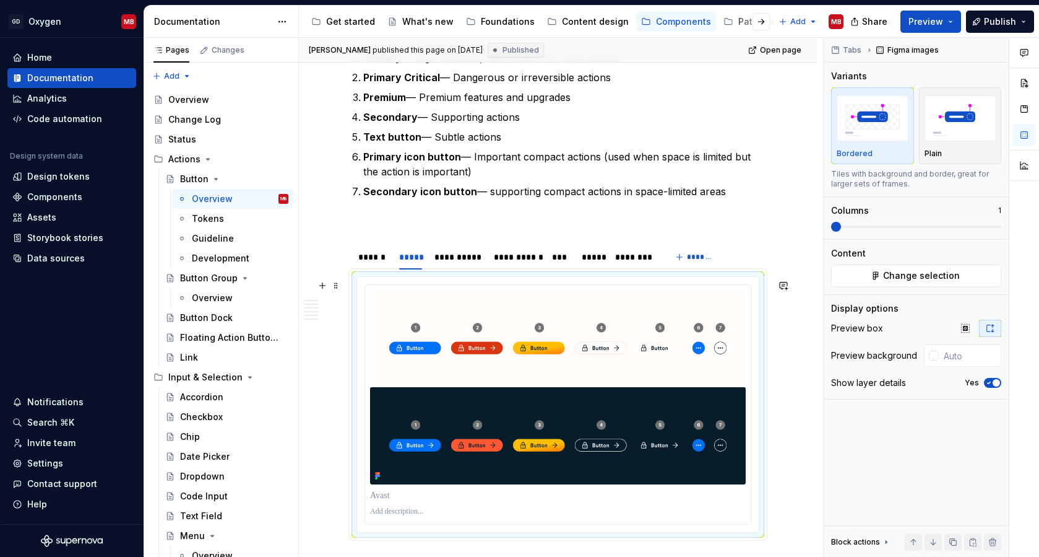
click at [530, 280] on div at bounding box center [558, 405] width 402 height 256
click at [933, 144] on div "Plain" at bounding box center [961, 126] width 72 height 66
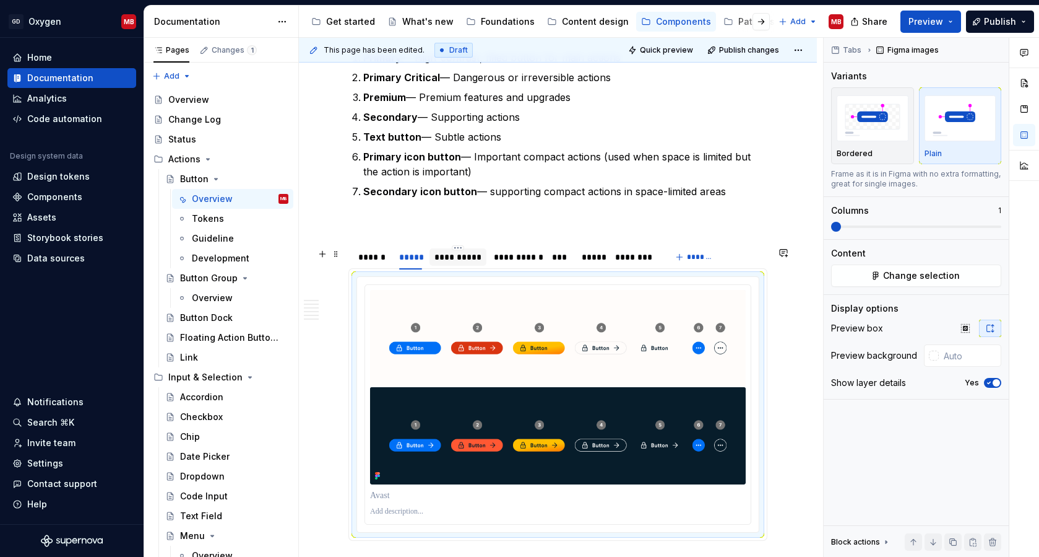
click at [466, 266] on div "**********" at bounding box center [458, 256] width 57 height 17
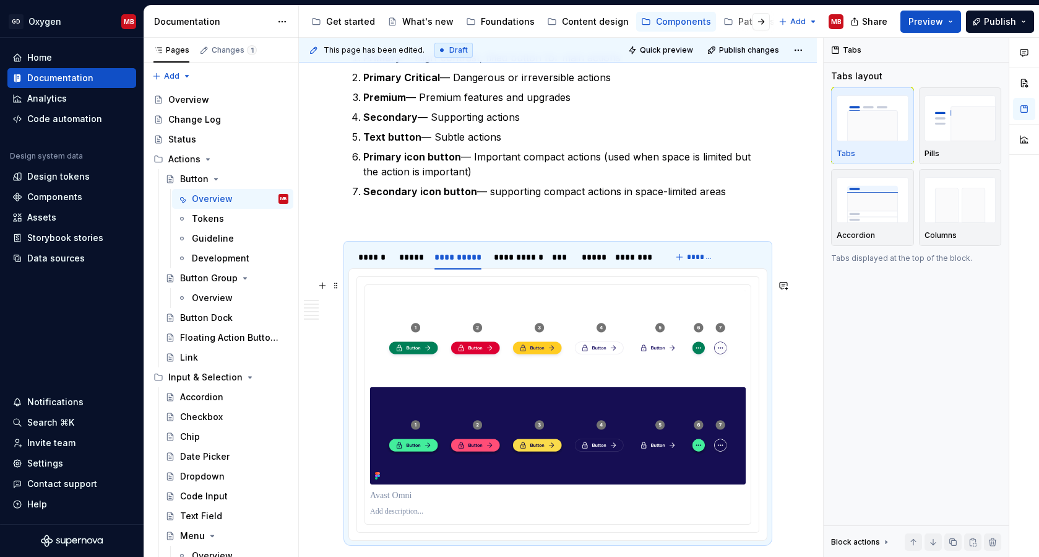
click at [479, 280] on div at bounding box center [558, 405] width 402 height 256
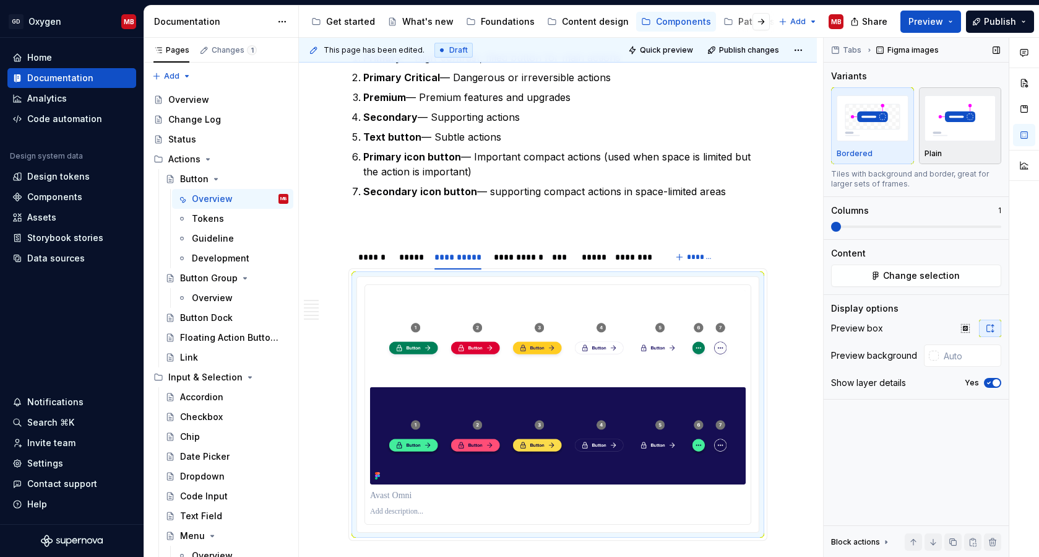
click at [955, 152] on div "Plain" at bounding box center [961, 154] width 72 height 10
click at [477, 285] on div at bounding box center [558, 405] width 402 height 256
click at [518, 254] on div "**********" at bounding box center [516, 257] width 45 height 12
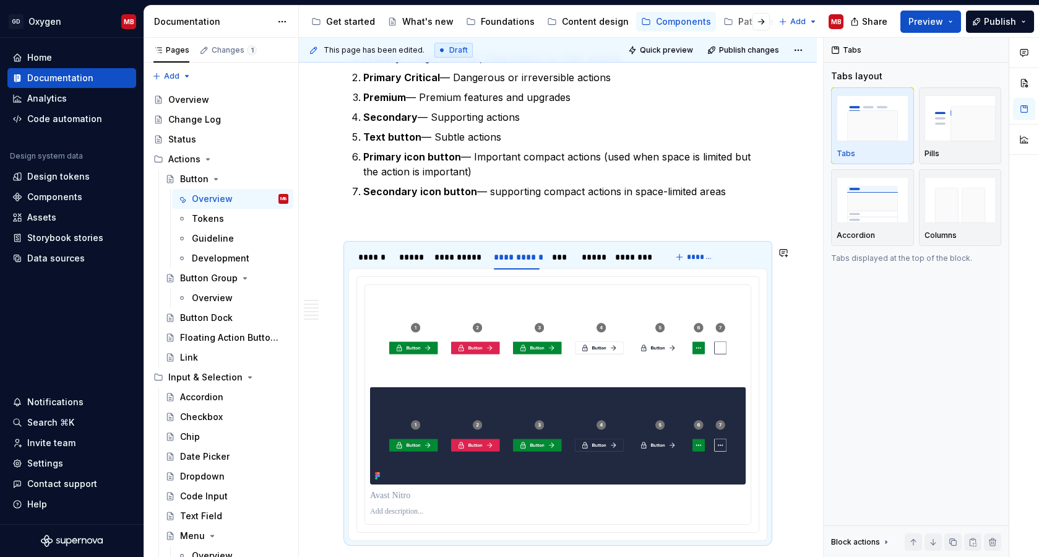
click at [443, 274] on div at bounding box center [558, 404] width 419 height 273
click at [432, 279] on div at bounding box center [558, 405] width 402 height 256
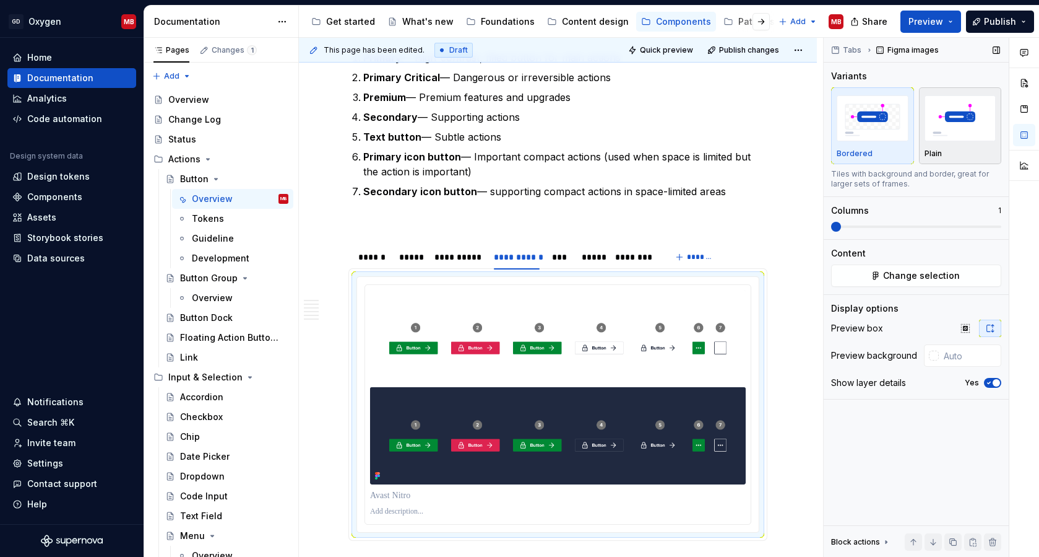
click at [963, 129] on img "button" at bounding box center [961, 117] width 72 height 45
click at [973, 384] on icon "button" at bounding box center [989, 382] width 10 height 7
click at [467, 249] on div "**********" at bounding box center [458, 257] width 57 height 20
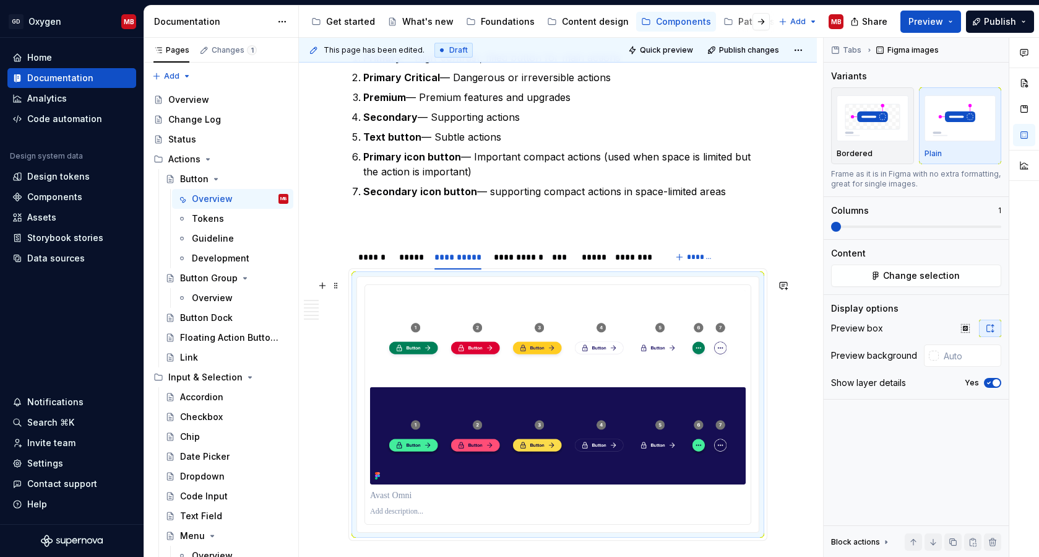
click at [398, 282] on div at bounding box center [558, 405] width 402 height 256
click at [973, 383] on icon "button" at bounding box center [989, 382] width 10 height 7
click at [420, 261] on div "*****" at bounding box center [410, 257] width 23 height 12
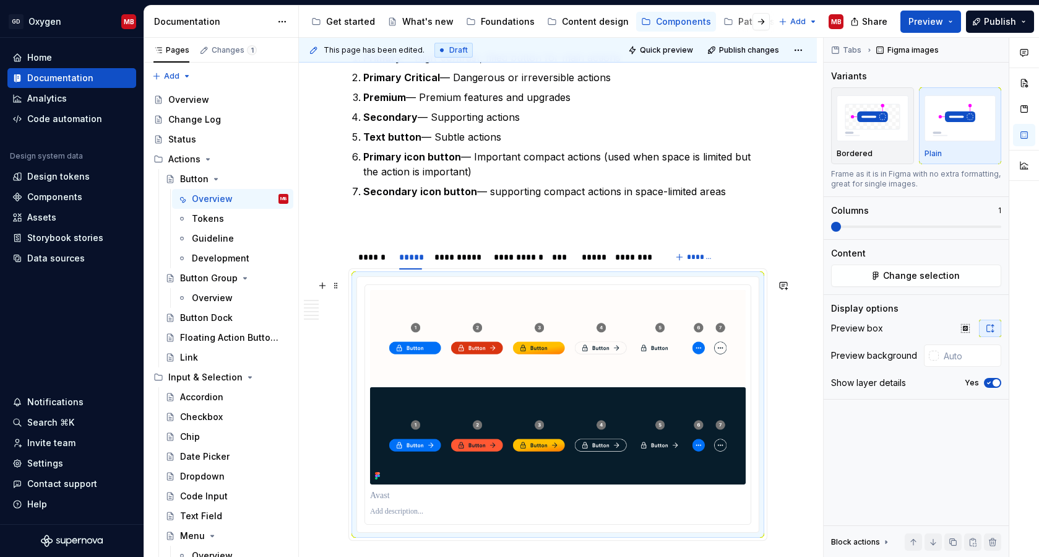
click at [376, 283] on div at bounding box center [558, 405] width 402 height 256
click at [973, 382] on icon "button" at bounding box center [989, 383] width 3 height 2
click at [566, 258] on div "***" at bounding box center [561, 257] width 18 height 12
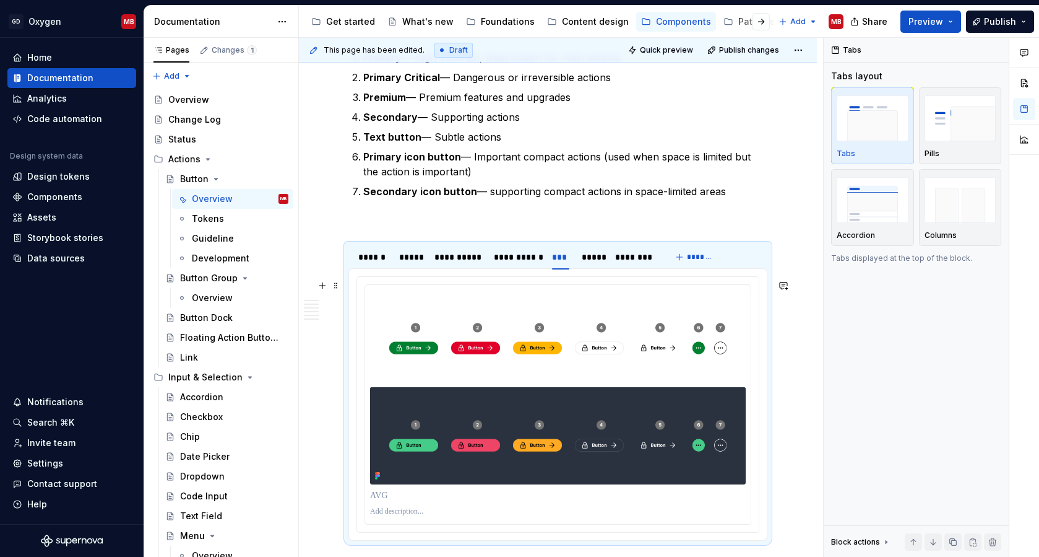
click at [443, 280] on div at bounding box center [558, 405] width 402 height 256
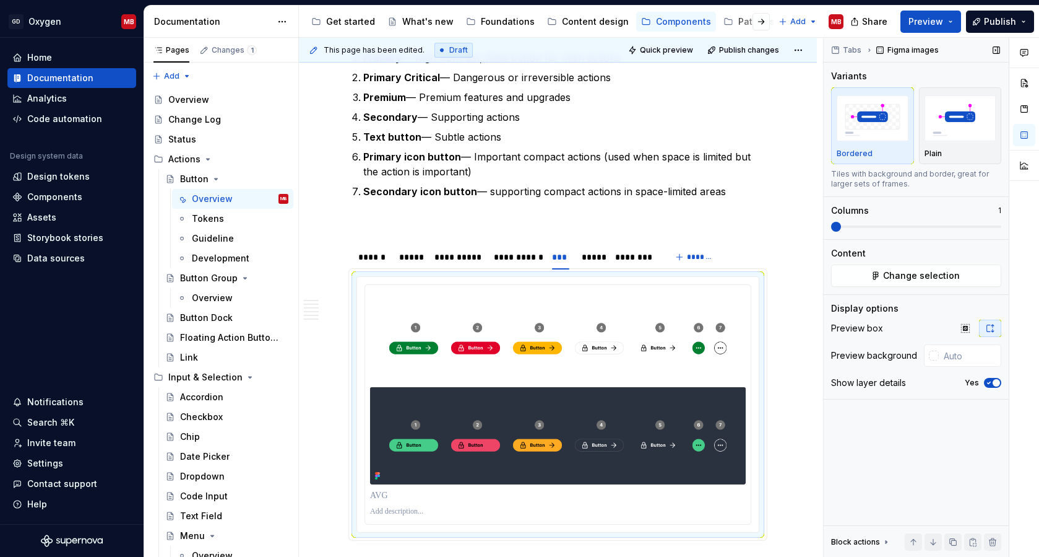
click at [973, 383] on span "button" at bounding box center [996, 382] width 7 height 7
click at [591, 261] on div "*****" at bounding box center [592, 257] width 21 height 12
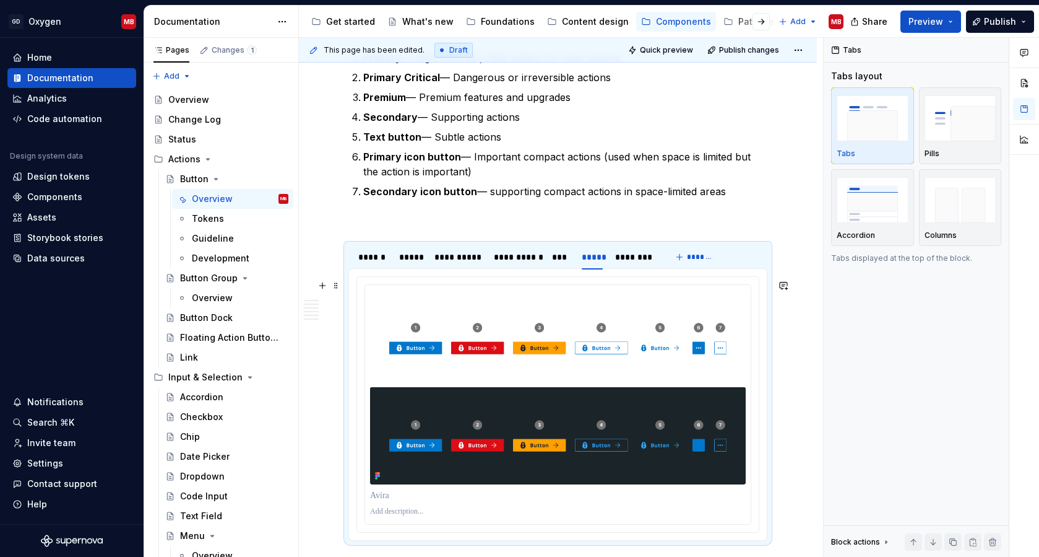
click at [440, 281] on div at bounding box center [558, 405] width 402 height 256
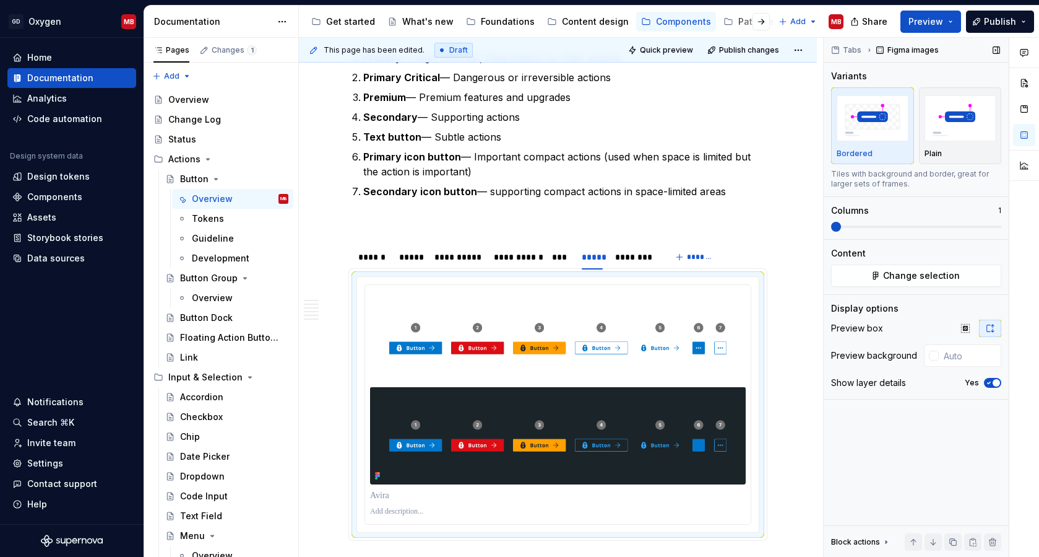
click at [973, 382] on icon "button" at bounding box center [989, 382] width 10 height 7
click at [958, 124] on img "button" at bounding box center [961, 117] width 72 height 45
click at [562, 263] on div "***" at bounding box center [561, 257] width 18 height 12
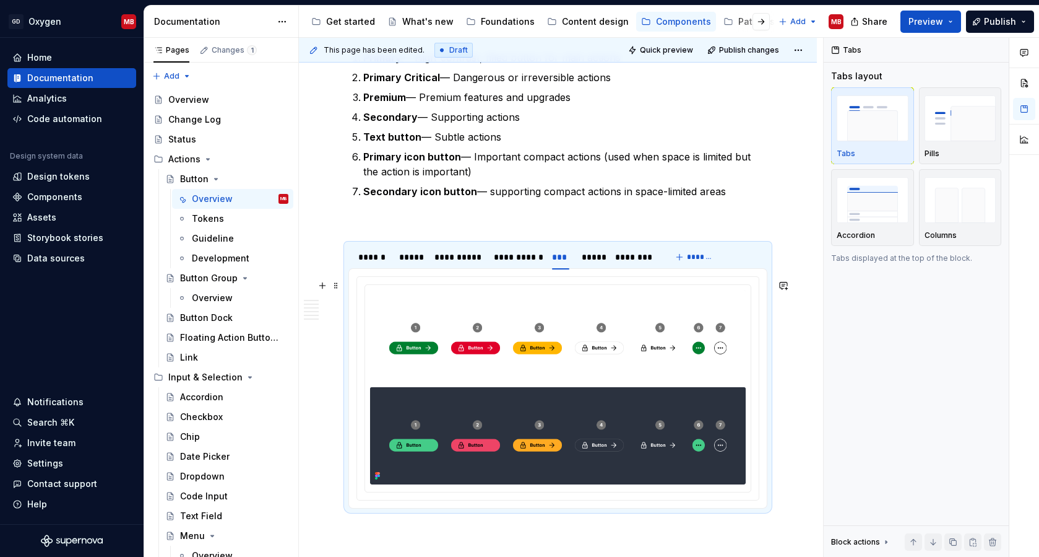
click at [542, 282] on div at bounding box center [558, 388] width 402 height 223
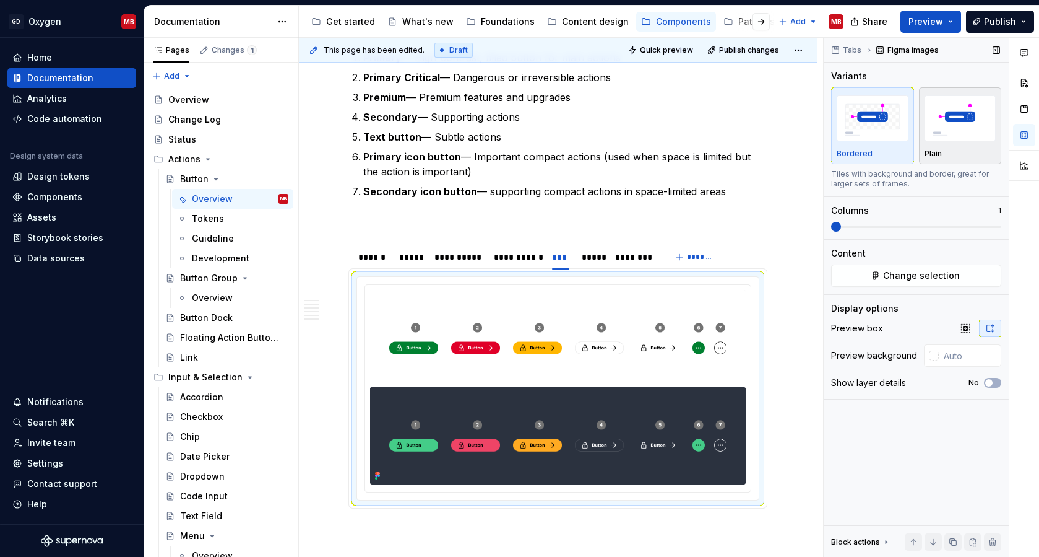
click at [965, 148] on div "Plain" at bounding box center [961, 126] width 72 height 66
click at [599, 266] on div "*****" at bounding box center [592, 256] width 31 height 17
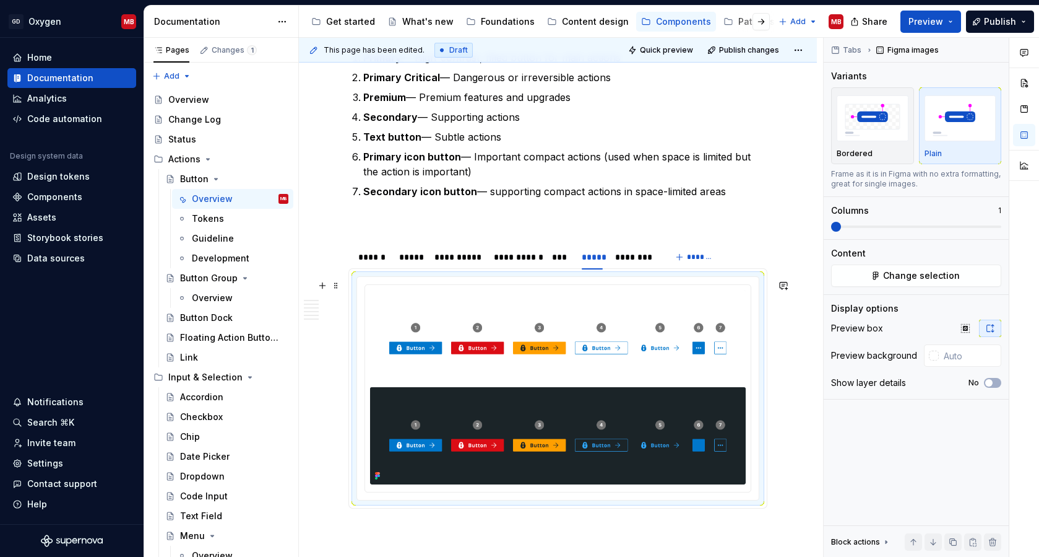
click at [593, 282] on div at bounding box center [558, 388] width 402 height 223
click at [641, 263] on div "********" at bounding box center [634, 257] width 38 height 12
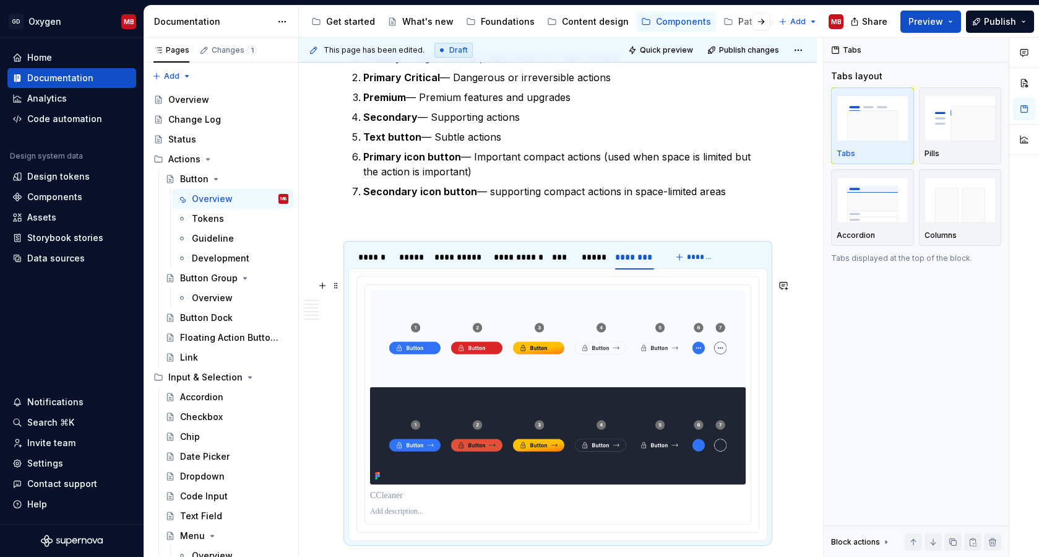
click at [605, 285] on div at bounding box center [558, 405] width 402 height 256
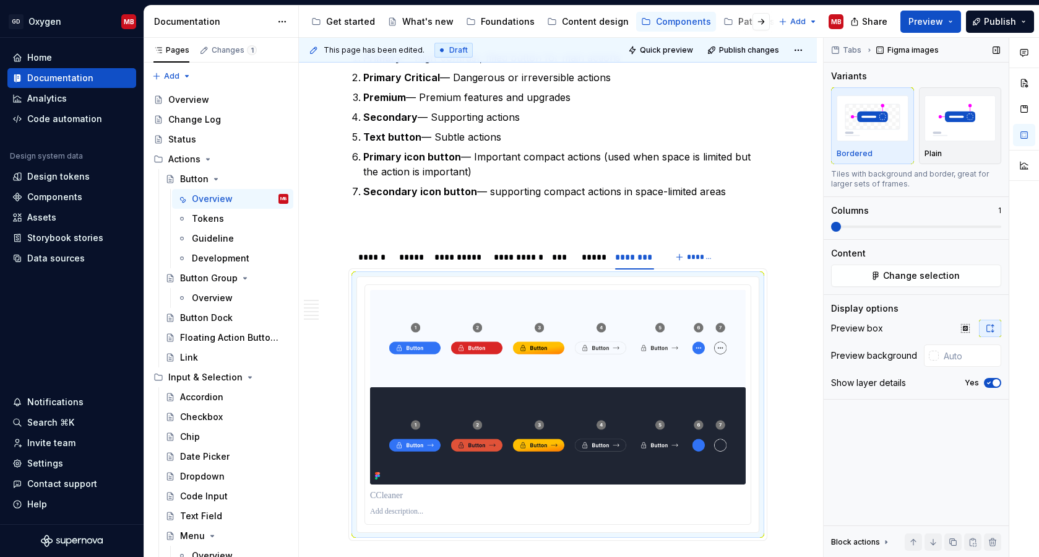
click at [973, 382] on icon "button" at bounding box center [989, 382] width 10 height 7
click at [959, 142] on div "button" at bounding box center [961, 118] width 72 height 51
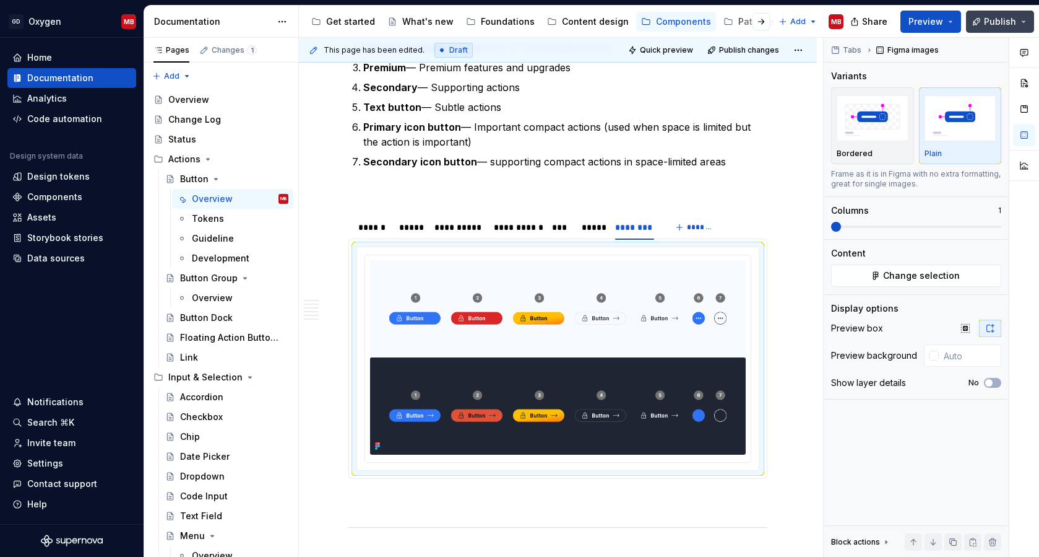
click at [973, 20] on span "Publish" at bounding box center [1000, 21] width 32 height 12
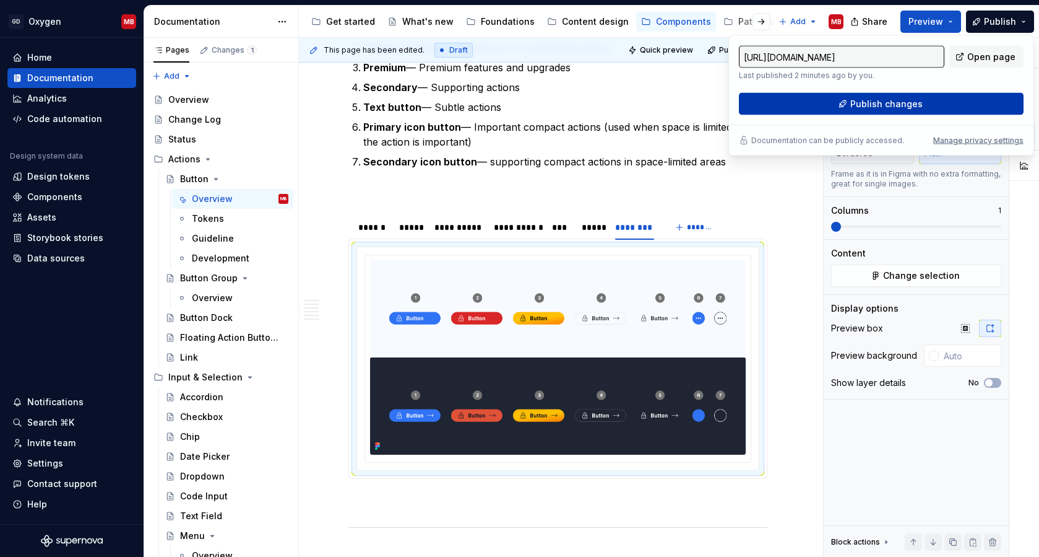
click at [884, 105] on span "Publish changes" at bounding box center [887, 104] width 72 height 12
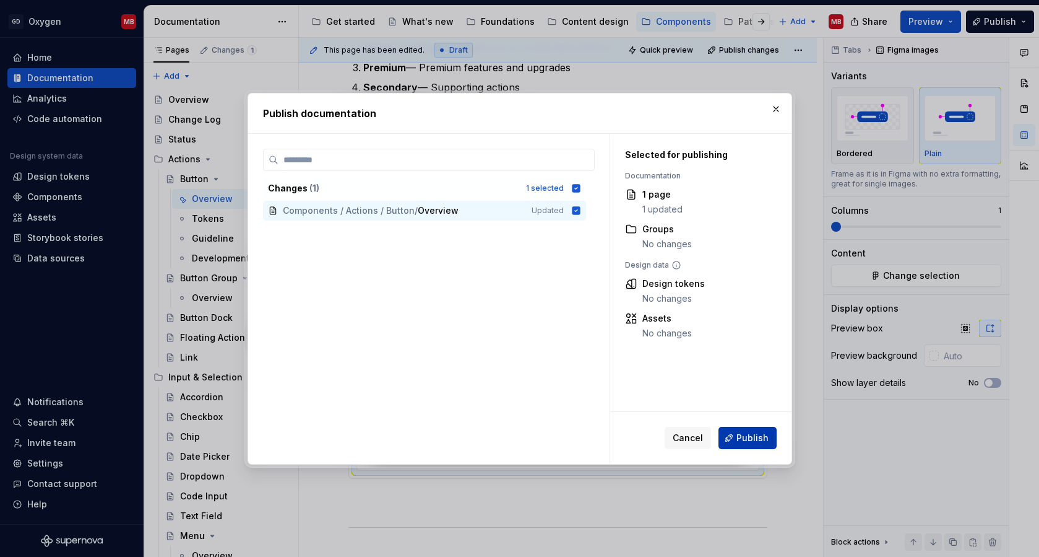
click at [753, 437] on span "Publish" at bounding box center [753, 438] width 32 height 12
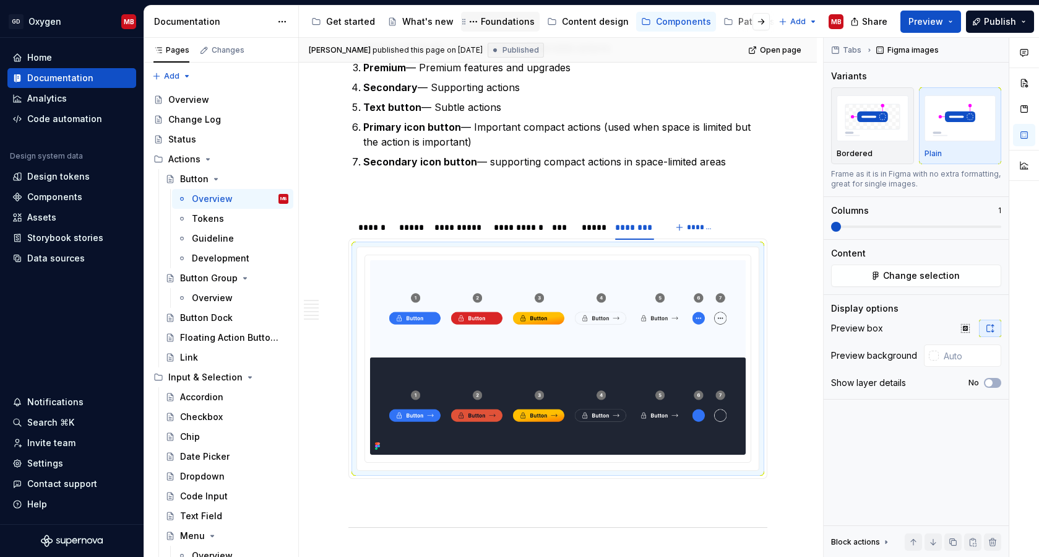
click at [505, 23] on div "Foundations" at bounding box center [508, 21] width 54 height 12
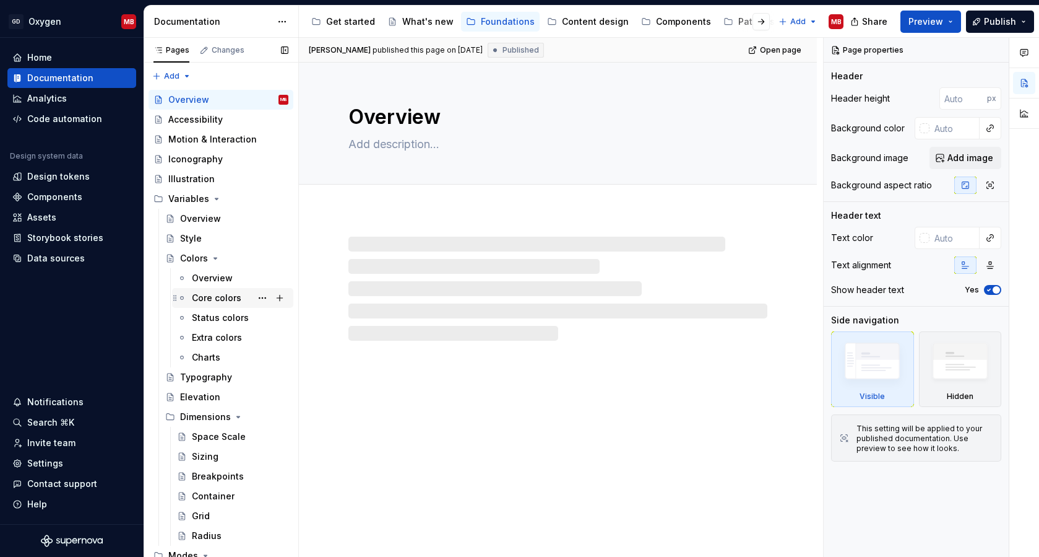
scroll to position [85, 0]
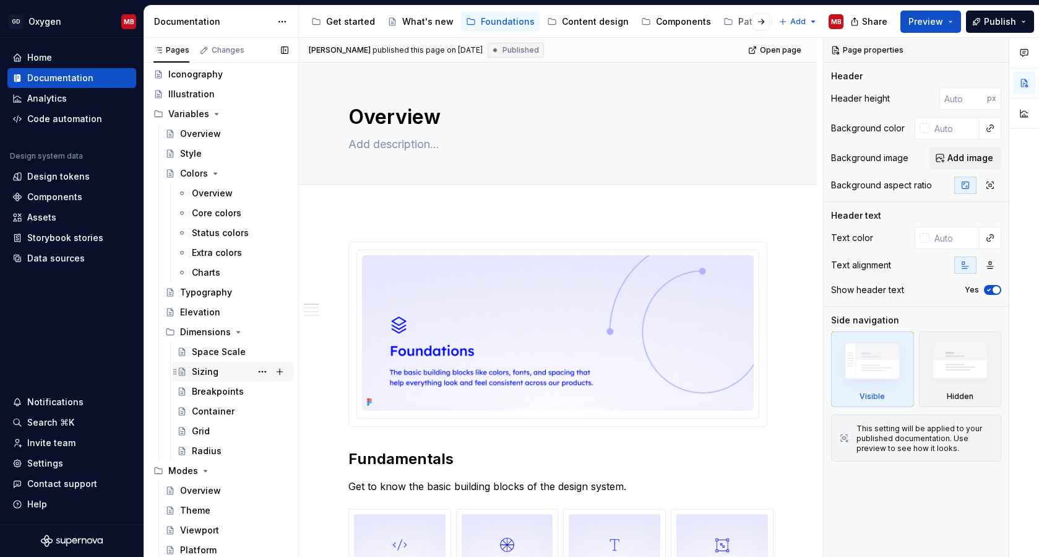
click at [214, 374] on div "Sizing" at bounding box center [205, 371] width 27 height 12
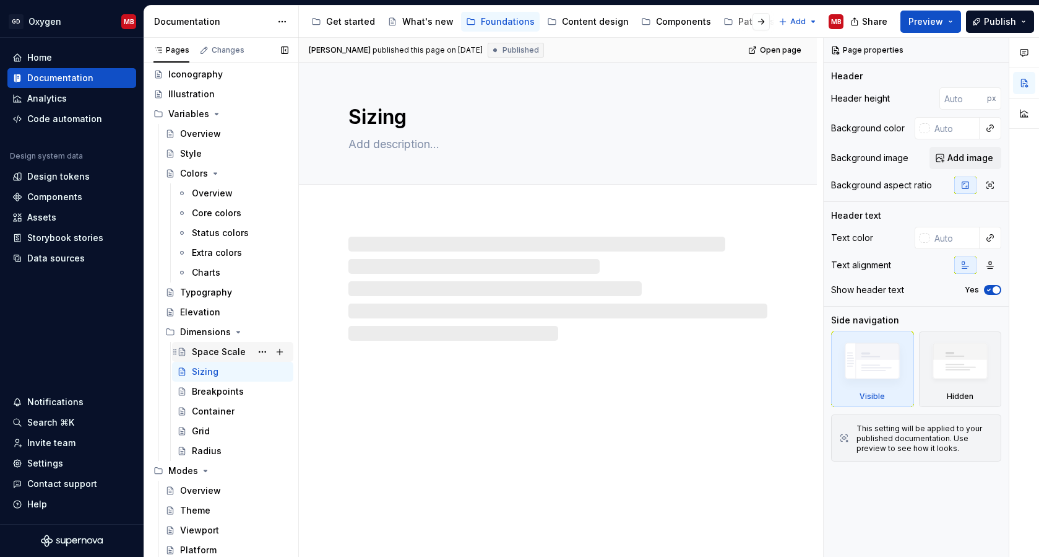
click at [222, 358] on div "Space Scale" at bounding box center [240, 351] width 97 height 17
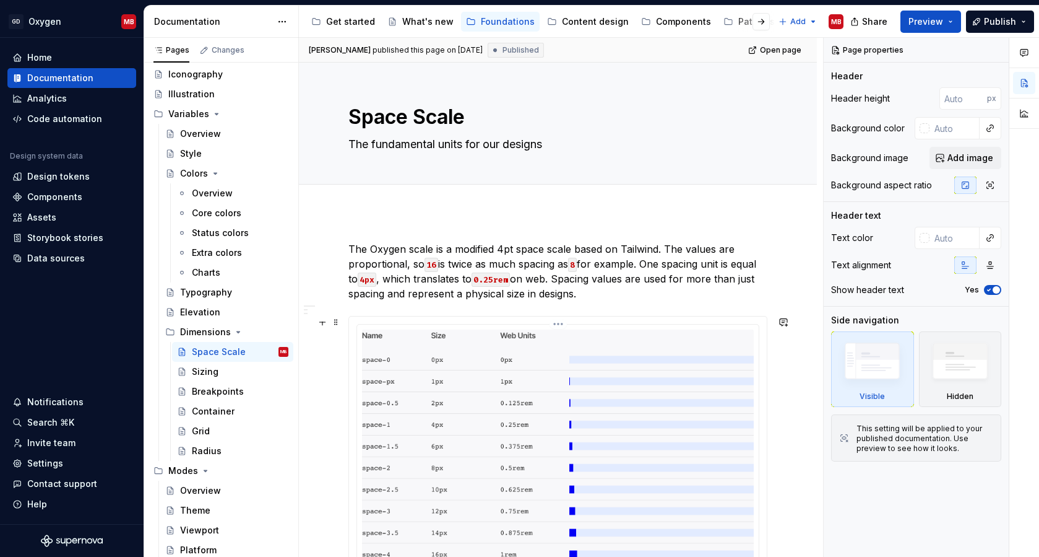
click at [563, 320] on html "GD Oxygen MB Home Documentation Analytics Code automation Design system data De…" at bounding box center [519, 278] width 1039 height 557
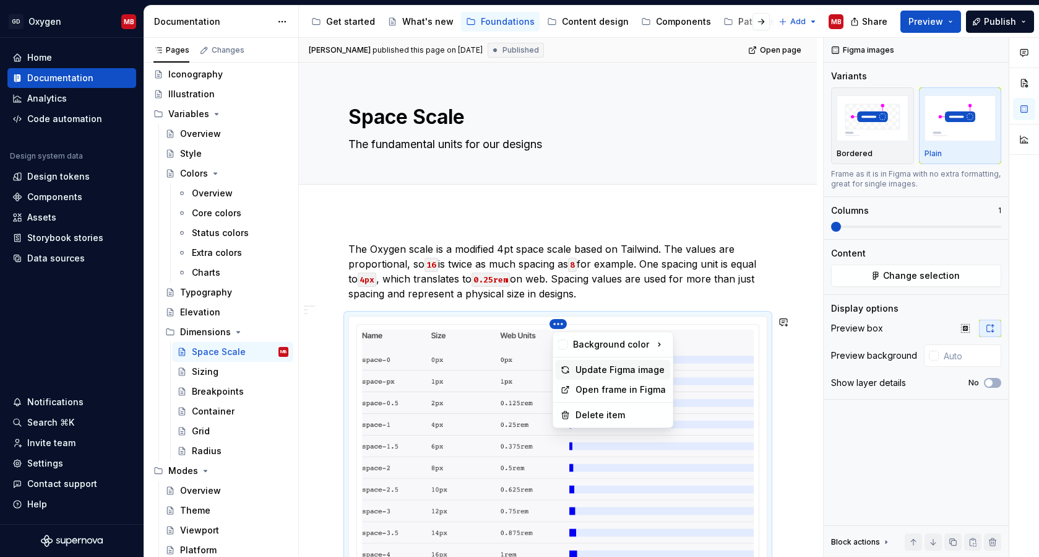
click at [597, 368] on div "Update Figma image" at bounding box center [621, 369] width 90 height 12
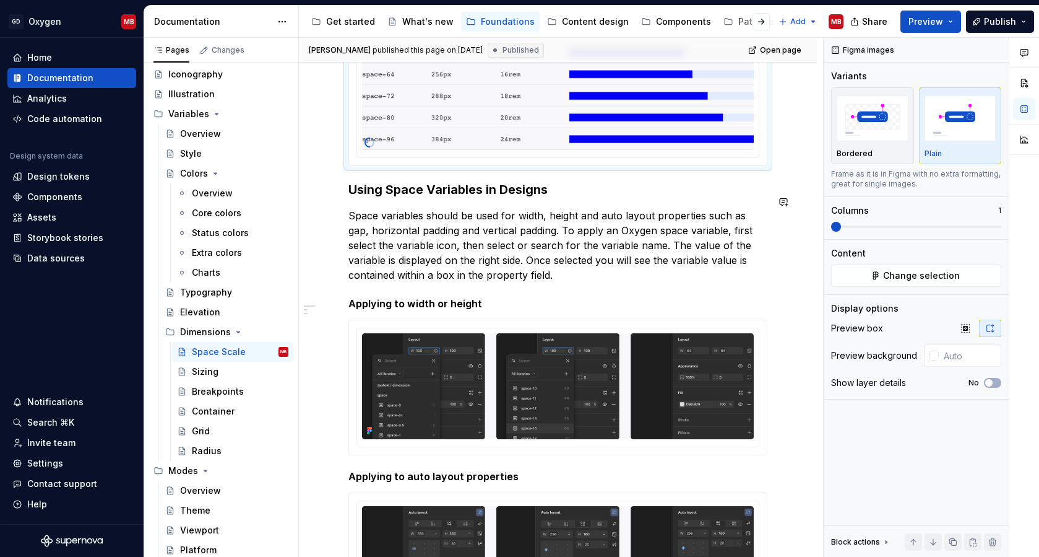
scroll to position [1004, 0]
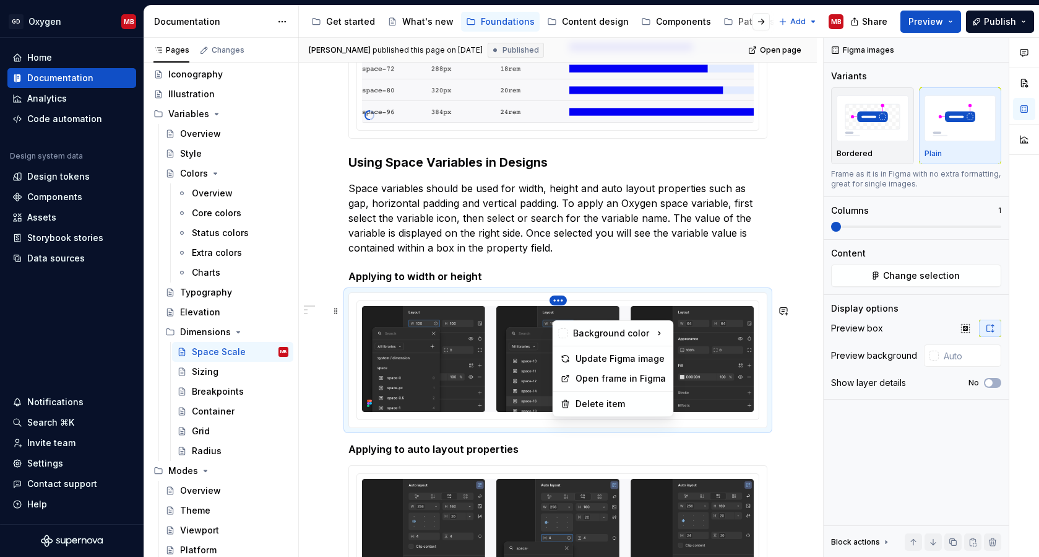
click at [558, 313] on html "GD Oxygen MB Home Documentation Analytics Code automation Design system data De…" at bounding box center [519, 278] width 1039 height 557
click at [592, 358] on div "Update Figma image" at bounding box center [621, 358] width 90 height 12
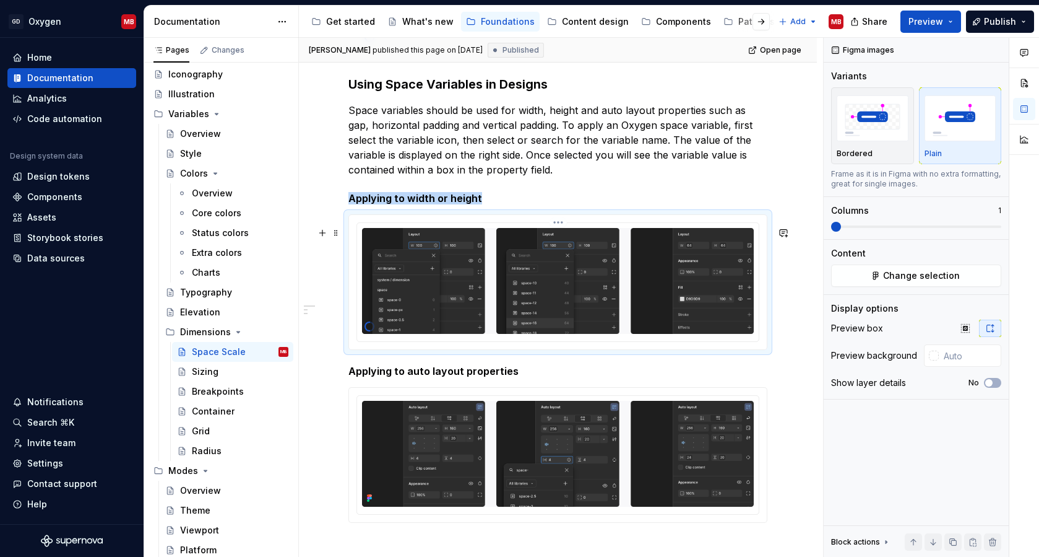
scroll to position [1140, 0]
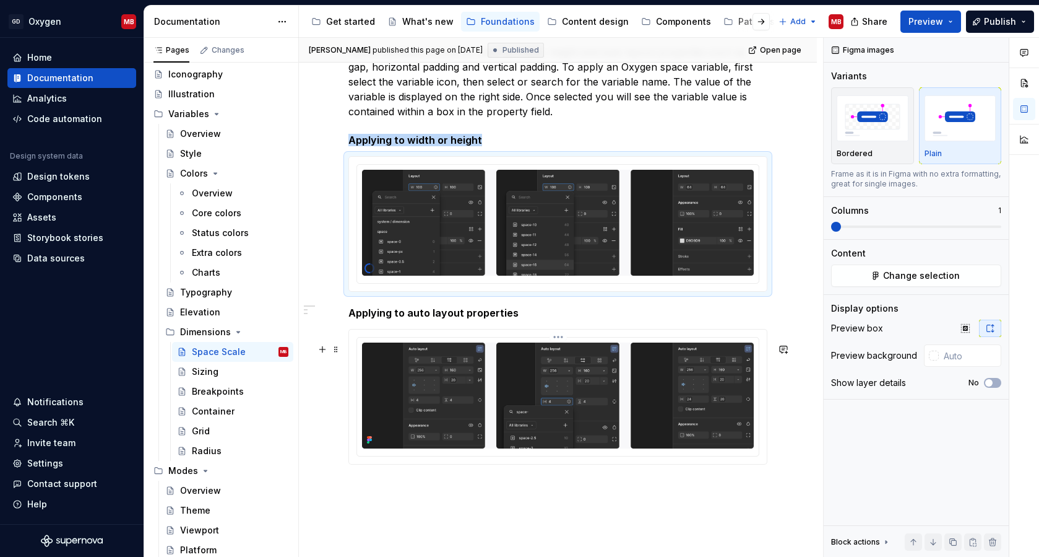
click at [561, 347] on html "GD Oxygen MB Home Documentation Analytics Code automation Design system data De…" at bounding box center [519, 278] width 1039 height 557
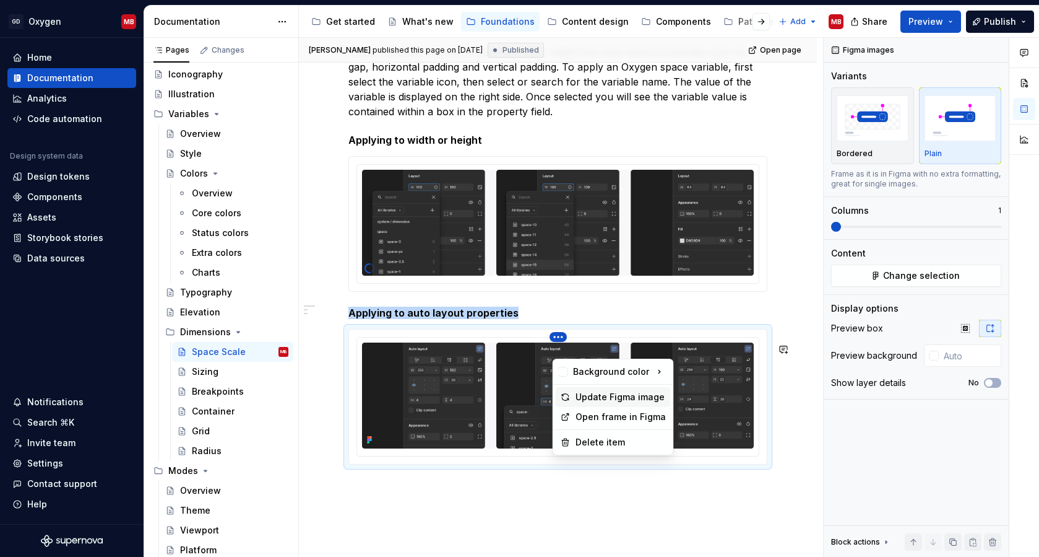
click at [586, 394] on div "Update Figma image" at bounding box center [621, 397] width 90 height 12
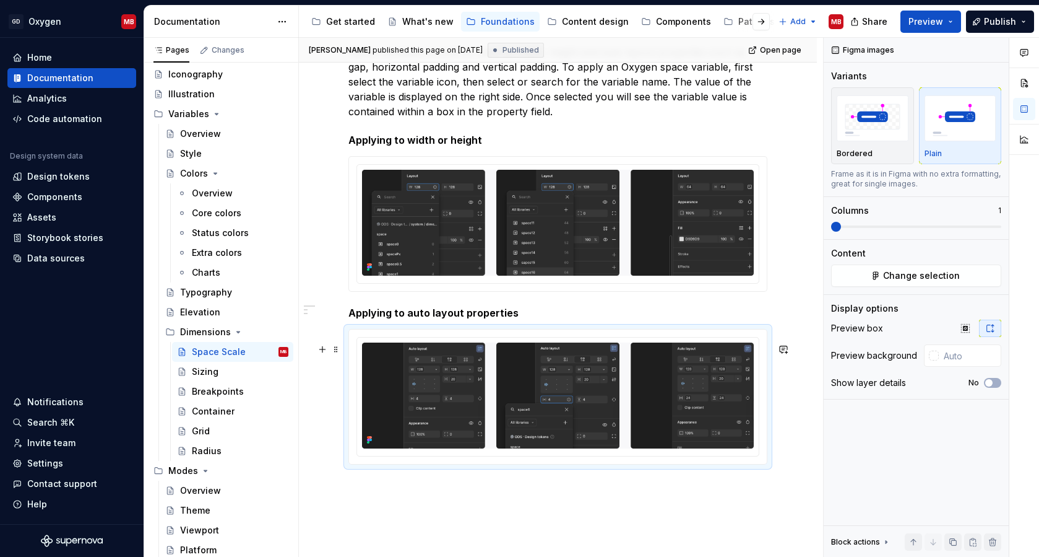
type textarea "*"
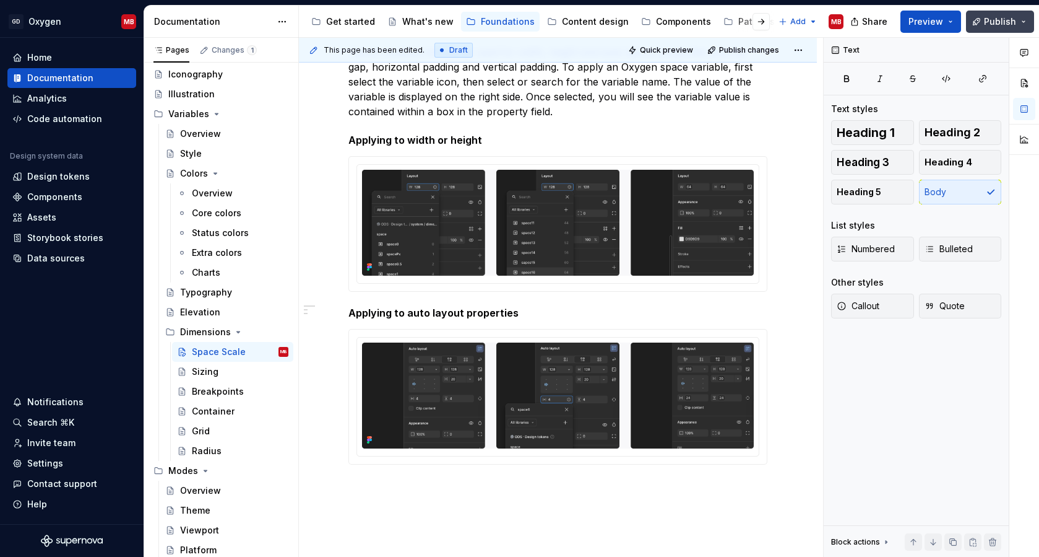
click at [973, 22] on span "Publish" at bounding box center [1000, 21] width 32 height 12
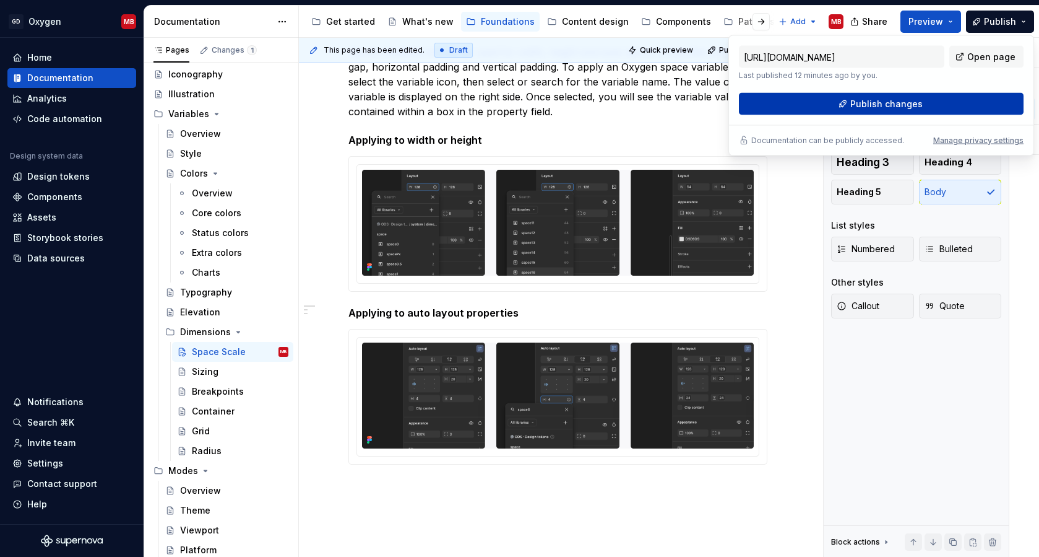
click at [888, 104] on span "Publish changes" at bounding box center [887, 104] width 72 height 12
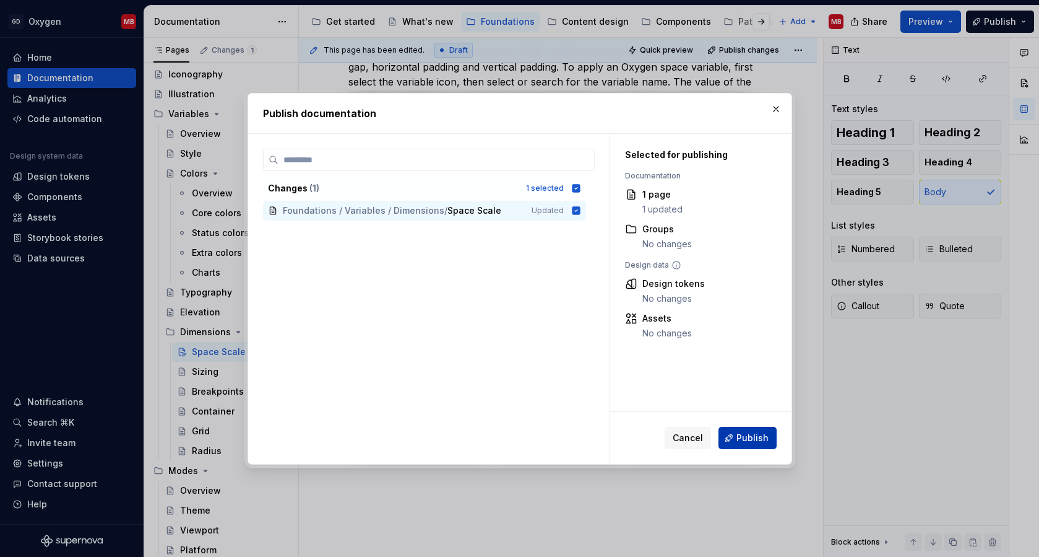
click at [753, 441] on span "Publish" at bounding box center [753, 438] width 32 height 12
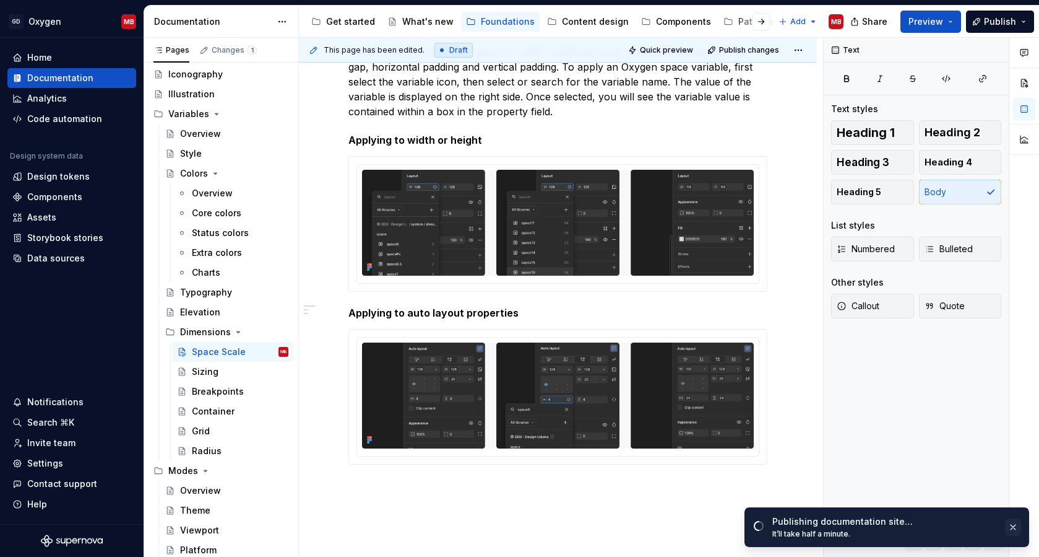
click at [973, 525] on button "button" at bounding box center [1013, 526] width 16 height 17
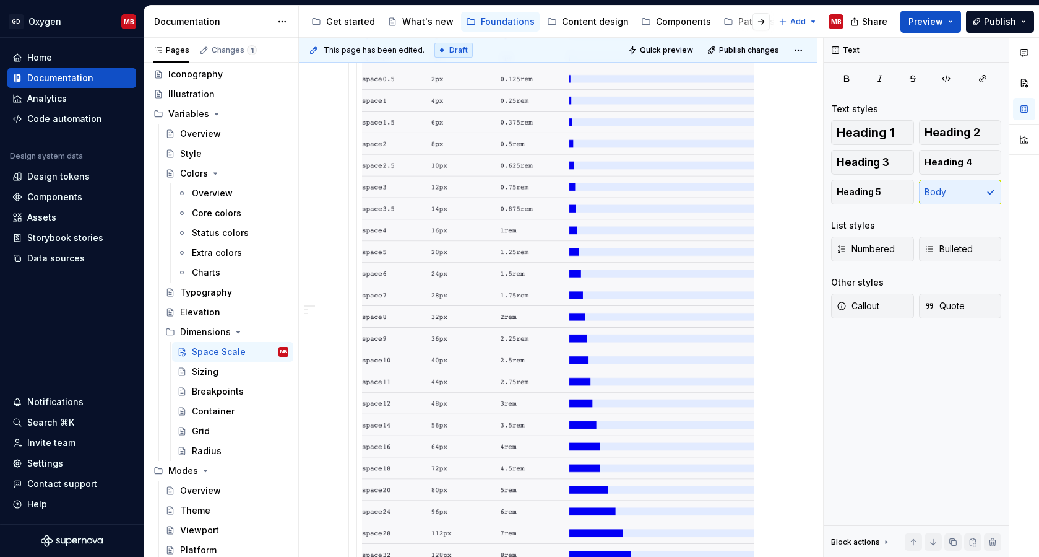
scroll to position [298, 0]
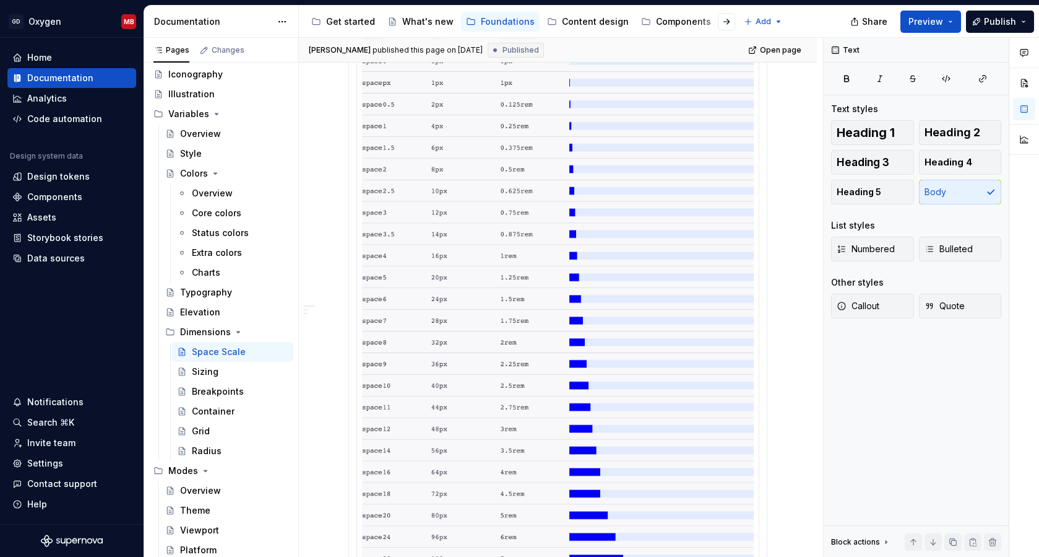
type textarea "*"
